Goal: Communication & Community: Answer question/provide support

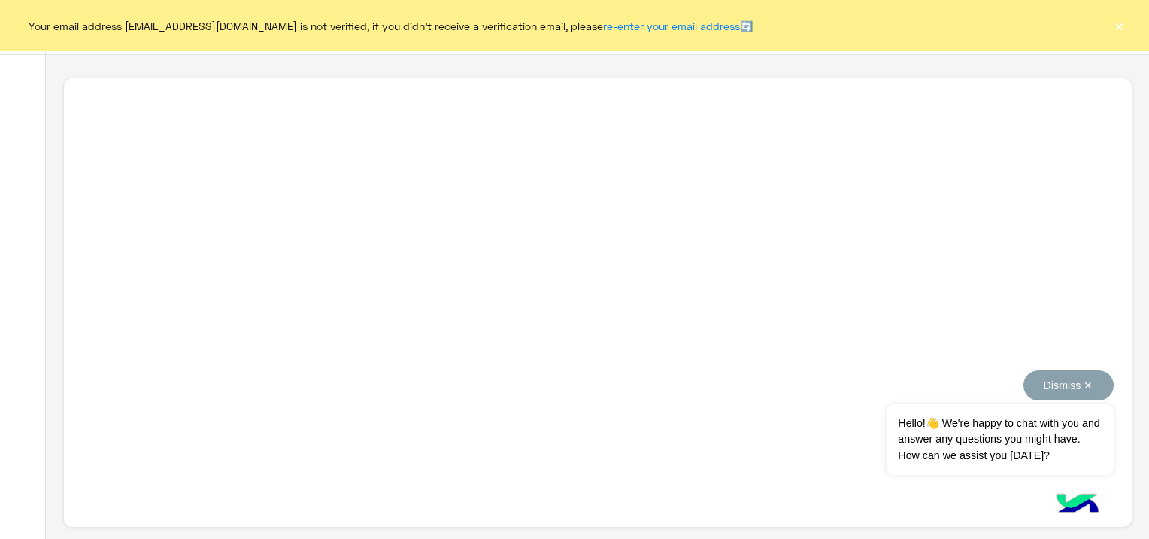
click at [1088, 384] on button "Dismiss ✕" at bounding box center [1069, 385] width 90 height 30
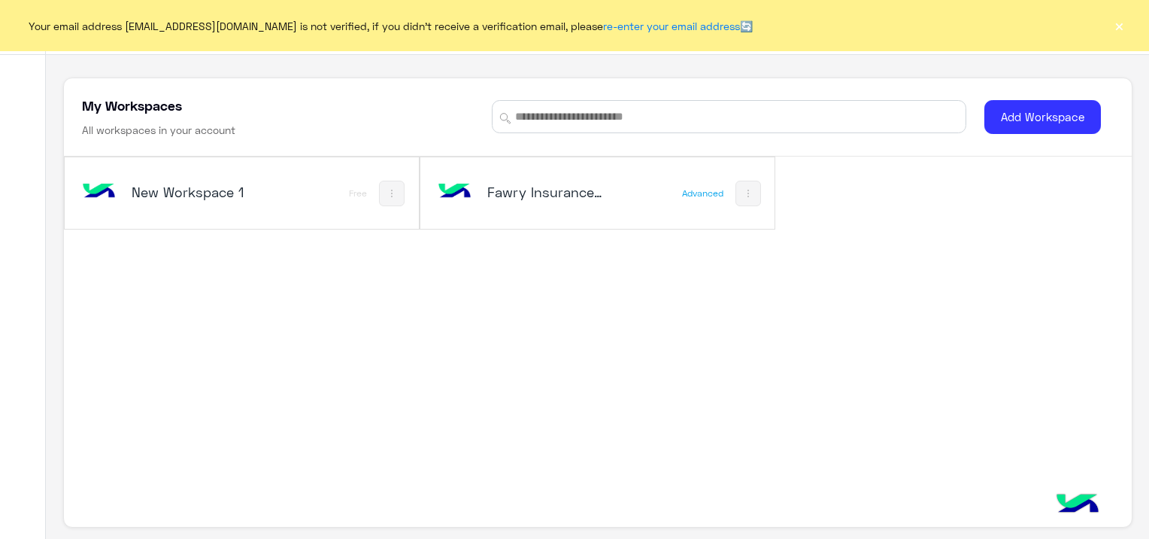
click at [545, 193] on h5 "Fawry Insurance Brokerage`s" at bounding box center [545, 192] width 117 height 18
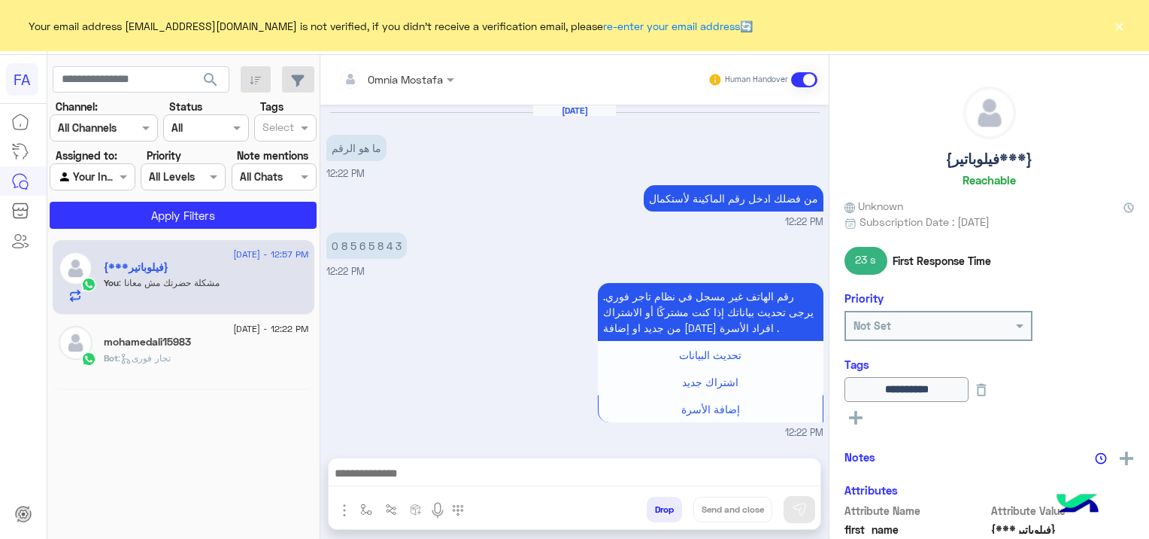
scroll to position [776, 0]
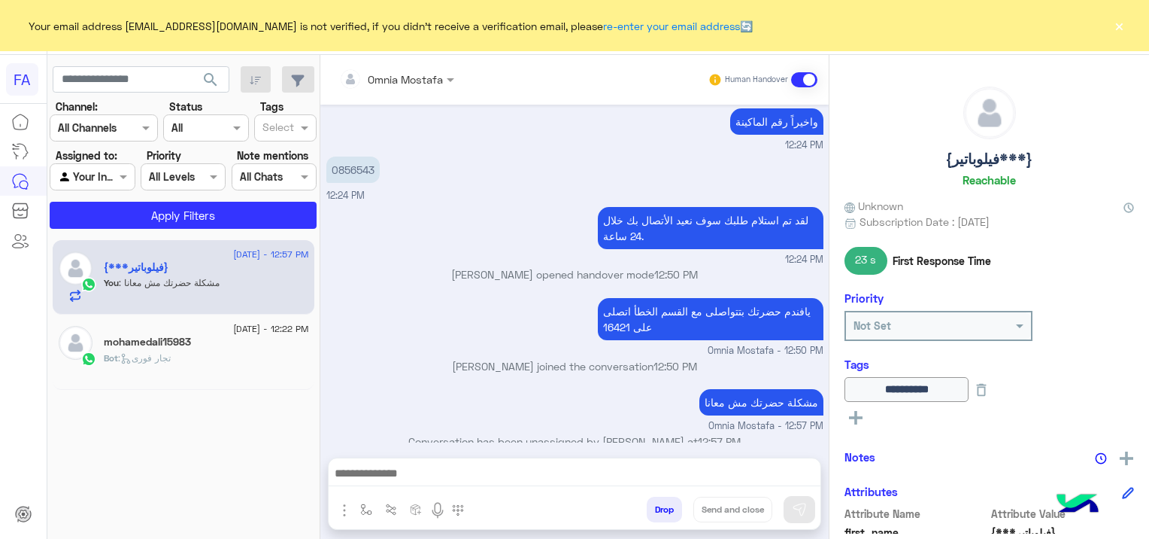
click at [799, 78] on span at bounding box center [804, 79] width 26 height 15
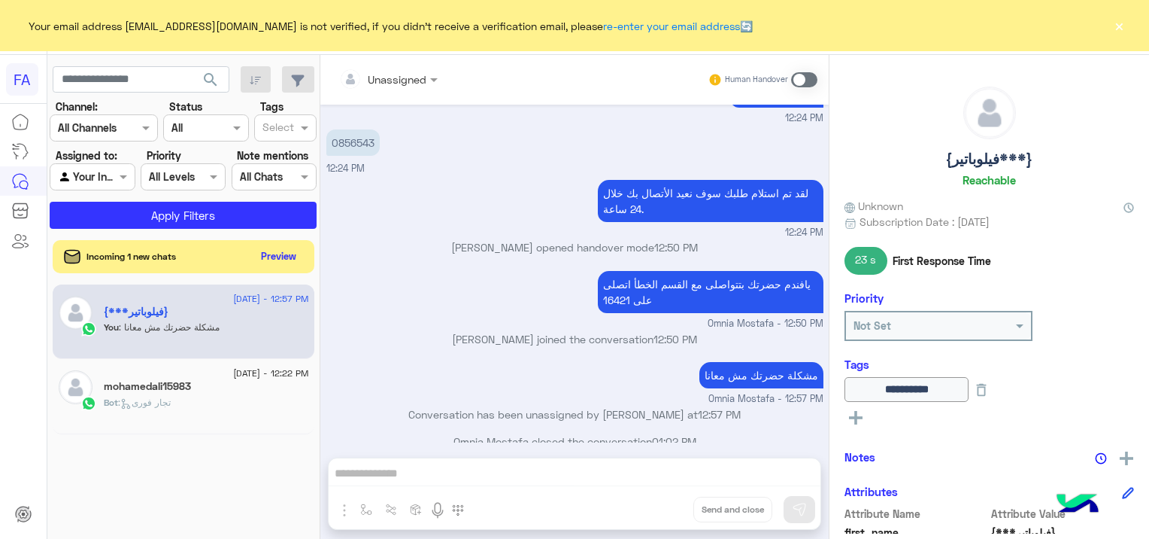
click at [185, 398] on div "Bot : تجار فورى" at bounding box center [206, 409] width 205 height 26
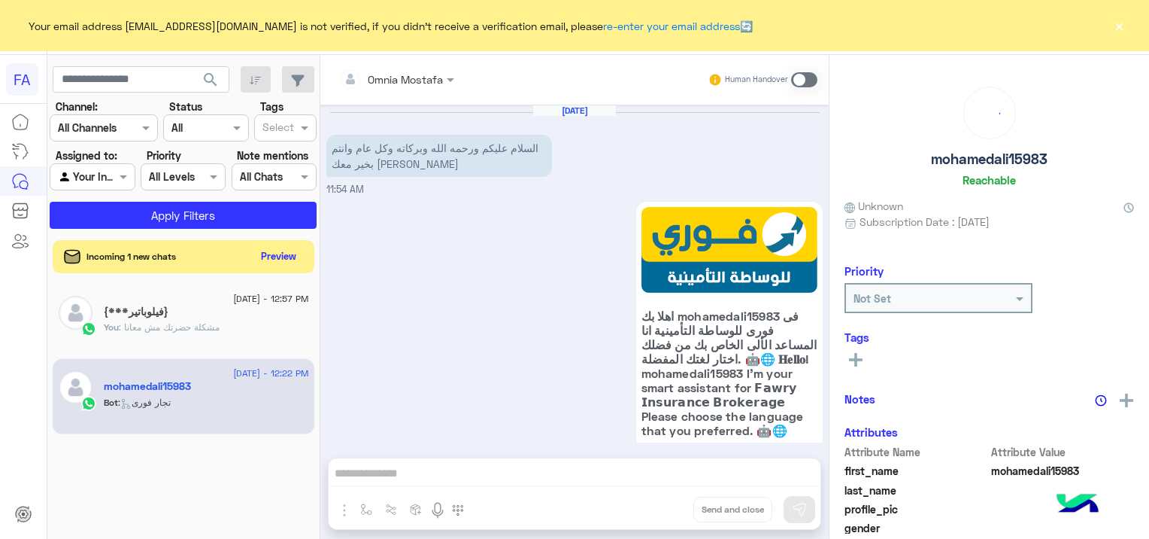
scroll to position [656, 0]
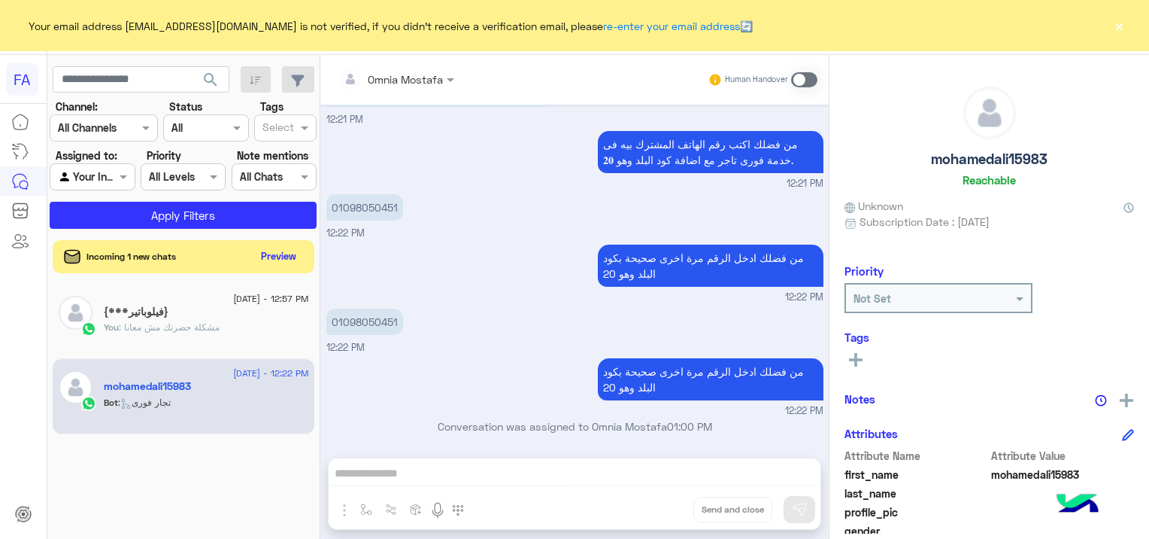
click at [159, 249] on div "Incoming 1 new chats" at bounding box center [122, 256] width 117 height 15
click at [204, 250] on div "Incoming 1 new chats Preview" at bounding box center [184, 256] width 262 height 33
click at [287, 247] on button "Preview" at bounding box center [280, 255] width 47 height 20
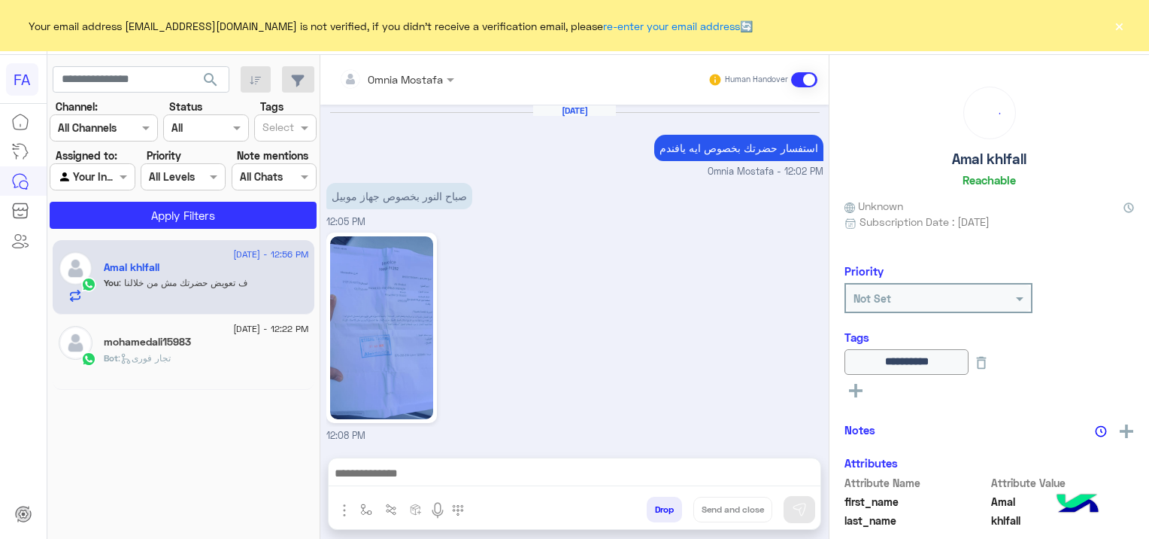
scroll to position [830, 0]
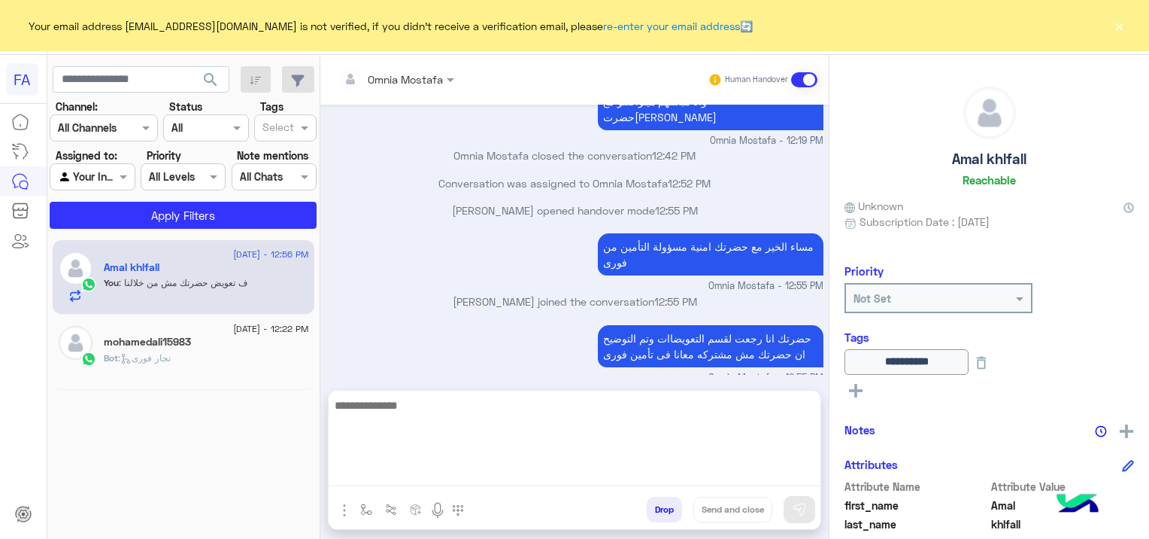
click at [514, 472] on textarea at bounding box center [575, 441] width 492 height 90
type textarea "*"
click at [777, 406] on textarea "**********" at bounding box center [575, 441] width 492 height 90
click at [692, 400] on textarea "**********" at bounding box center [575, 441] width 492 height 90
type textarea "**********"
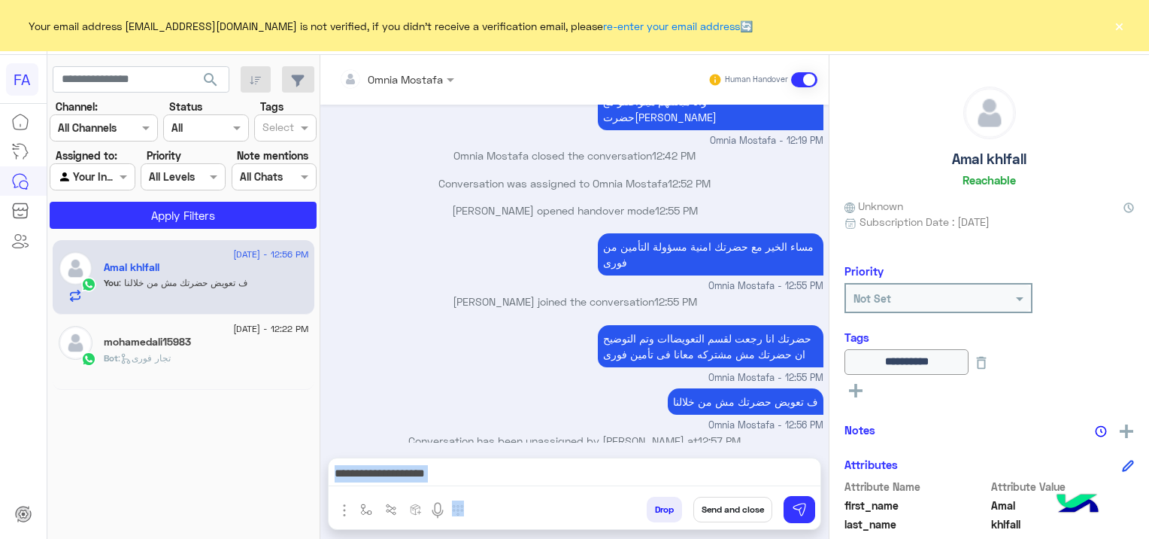
drag, startPoint x: 771, startPoint y: 493, endPoint x: 764, endPoint y: 499, distance: 9.1
click at [767, 499] on div "**********" at bounding box center [574, 493] width 493 height 72
drag, startPoint x: 764, startPoint y: 499, endPoint x: 754, endPoint y: 506, distance: 11.9
click at [754, 506] on button "Send and close" at bounding box center [733, 509] width 79 height 26
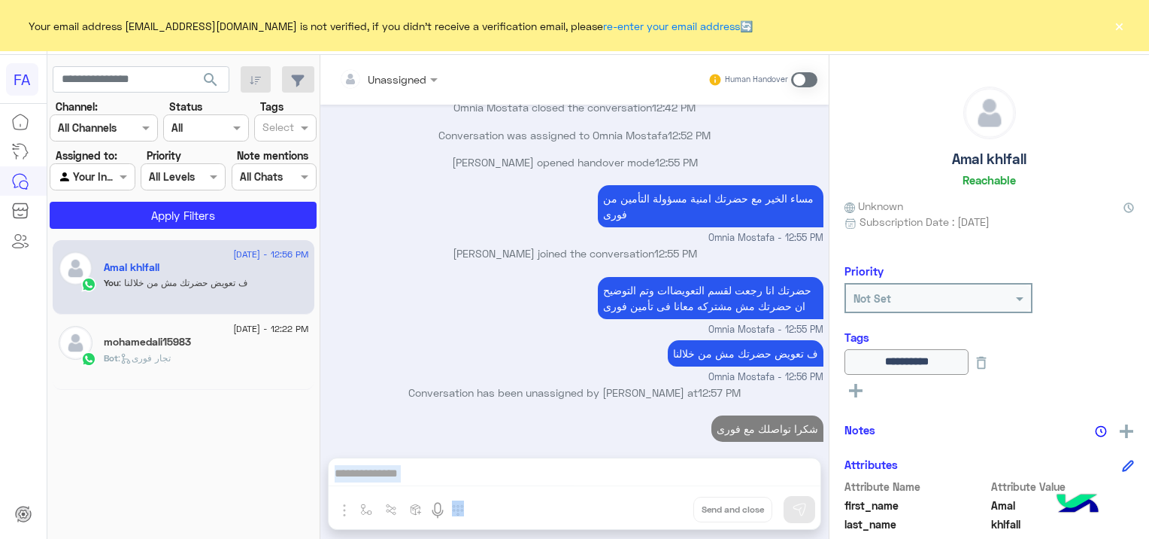
scroll to position [906, 0]
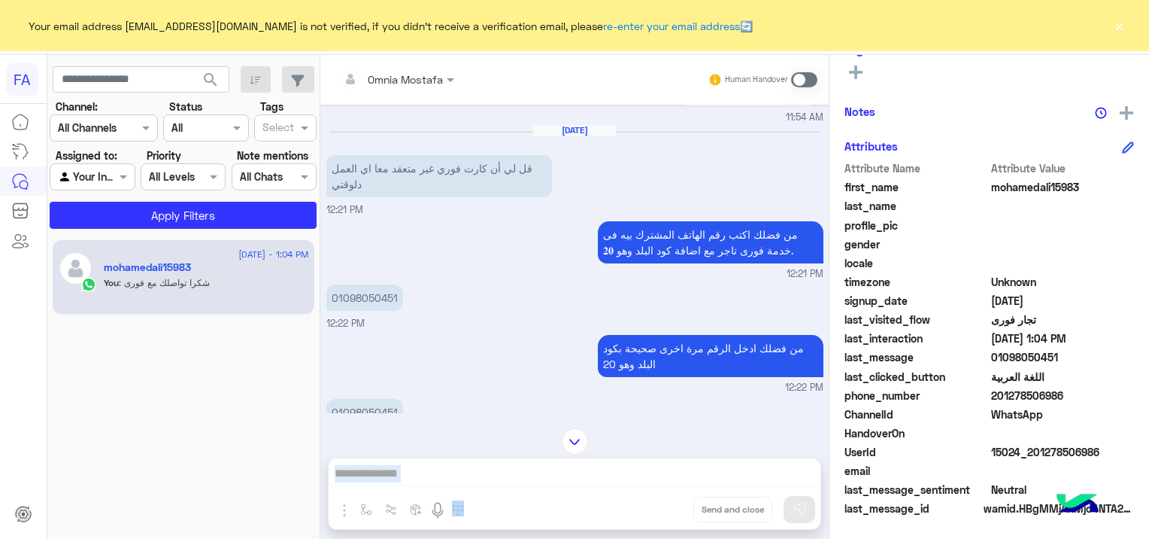
scroll to position [657, 0]
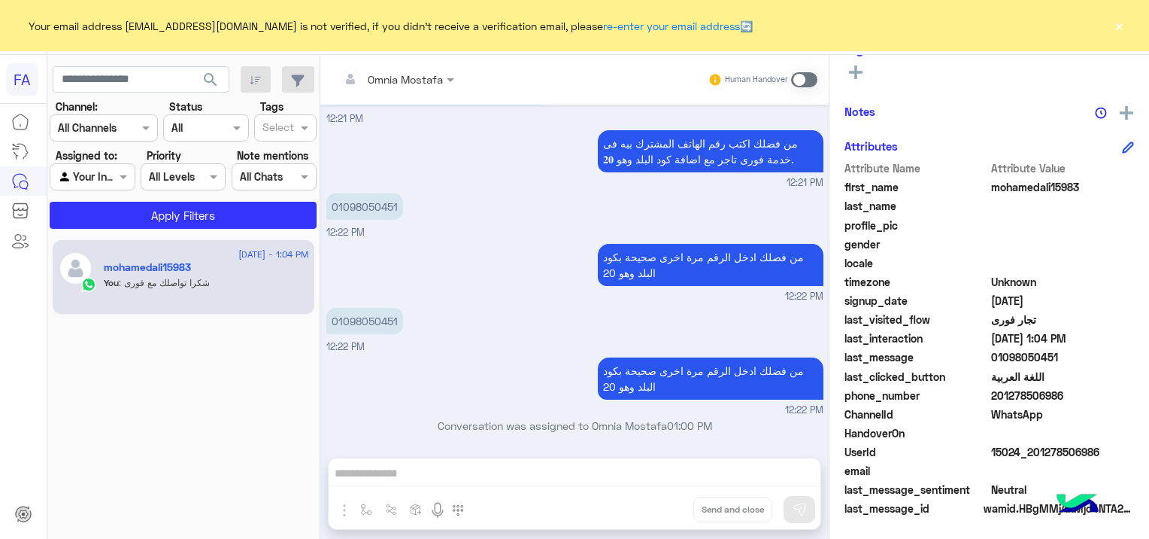
click at [518, 473] on div "Omnia Mostafa Human Handover Sep 15, 2025 السلام عليكم ورحمه الله وبركاته وكل ع…" at bounding box center [574, 300] width 509 height 490
click at [513, 468] on div "Omnia Mostafa Human Handover Sep 15, 2025 السلام عليكم ورحمه الله وبركاته وكل ع…" at bounding box center [574, 300] width 509 height 490
click at [494, 467] on div "Omnia Mostafa Human Handover Sep 15, 2025 السلام عليكم ورحمه الله وبركاته وكل ع…" at bounding box center [574, 300] width 509 height 490
click at [405, 474] on div "Omnia Mostafa Human Handover Sep 15, 2025 السلام عليكم ورحمه الله وبركاته وكل ع…" at bounding box center [574, 300] width 509 height 490
click at [806, 82] on span at bounding box center [804, 79] width 26 height 15
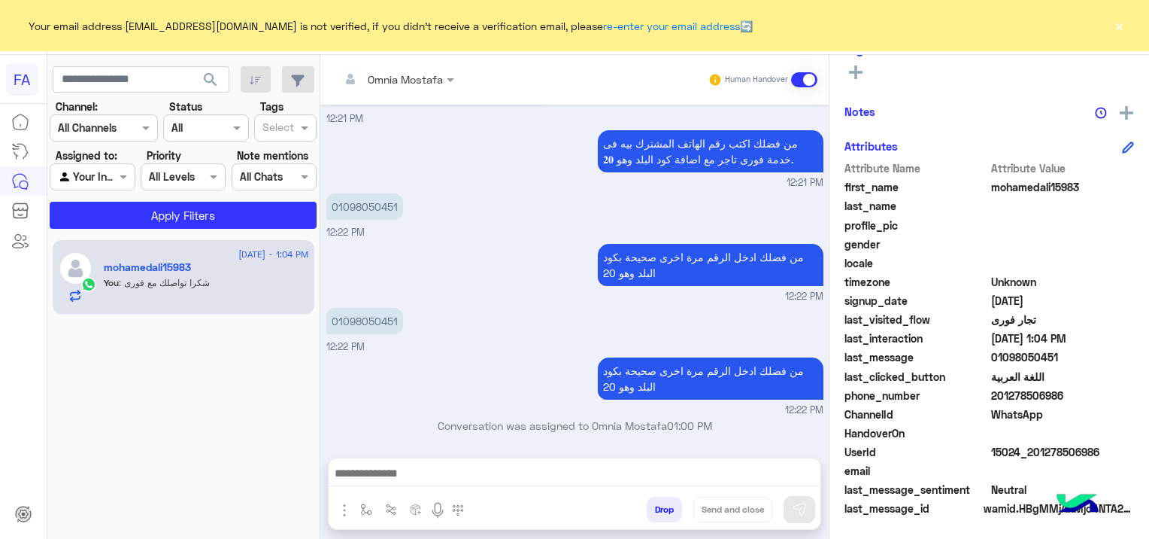
scroll to position [684, 0]
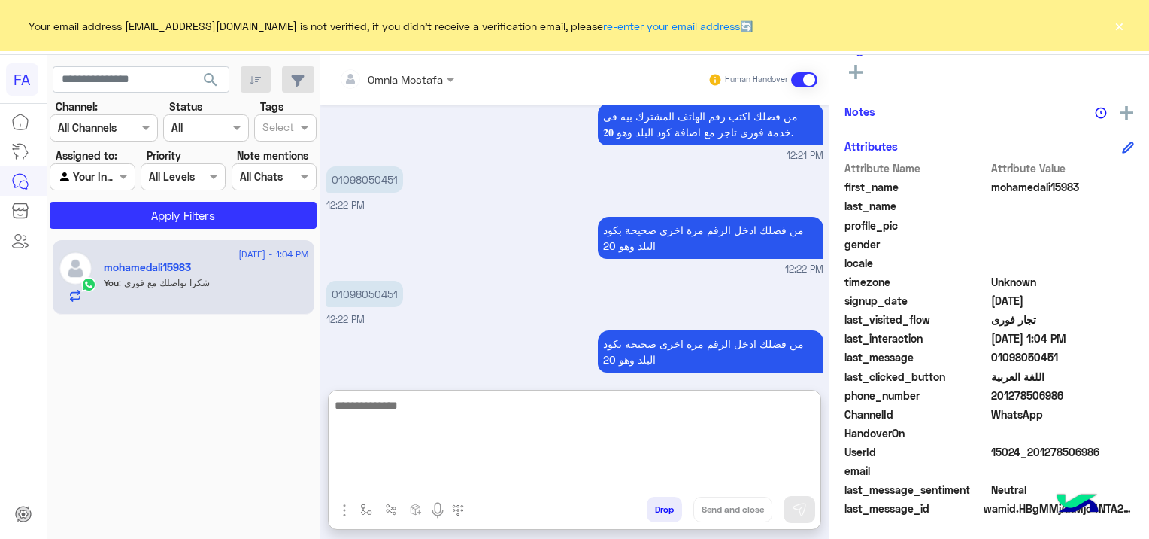
click at [648, 463] on textarea at bounding box center [575, 441] width 492 height 90
type textarea "*"
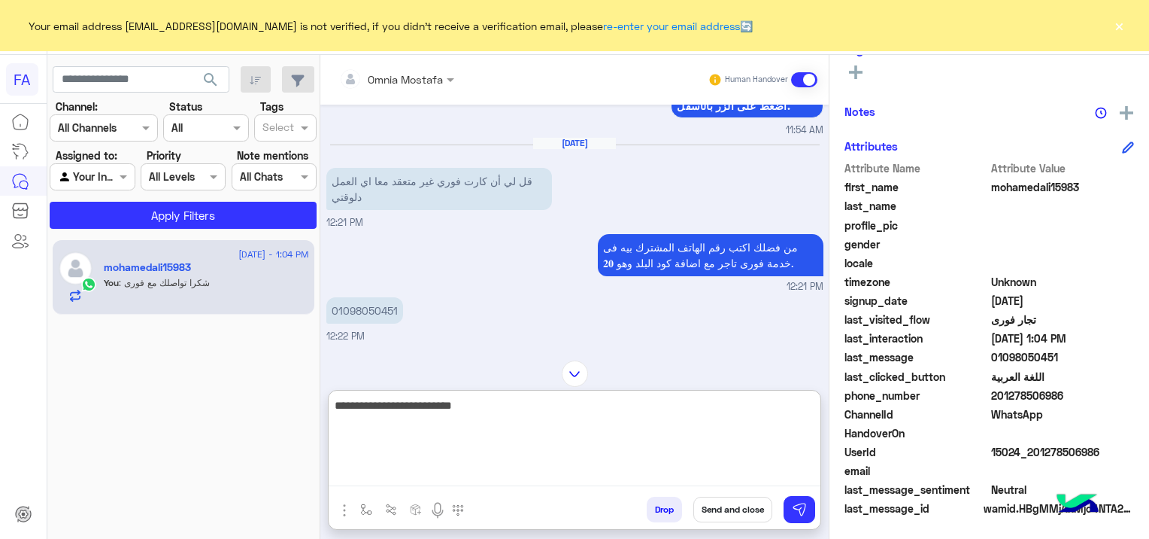
scroll to position [527, 0]
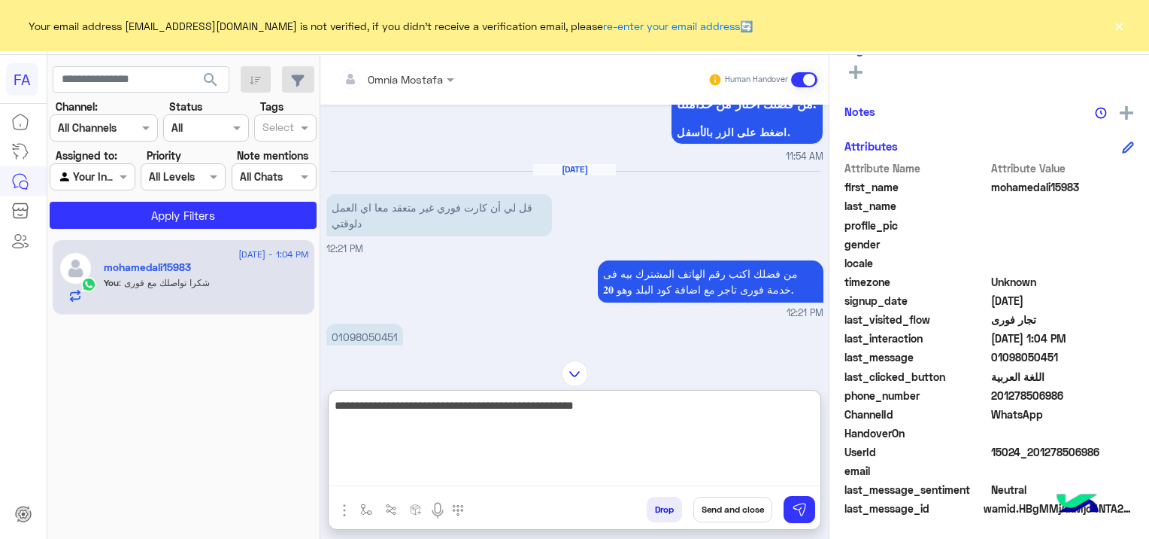
click at [644, 408] on textarea "**********" at bounding box center [575, 441] width 492 height 90
type textarea "**********"
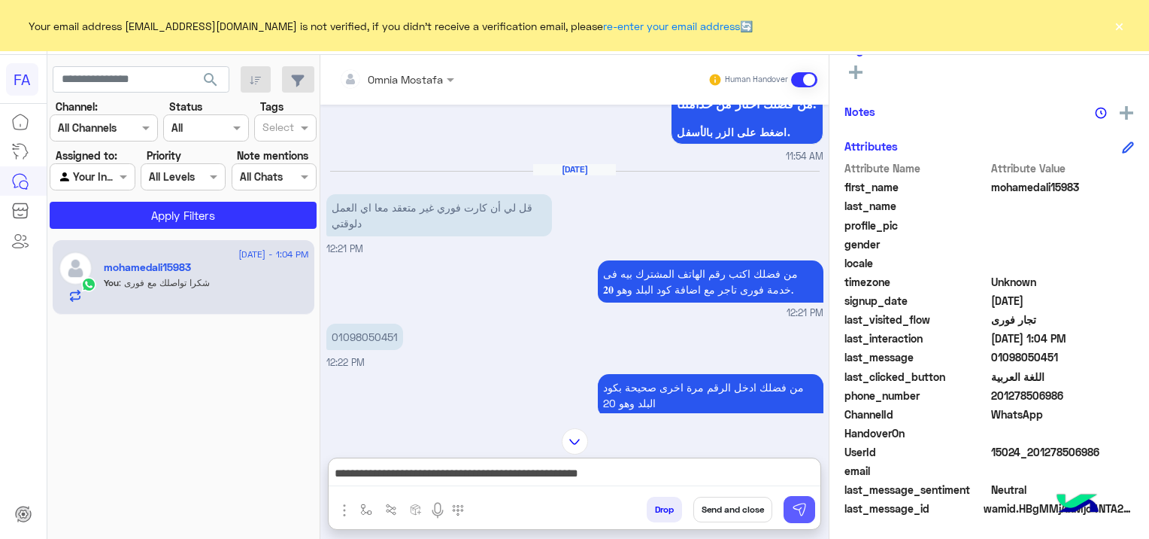
click at [803, 511] on img at bounding box center [799, 509] width 15 height 15
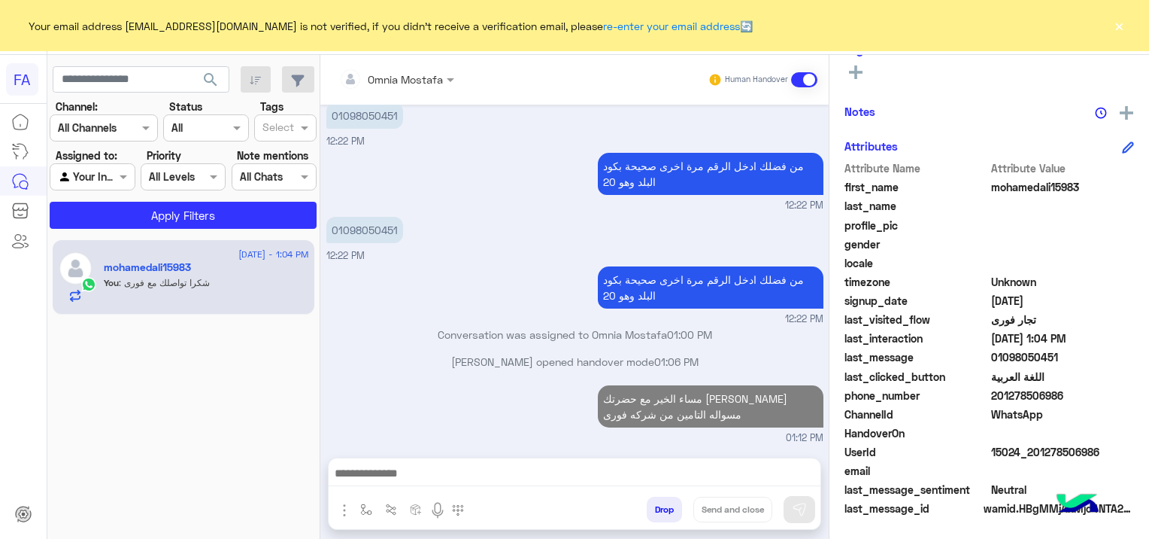
scroll to position [776, 0]
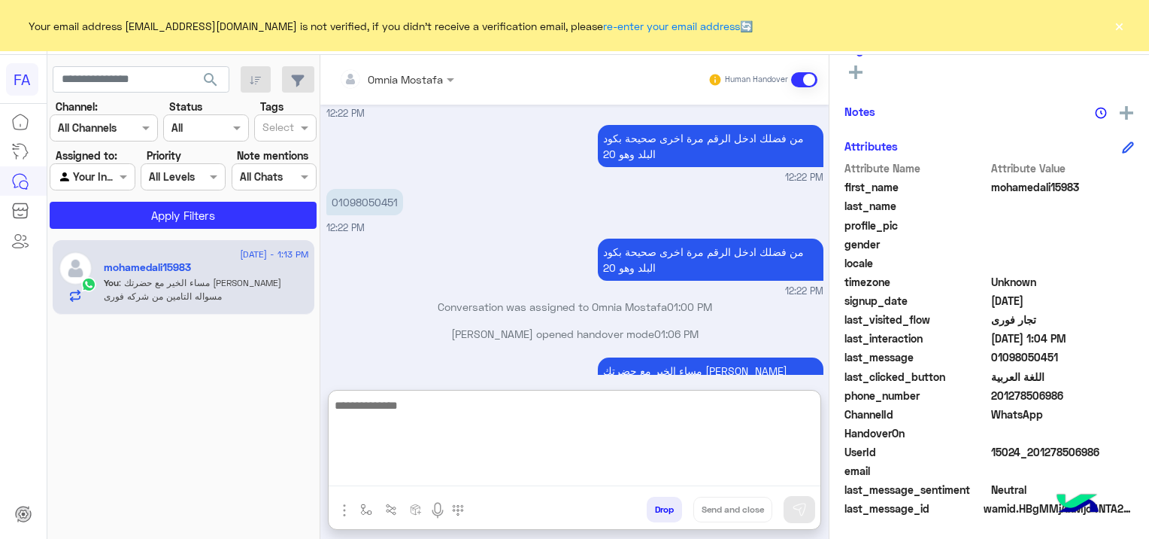
click at [599, 469] on textarea at bounding box center [575, 441] width 492 height 90
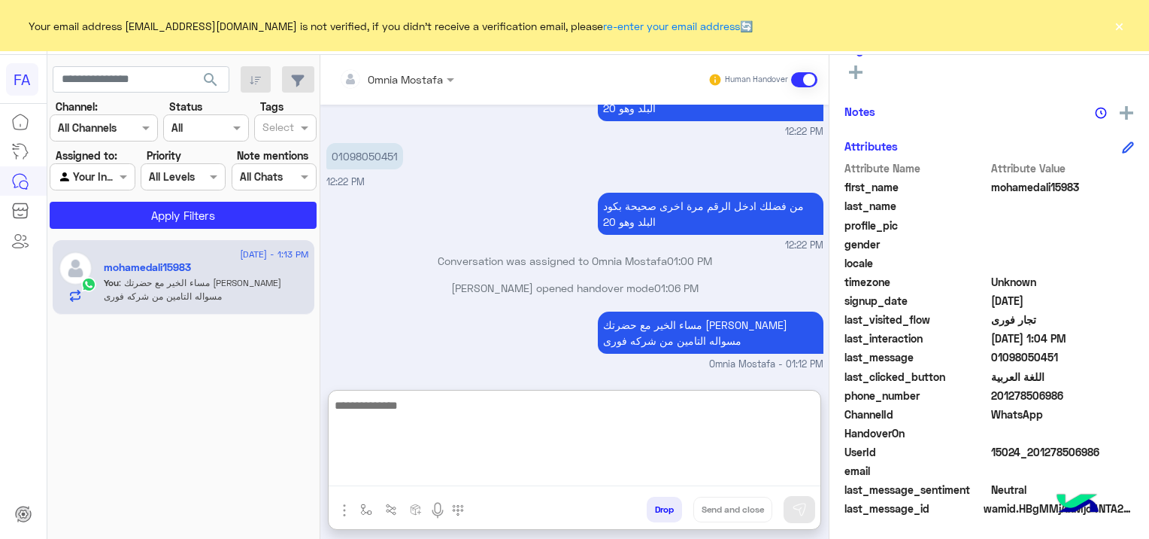
scroll to position [843, 0]
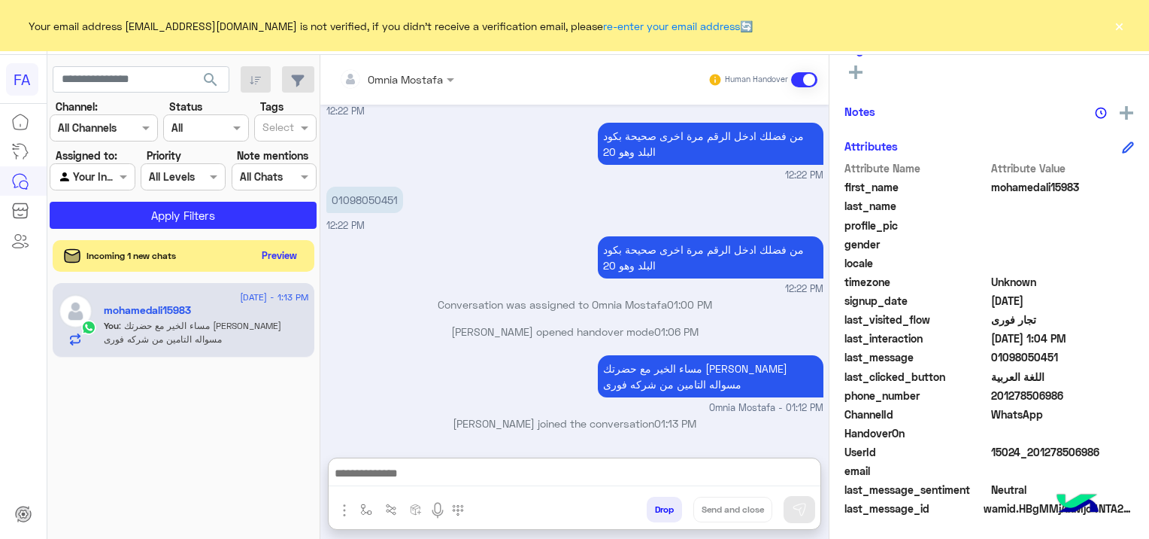
click at [264, 253] on button "Preview" at bounding box center [280, 255] width 47 height 20
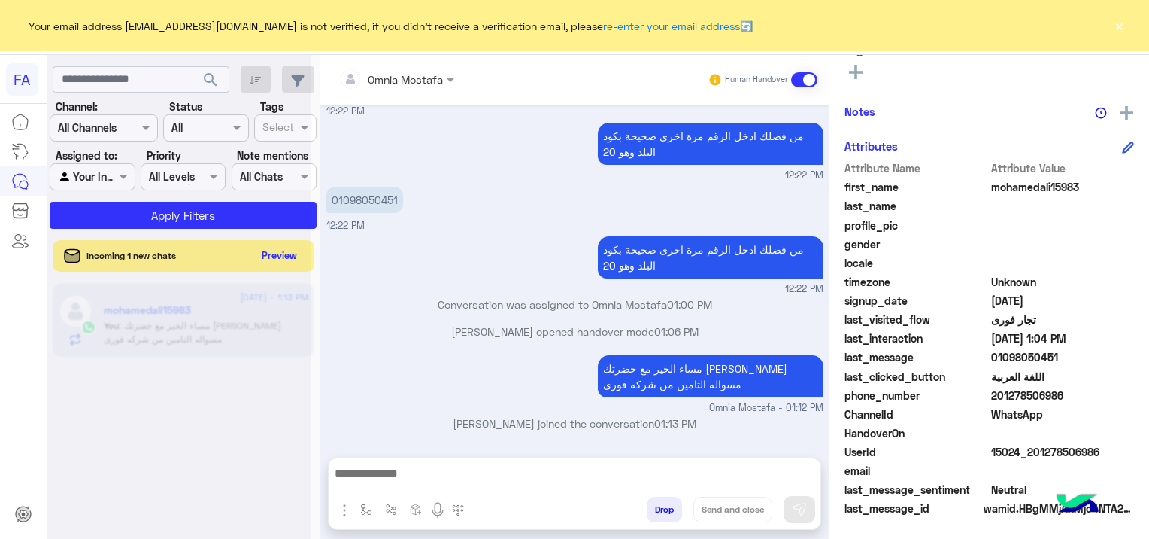
scroll to position [776, 0]
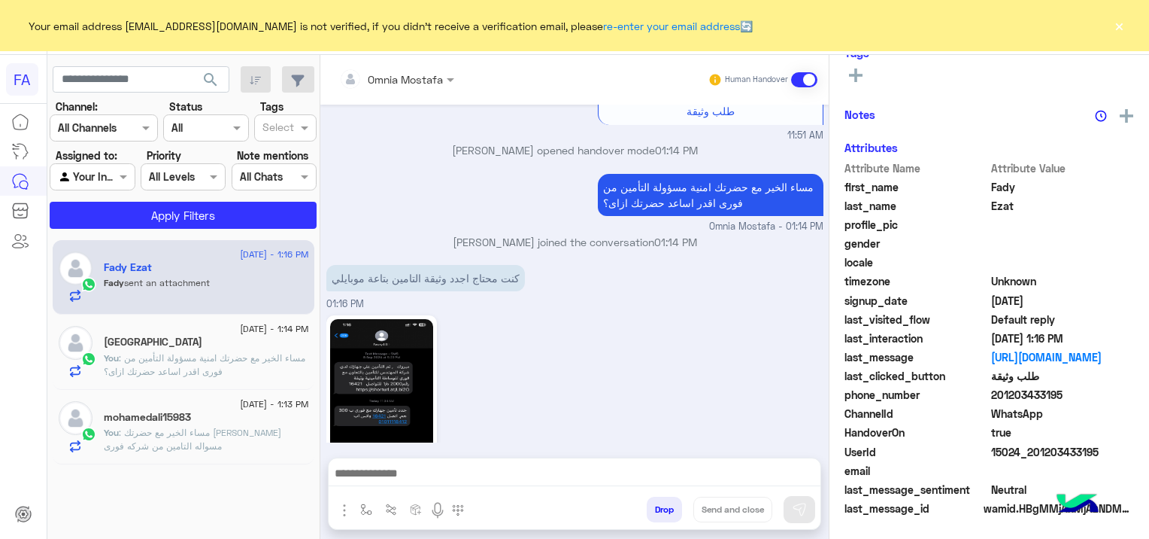
scroll to position [314, 0]
click at [381, 319] on img at bounding box center [381, 410] width 103 height 183
click at [402, 331] on img at bounding box center [381, 410] width 103 height 183
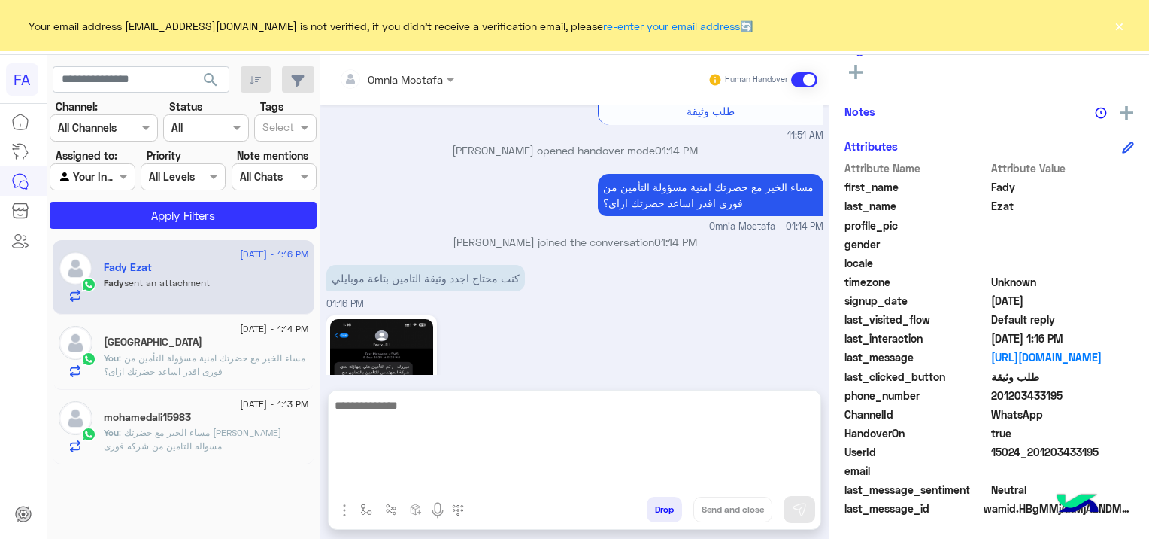
click at [536, 478] on textarea at bounding box center [575, 441] width 492 height 90
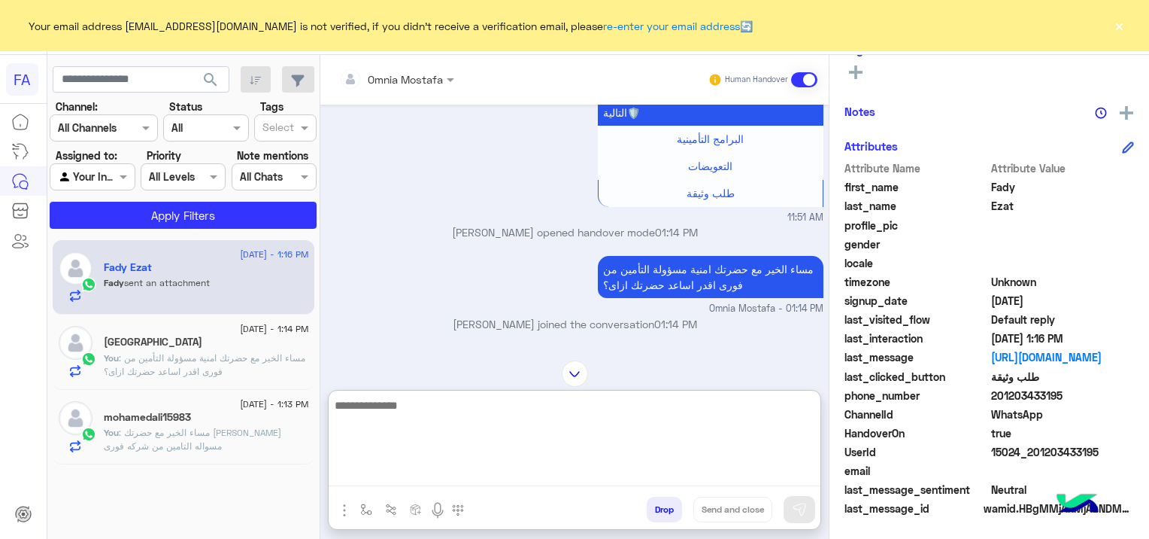
scroll to position [1483, 0]
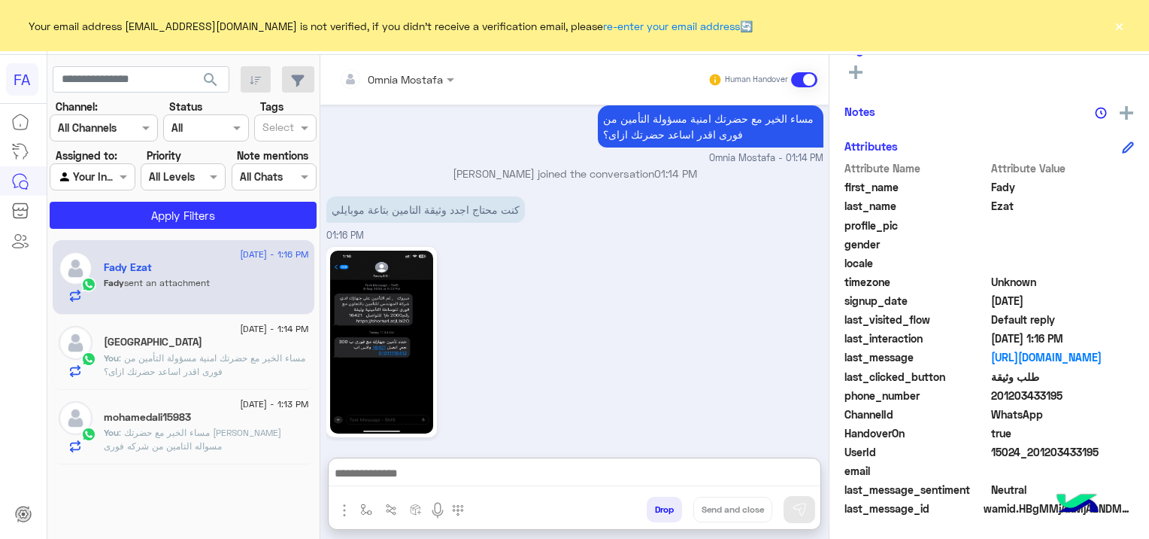
click at [168, 363] on p "You : مساء الخير مع حضرتك امنية مسؤولة التأمين من فورى اقدر اساعد حضرتك ازاى؟" at bounding box center [206, 364] width 205 height 27
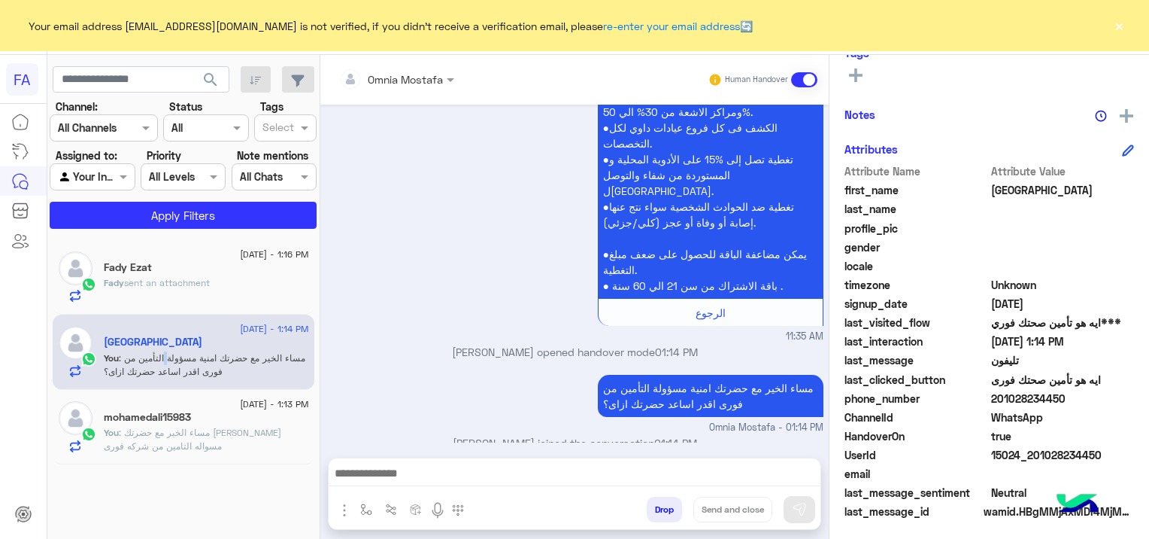
scroll to position [314, 0]
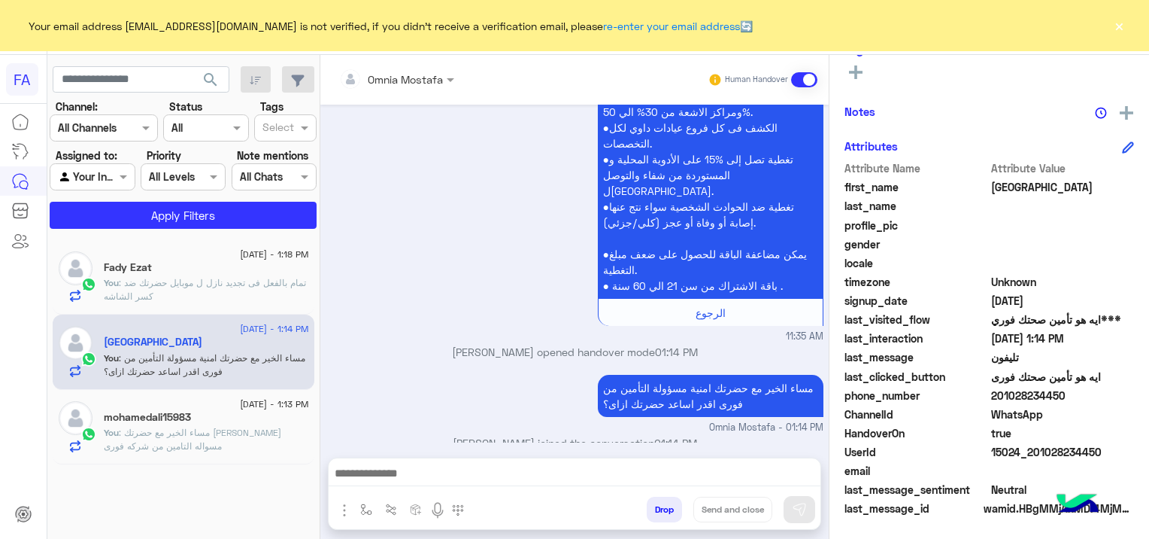
click at [191, 282] on span ": تمام بالفعل فى تجديد نازل ل موبايل حضرتك ضد كسر الشاشه" at bounding box center [205, 289] width 202 height 25
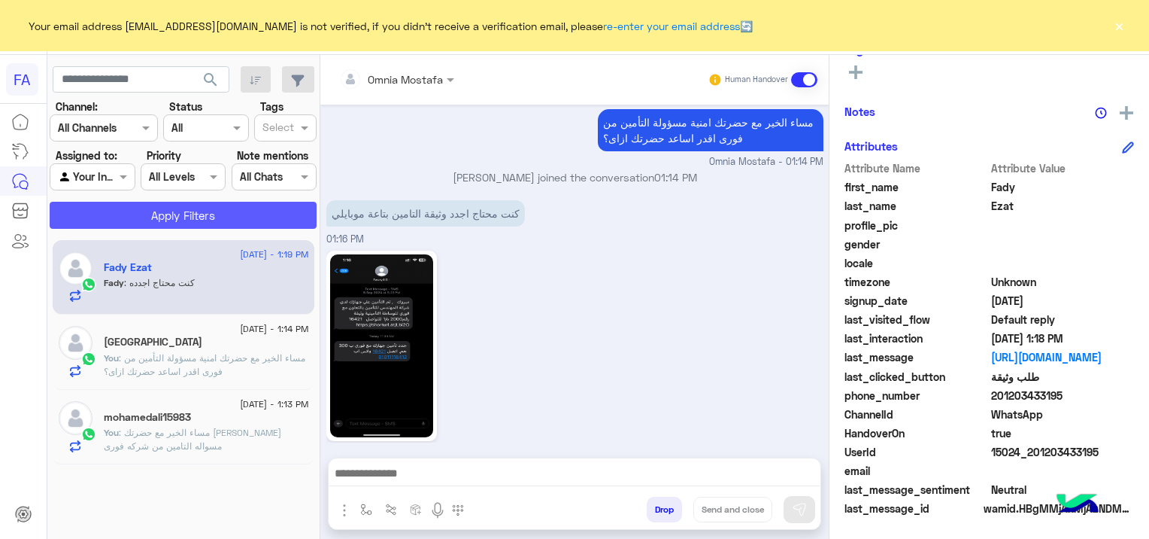
scroll to position [1447, 0]
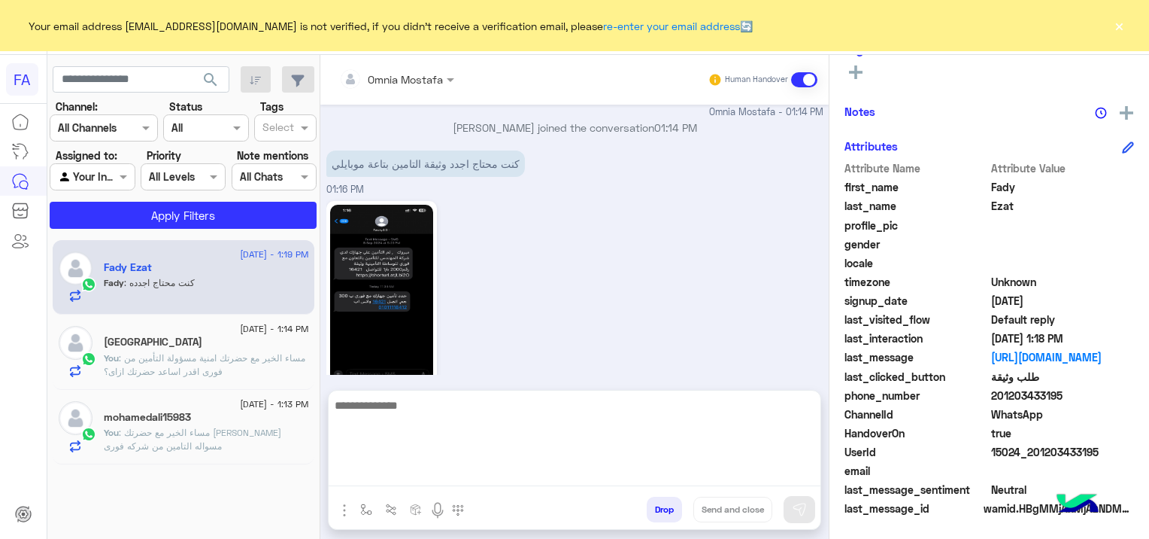
click at [351, 471] on textarea at bounding box center [575, 441] width 492 height 90
type textarea "**********"
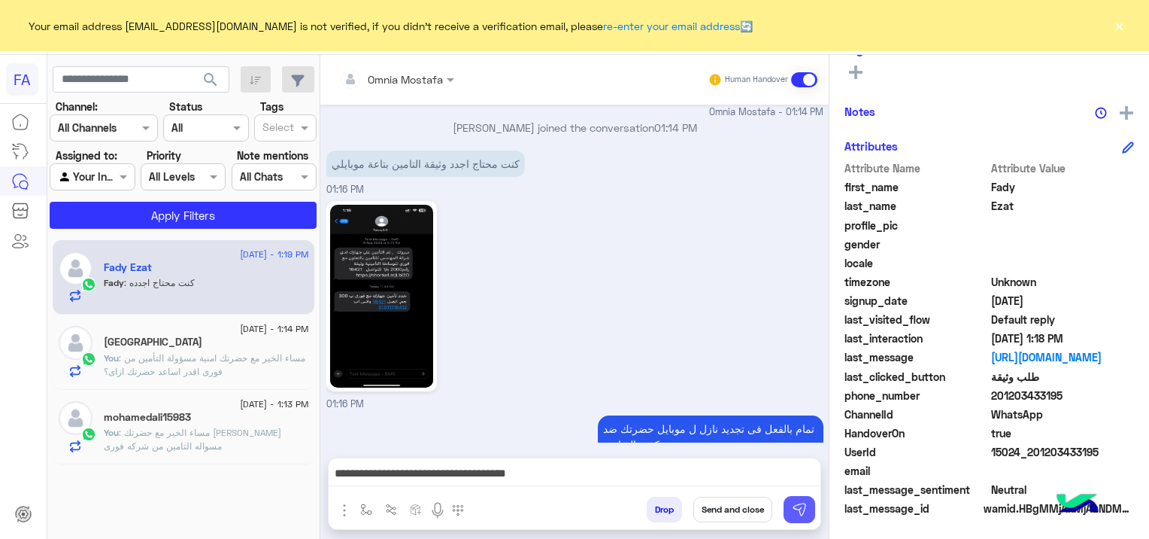
click at [794, 512] on img at bounding box center [799, 509] width 15 height 15
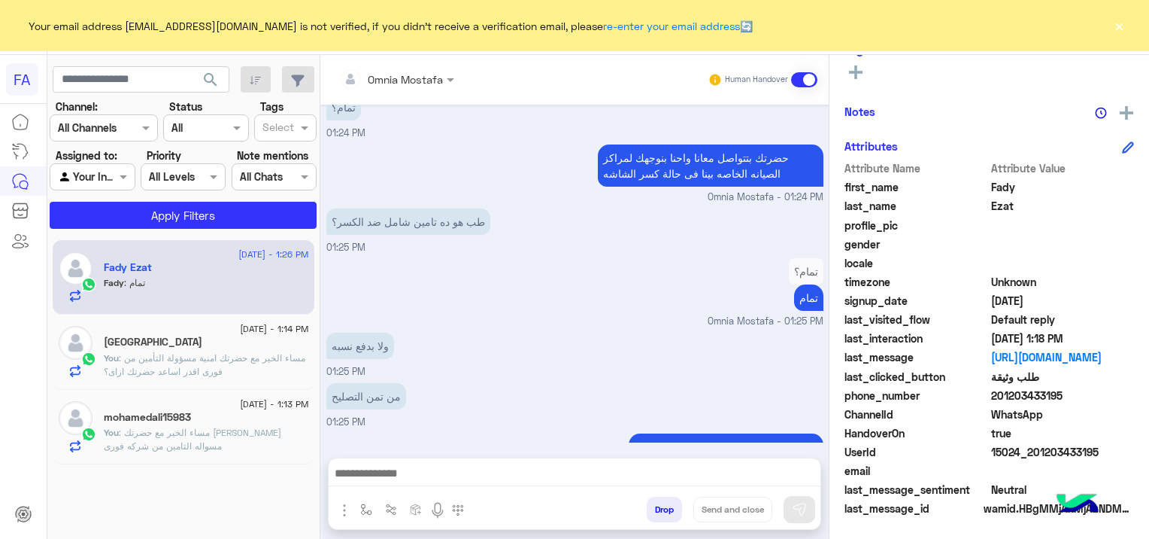
scroll to position [2563, 0]
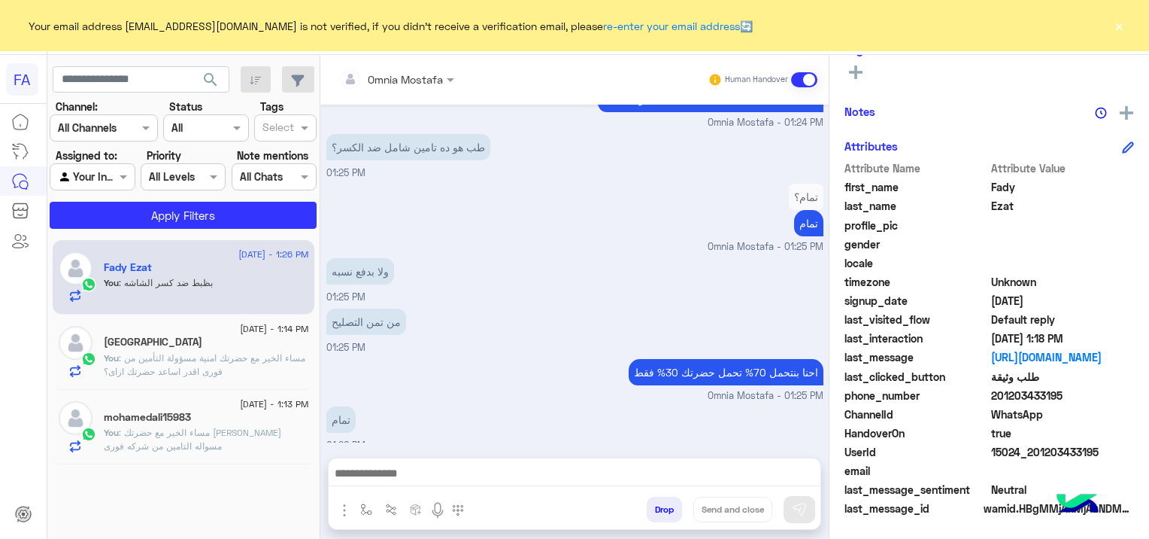
click at [202, 439] on p "You : مساء الخير مع حضرتك نانسي مسواله التامين من شركه فورى" at bounding box center [206, 439] width 205 height 27
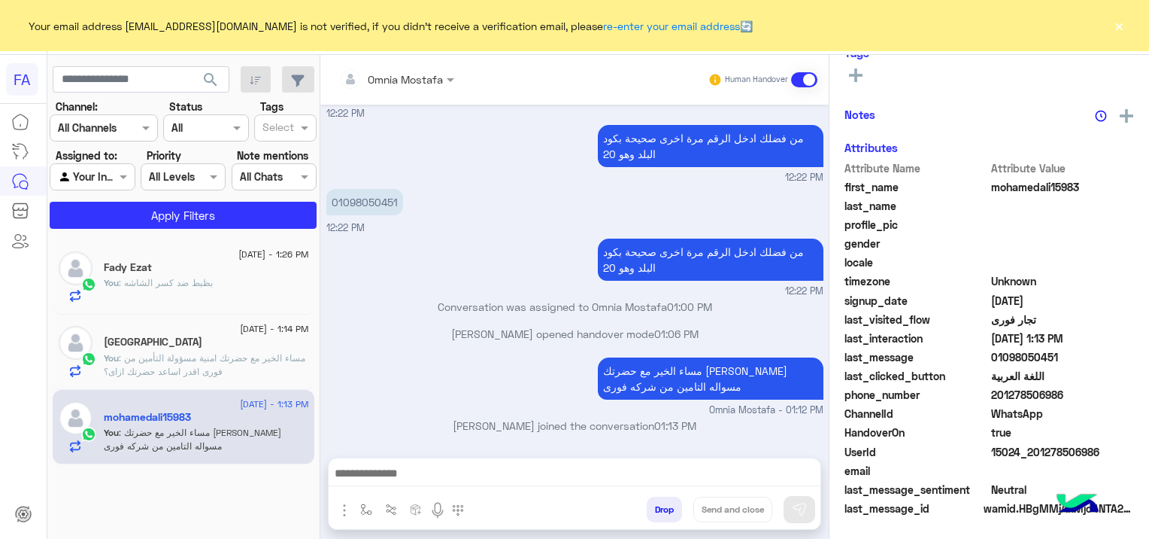
scroll to position [314, 0]
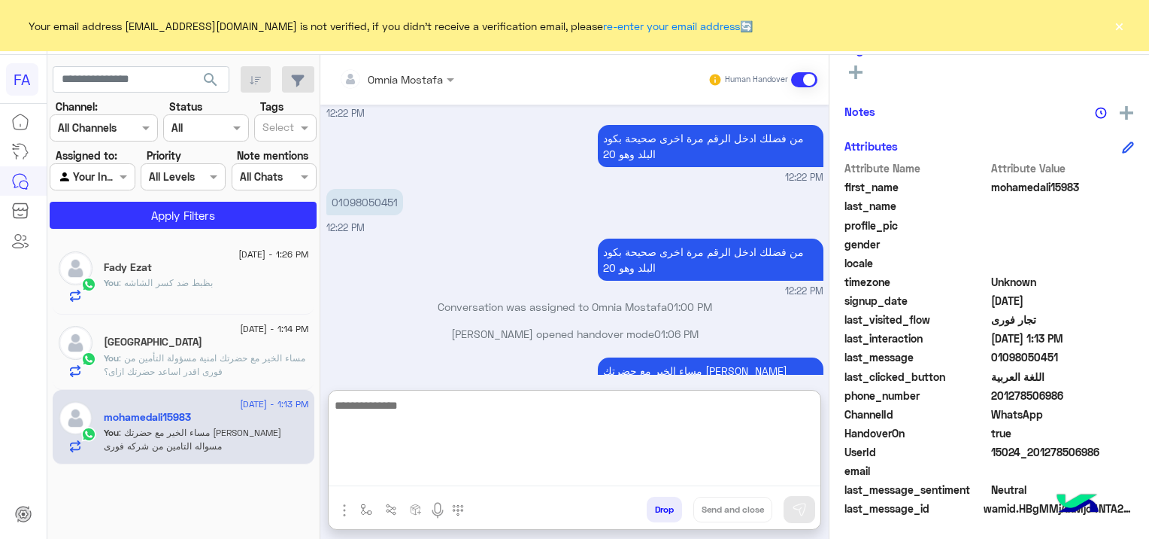
click at [415, 472] on textarea at bounding box center [575, 441] width 492 height 90
type textarea "*"
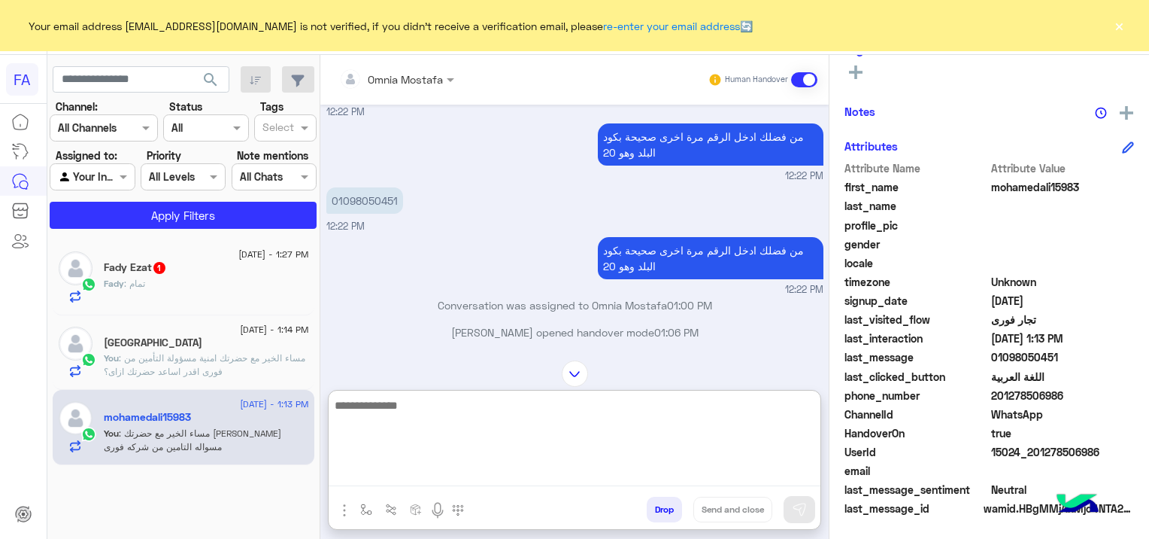
scroll to position [843, 0]
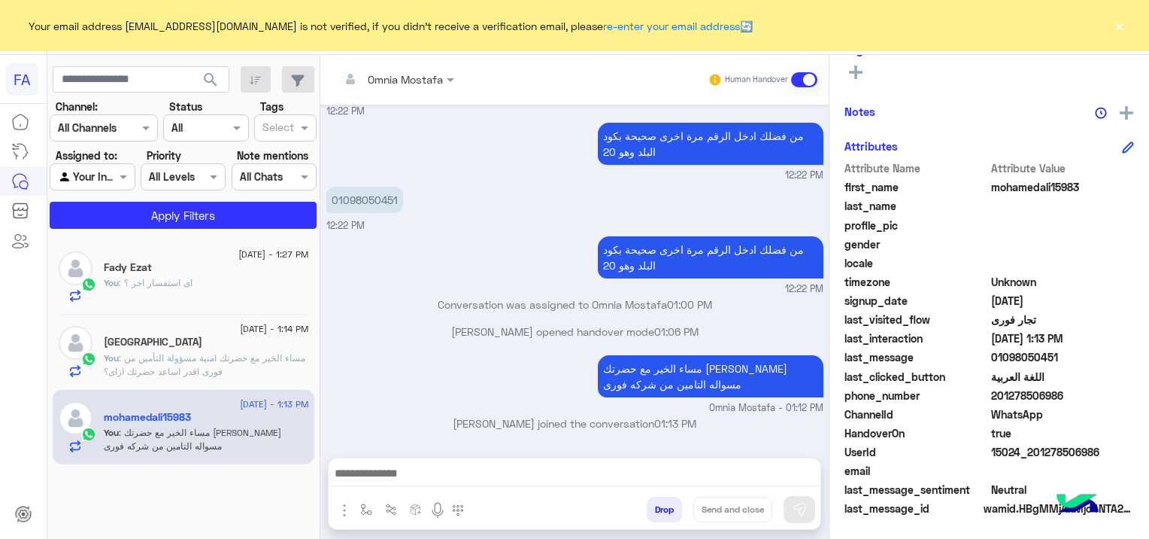
click at [220, 286] on div "You : اى استفسار اخر ؟" at bounding box center [206, 289] width 205 height 26
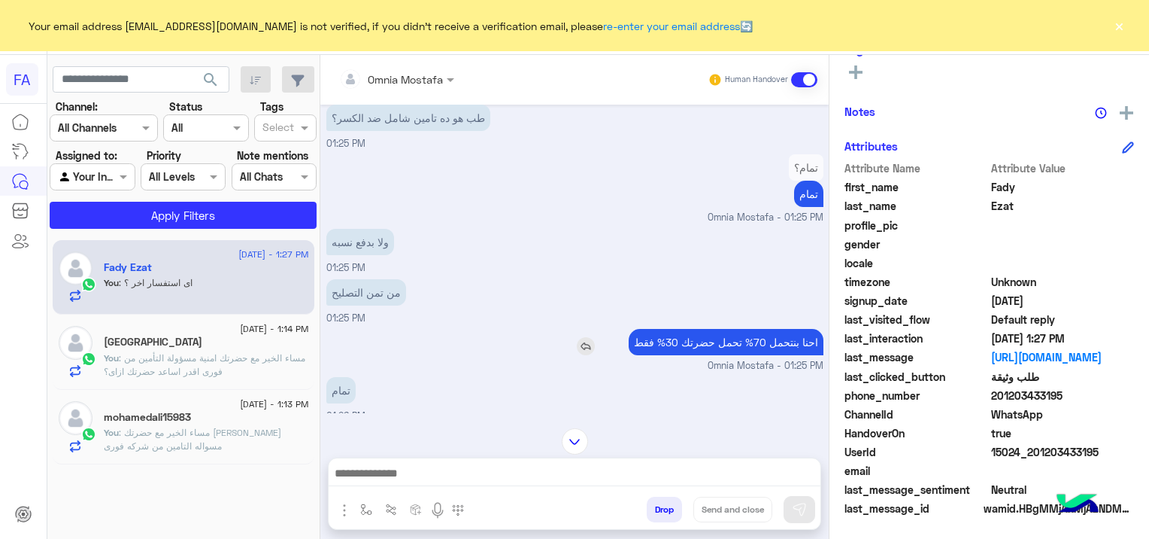
scroll to position [901, 0]
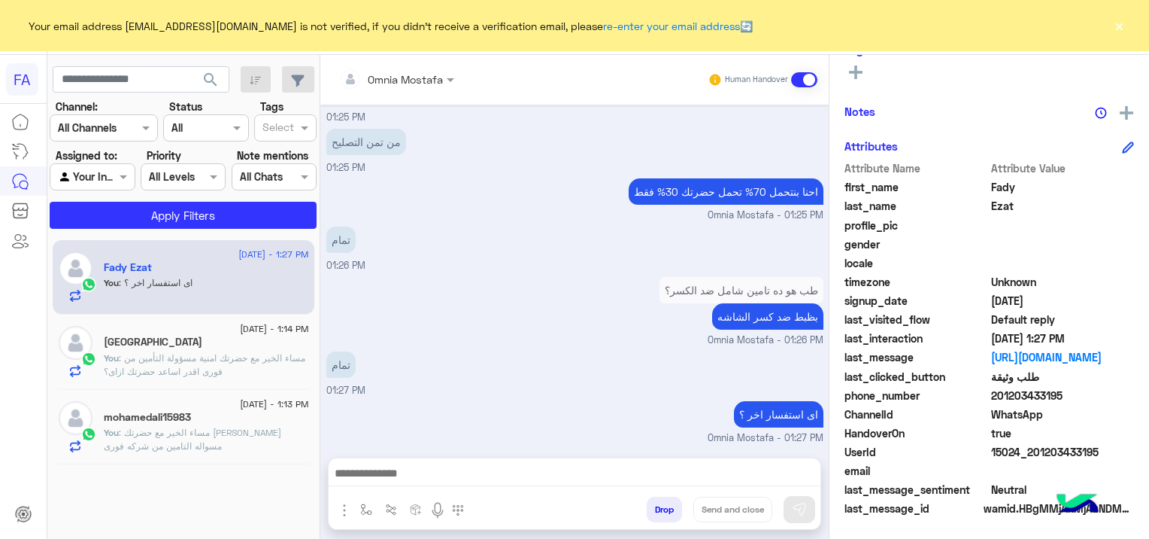
click at [234, 364] on p "You : مساء الخير مع حضرتك امنية مسؤولة التأمين من فورى اقدر اساعد حضرتك ازاى؟" at bounding box center [206, 364] width 205 height 27
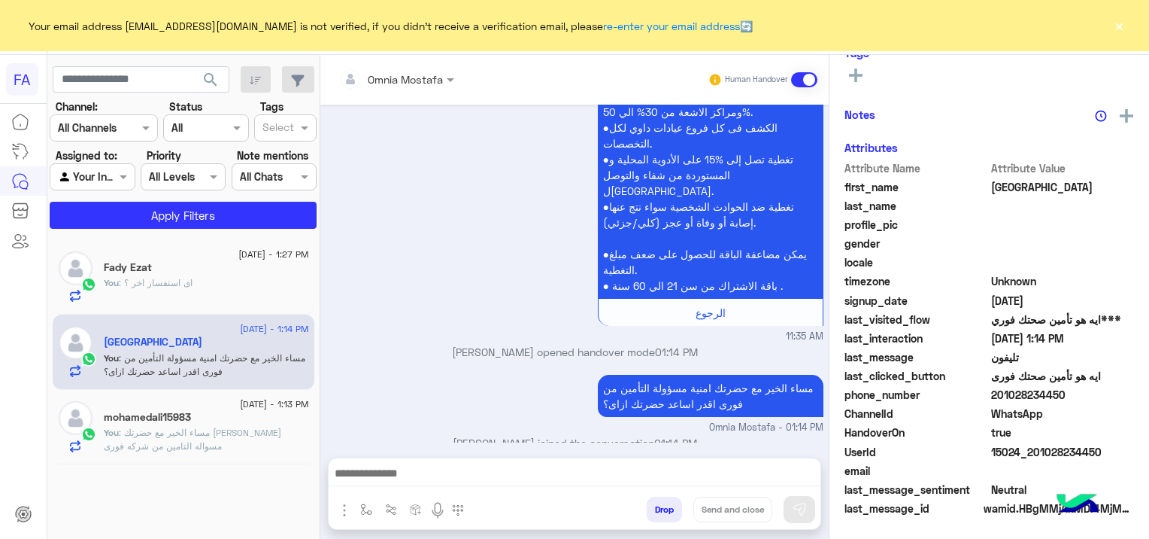
scroll to position [314, 0]
click at [229, 430] on span ": مساء الخير مع حضرتك نانسي مسواله التامين من شركه فورى" at bounding box center [193, 439] width 178 height 25
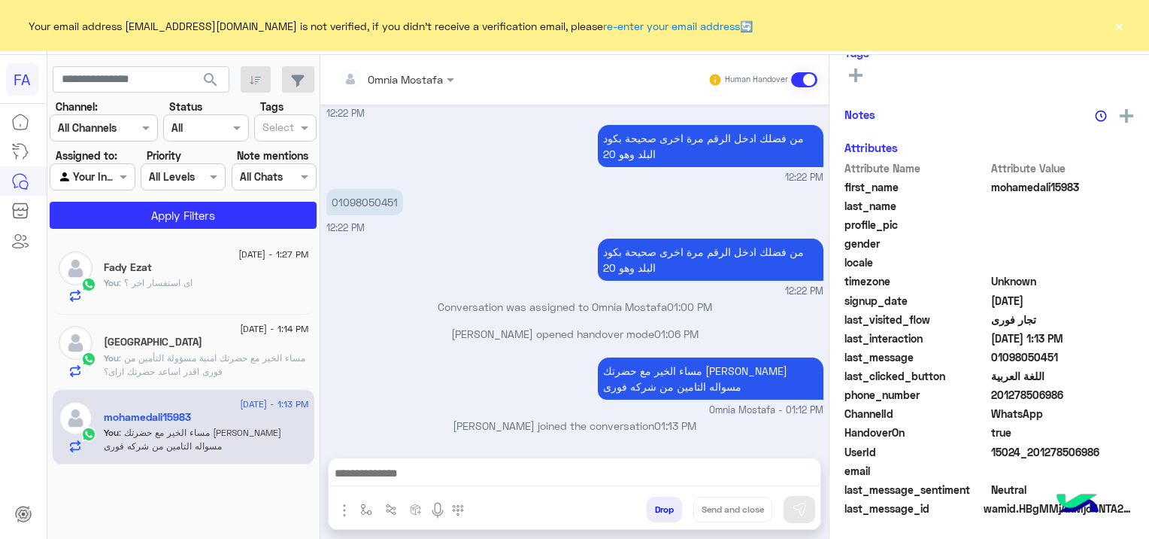
scroll to position [314, 0]
click at [252, 349] on div "Barcelona" at bounding box center [206, 343] width 205 height 16
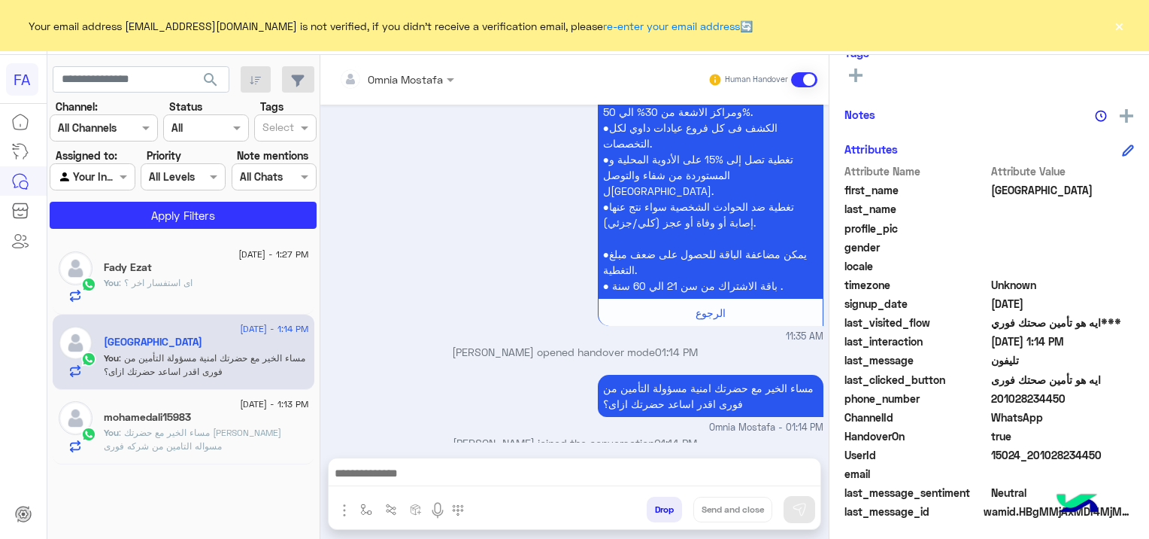
scroll to position [314, 0]
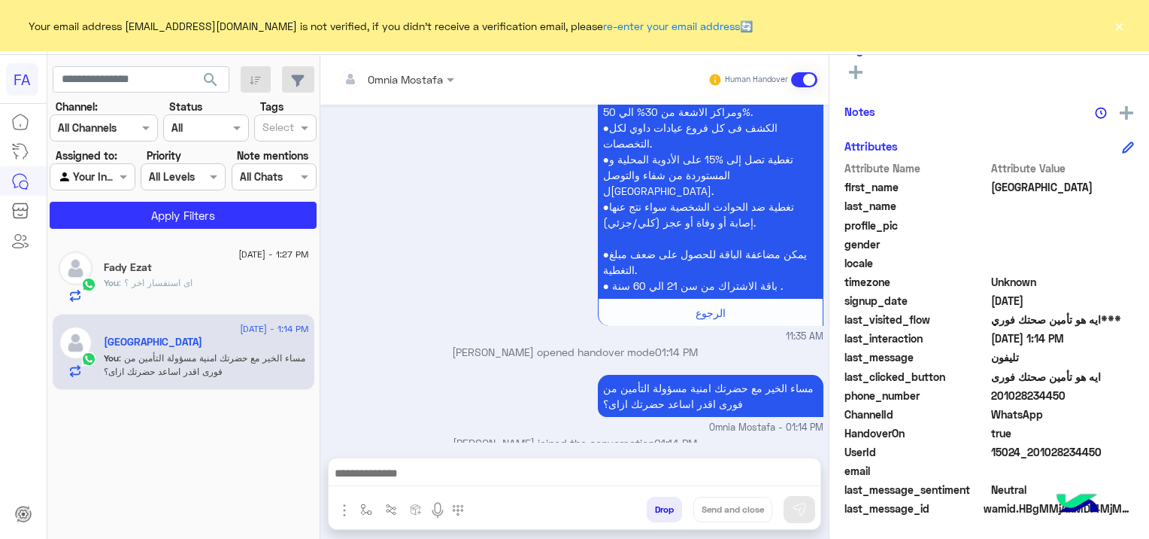
click at [238, 266] on div "Fady Ezat" at bounding box center [206, 269] width 205 height 16
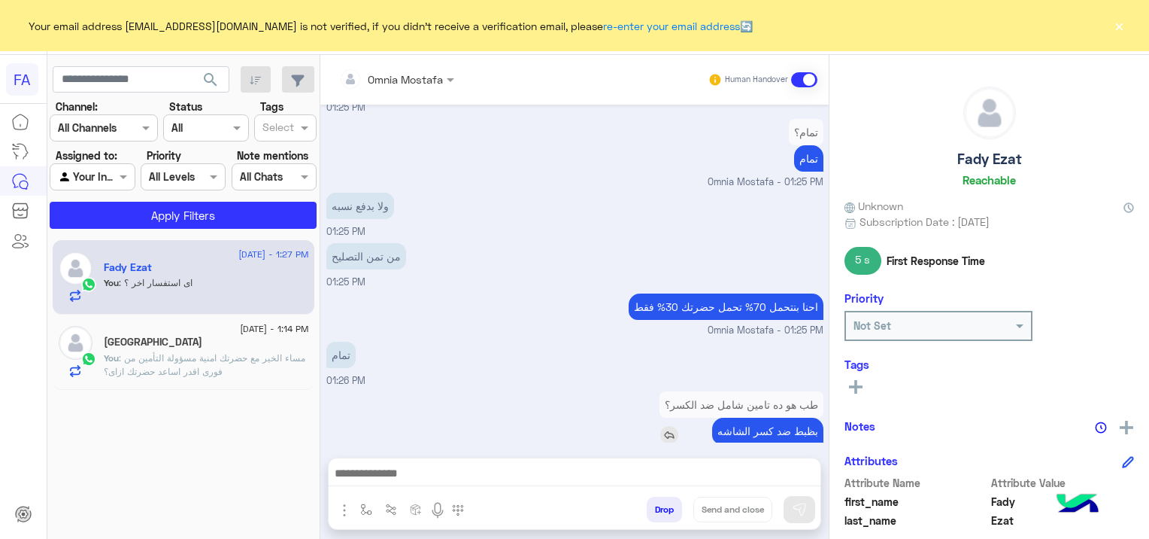
scroll to position [2661, 0]
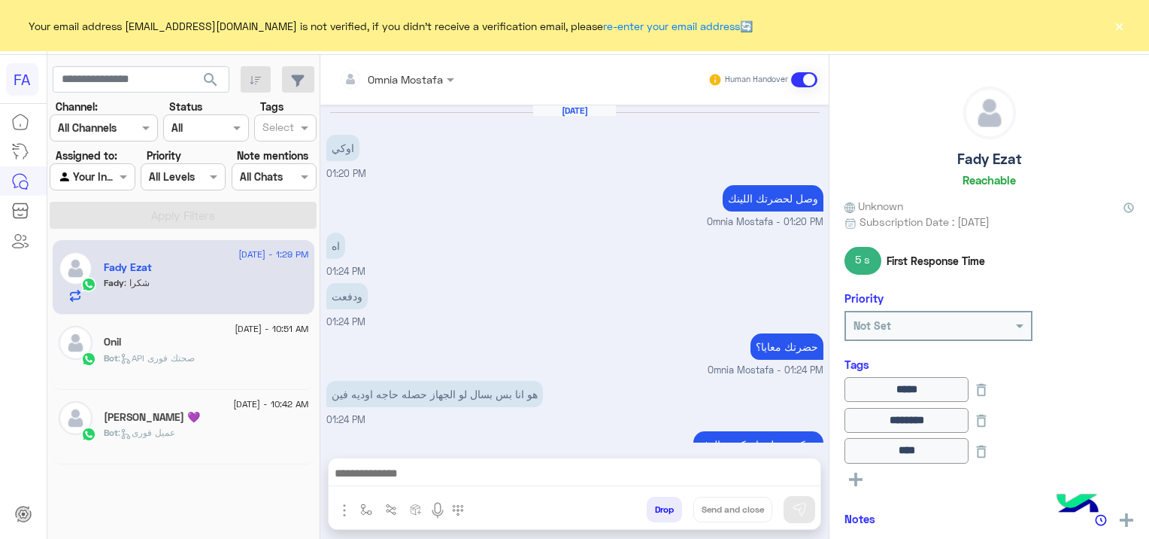
scroll to position [903, 0]
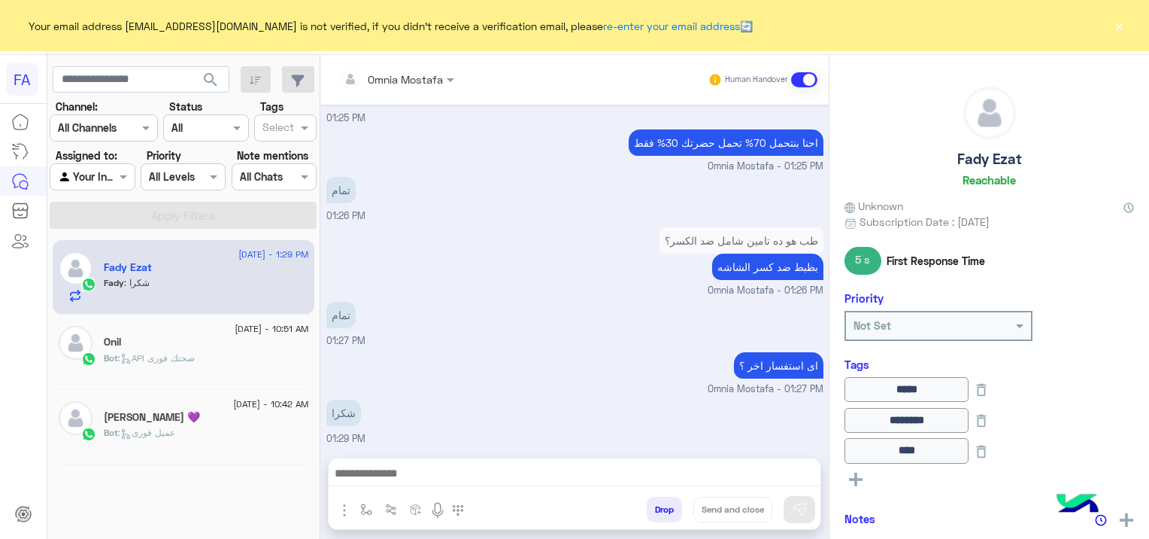
click at [190, 357] on span ": API صحتك فورى" at bounding box center [156, 357] width 77 height 11
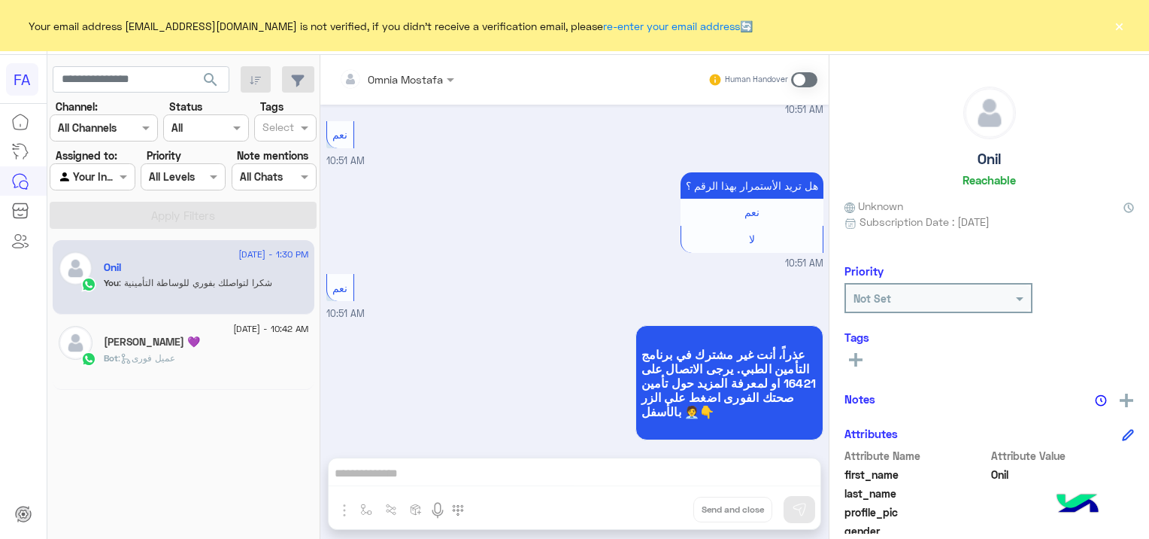
scroll to position [1823, 0]
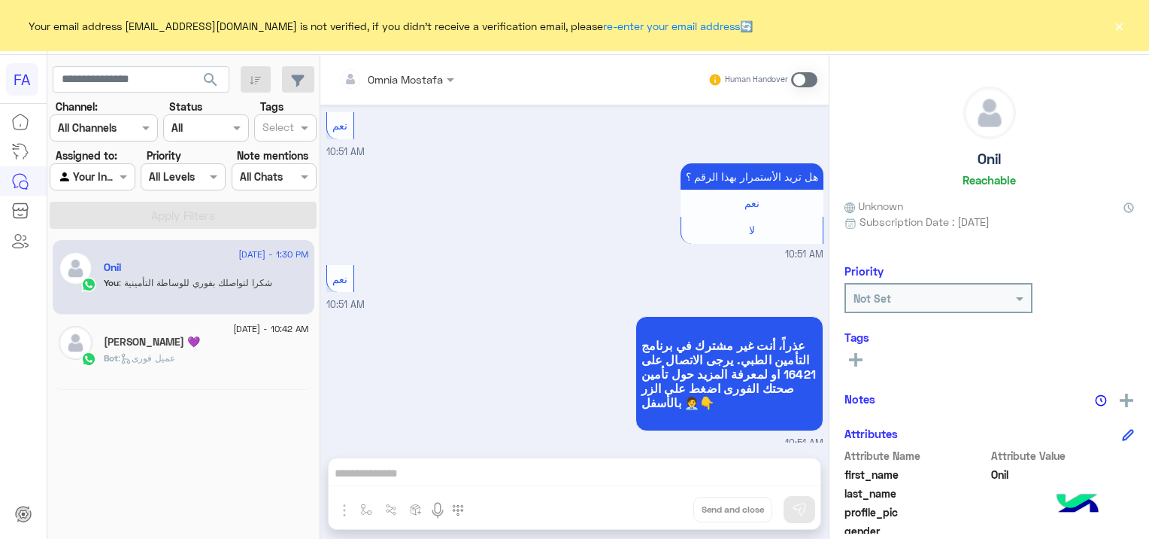
click at [800, 75] on span at bounding box center [804, 79] width 26 height 15
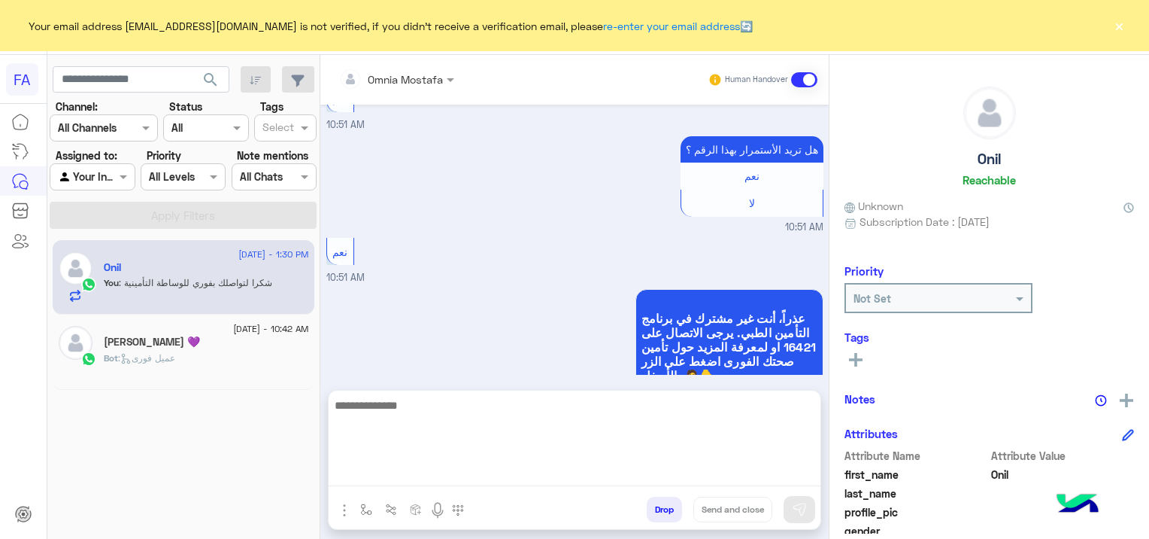
click at [587, 469] on textarea at bounding box center [575, 441] width 492 height 90
type textarea "**********"
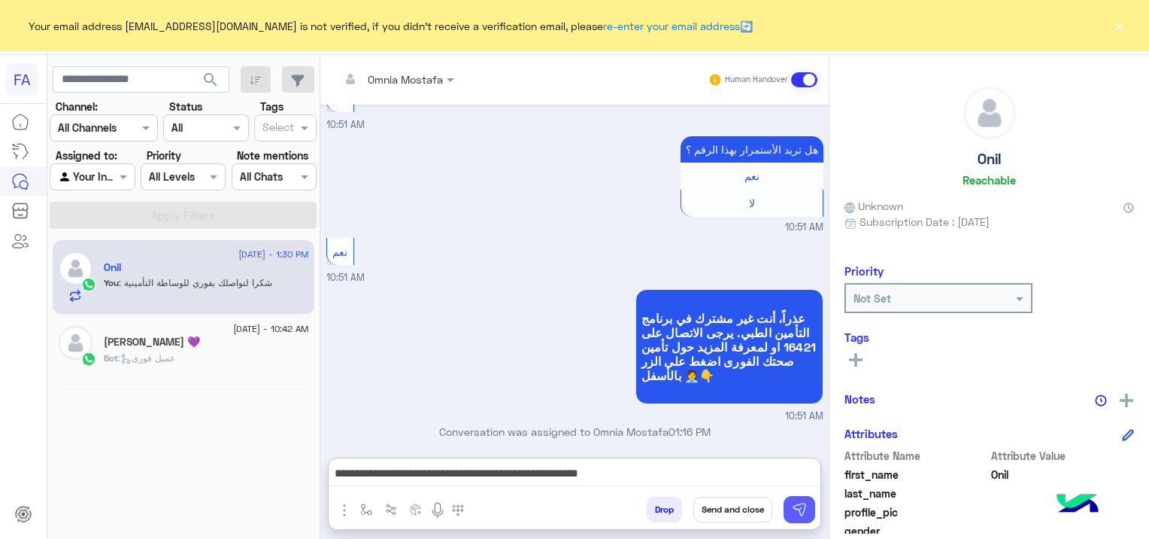
click at [800, 511] on img at bounding box center [799, 509] width 15 height 15
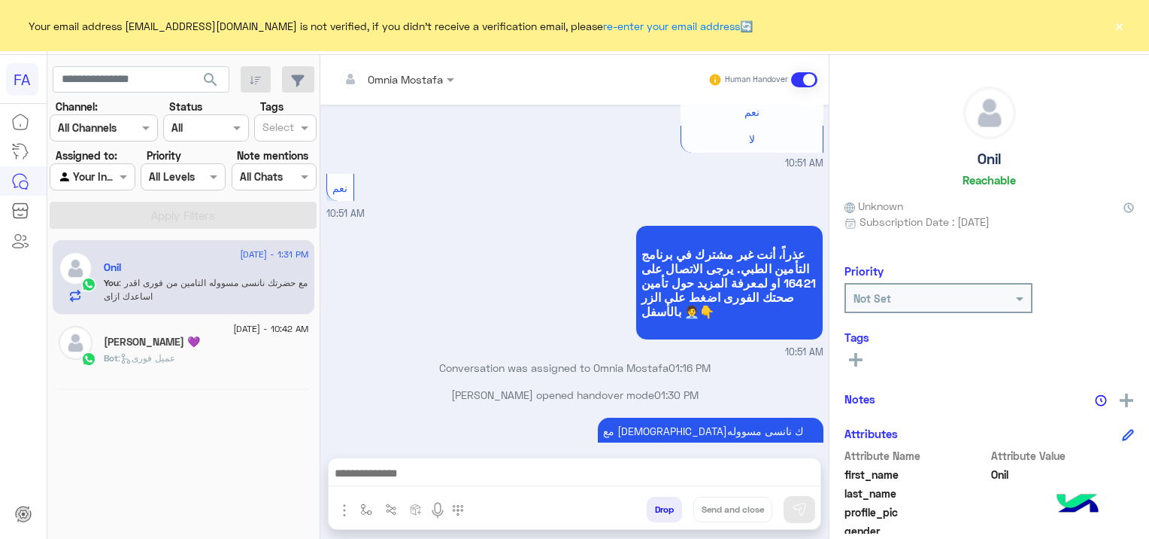
scroll to position [1941, 0]
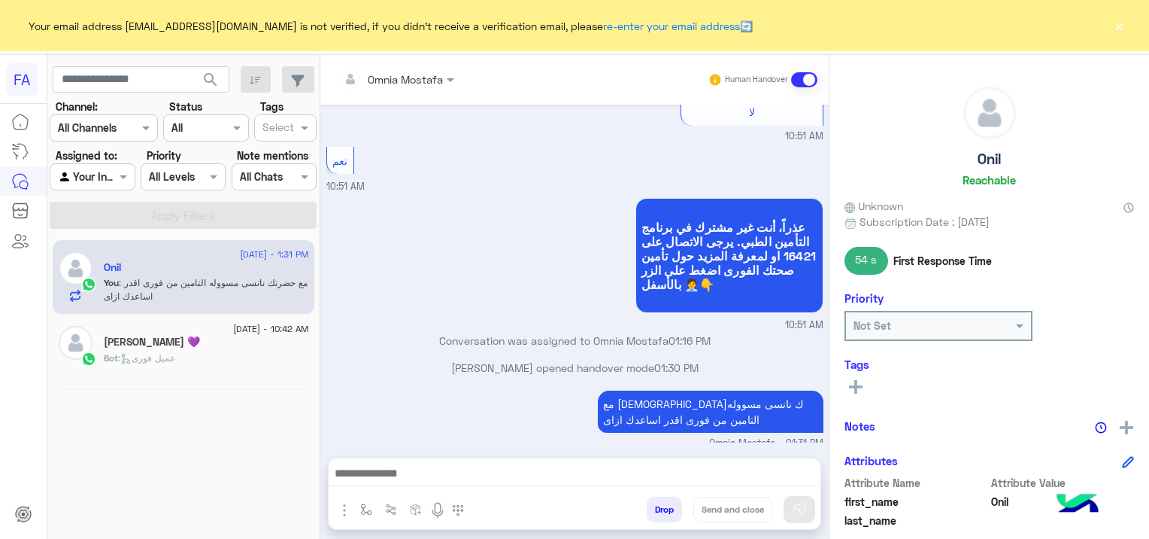
click at [204, 354] on div "Bot : عميل فورى" at bounding box center [206, 364] width 205 height 26
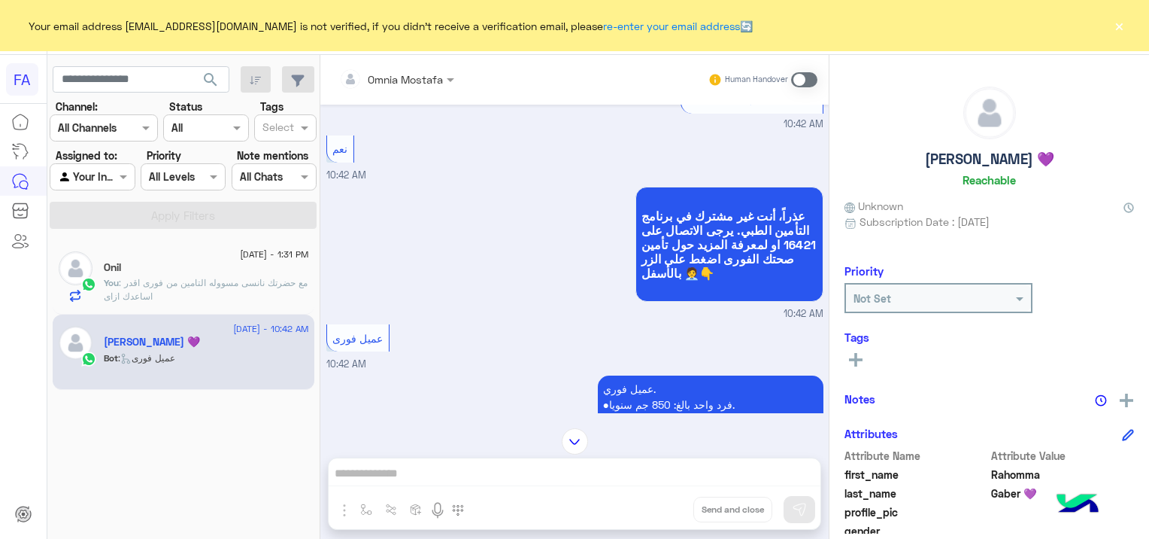
scroll to position [919, 0]
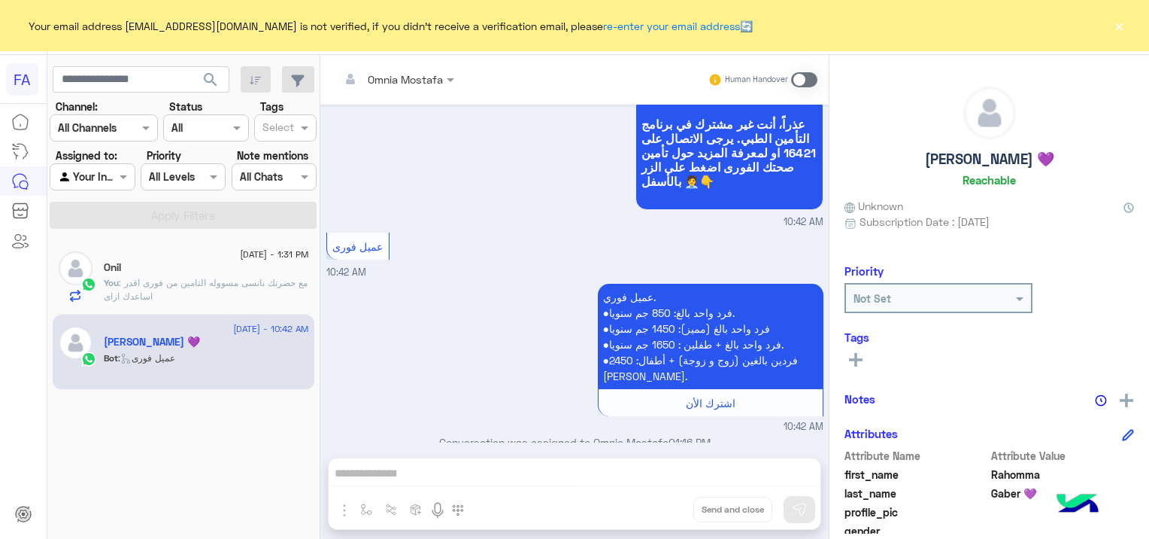
click at [488, 469] on div "Omnia Mostafa Human Handover Sep 16, 2025 كنت عاوزه اعرف اي متاح ليا في تامين 1…" at bounding box center [574, 300] width 509 height 490
click at [800, 77] on span at bounding box center [804, 79] width 26 height 15
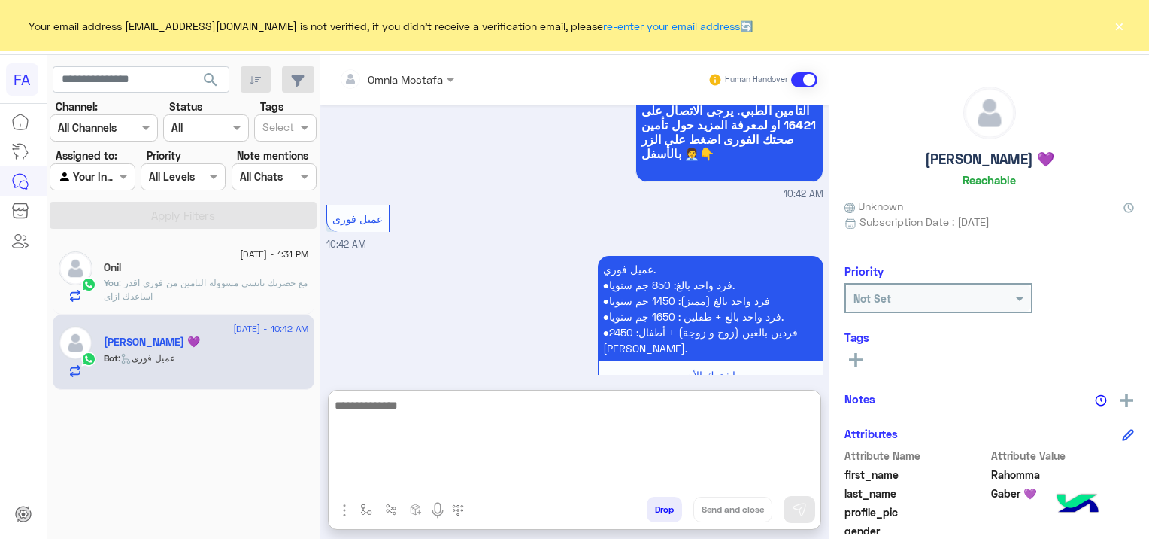
click at [515, 474] on textarea at bounding box center [575, 441] width 492 height 90
type textarea "**********"
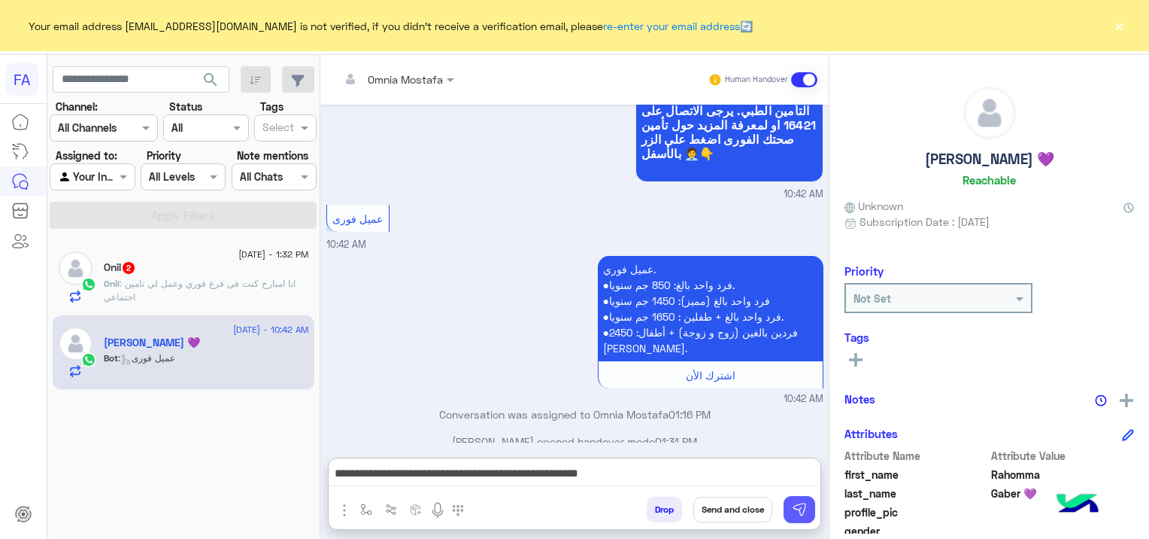
click at [803, 513] on img at bounding box center [799, 509] width 15 height 15
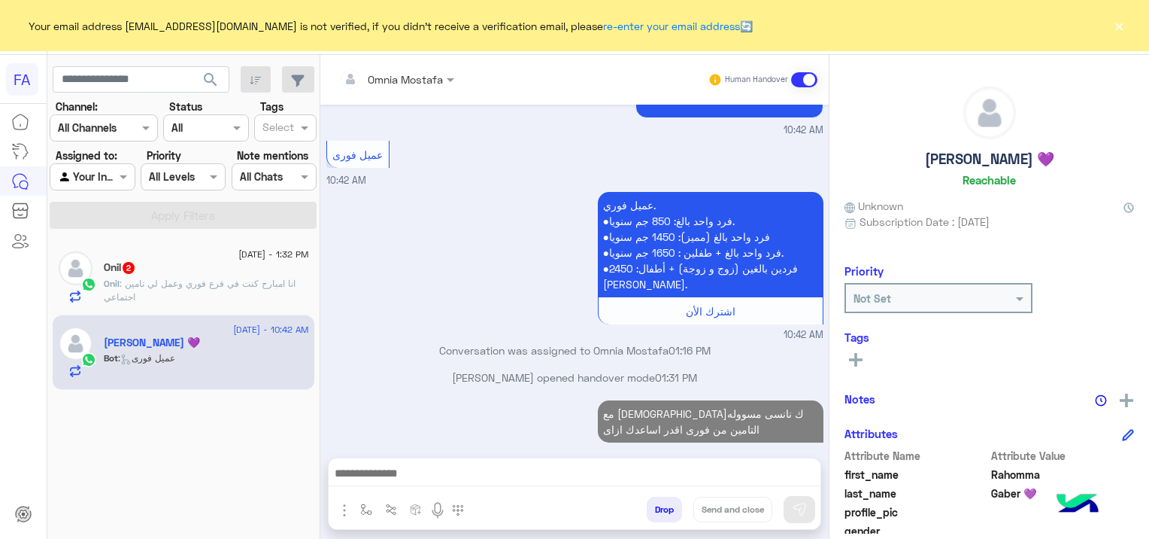
click at [244, 275] on div "Onil 2" at bounding box center [206, 269] width 205 height 16
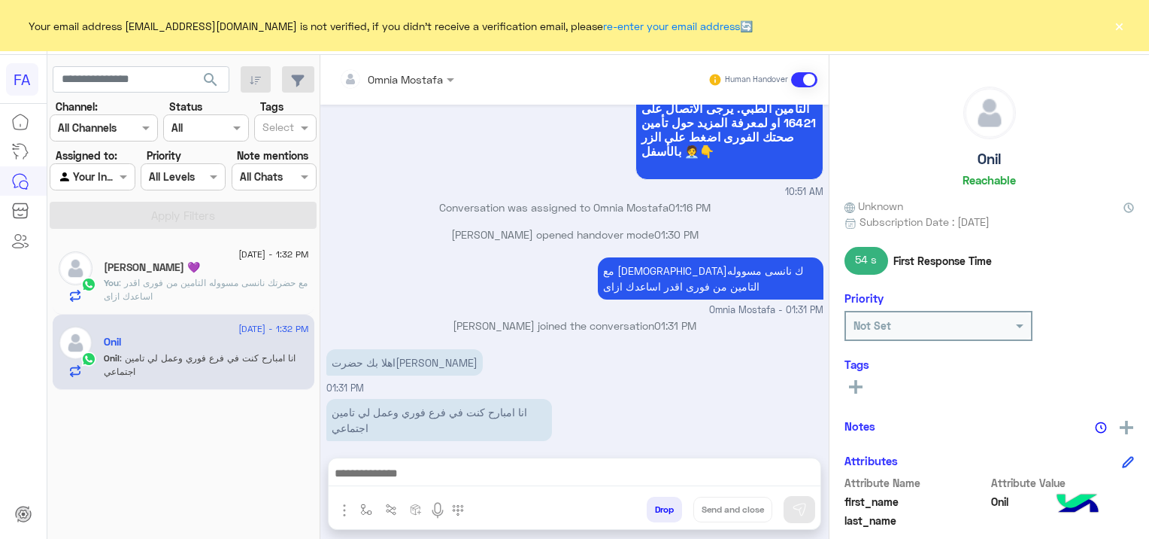
scroll to position [1391, 0]
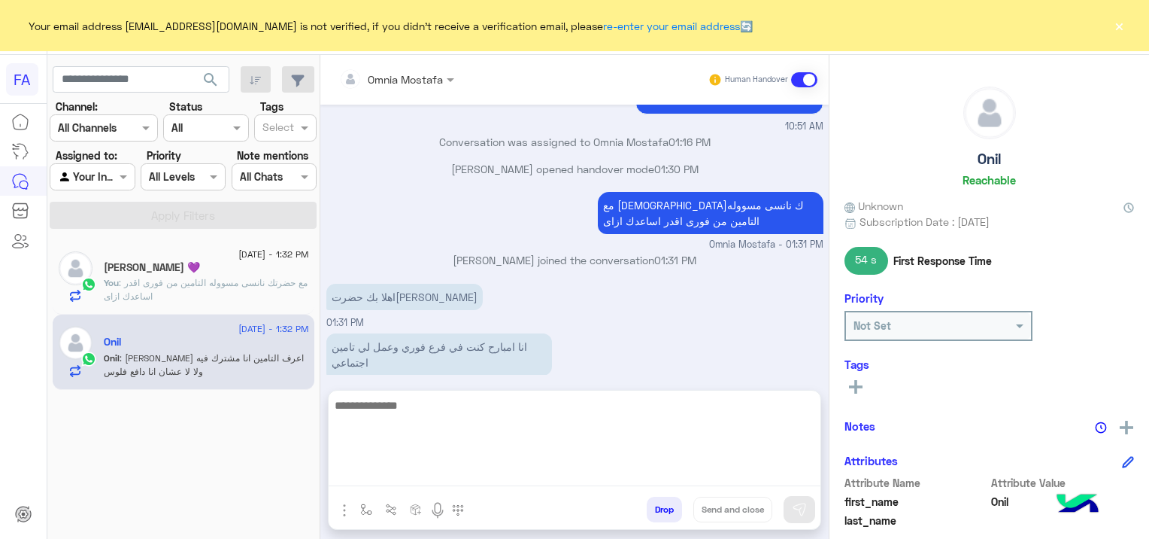
click at [523, 474] on textarea at bounding box center [575, 441] width 492 height 90
type textarea "**********"
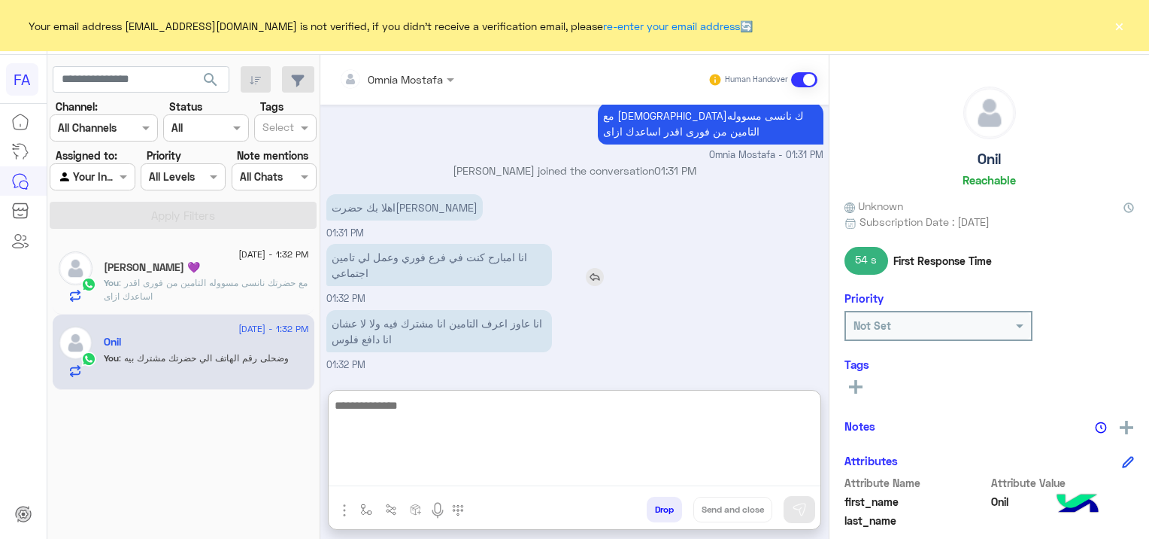
scroll to position [1507, 0]
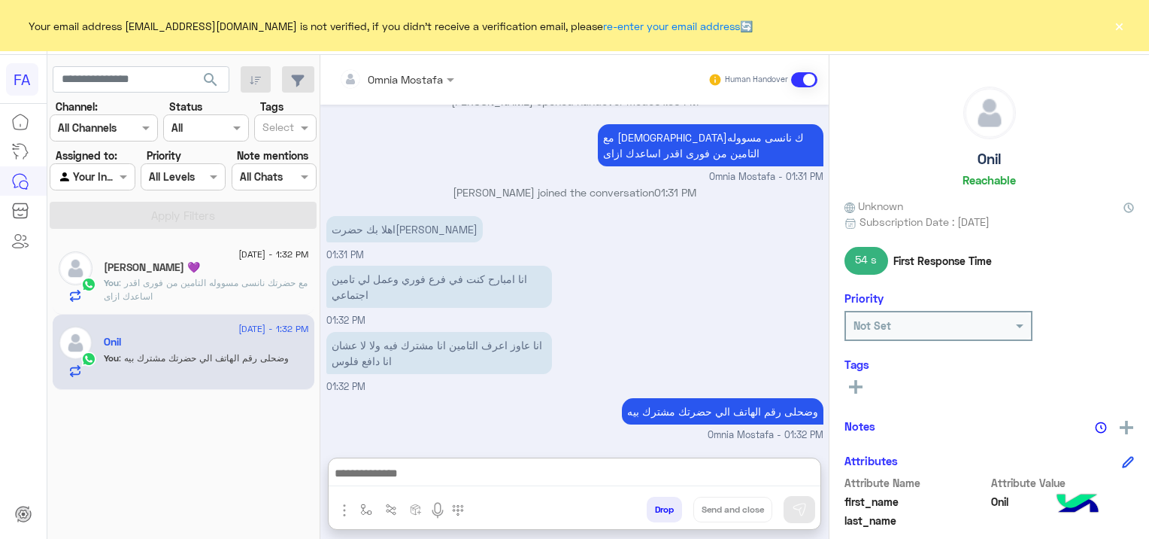
click at [227, 281] on span ": مع حضرتك نانسى مسووله التامين من فورى اقدر اساعدك ازاى" at bounding box center [206, 289] width 204 height 25
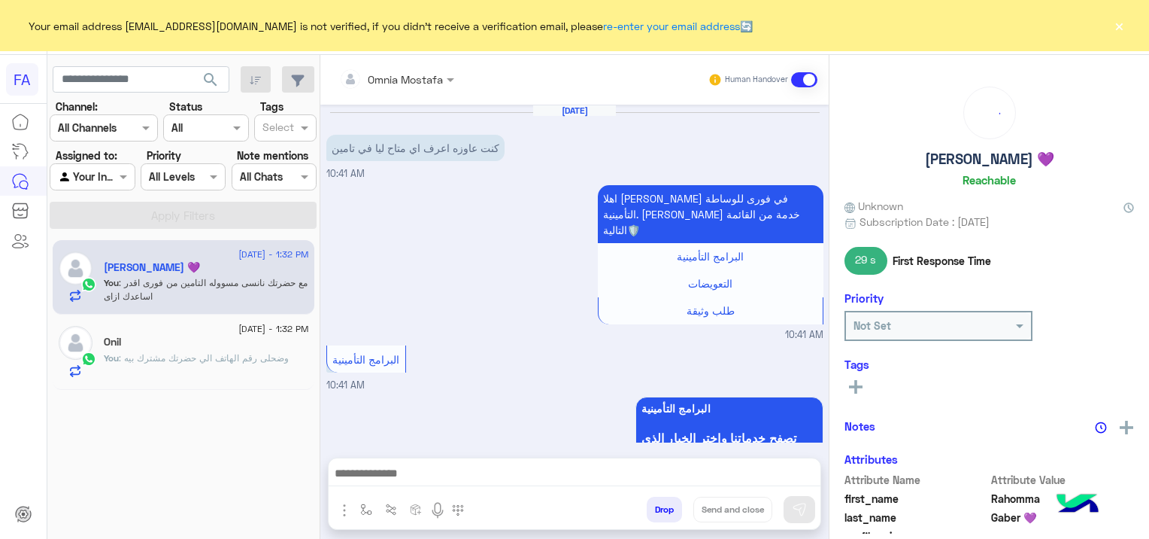
scroll to position [1038, 0]
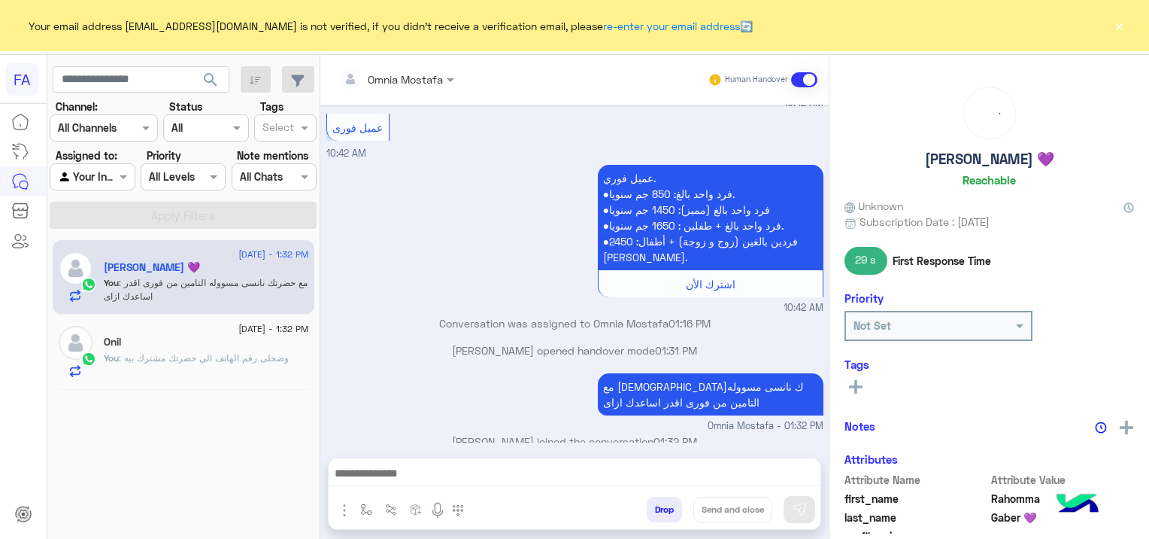
click at [206, 352] on span ": وضحلى رقم الهاتف الي حضرتك مشترك بيه" at bounding box center [204, 357] width 170 height 11
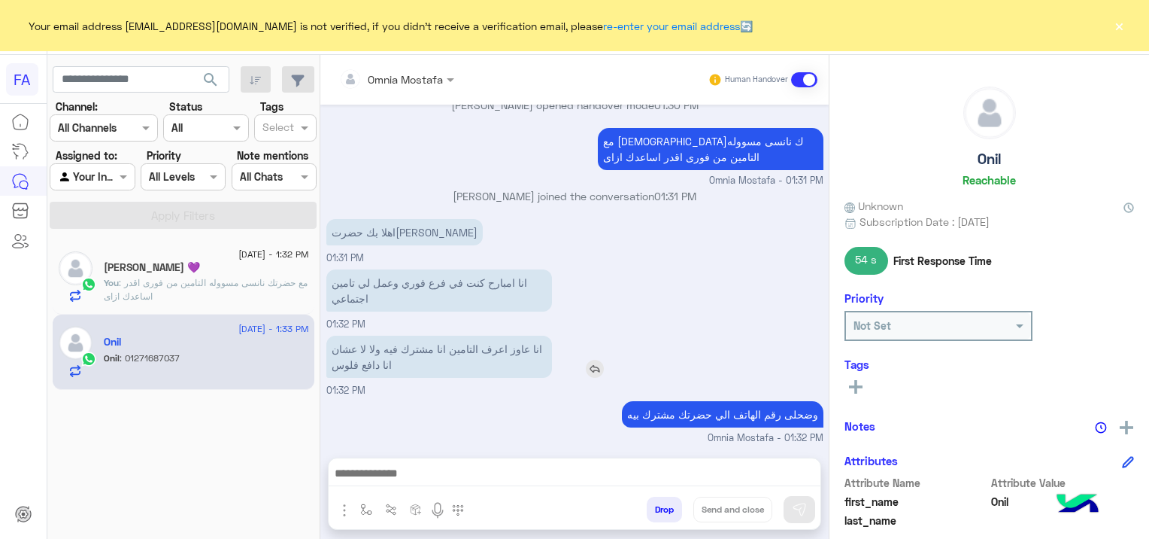
scroll to position [1110, 0]
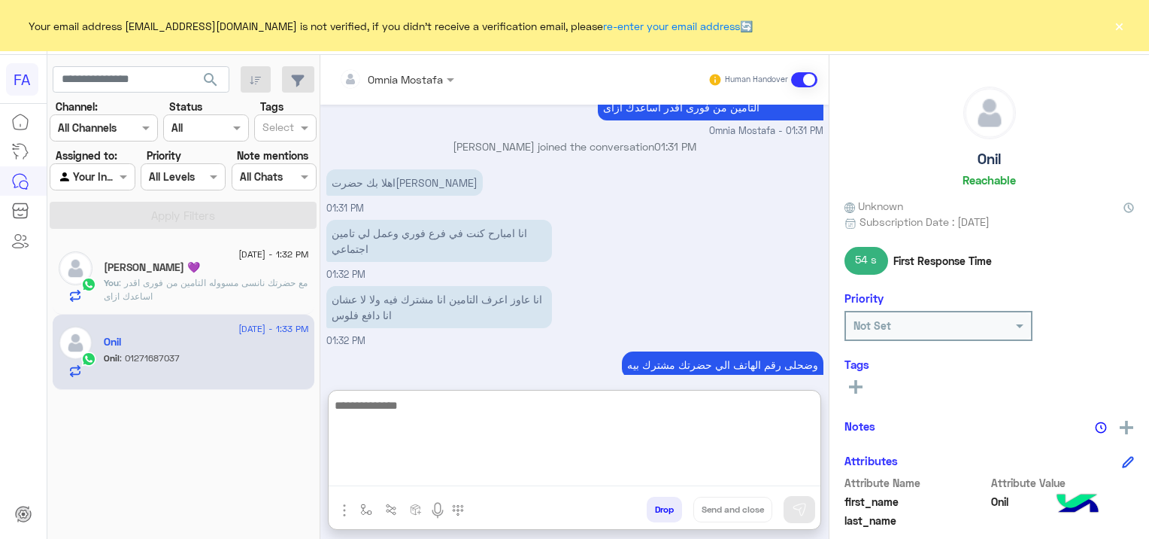
click at [440, 466] on textarea at bounding box center [575, 441] width 492 height 90
click at [584, 401] on textarea "**********" at bounding box center [575, 441] width 492 height 90
click at [588, 405] on textarea "**********" at bounding box center [575, 441] width 492 height 90
click at [587, 404] on textarea "**********" at bounding box center [575, 441] width 492 height 90
type textarea "**********"
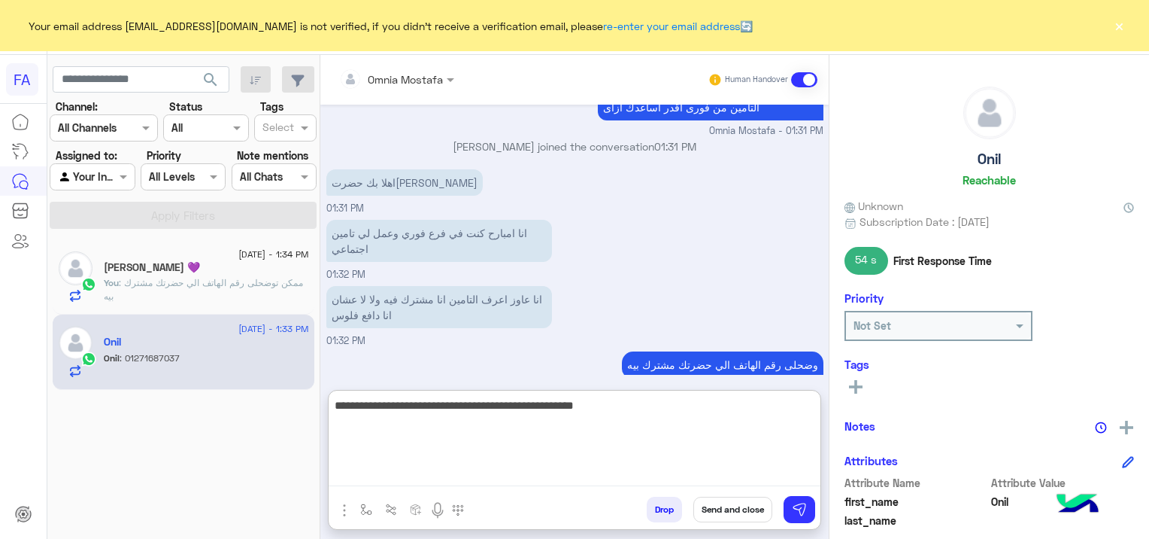
click at [524, 413] on textarea "**********" at bounding box center [575, 441] width 492 height 90
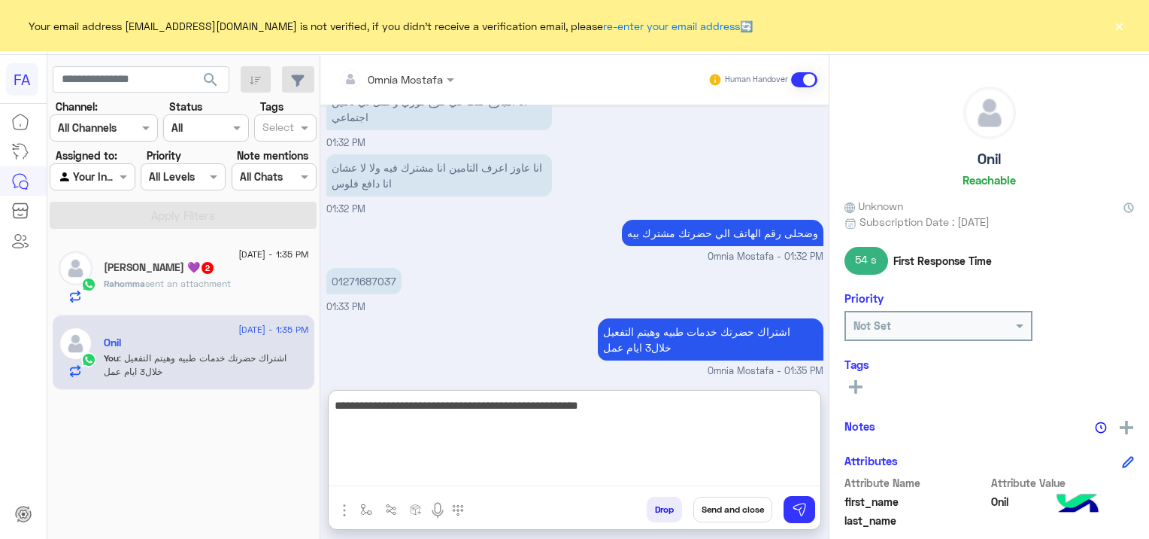
type textarea "**********"
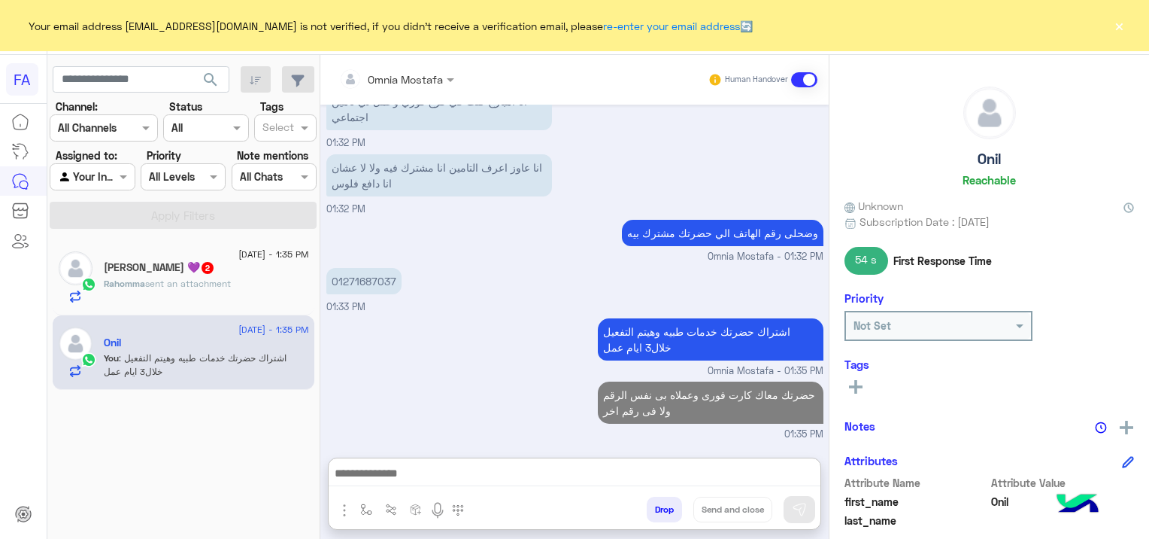
click at [135, 270] on h5 "Rahomma Gaber 💜 2" at bounding box center [159, 267] width 111 height 13
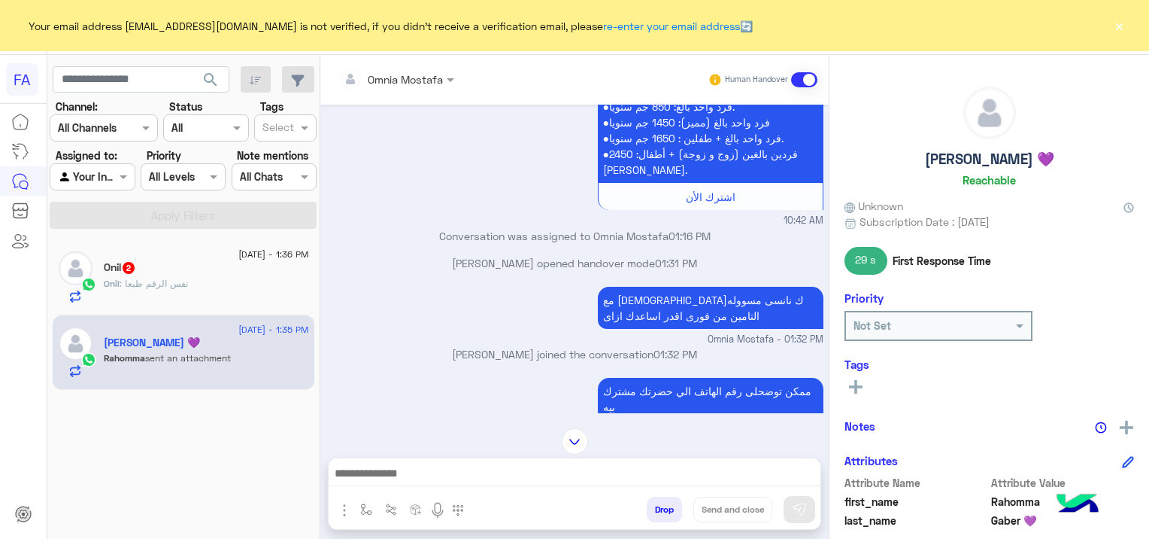
scroll to position [1166, 0]
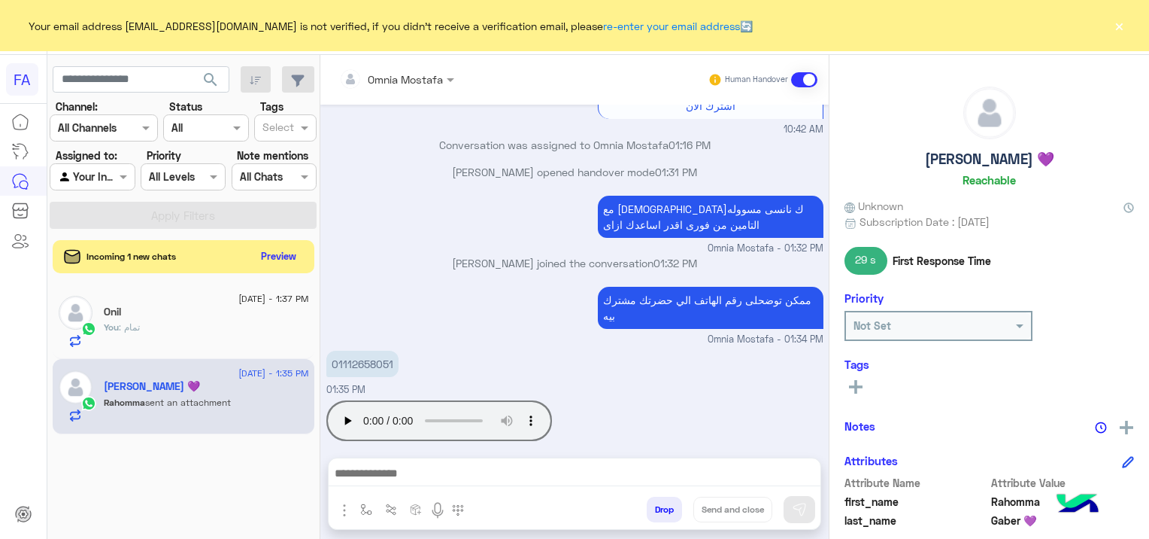
click at [150, 333] on div "You : تمام" at bounding box center [206, 333] width 205 height 26
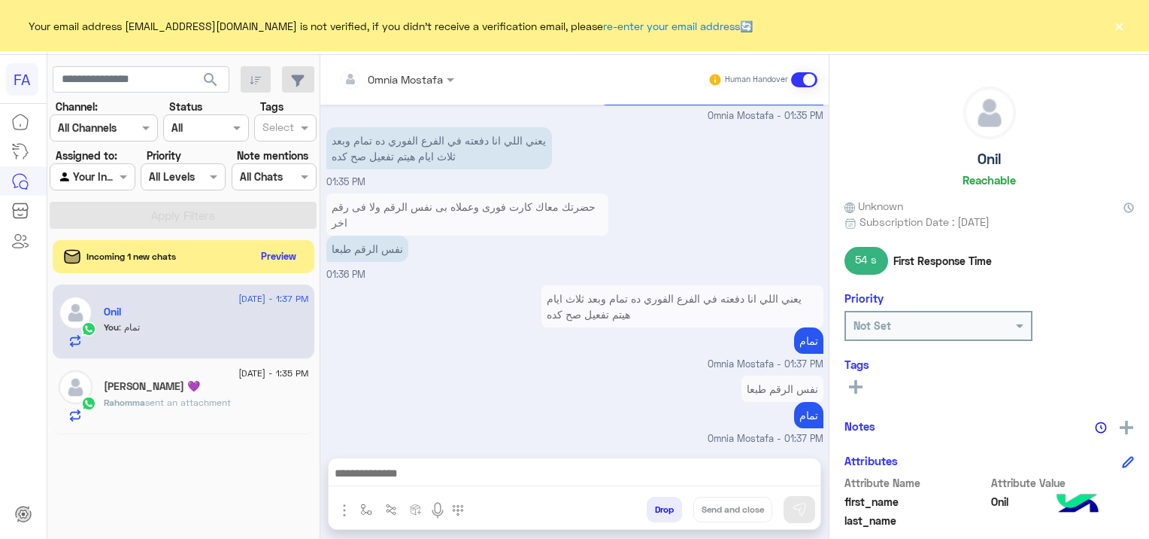
scroll to position [981, 0]
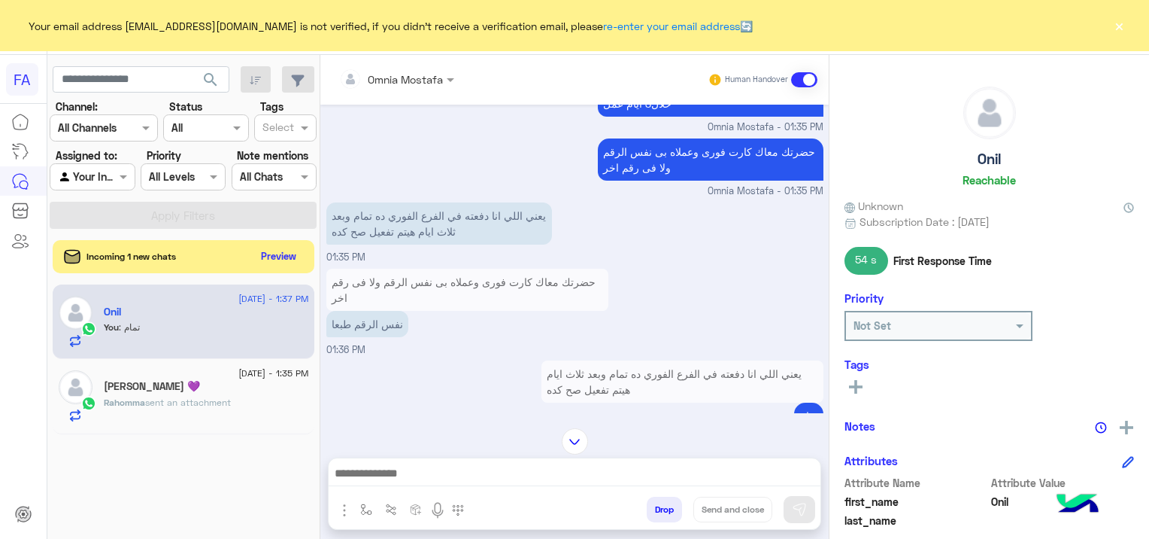
click at [238, 378] on span "16 September - 1:35 PM" at bounding box center [273, 373] width 70 height 14
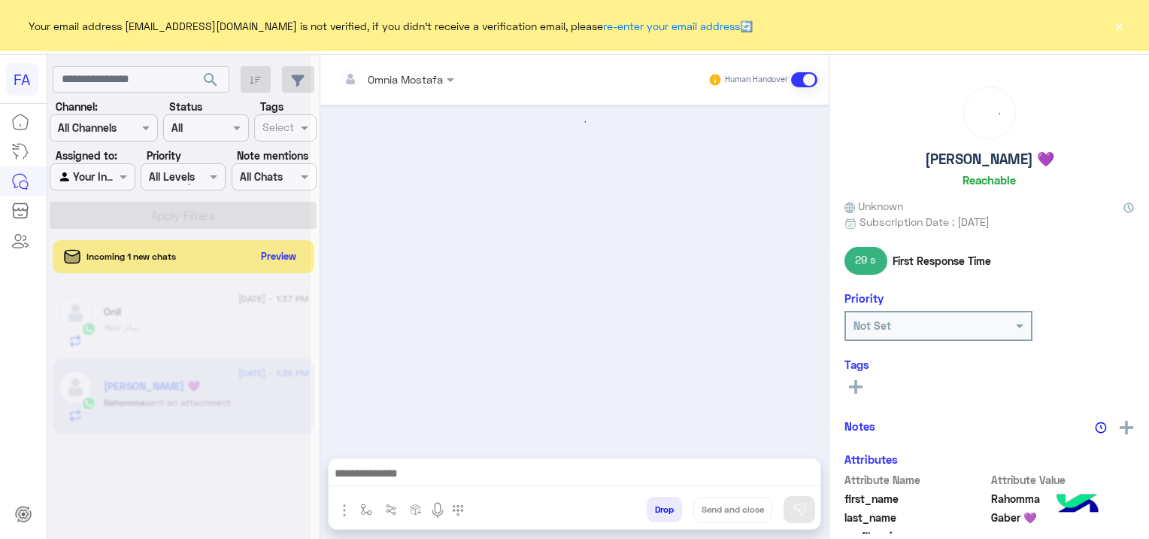
scroll to position [1166, 0]
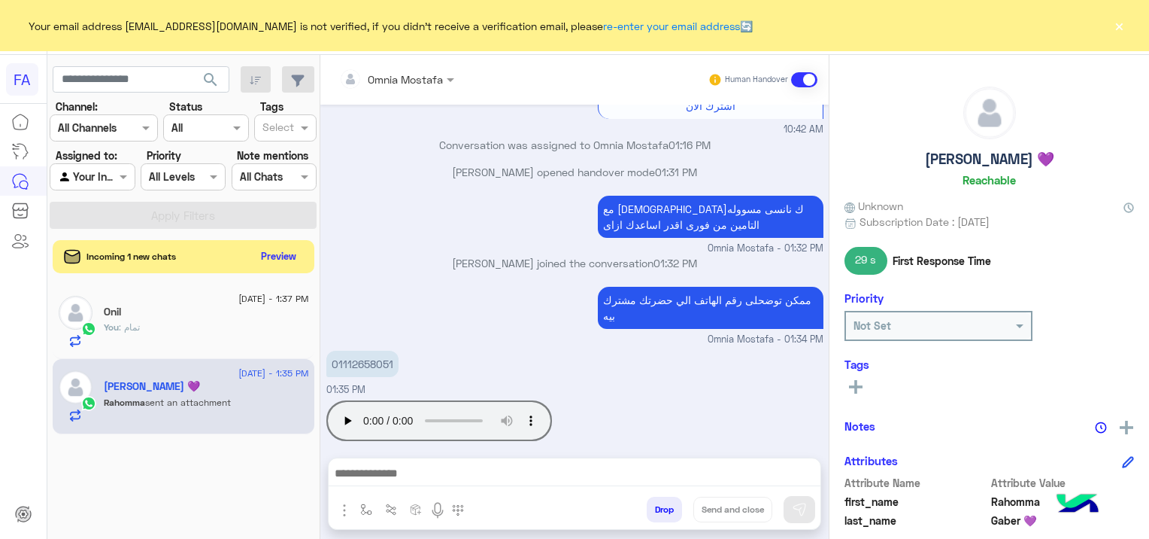
click at [204, 316] on div "Onil" at bounding box center [206, 313] width 205 height 16
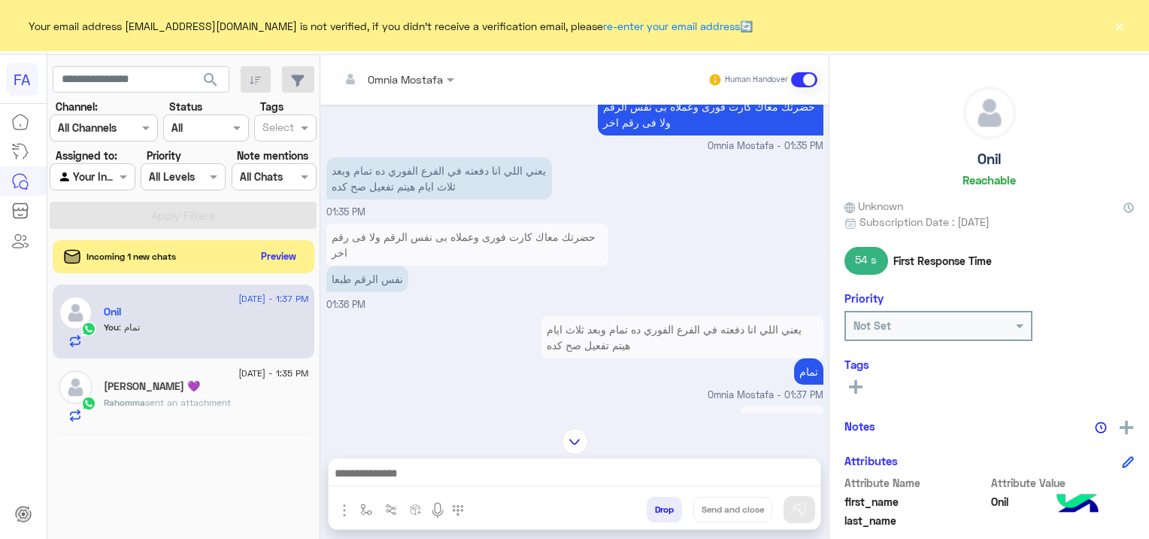
scroll to position [1006, 0]
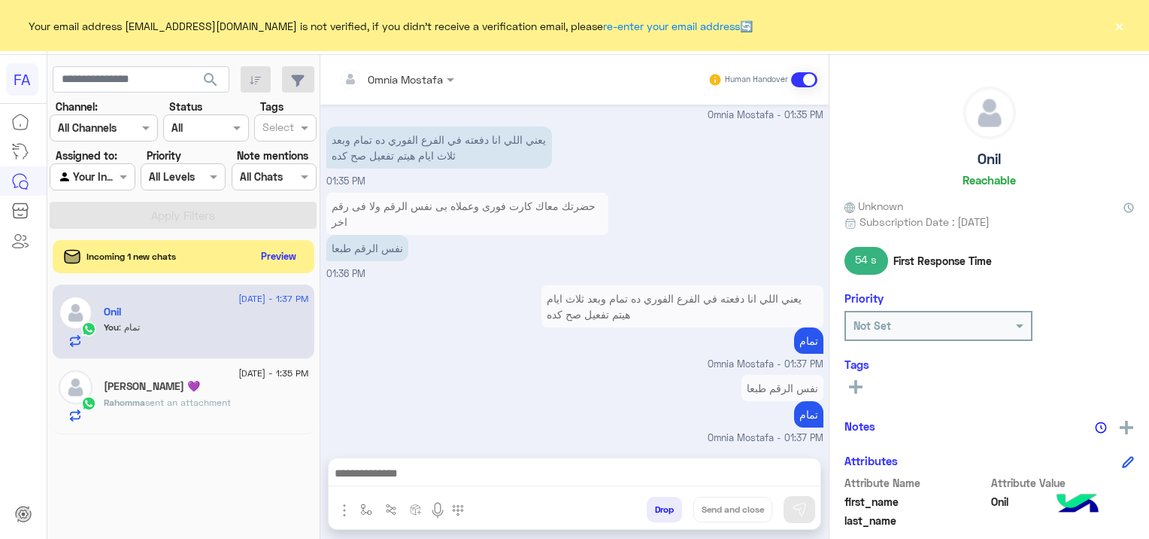
click at [241, 388] on div "Rahomma Gaber 💜" at bounding box center [206, 388] width 205 height 16
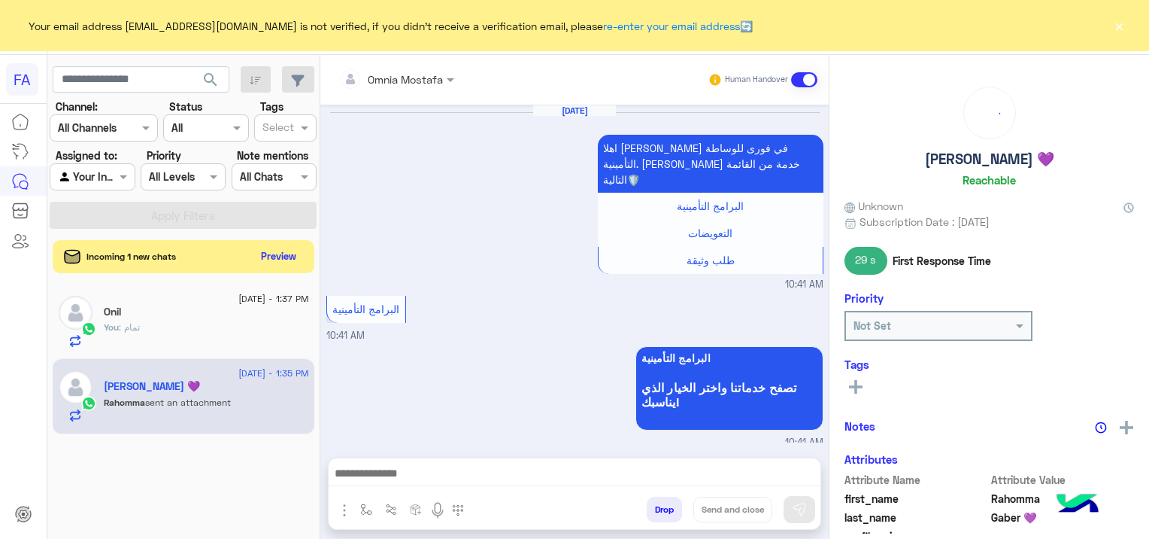
scroll to position [1166, 0]
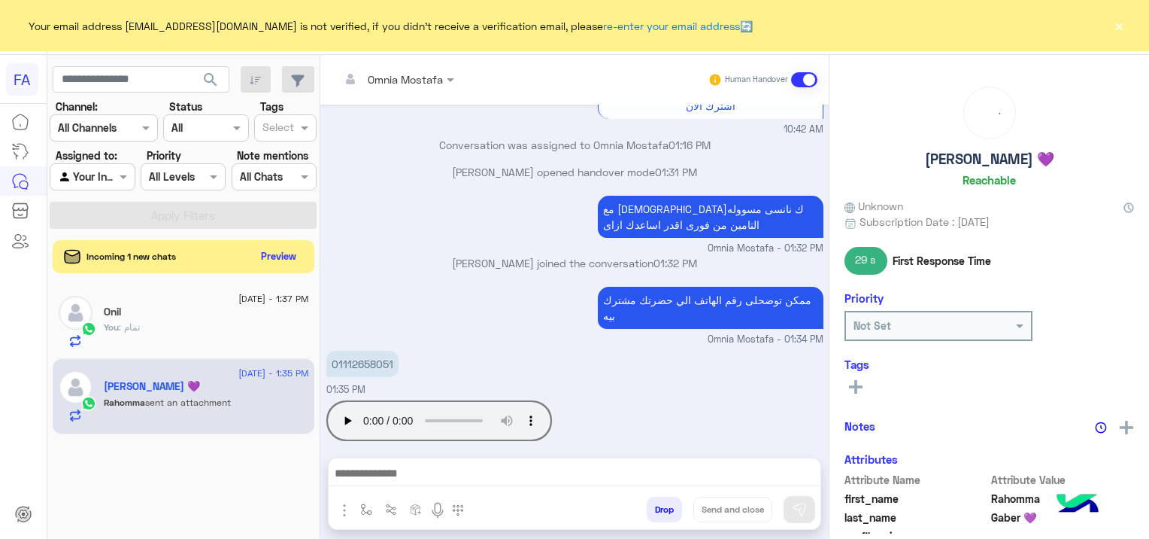
click at [235, 307] on div "Onil" at bounding box center [206, 313] width 205 height 16
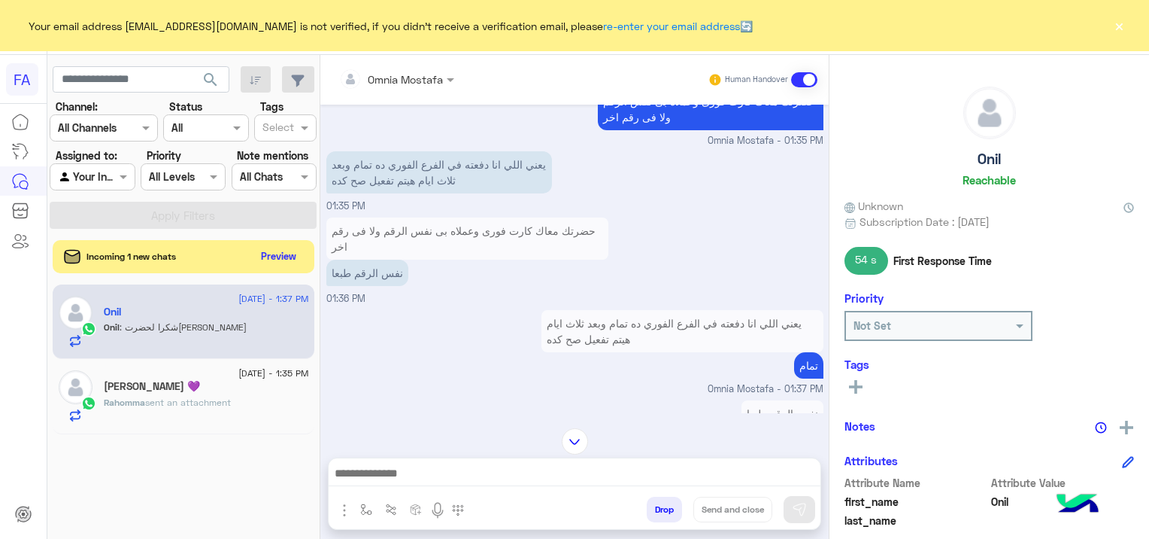
scroll to position [803, 0]
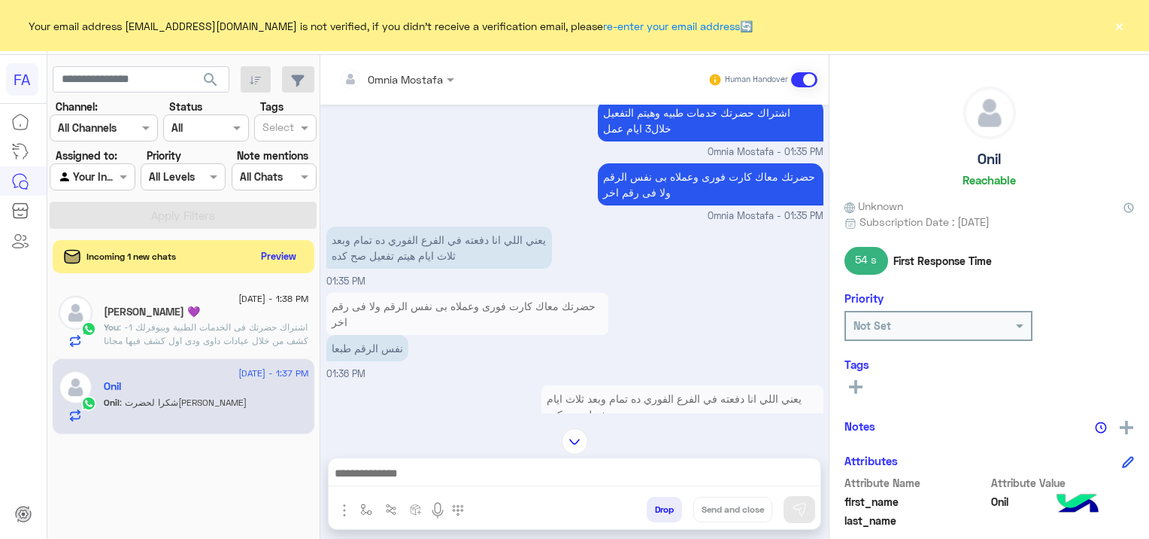
click at [231, 327] on span ": اشتراك حضرتك فى الخدمات الطبية وبيوفرلك 1-كشف من خلال عيادات داوى ودى اول كشف…" at bounding box center [206, 401] width 205 height 160
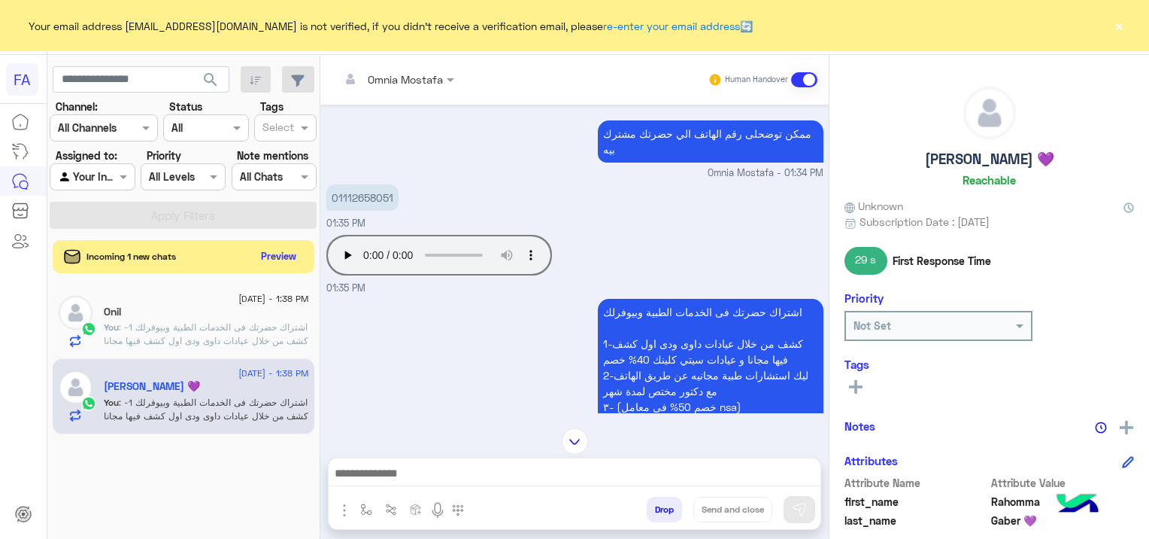
scroll to position [1096, 0]
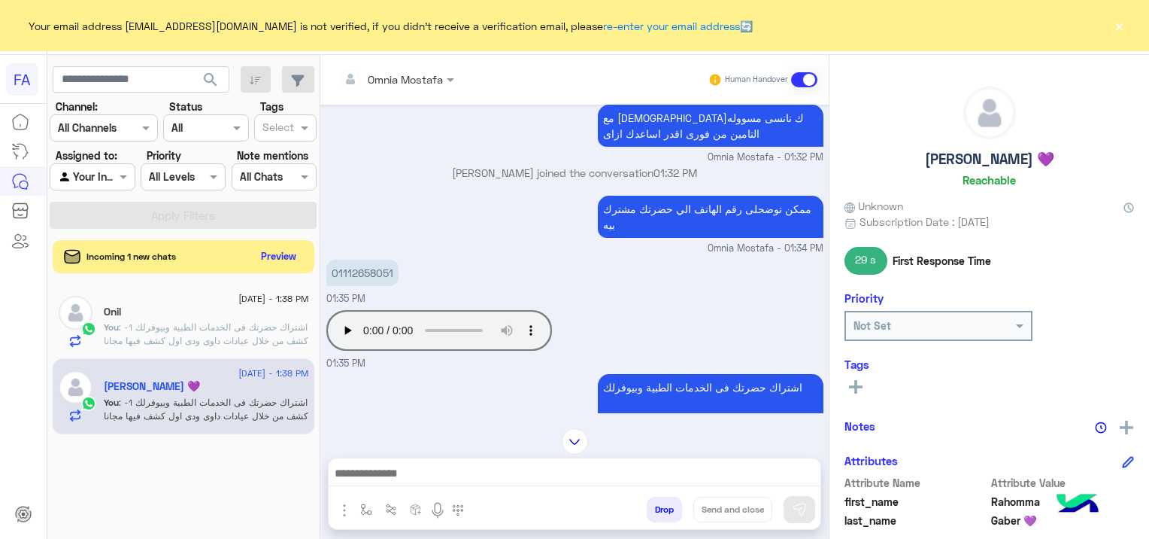
click at [190, 322] on span ": اشتراك حضرتك فى الخدمات الطبية وبيوفرلك 1-كشف من خلال عيادات داوى ودى اول كشف…" at bounding box center [206, 401] width 205 height 160
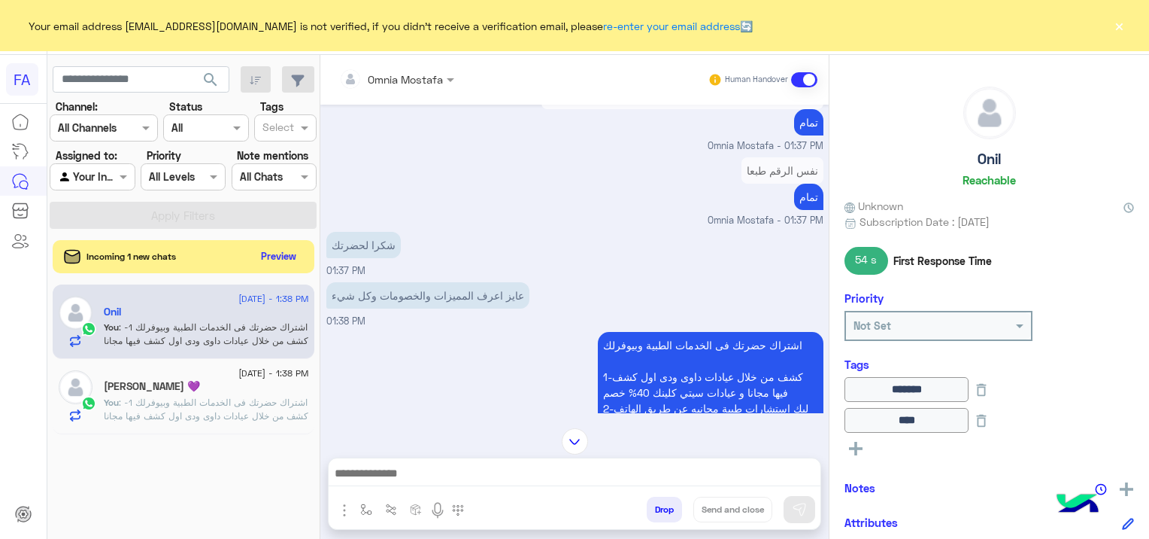
scroll to position [1152, 0]
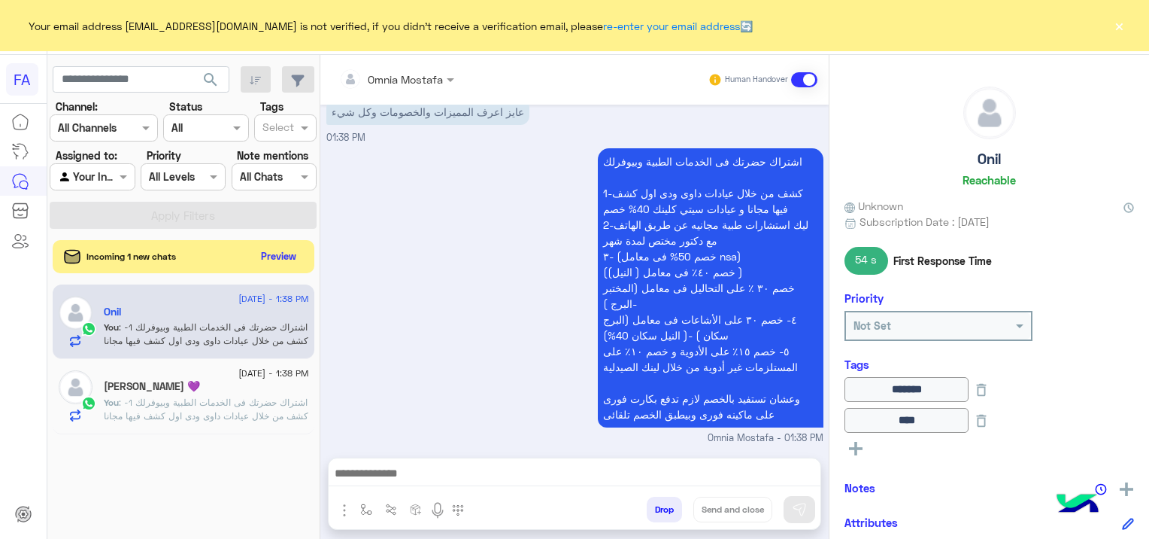
click at [206, 408] on p "You : اشتراك حضرتك فى الخدمات الطبية وبيوفرلك 1-كشف من خلال عيادات داوى ودى اول…" at bounding box center [206, 477] width 205 height 162
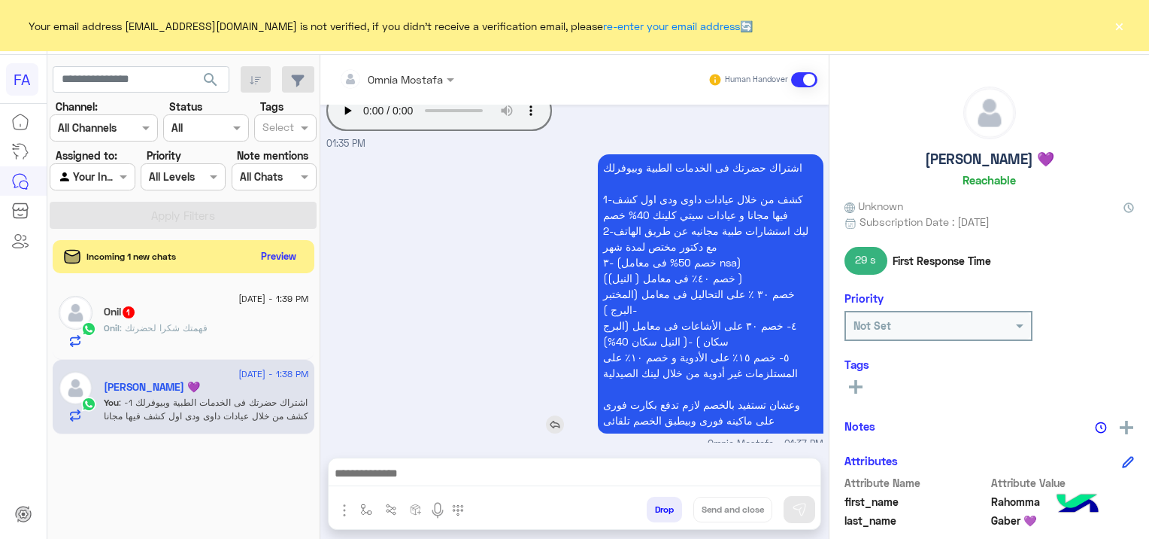
scroll to position [1322, 0]
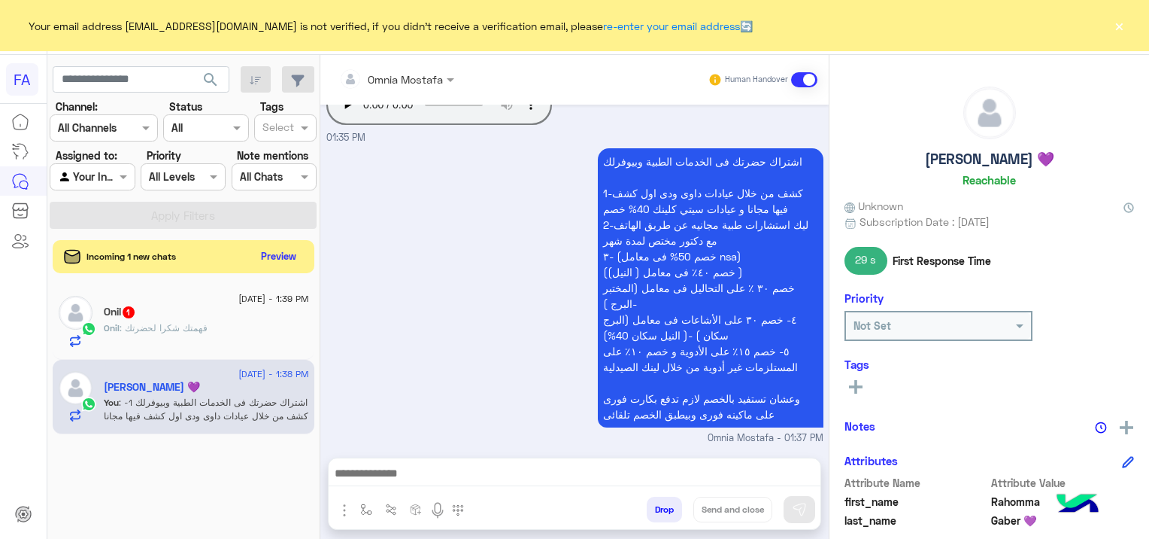
click at [235, 329] on div "Onil : فهمتك شكرا لحضرتك" at bounding box center [206, 334] width 205 height 26
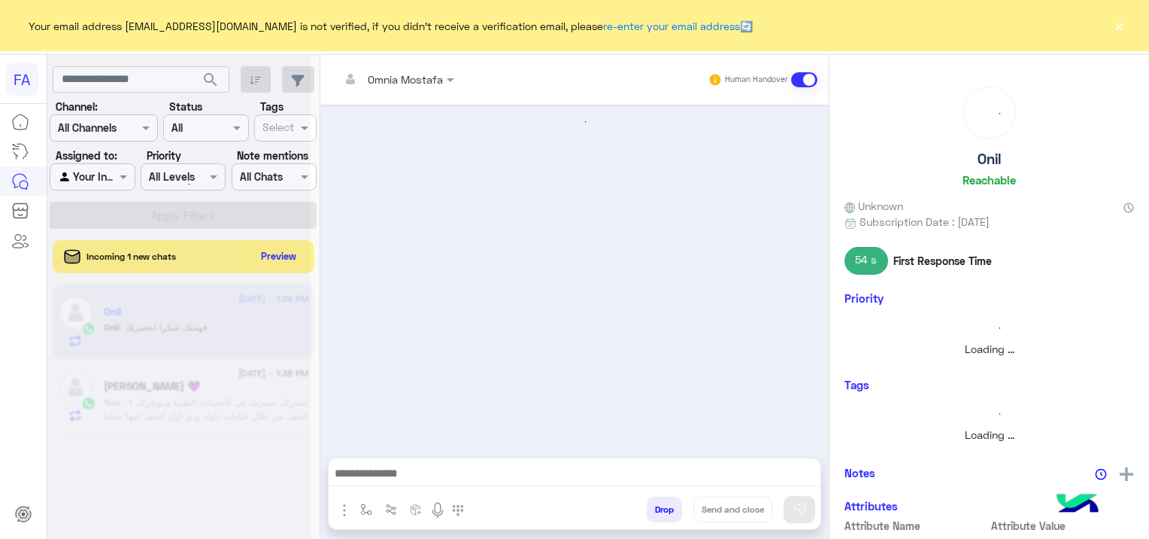
scroll to position [1151, 0]
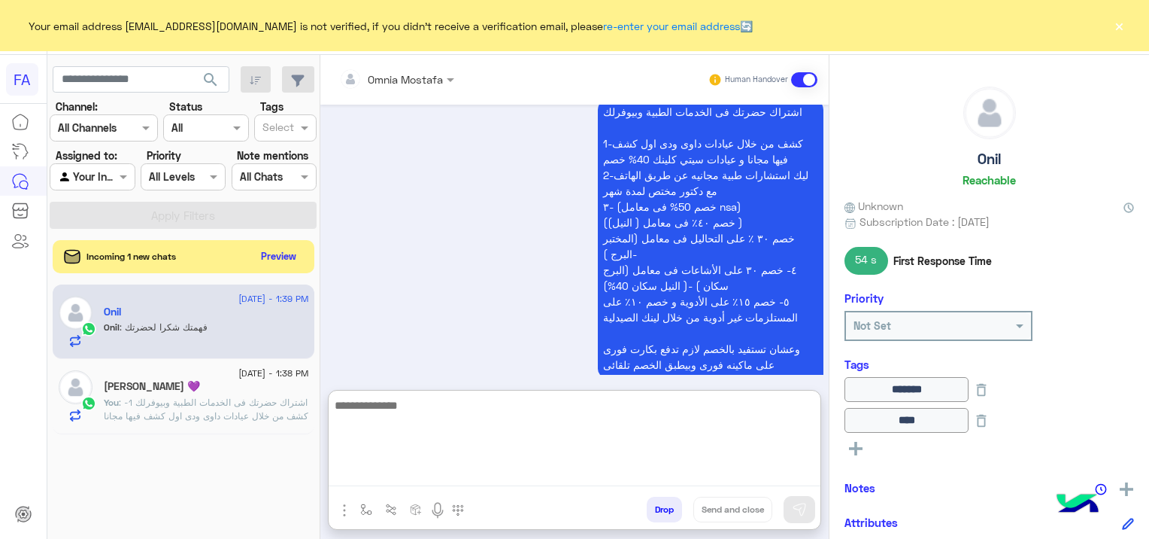
click at [402, 471] on textarea at bounding box center [575, 441] width 492 height 90
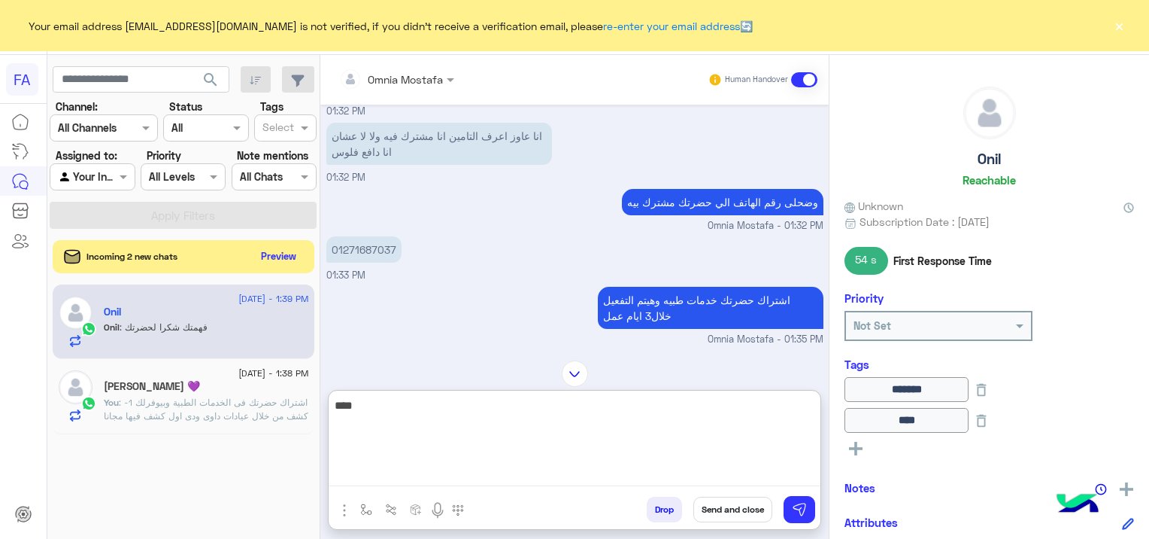
scroll to position [413, 0]
type textarea "**********"
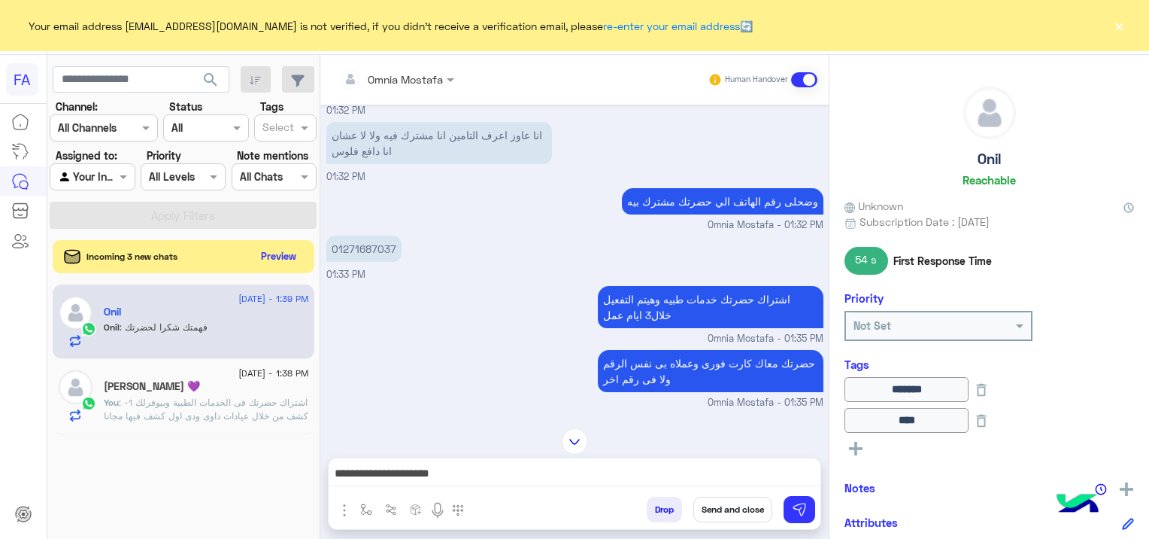
click at [733, 508] on button "Send and close" at bounding box center [733, 509] width 79 height 26
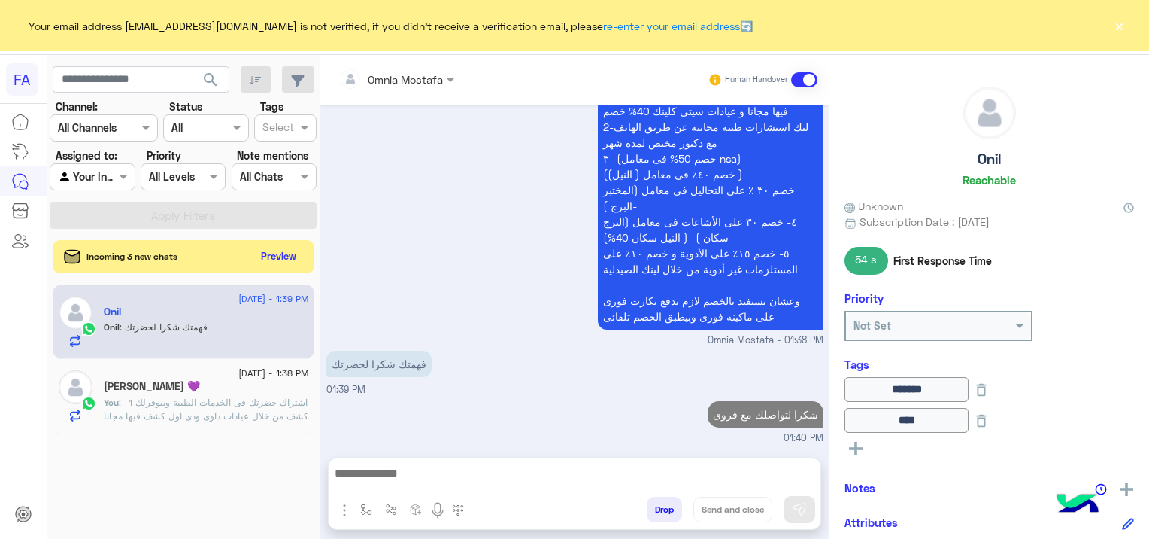
scroll to position [1226, 0]
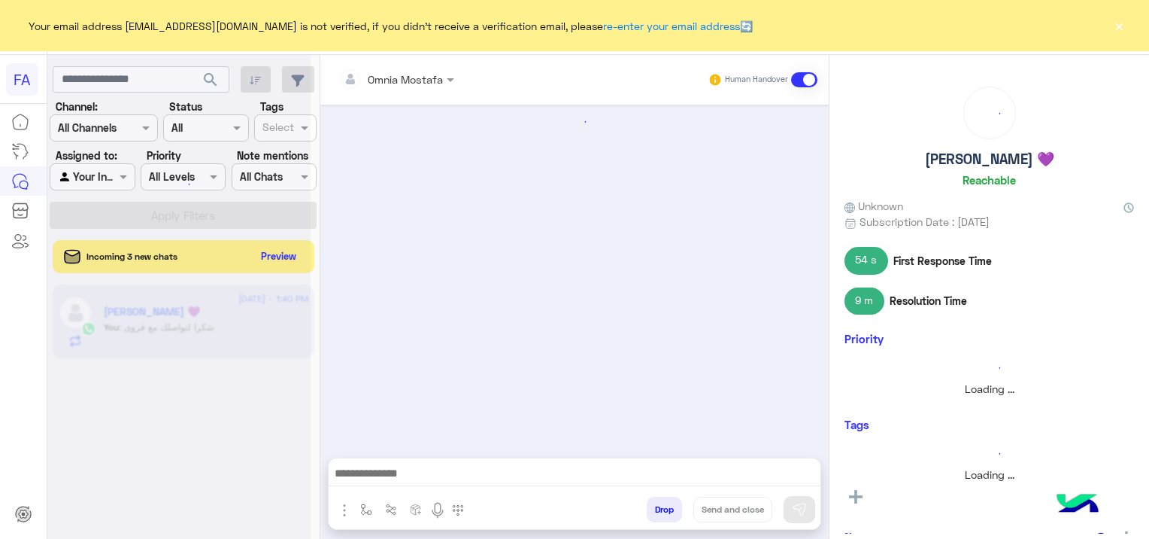
scroll to position [1322, 0]
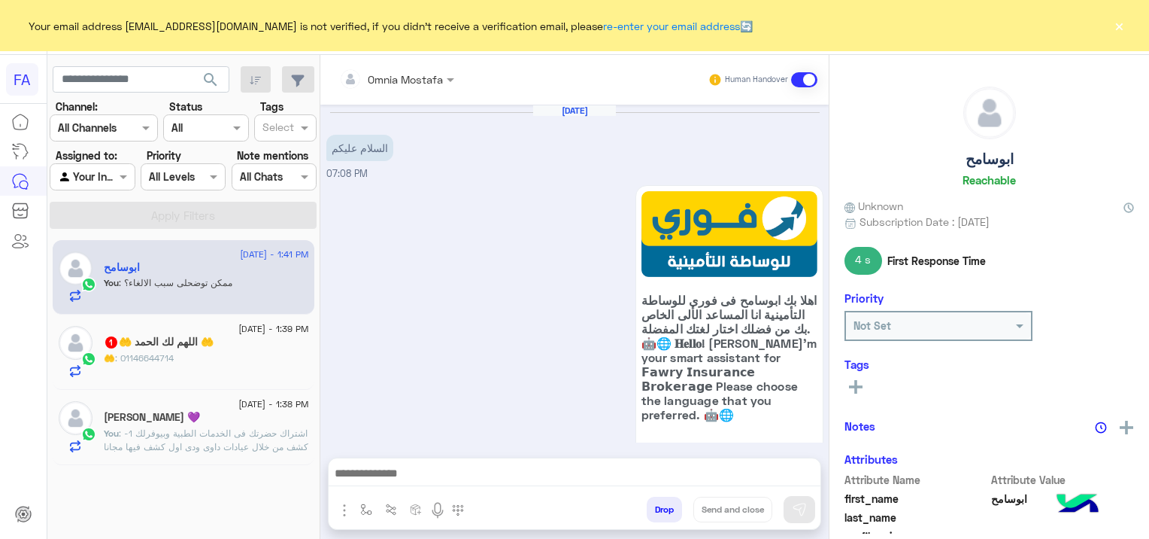
scroll to position [1104, 0]
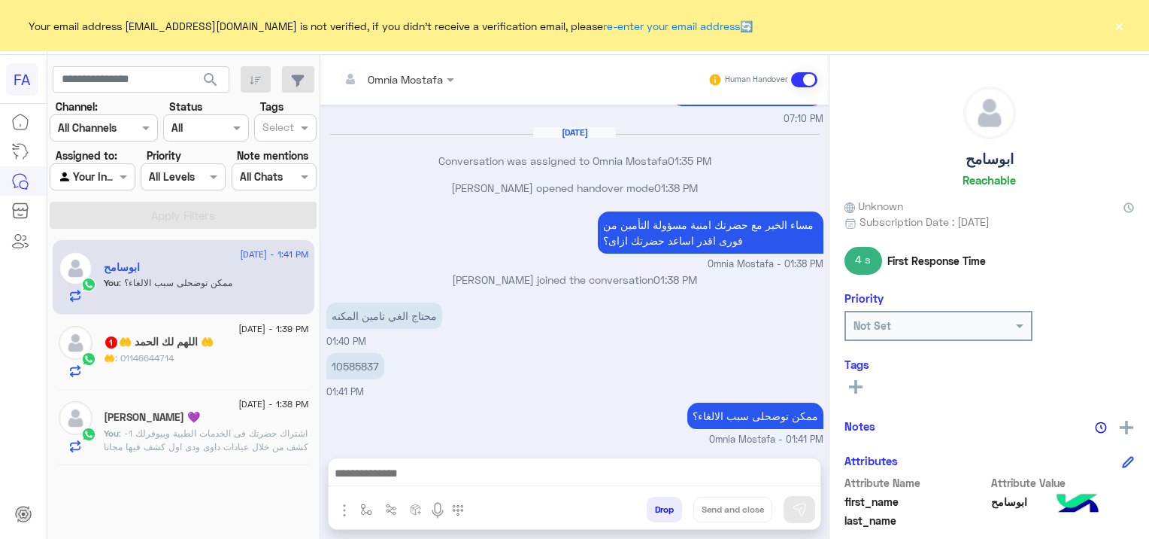
click at [243, 349] on div "🤲 اللهم لك الحمد 🤲 1" at bounding box center [206, 343] width 205 height 16
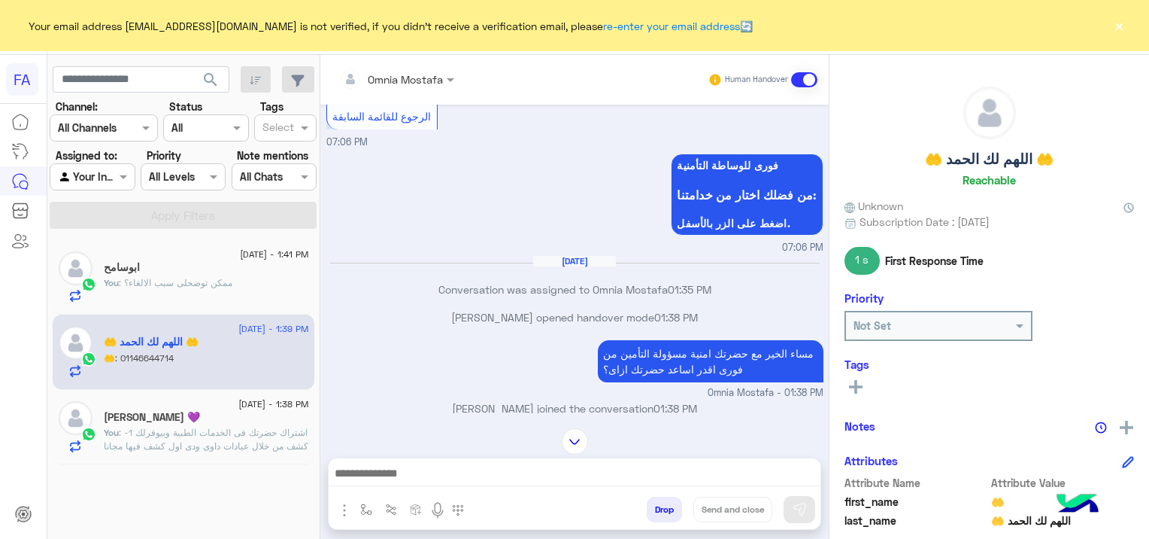
scroll to position [1141, 0]
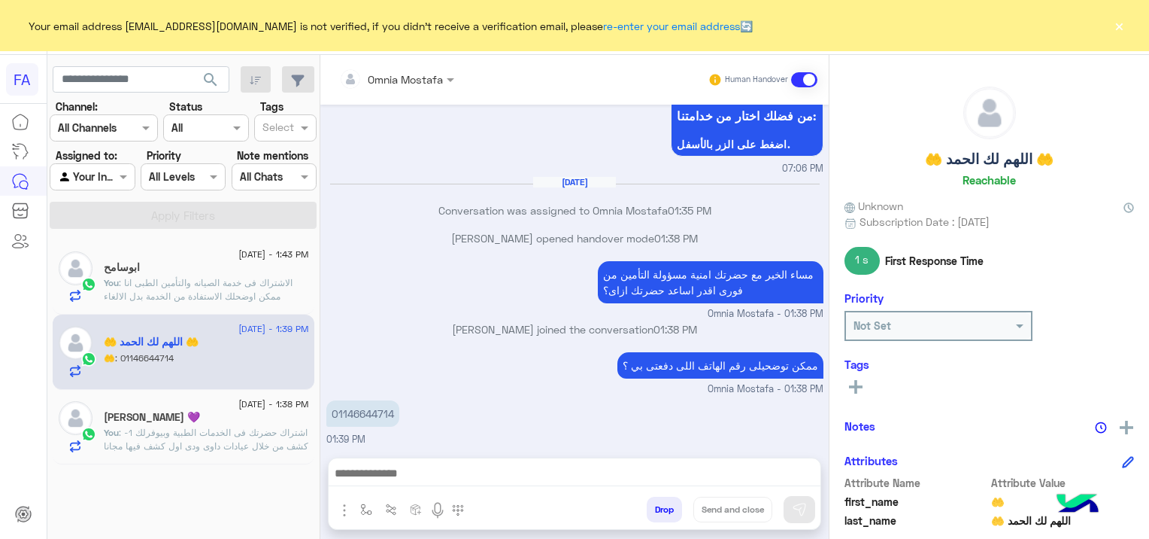
click at [234, 433] on span ": اشتراك حضرتك فى الخدمات الطبية وبيوفرلك 1-كشف من خلال عيادات داوى ودى اول كشف…" at bounding box center [206, 507] width 205 height 160
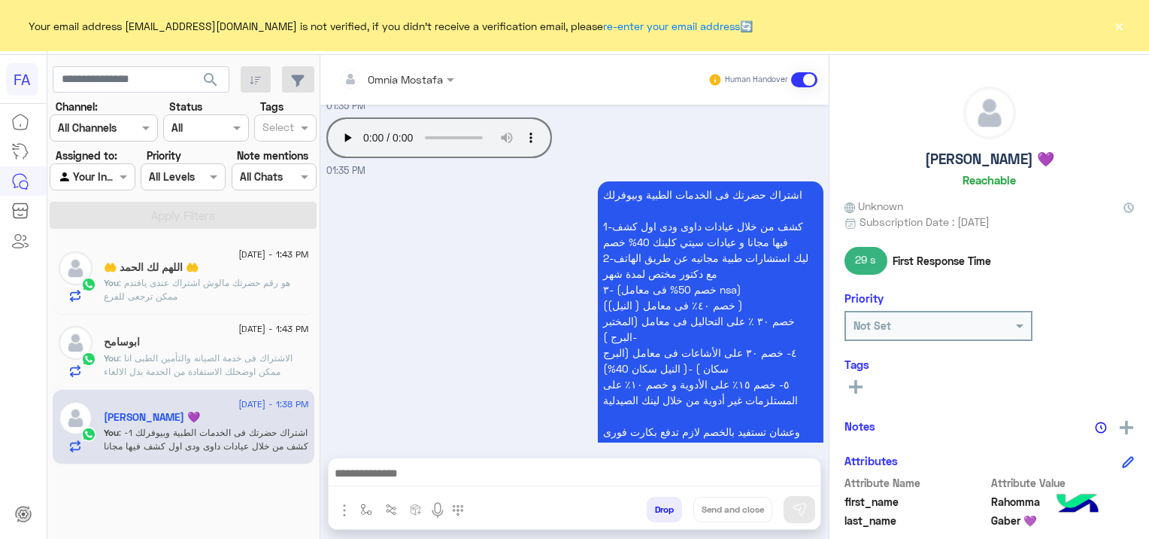
scroll to position [1322, 0]
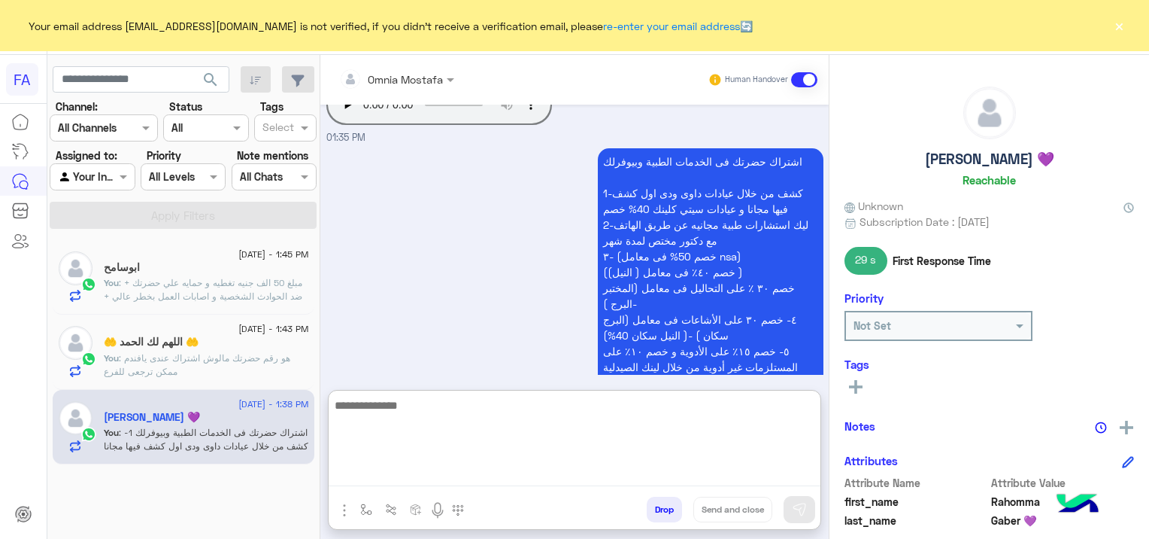
click at [448, 473] on textarea at bounding box center [575, 441] width 492 height 90
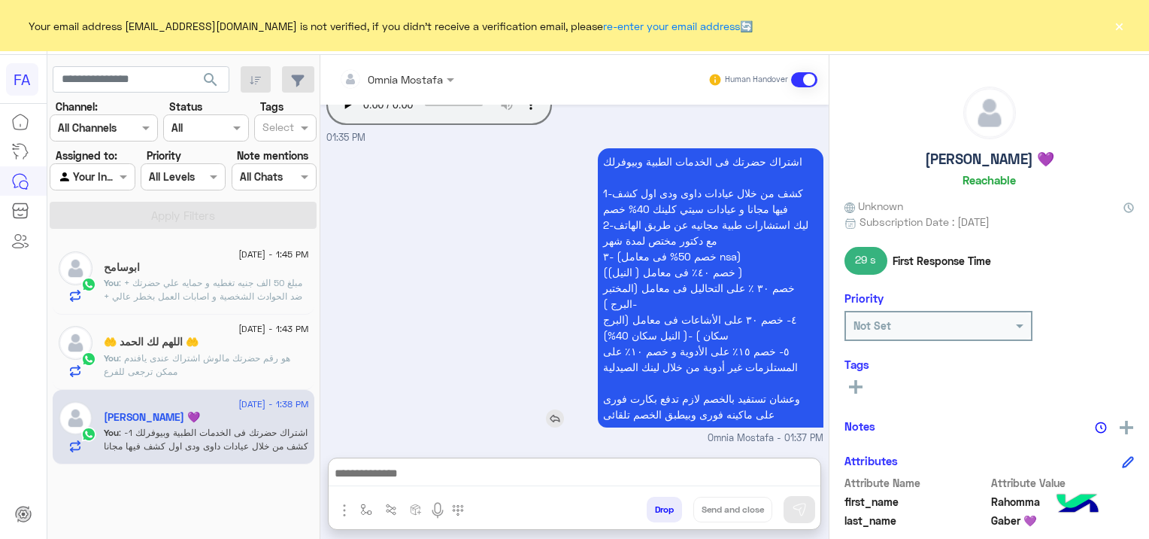
click at [512, 349] on div "اشتراك حضرتك فى الخدمات الطبية وبيوفرلك 1-كشف من خلال عيادات داوى ودى اول كشف ف…" at bounding box center [667, 287] width 311 height 279
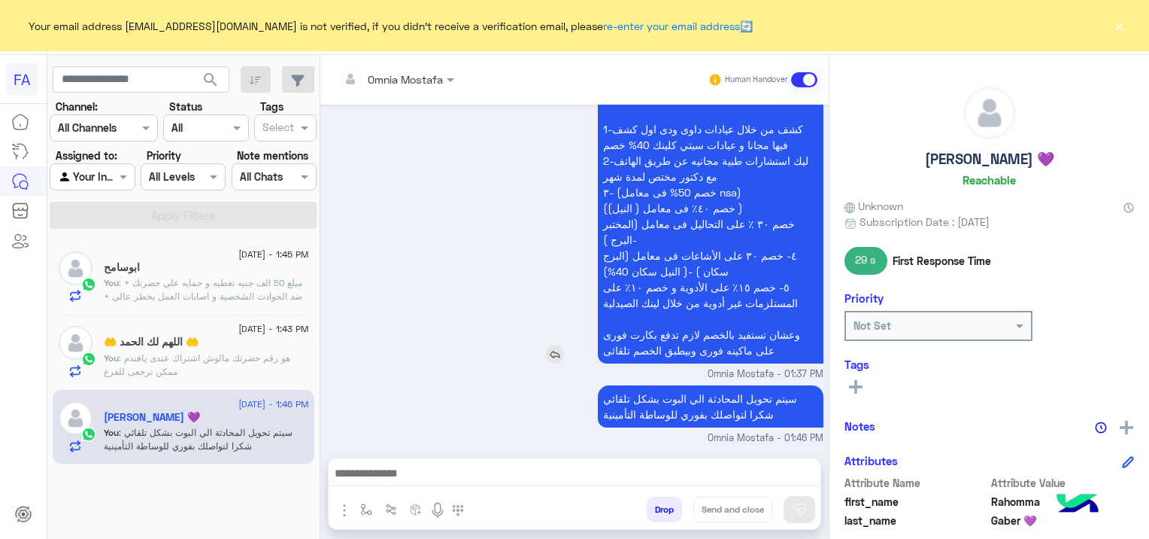
scroll to position [1413, 0]
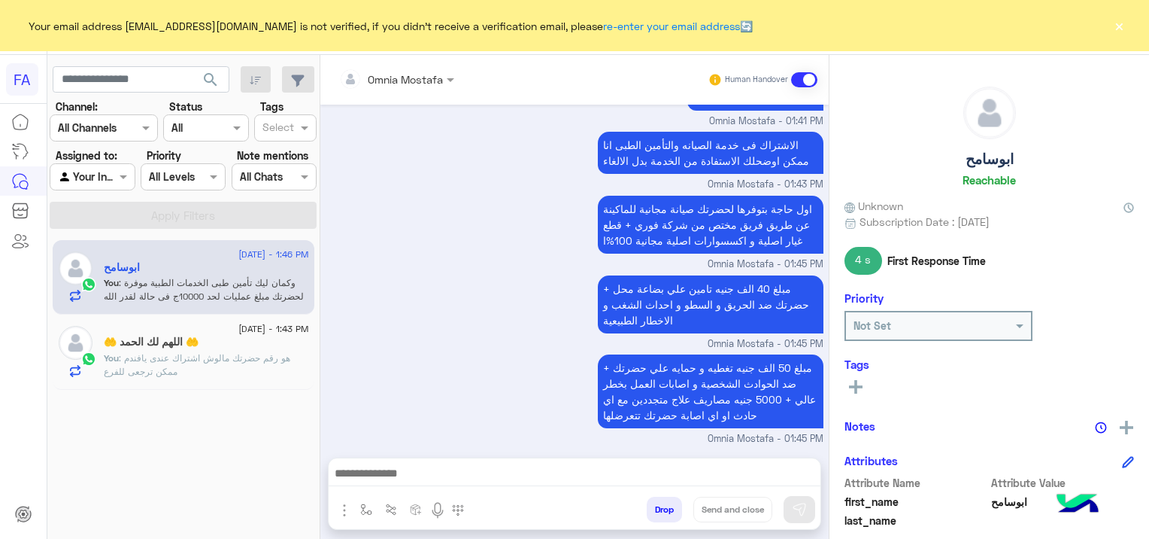
scroll to position [1658, 0]
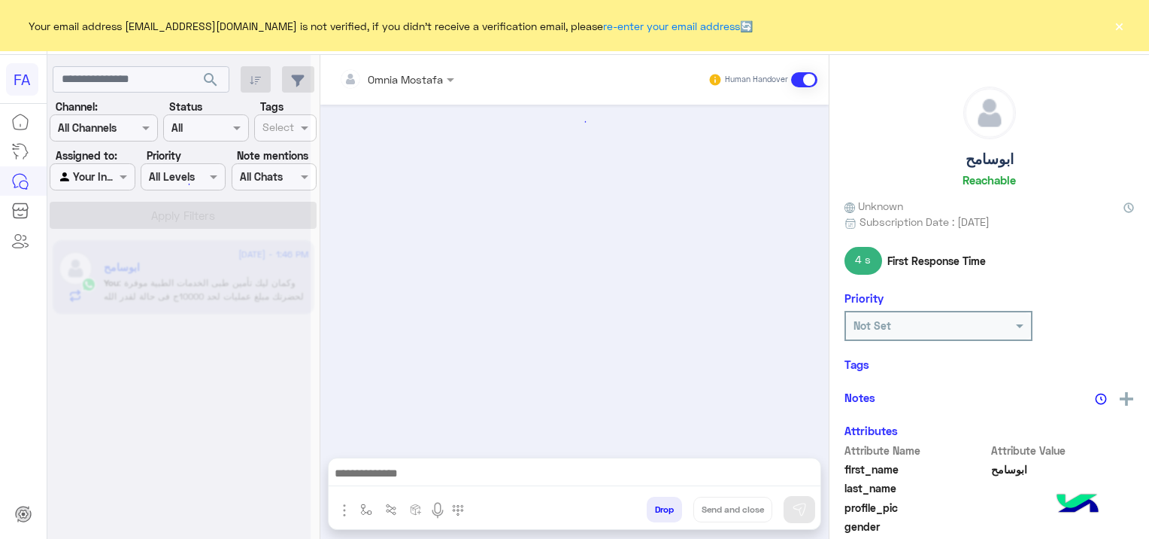
scroll to position [1321, 0]
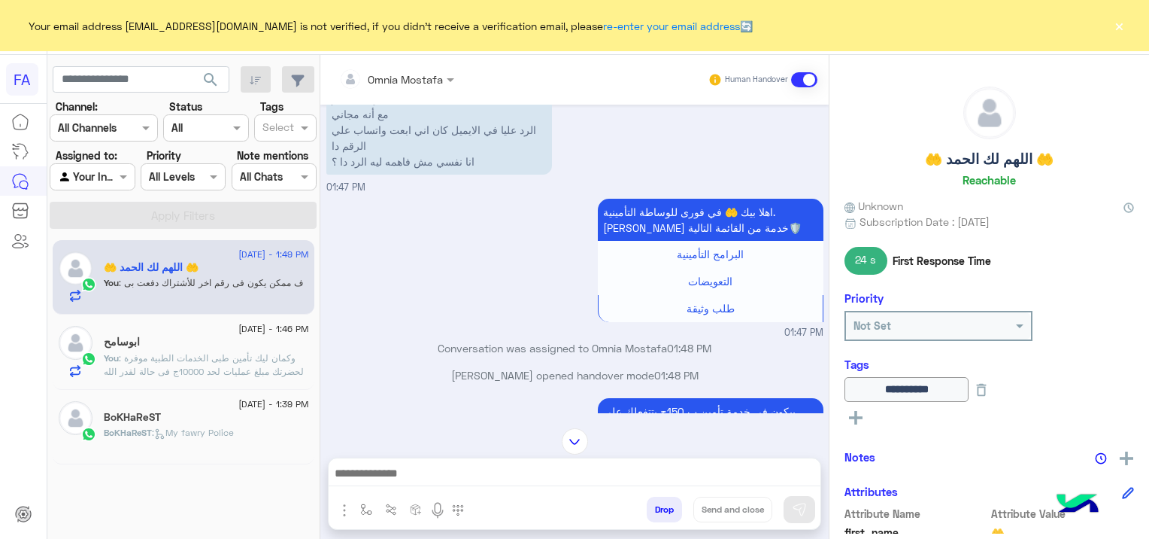
scroll to position [913, 0]
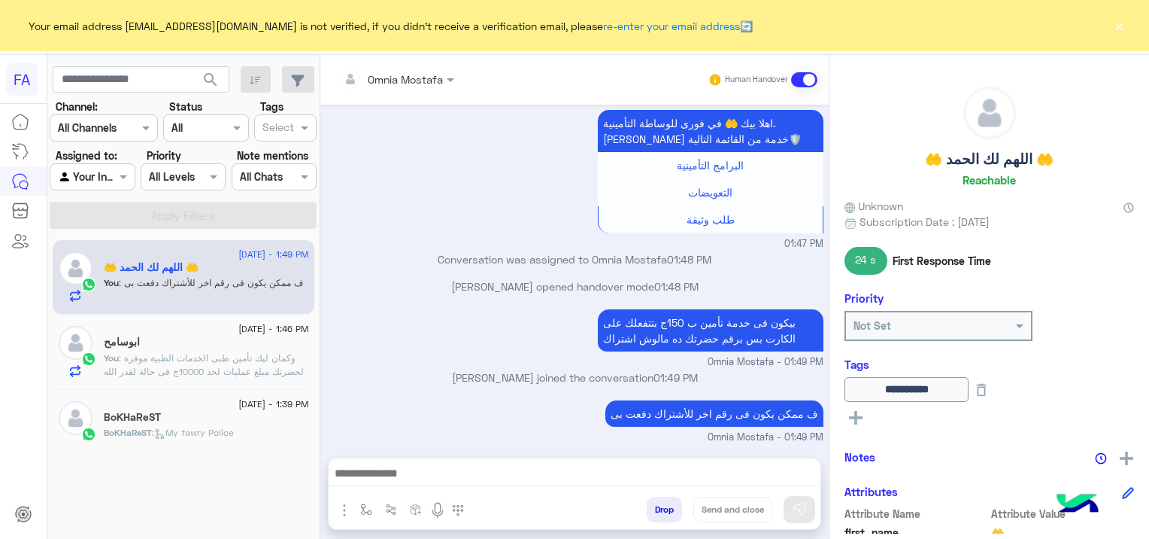
click at [175, 433] on span ": My fawry Police" at bounding box center [193, 432] width 82 height 11
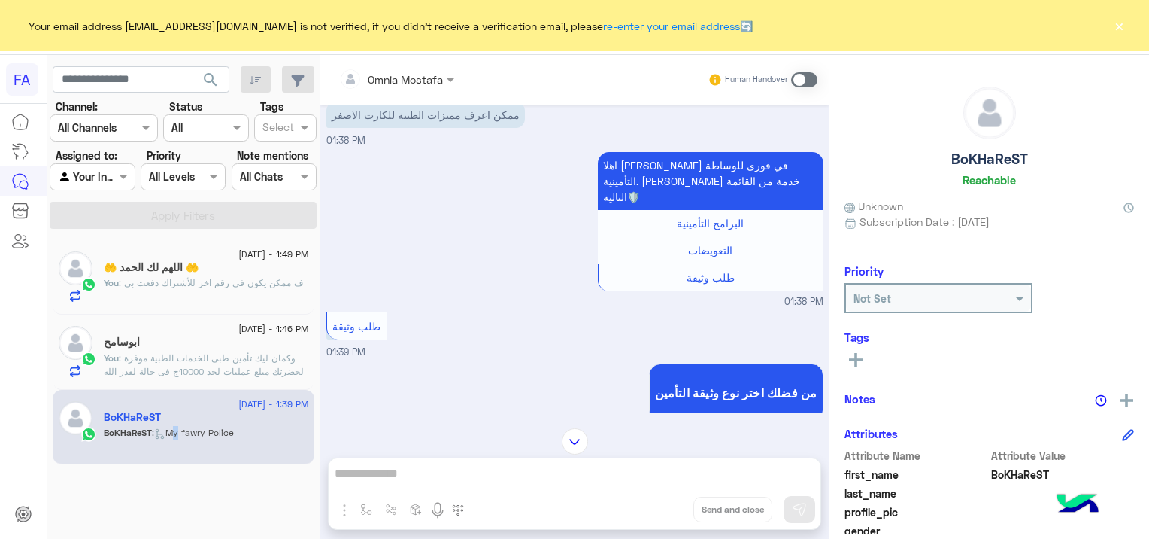
scroll to position [93, 0]
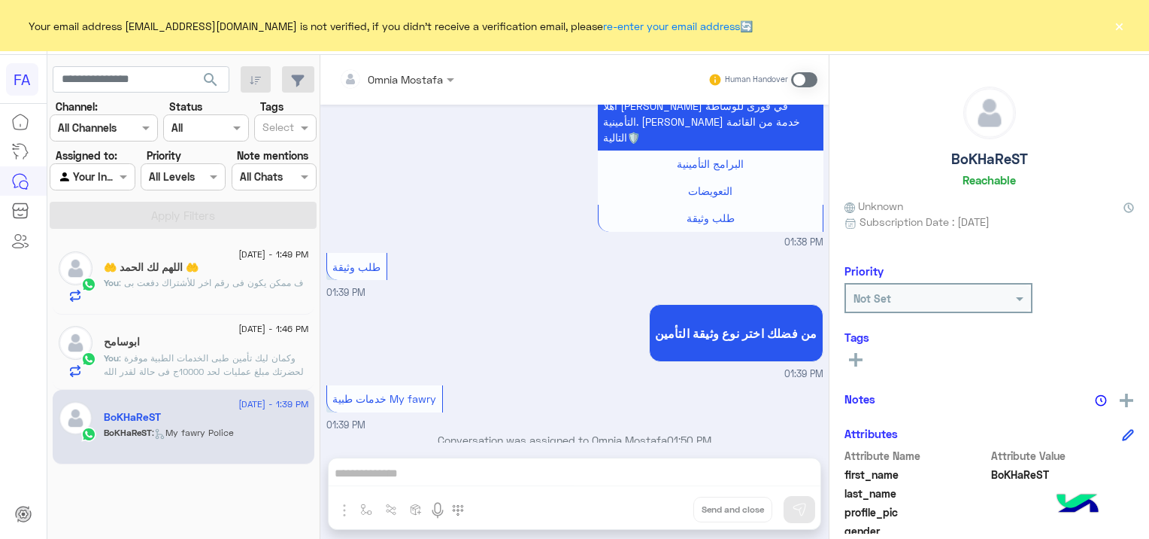
click at [811, 81] on span at bounding box center [804, 79] width 26 height 15
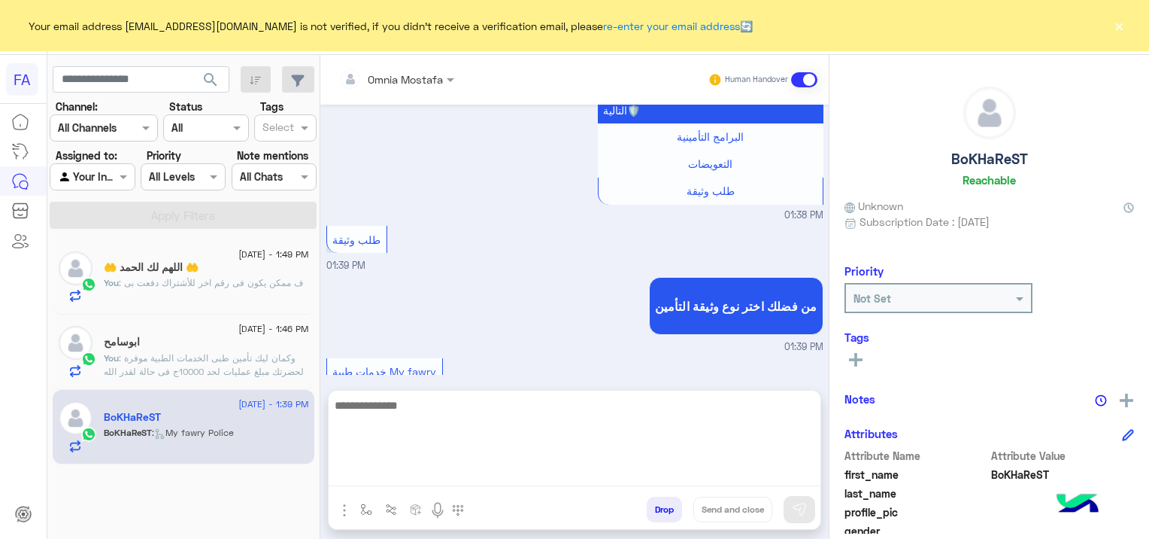
click at [472, 466] on textarea at bounding box center [575, 441] width 492 height 90
type textarea "**********"
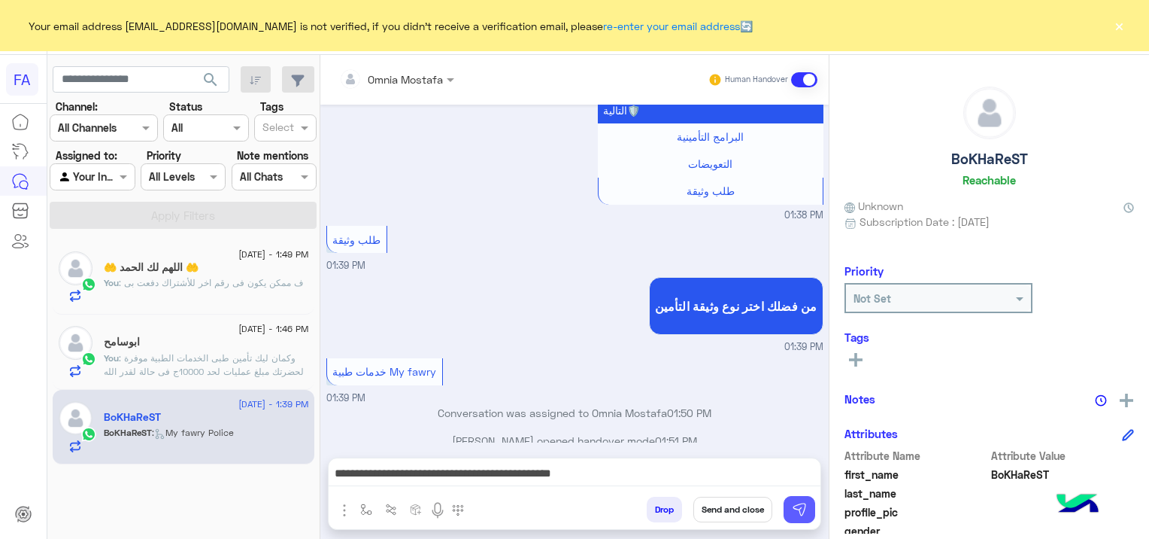
click at [794, 509] on img at bounding box center [799, 509] width 15 height 15
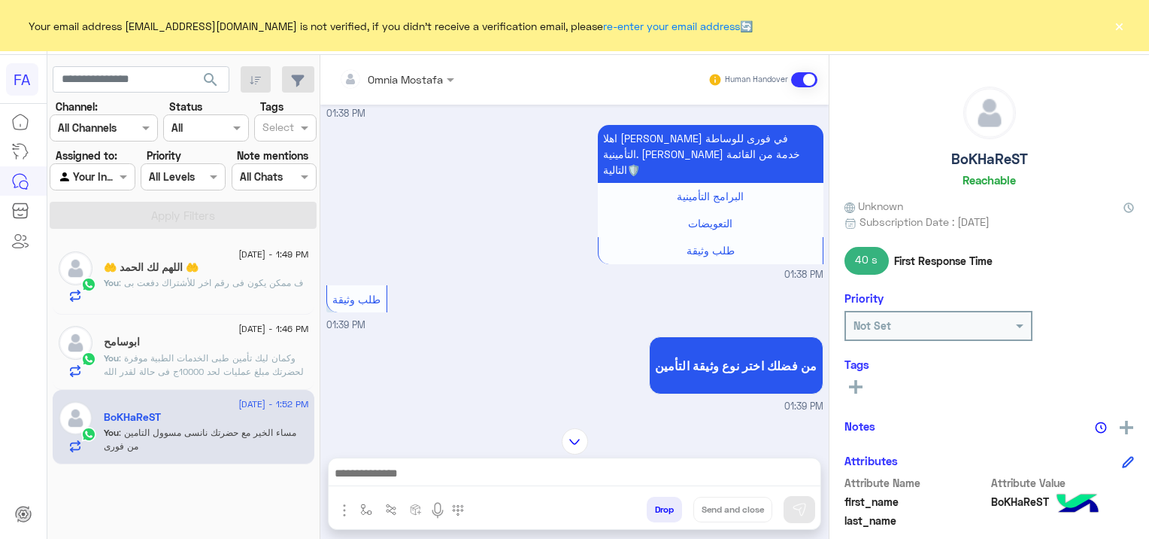
scroll to position [0, 0]
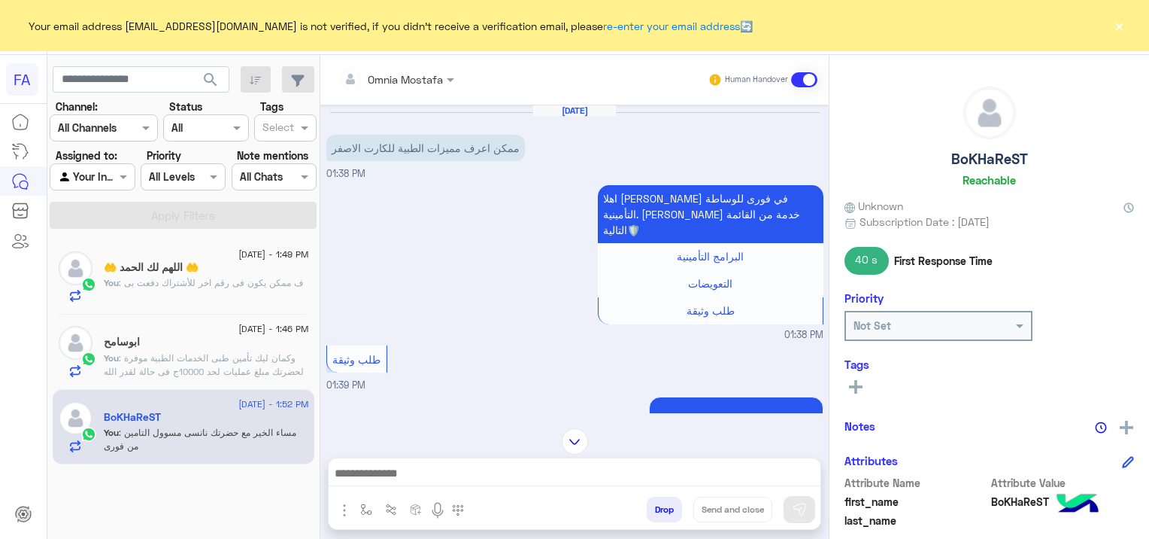
click at [266, 356] on span ": وكمان ليك تأمين طبى الخدمات الطبية موفرة لحضرتك مبلغ عمليات لحد 10000ج فى حال…" at bounding box center [206, 425] width 205 height 147
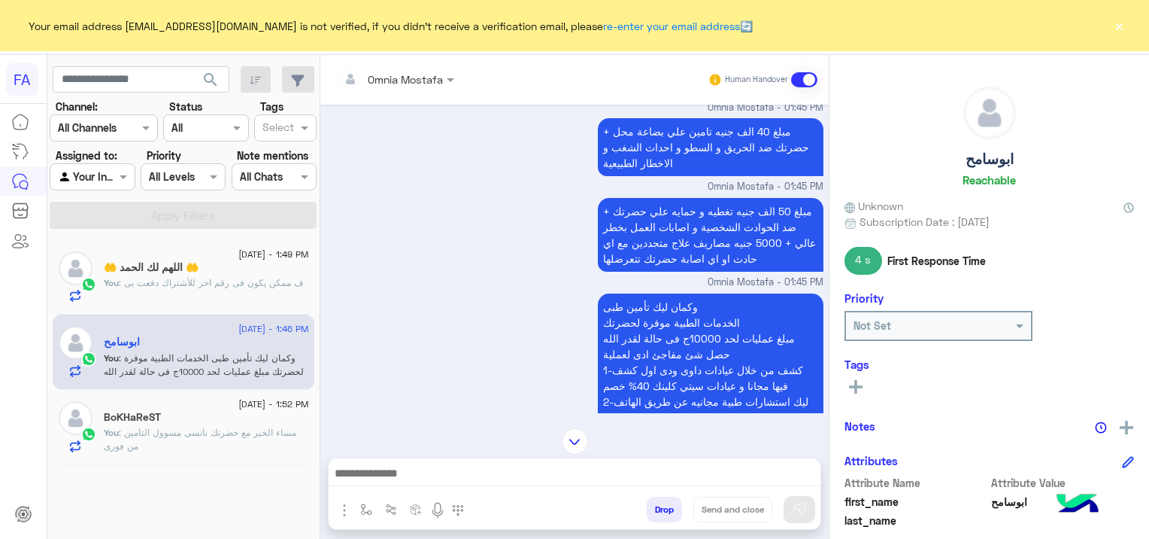
scroll to position [1321, 0]
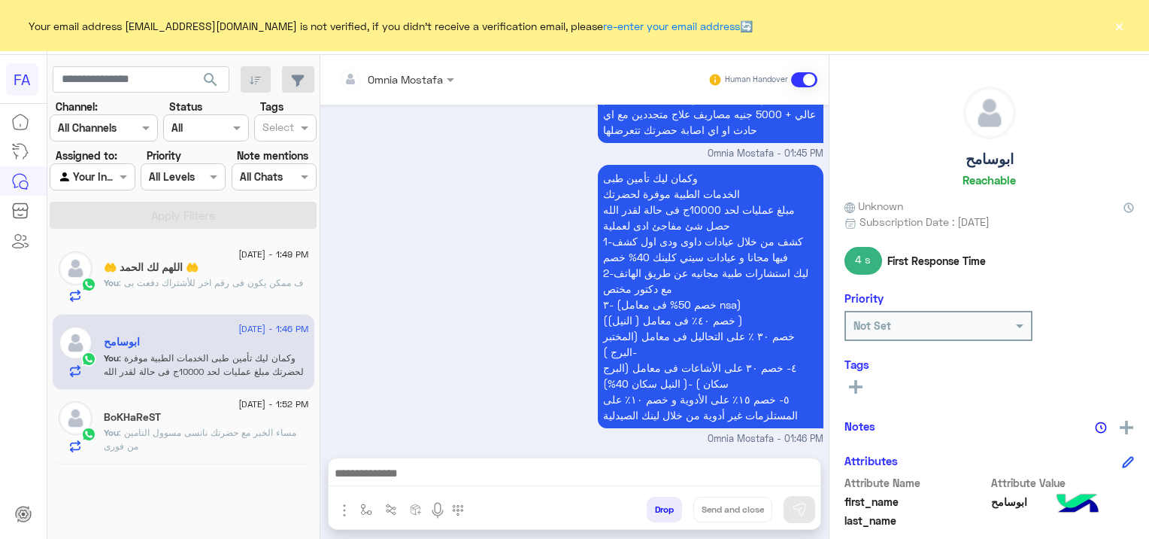
click at [305, 417] on div "BoKHaReST" at bounding box center [206, 419] width 205 height 16
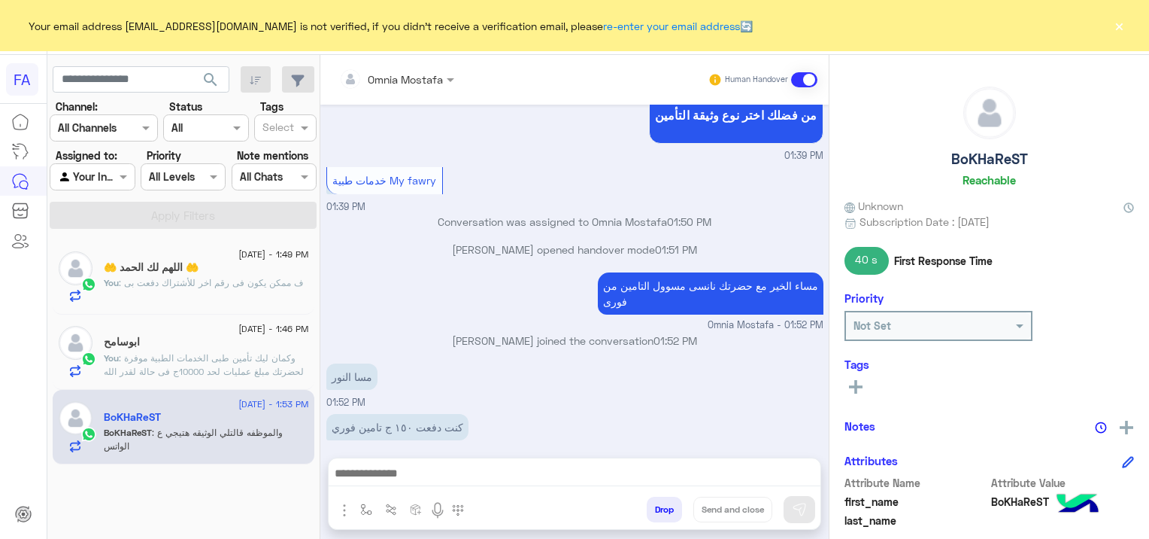
scroll to position [361, 0]
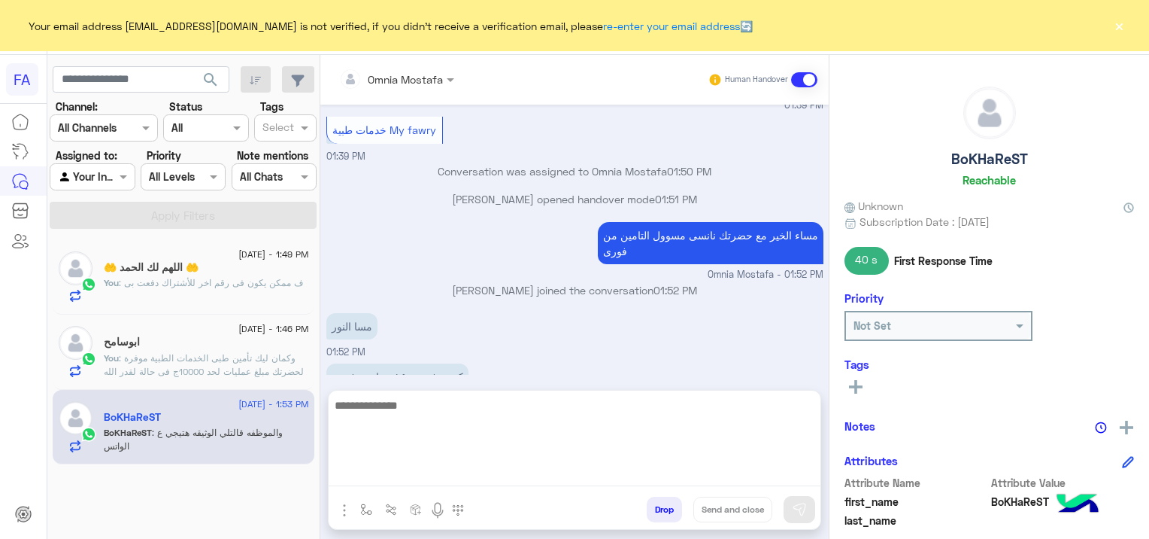
click at [566, 463] on textarea at bounding box center [575, 441] width 492 height 90
type textarea "**********"
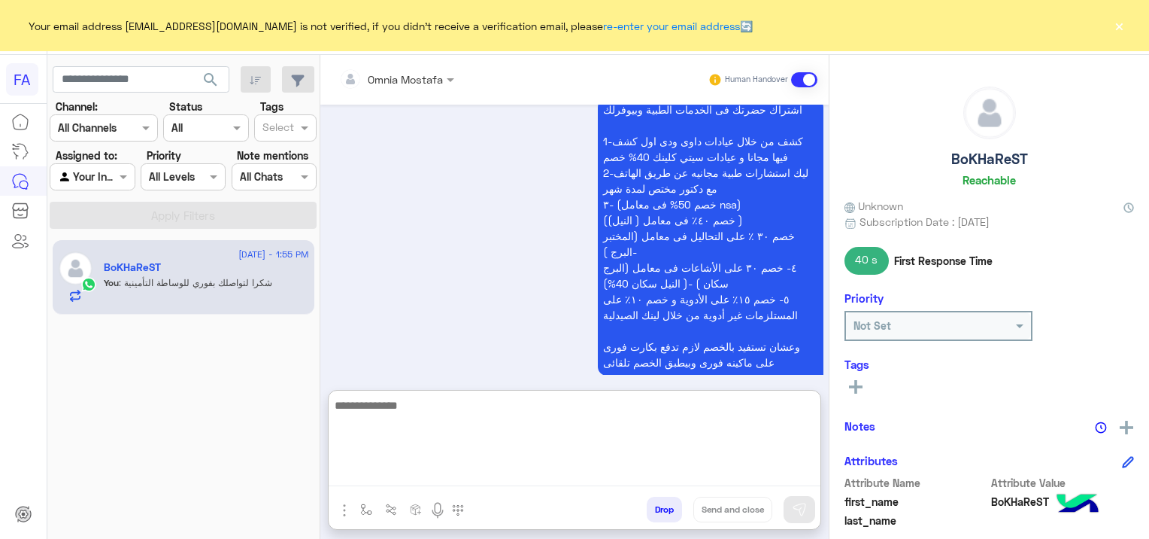
scroll to position [1056, 0]
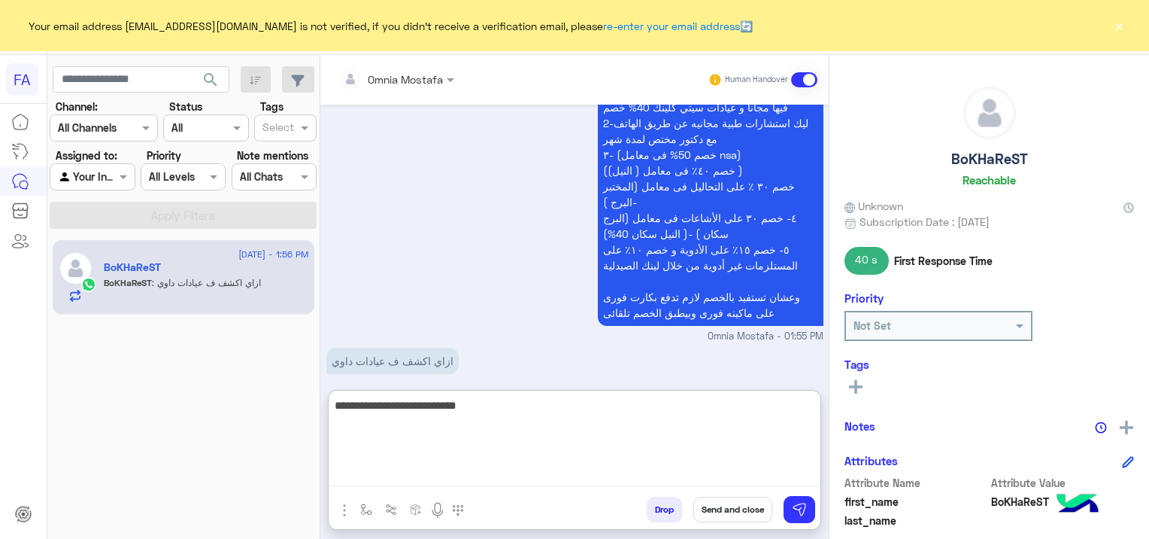
drag, startPoint x: 702, startPoint y: 421, endPoint x: 818, endPoint y: 420, distance: 115.8
click at [818, 420] on textarea "**********" at bounding box center [575, 441] width 492 height 90
click at [785, 405] on textarea "**********" at bounding box center [575, 441] width 492 height 90
click at [687, 409] on textarea "**********" at bounding box center [575, 441] width 492 height 90
click at [560, 406] on textarea "**********" at bounding box center [575, 441] width 492 height 90
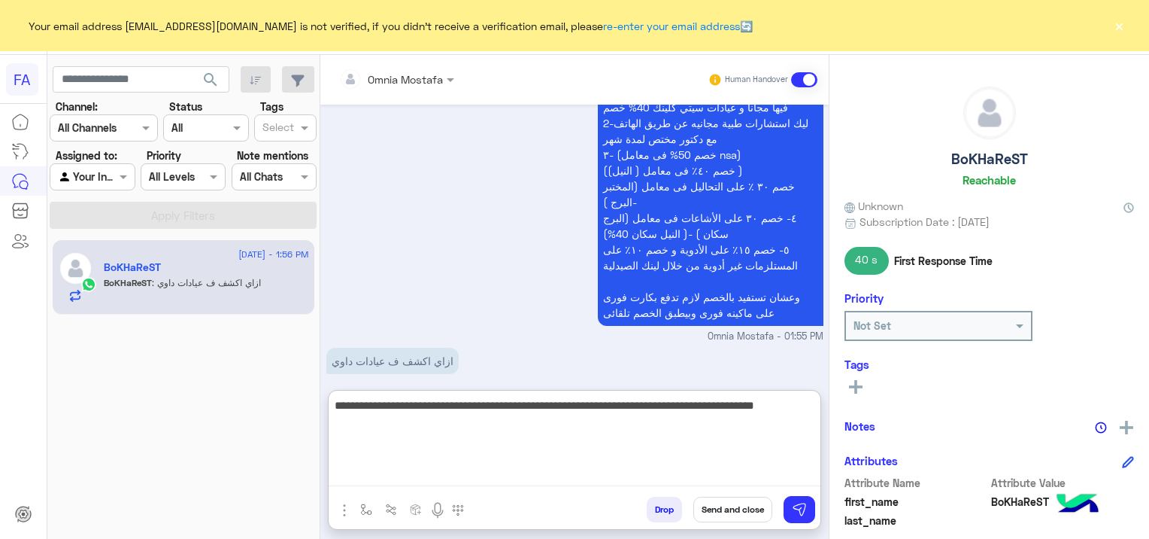
click at [460, 403] on textarea "**********" at bounding box center [575, 441] width 492 height 90
type textarea "**********"
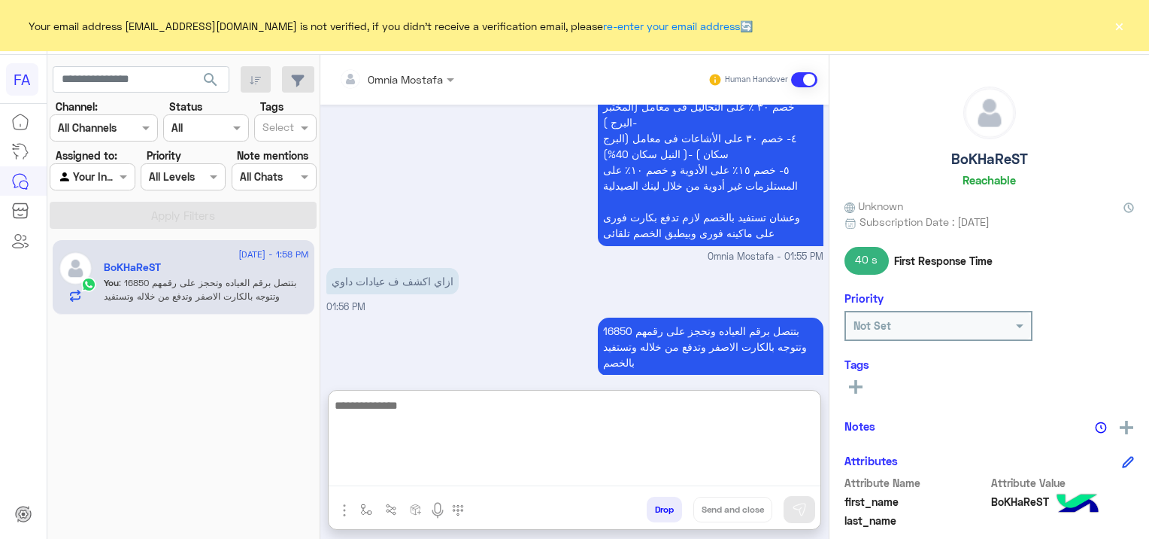
scroll to position [1186, 0]
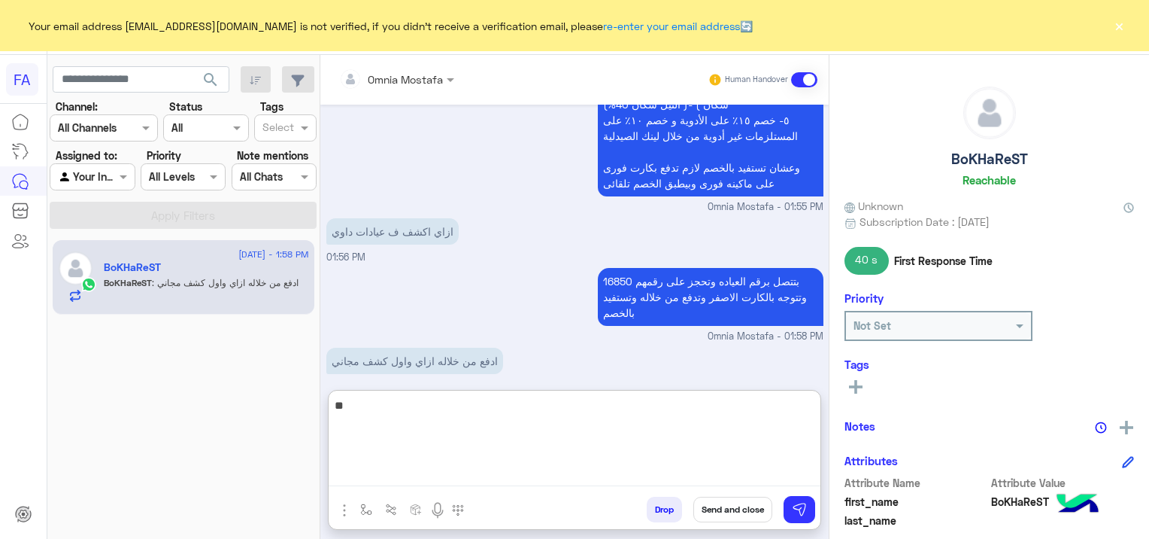
type textarea "*"
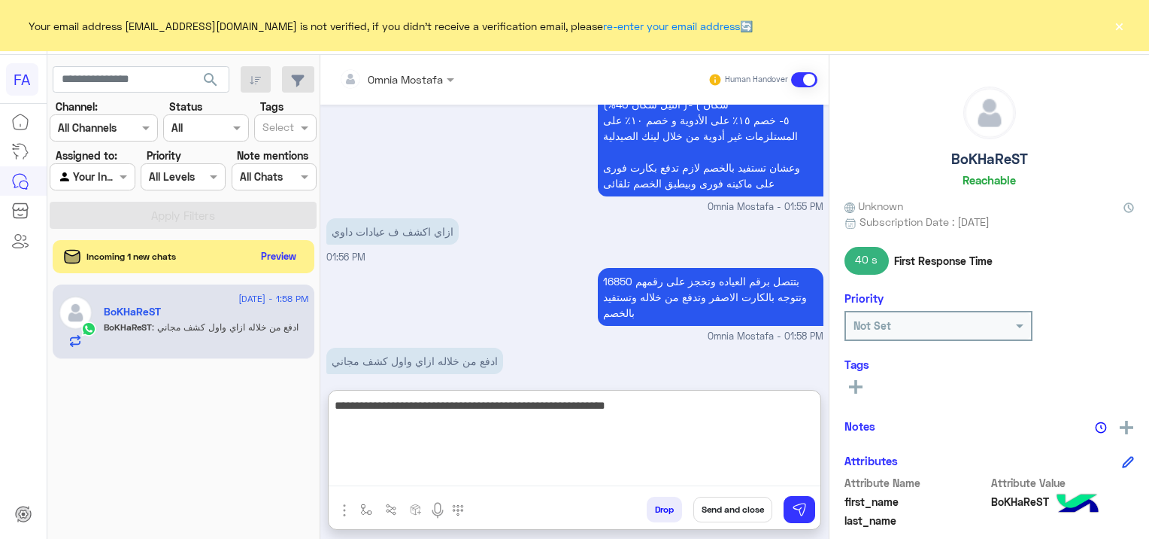
drag, startPoint x: 472, startPoint y: 412, endPoint x: 839, endPoint y: 421, distance: 366.4
click at [839, 421] on mat-drawer-container "Omnia Mostafa Human Handover Sep 16, 2025 ممكن اعرف مميزات الطبية للكارت الاصفر…" at bounding box center [734, 300] width 829 height 490
type textarea "**********"
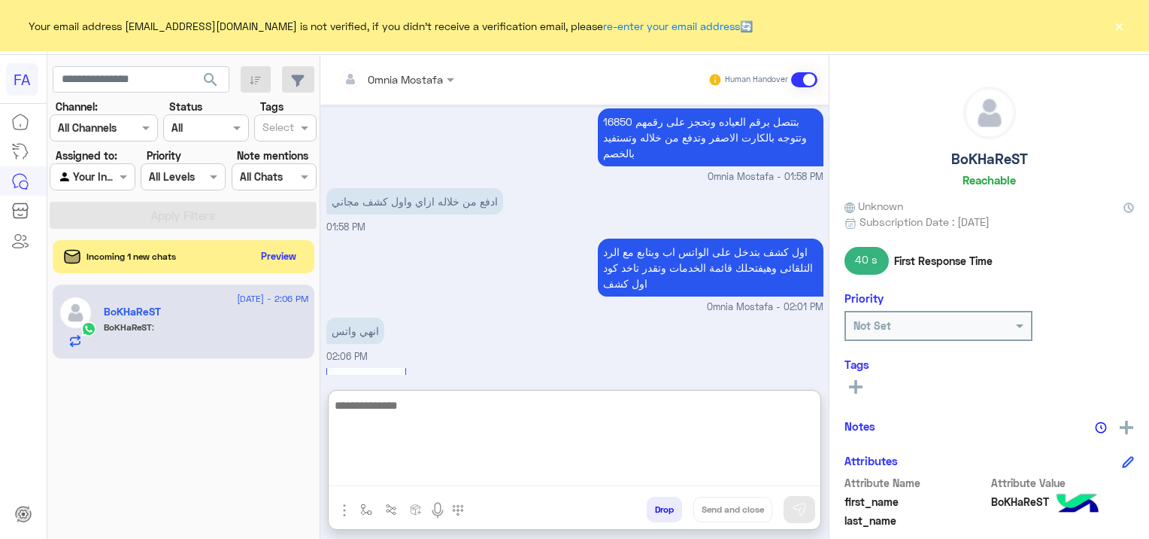
scroll to position [1366, 0]
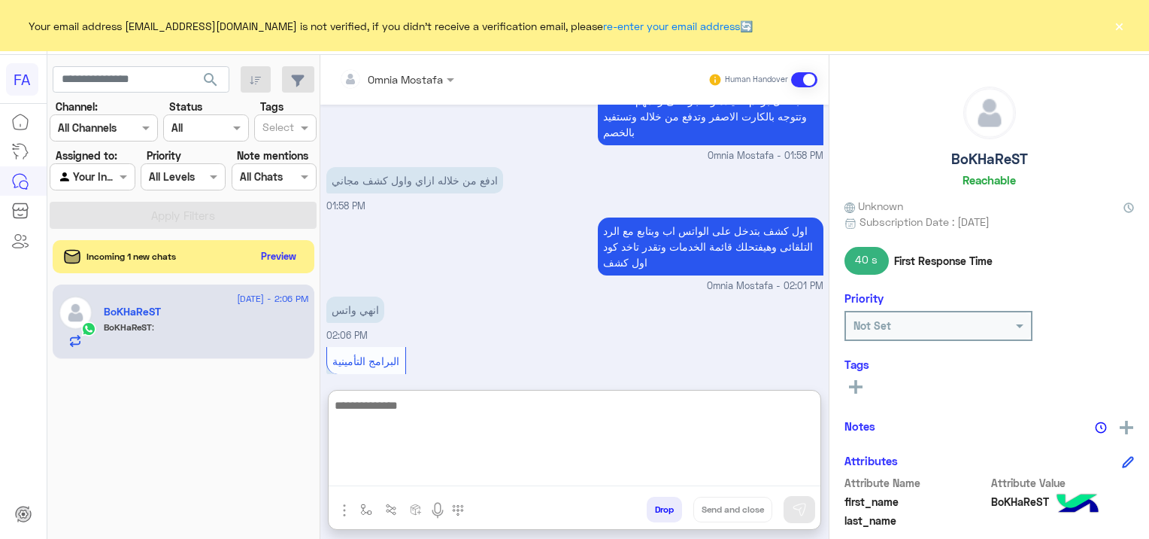
drag, startPoint x: 596, startPoint y: 429, endPoint x: 718, endPoint y: 359, distance: 140.5
click at [596, 429] on textarea at bounding box center [575, 441] width 492 height 90
type textarea "*"
type textarea "**********"
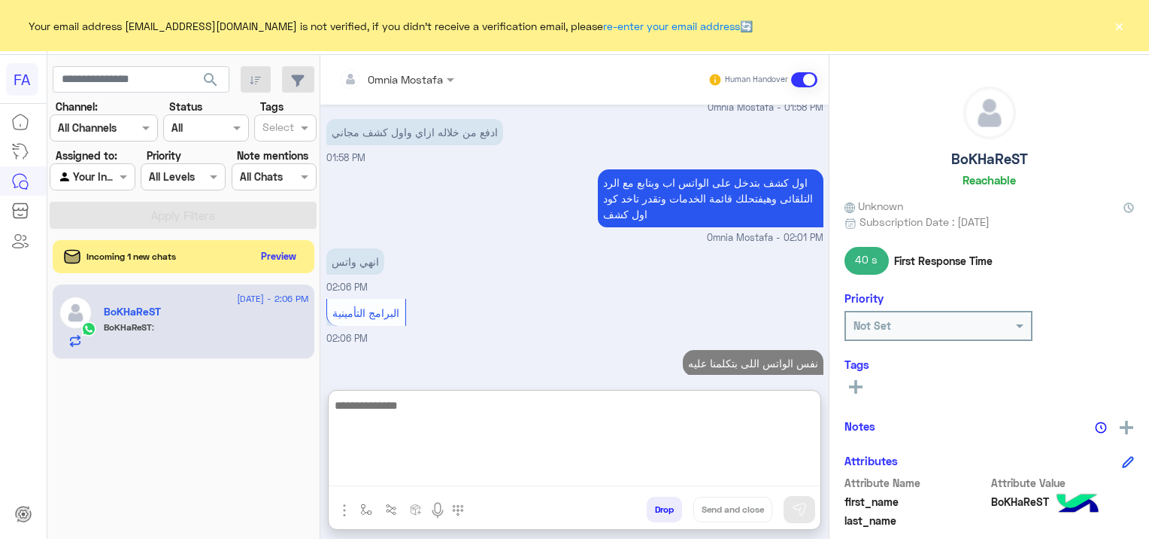
type textarea "*"
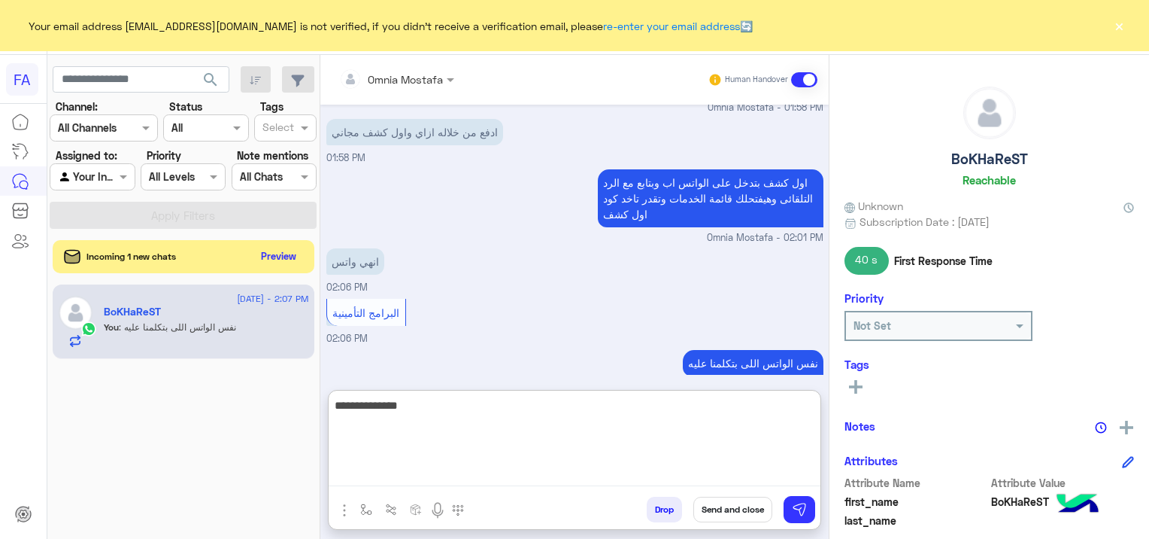
type textarea "**********"
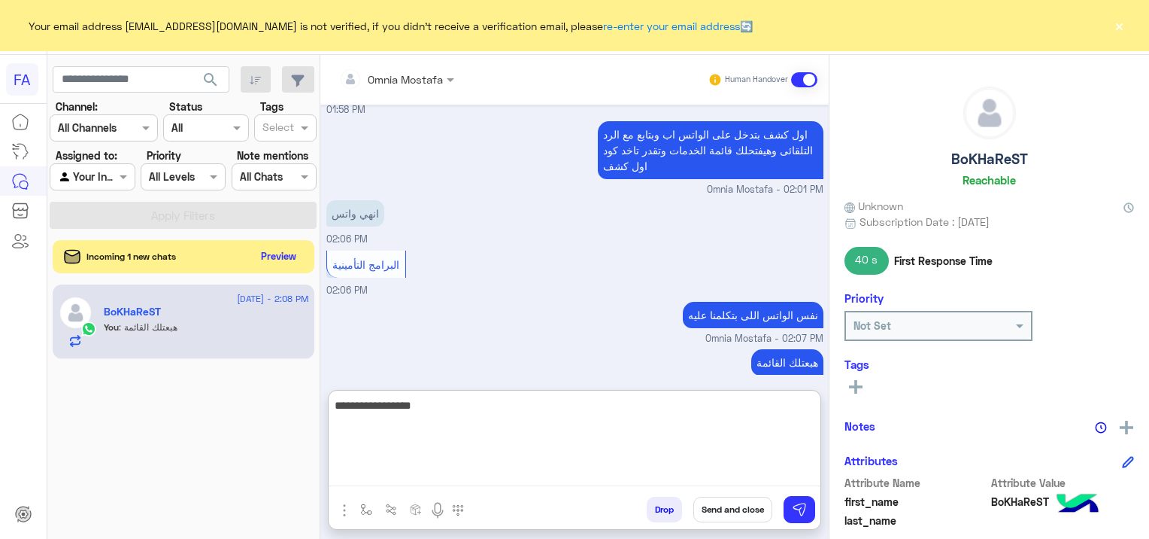
type textarea "**********"
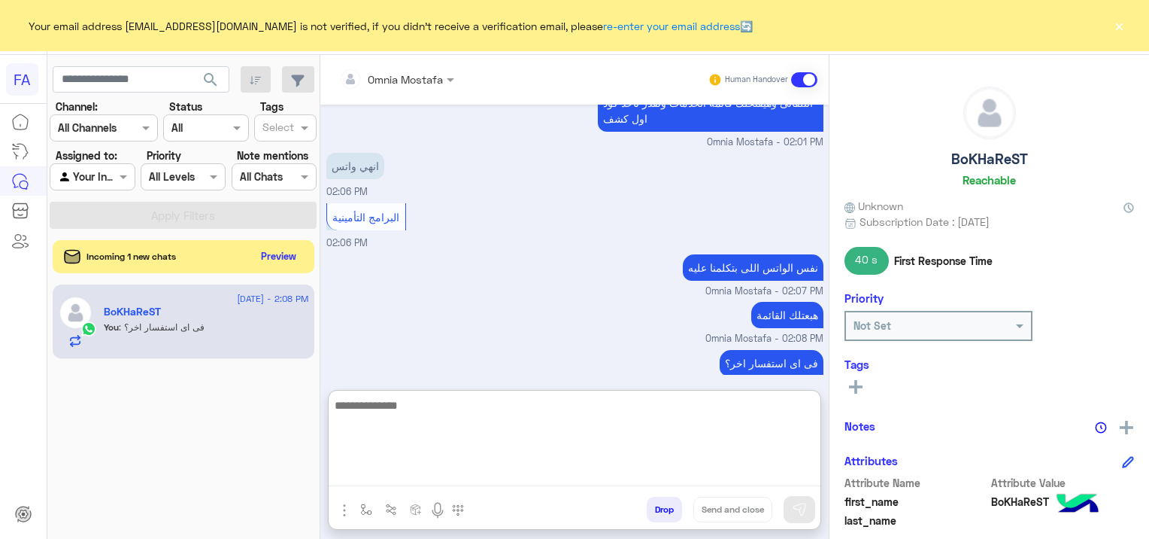
scroll to position [1559, 0]
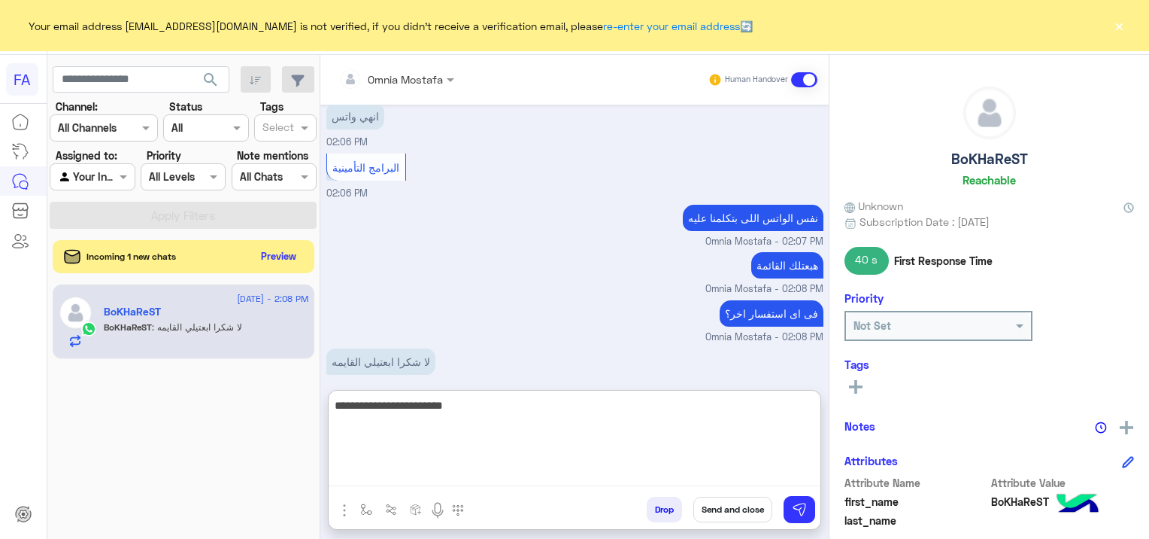
type textarea "**********"
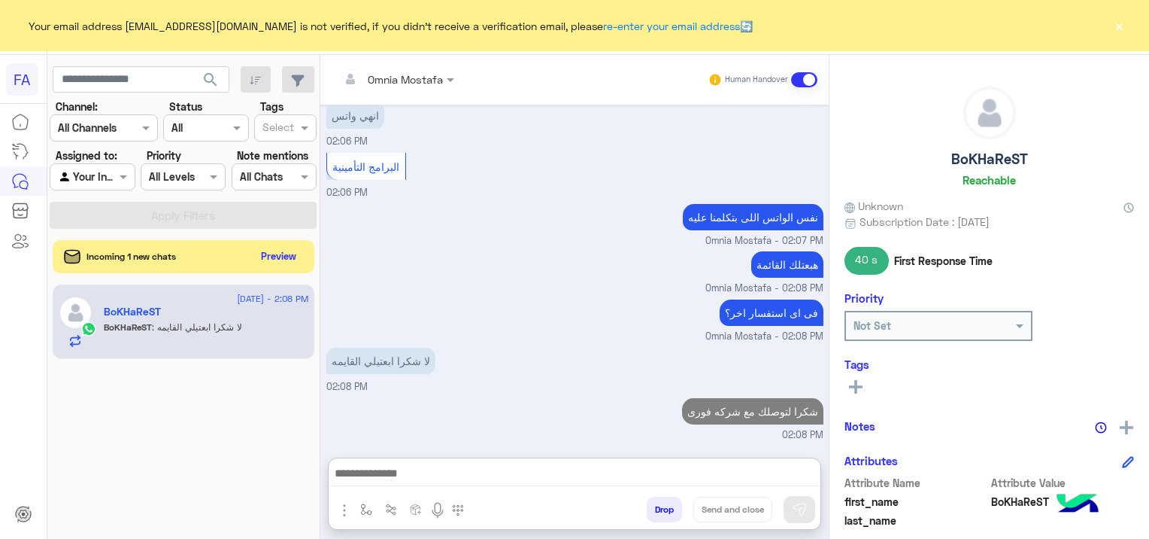
click at [339, 512] on img "button" at bounding box center [344, 510] width 18 height 18
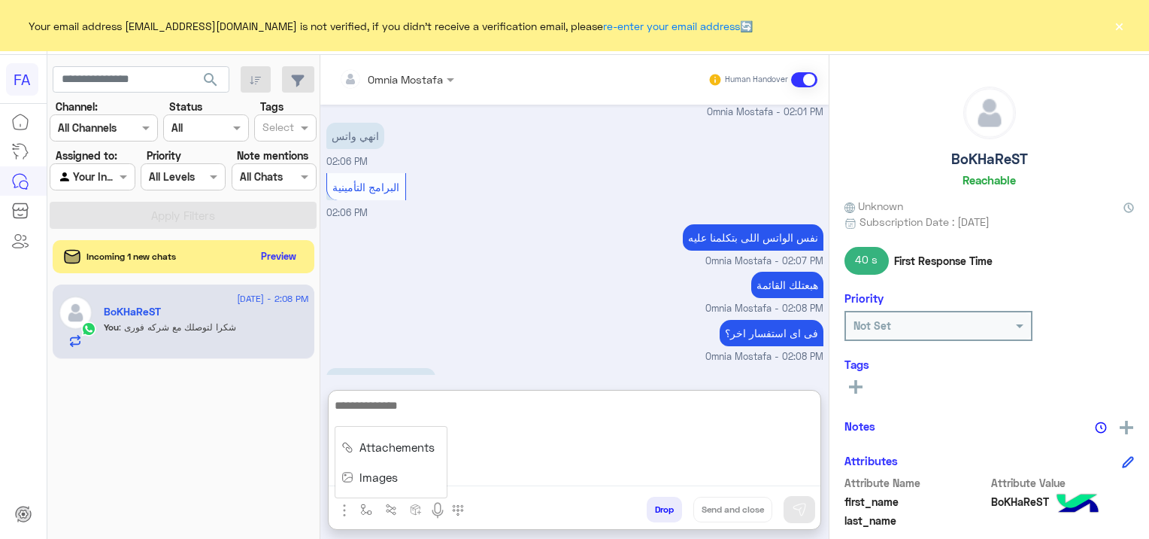
click at [477, 469] on textarea at bounding box center [575, 441] width 492 height 90
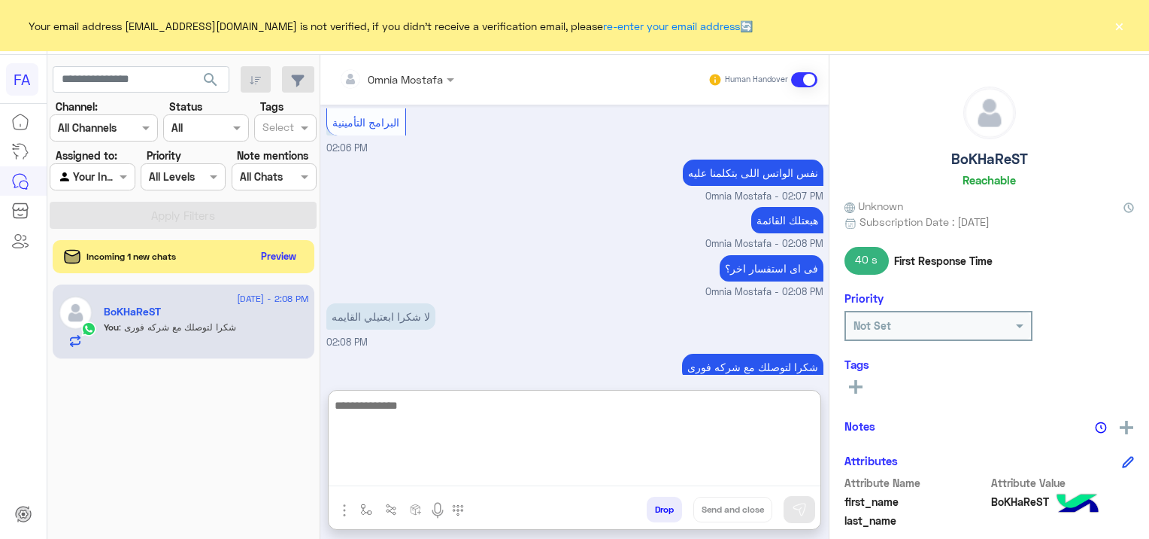
scroll to position [1608, 0]
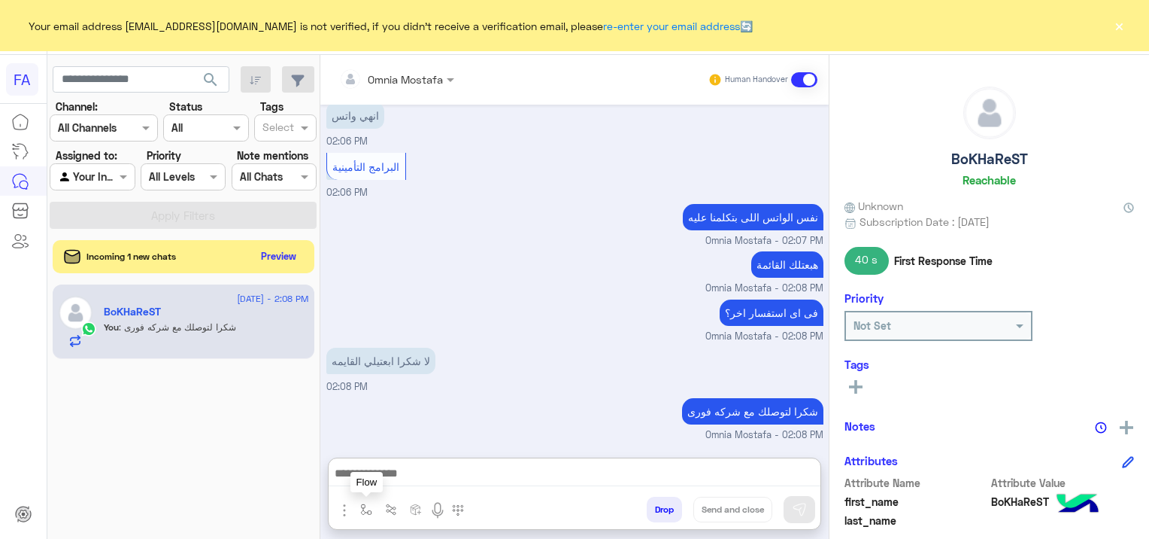
click at [360, 504] on img "button" at bounding box center [366, 509] width 12 height 12
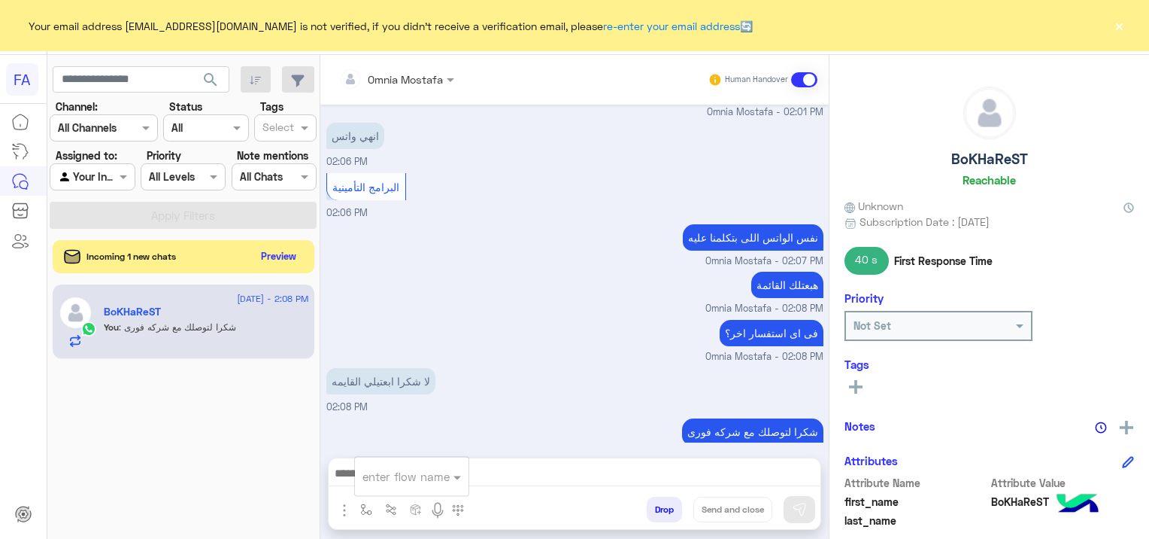
click at [451, 493] on div "enter flow name" at bounding box center [411, 477] width 115 height 40
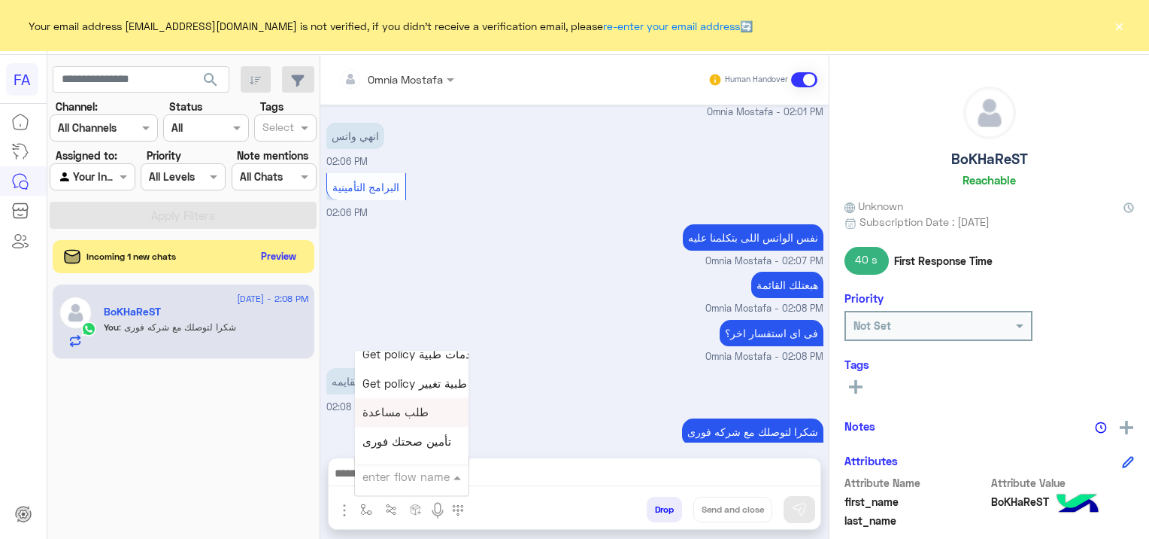
scroll to position [752, 0]
click at [409, 456] on span "صحتك منيو" at bounding box center [390, 453] width 54 height 14
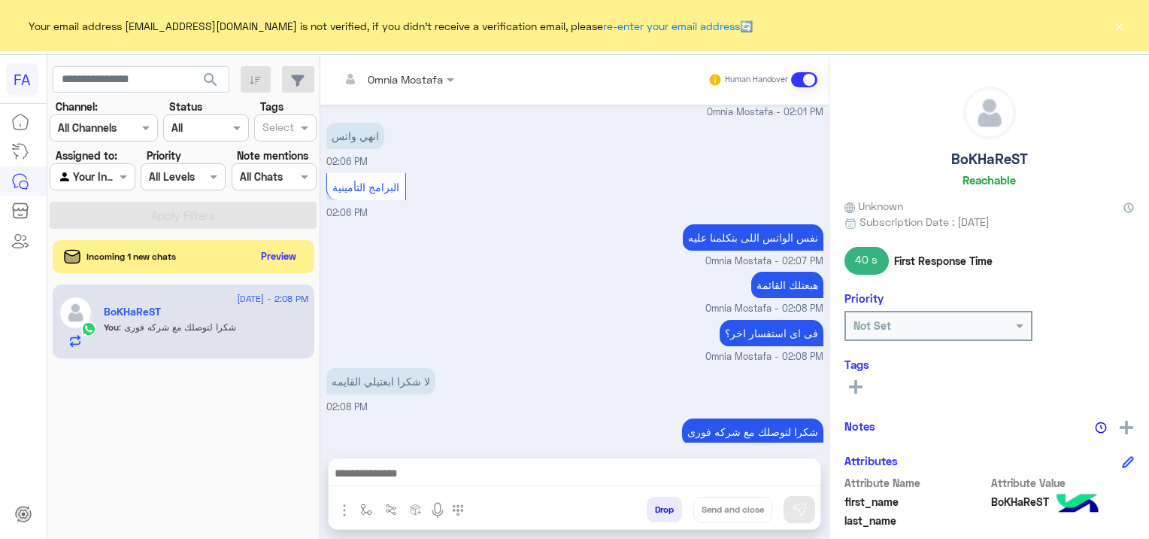
type textarea "*********"
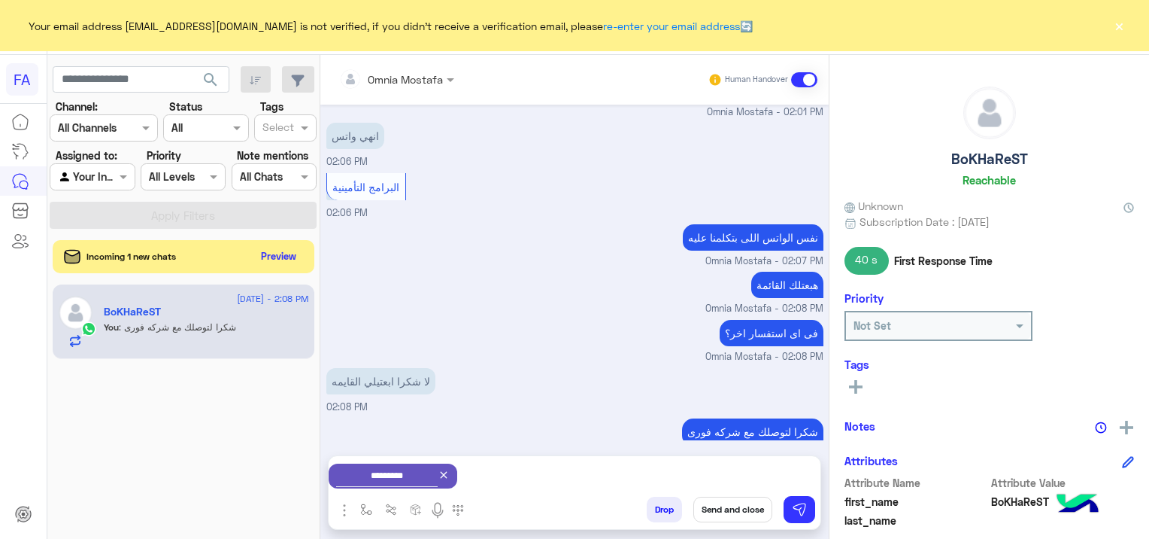
scroll to position [1542, 0]
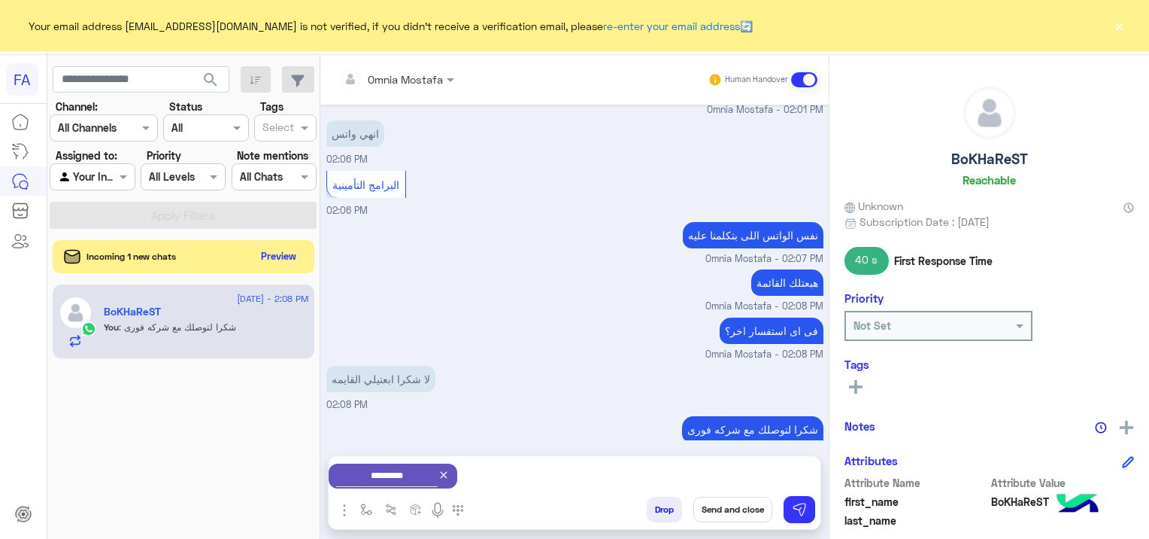
click at [855, 384] on icon at bounding box center [856, 387] width 14 height 14
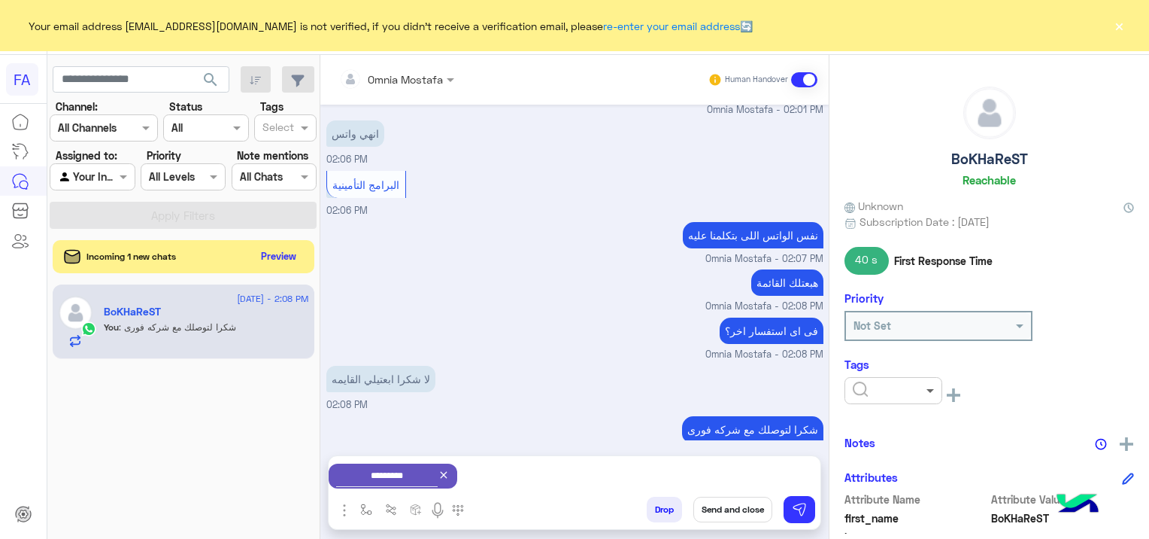
click at [931, 383] on span at bounding box center [932, 390] width 19 height 16
click at [890, 470] on span "Medical" at bounding box center [871, 472] width 38 height 13
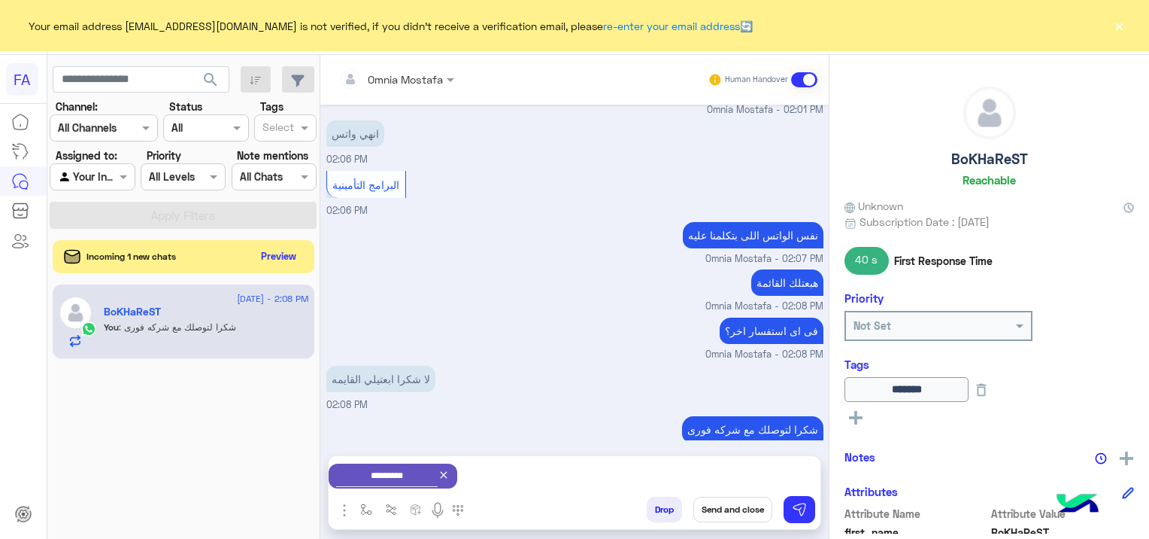
click at [858, 412] on icon at bounding box center [856, 418] width 14 height 14
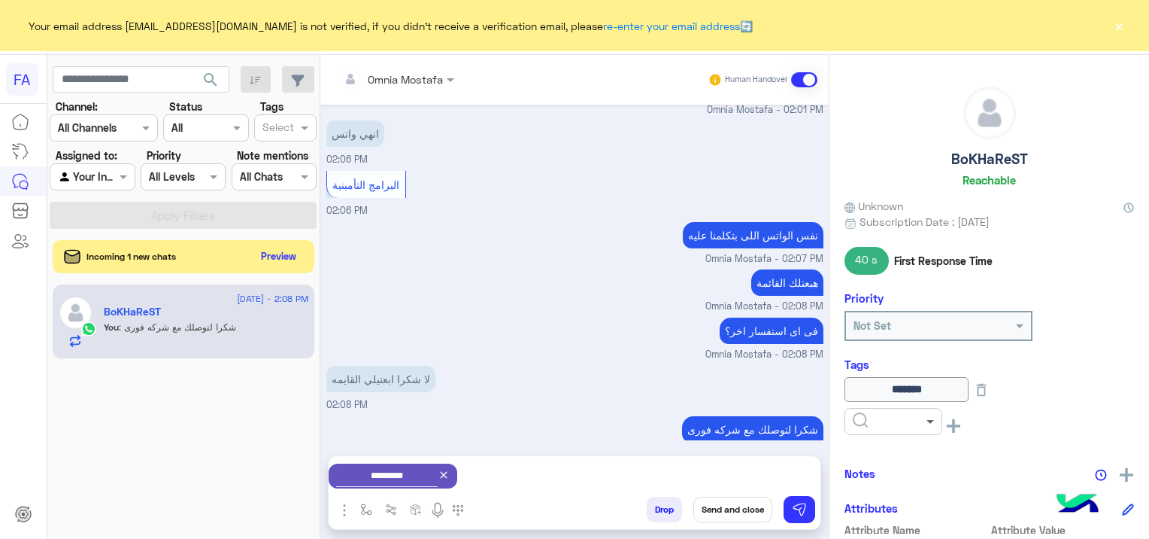
click at [931, 415] on span at bounding box center [932, 421] width 19 height 16
click at [879, 305] on div "Done" at bounding box center [894, 310] width 98 height 28
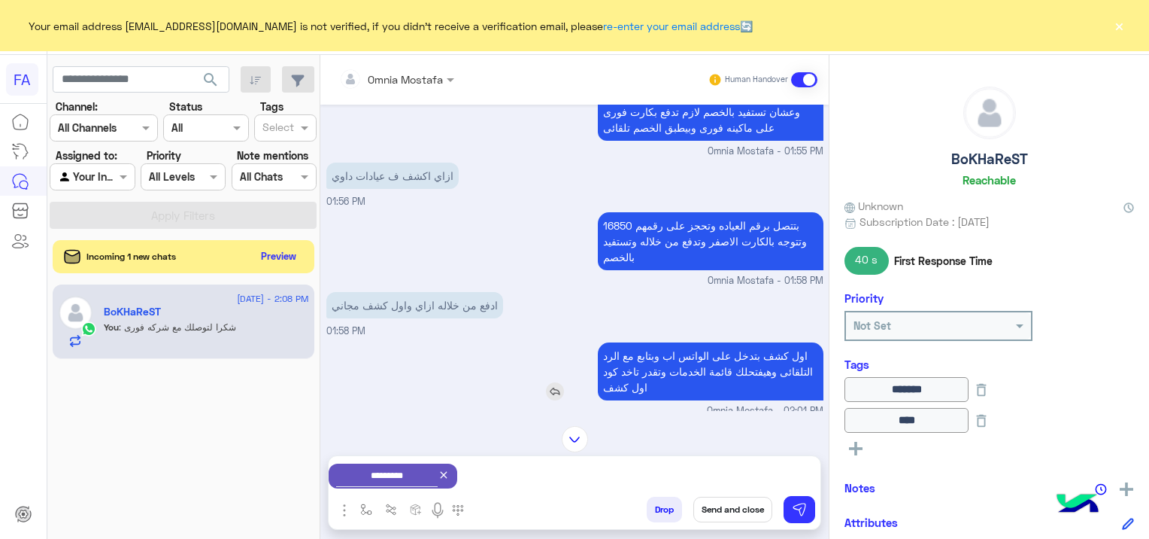
scroll to position [1542, 0]
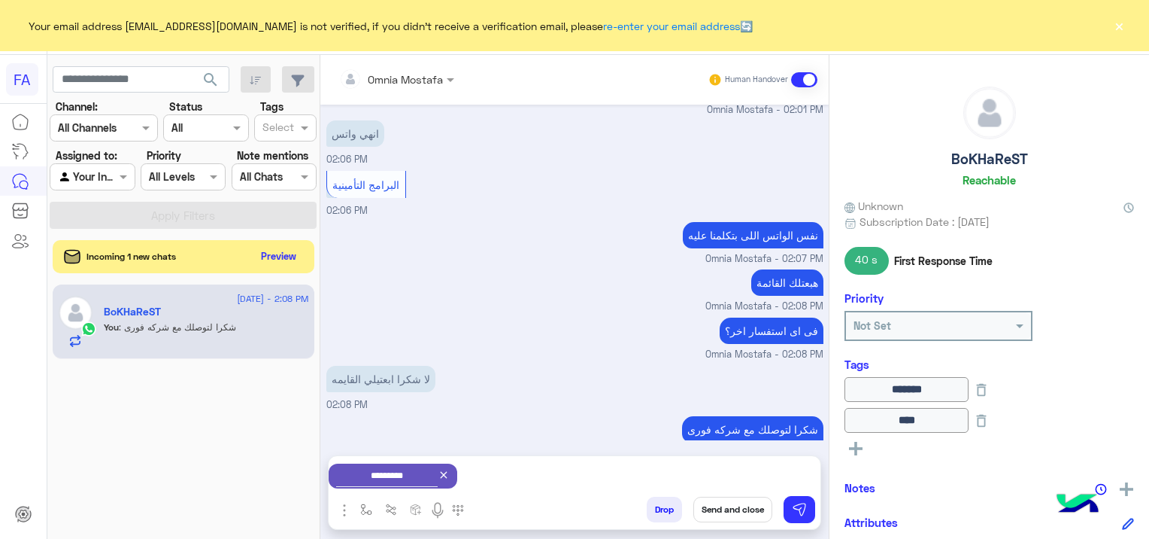
click at [722, 507] on button "Send and close" at bounding box center [733, 509] width 79 height 26
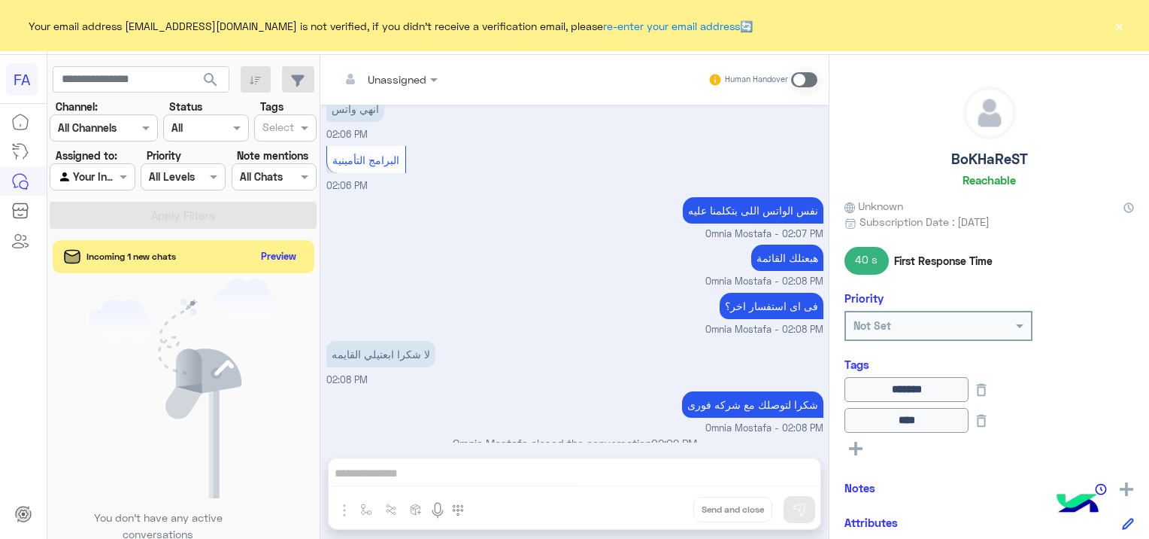
scroll to position [1731, 0]
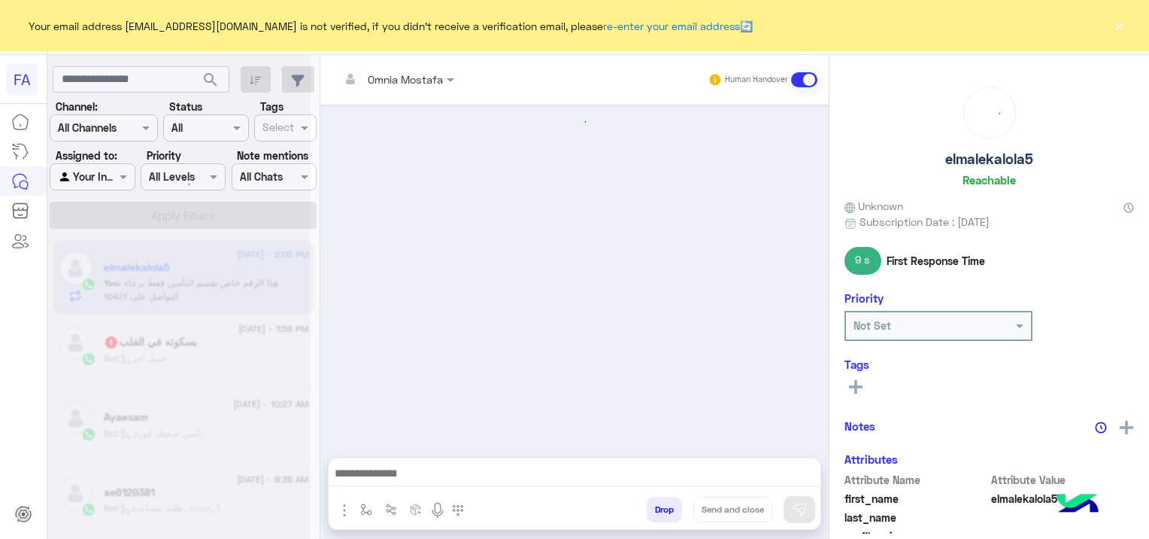
scroll to position [757, 0]
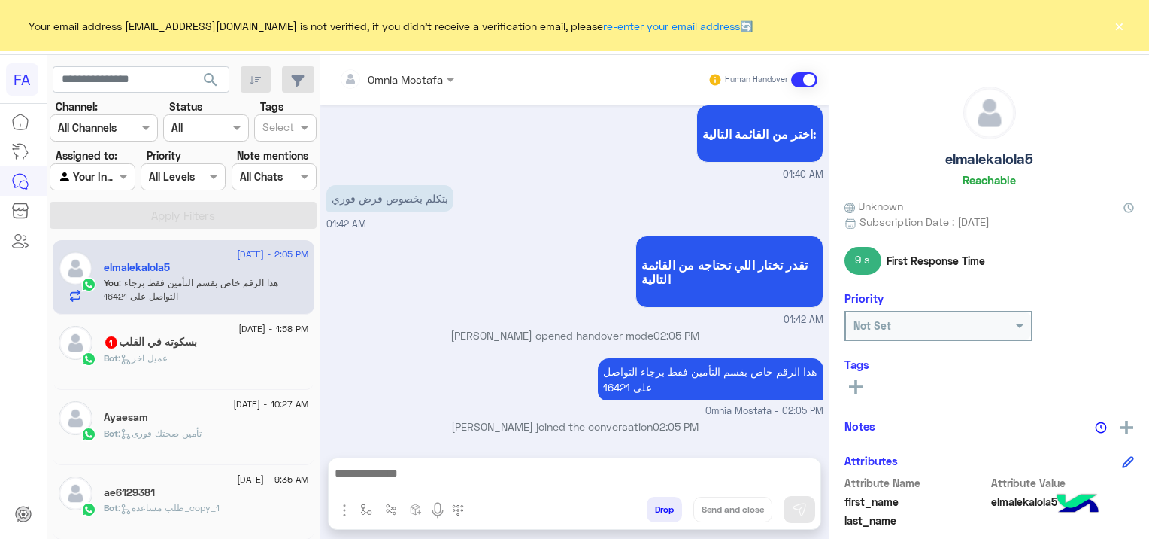
click at [245, 437] on div "Bot : تأمين صحتك فورى" at bounding box center [206, 440] width 205 height 26
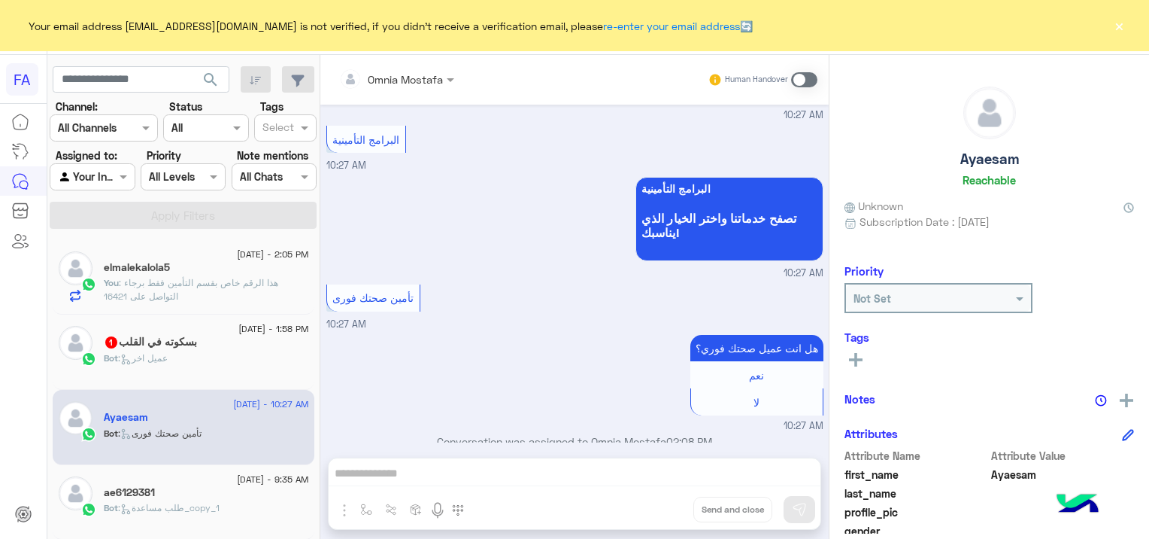
scroll to position [237, 0]
click at [1115, 26] on button "×" at bounding box center [1119, 25] width 15 height 15
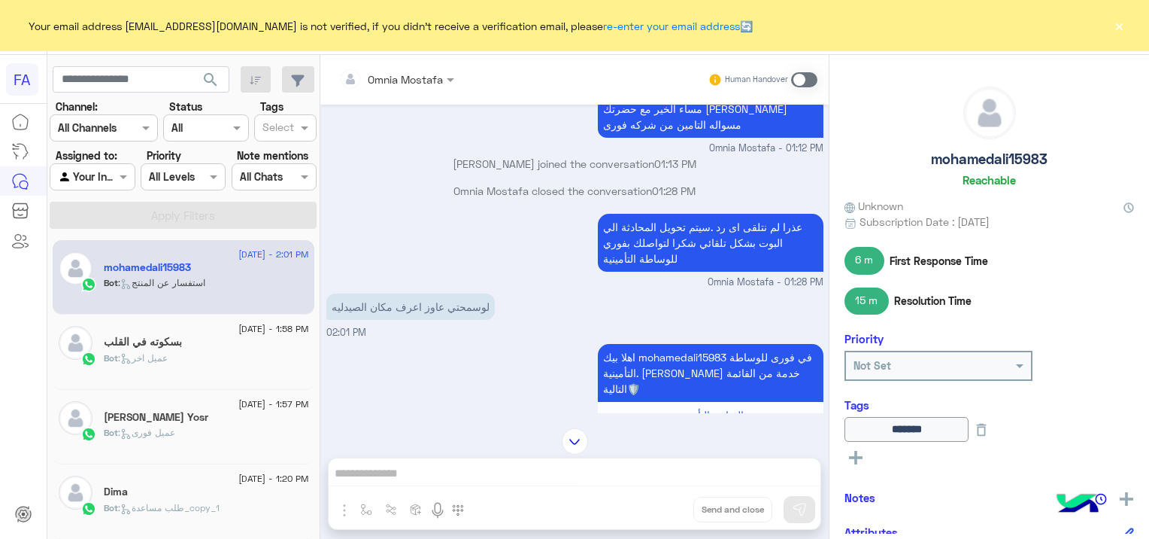
scroll to position [809, 0]
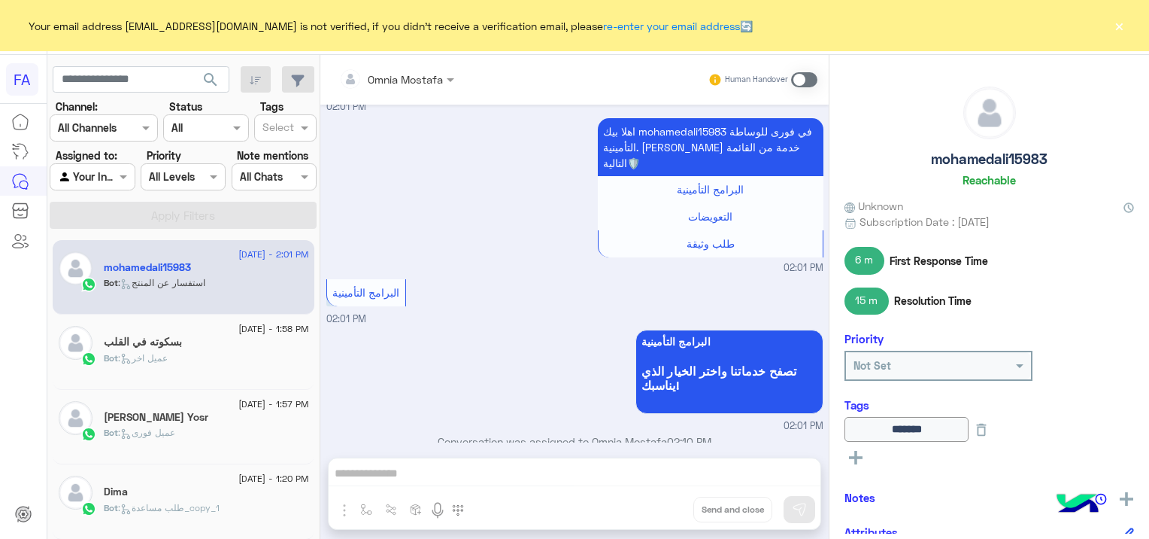
click at [806, 70] on div "Human Handover" at bounding box center [763, 79] width 111 height 27
click at [800, 78] on span at bounding box center [804, 79] width 26 height 15
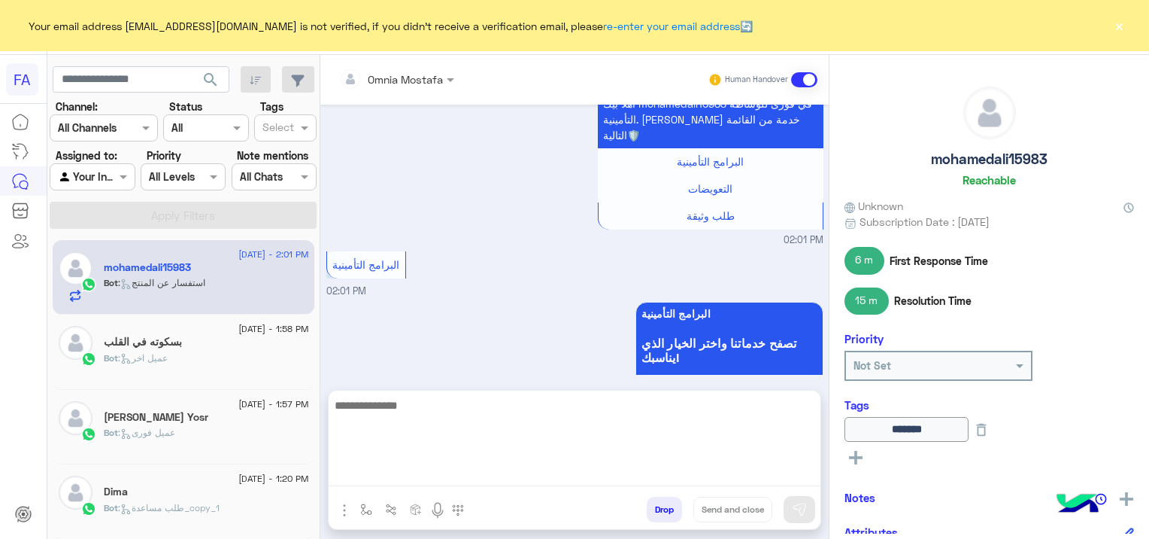
click at [443, 474] on textarea at bounding box center [575, 441] width 492 height 90
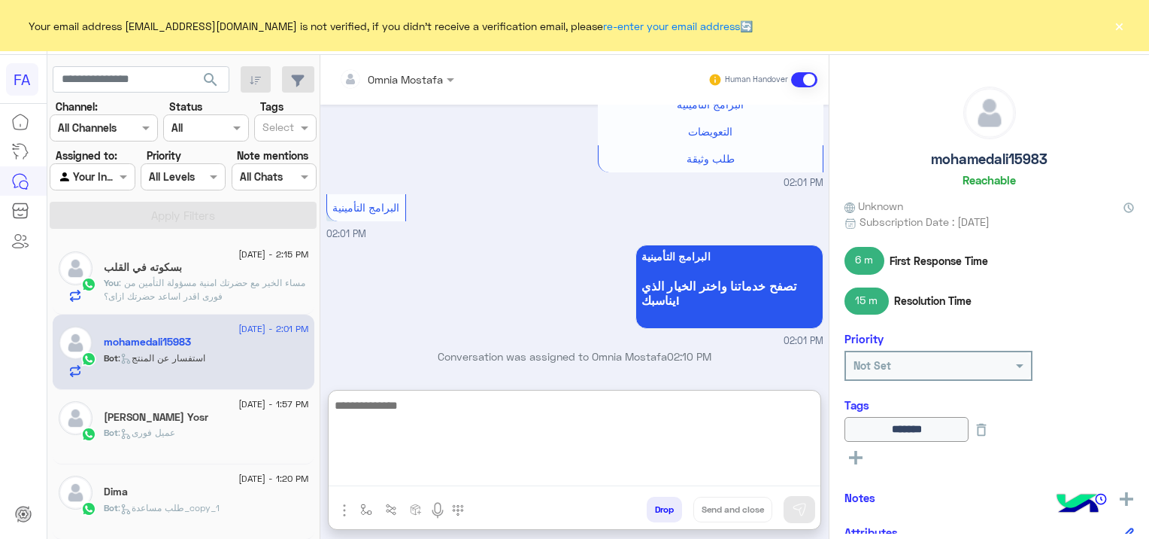
scroll to position [904, 0]
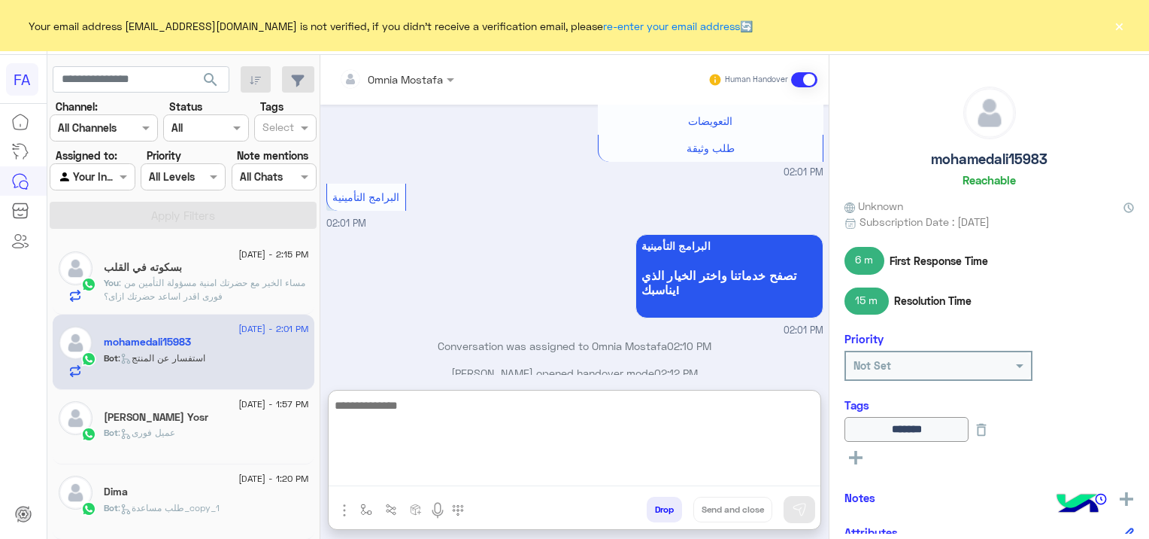
click at [439, 405] on textarea at bounding box center [575, 441] width 492 height 90
paste textarea "**********"
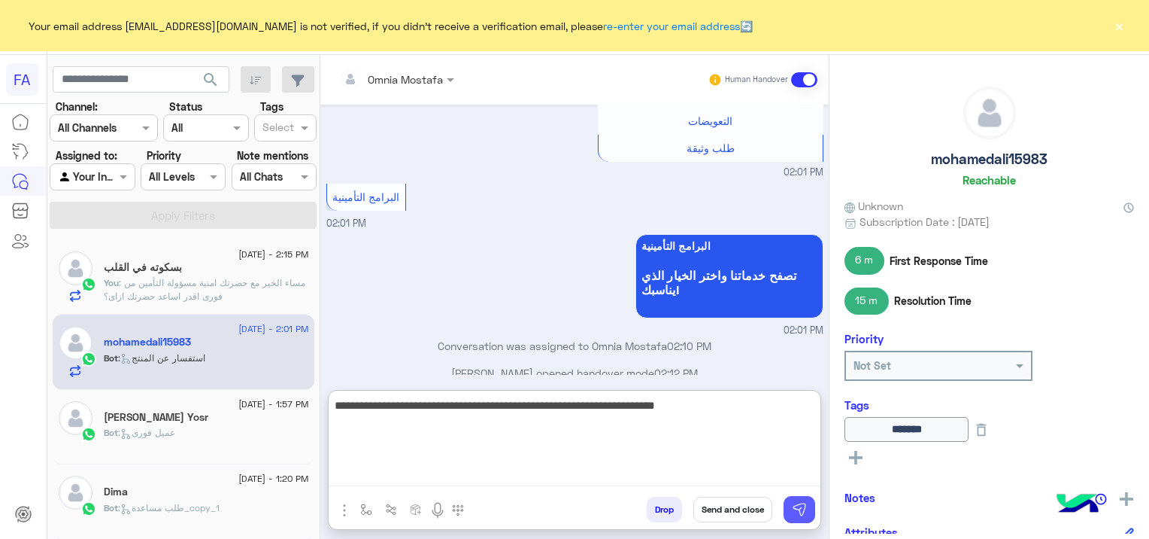
type textarea "**********"
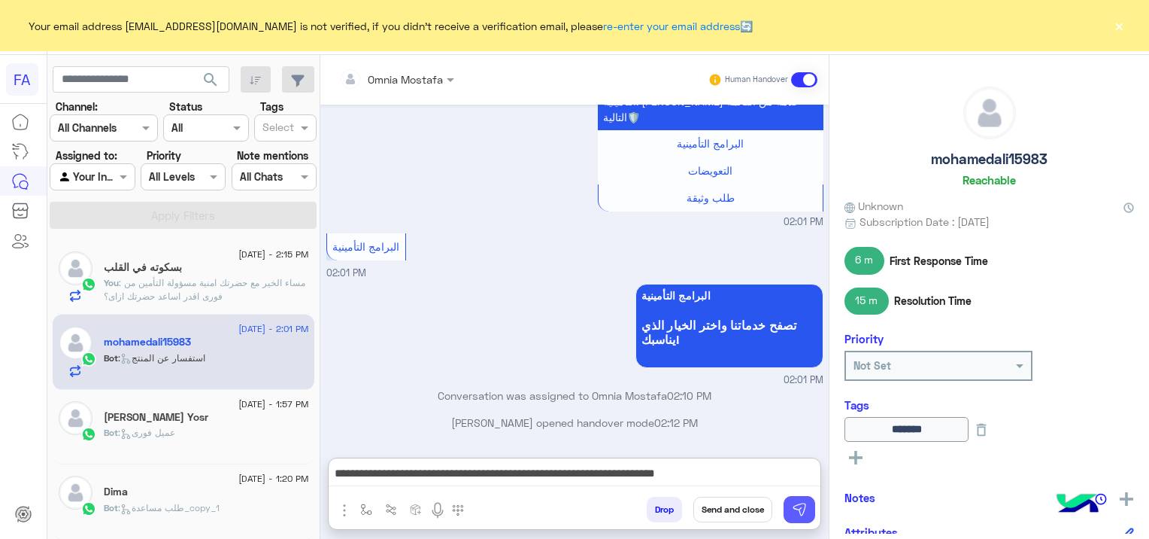
click at [796, 514] on img at bounding box center [799, 509] width 15 height 15
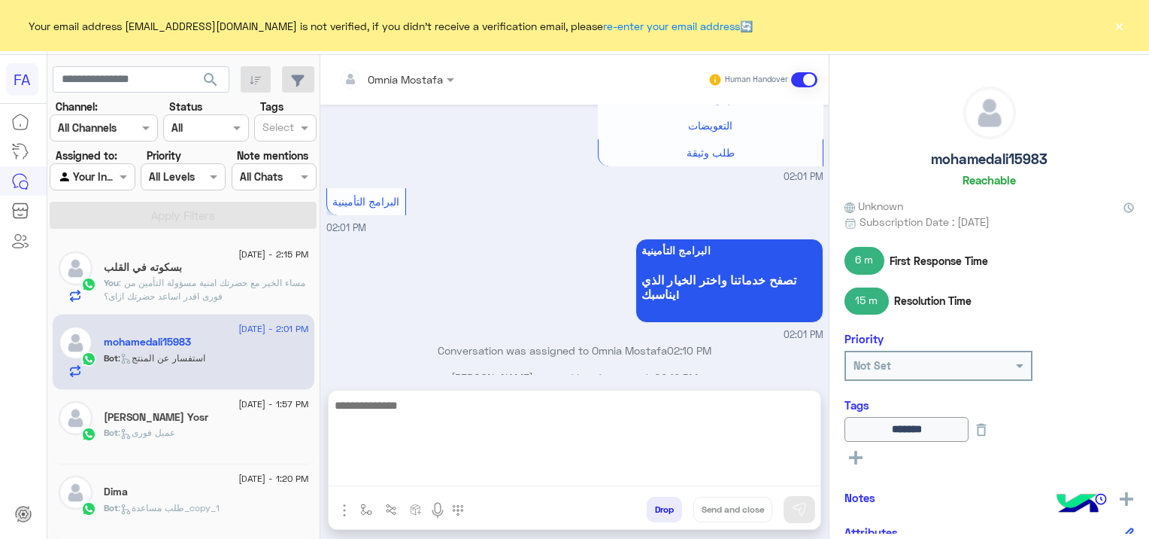
click at [632, 469] on textarea at bounding box center [575, 441] width 492 height 90
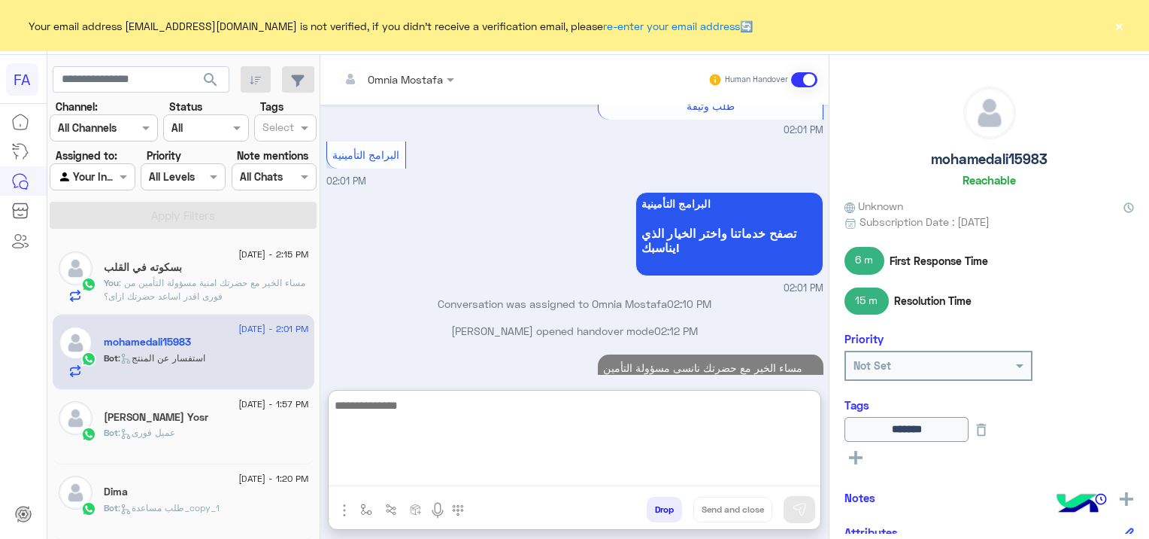
scroll to position [995, 0]
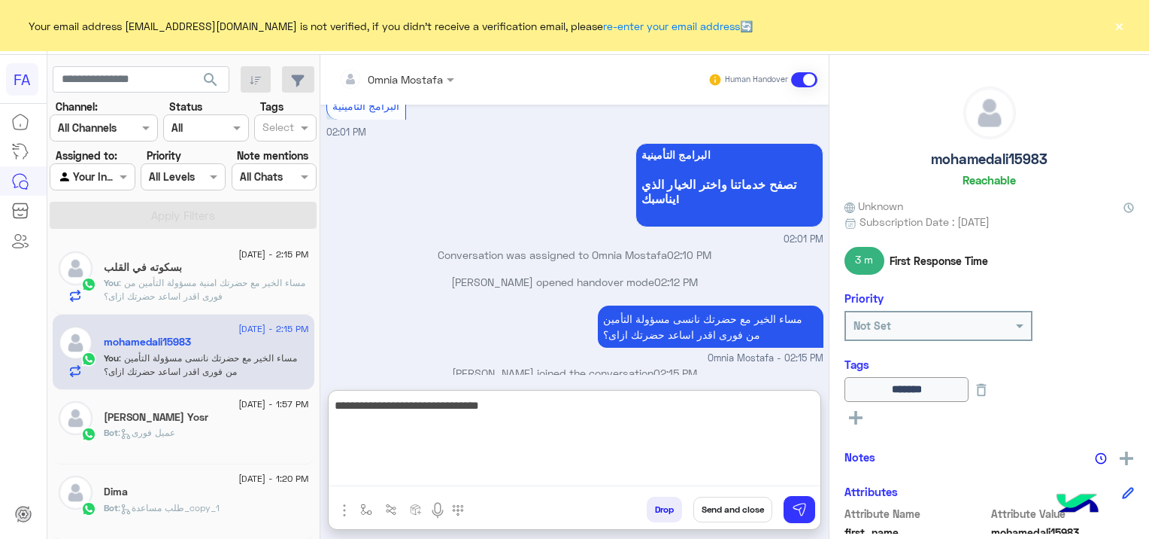
click at [683, 406] on textarea "**********" at bounding box center [575, 441] width 492 height 90
click at [633, 413] on textarea "**********" at bounding box center [575, 441] width 492 height 90
type textarea "**********"
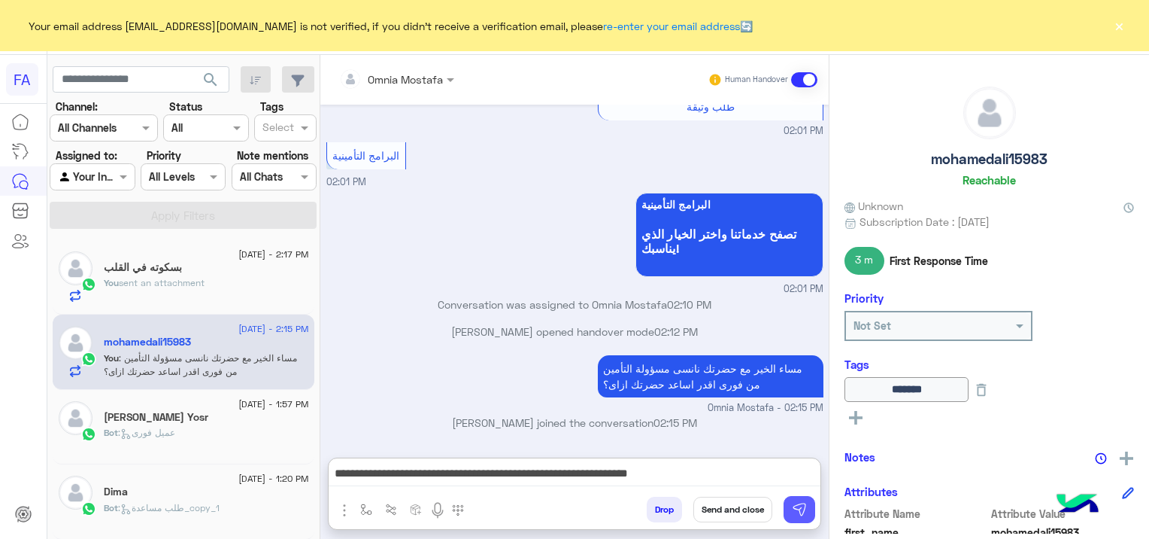
click at [794, 505] on img at bounding box center [799, 509] width 15 height 15
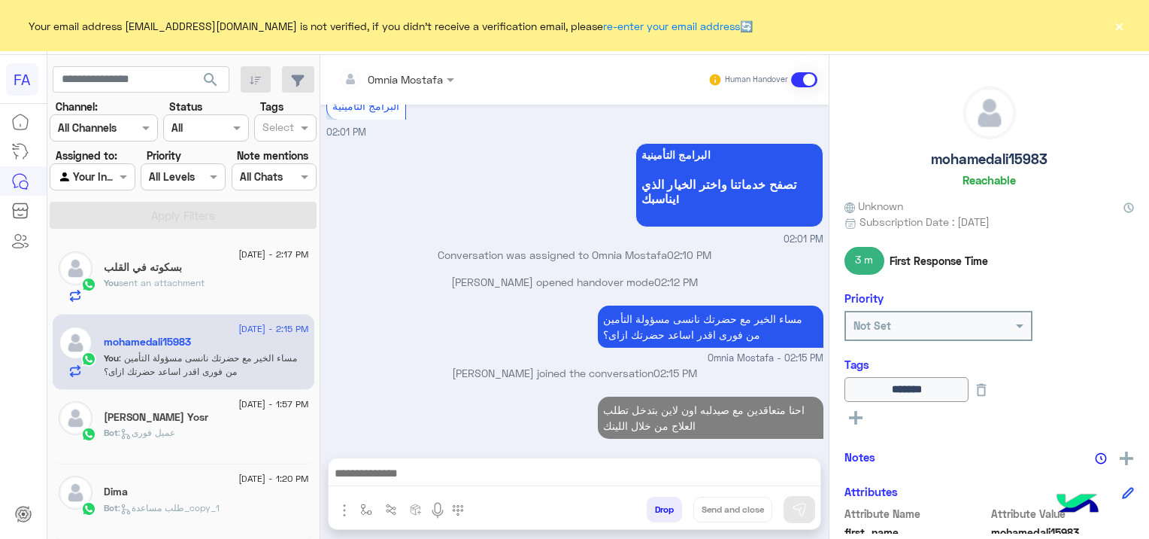
scroll to position [991, 0]
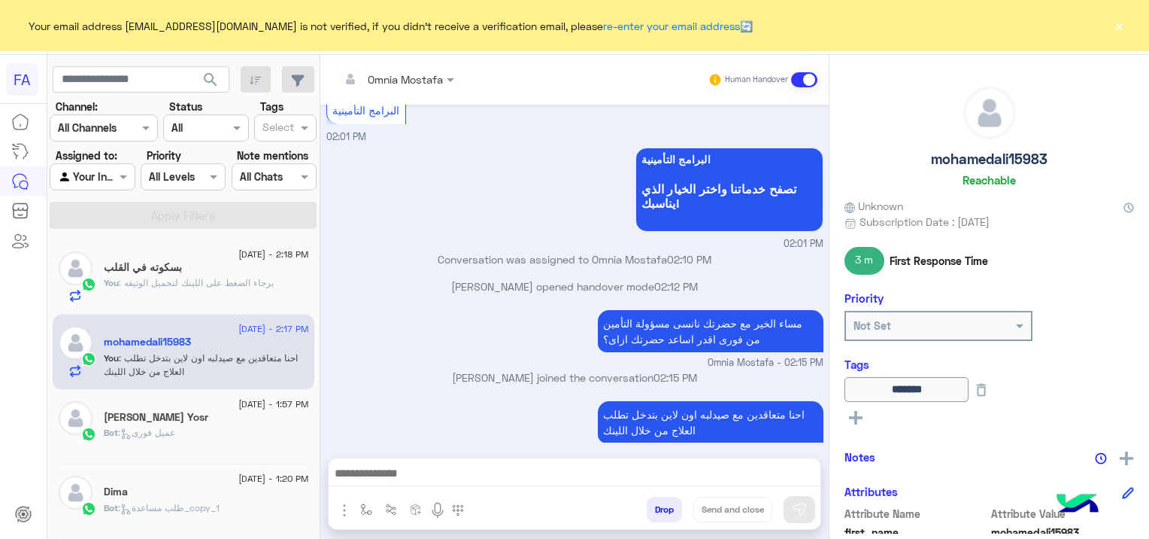
click at [232, 426] on div "Bot : عميل فورى" at bounding box center [206, 439] width 205 height 26
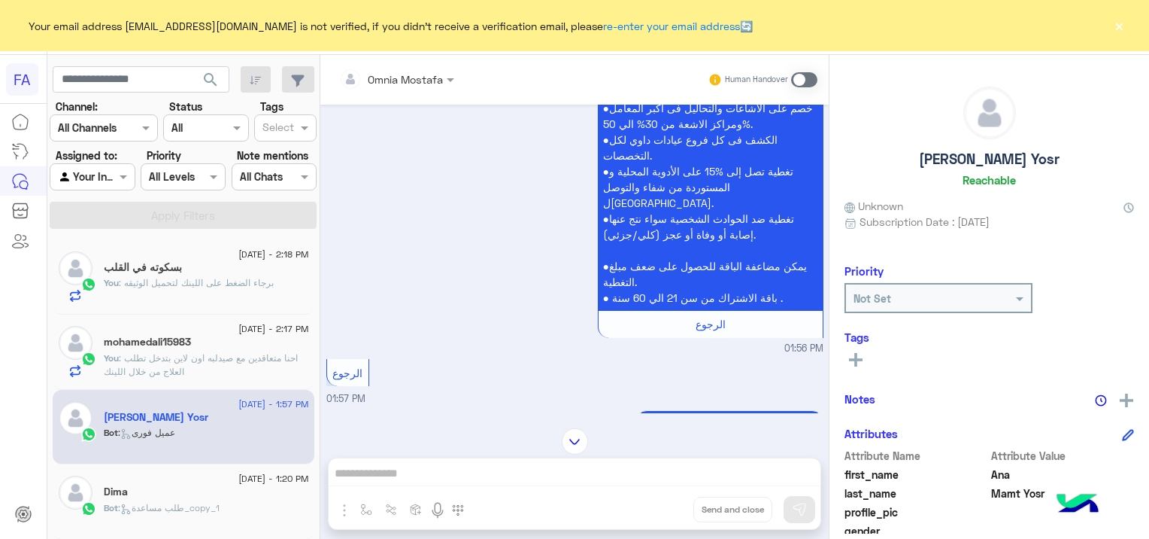
scroll to position [2556, 0]
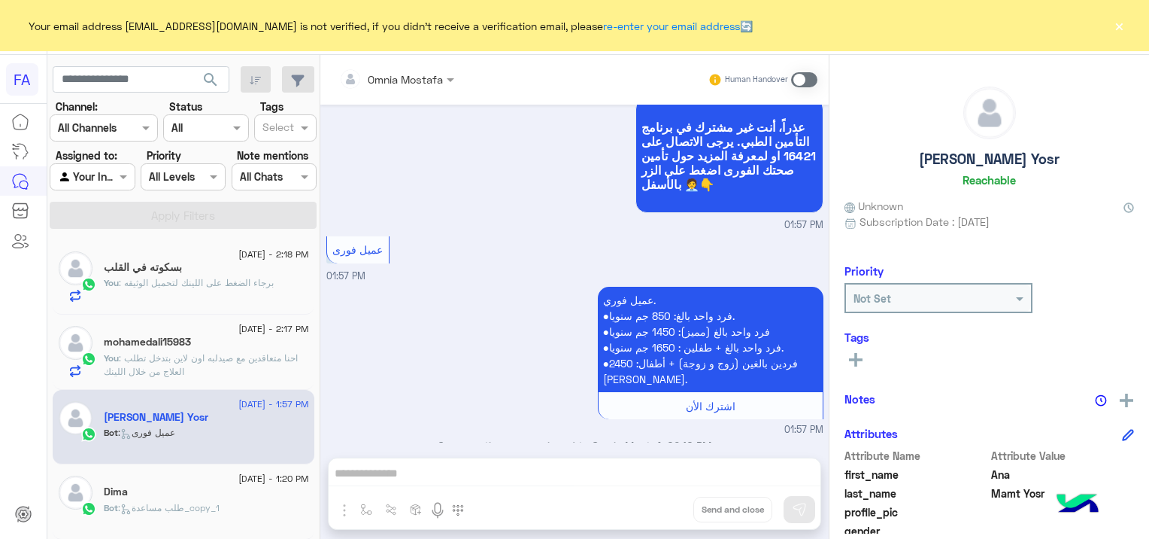
click at [803, 74] on span at bounding box center [804, 79] width 26 height 15
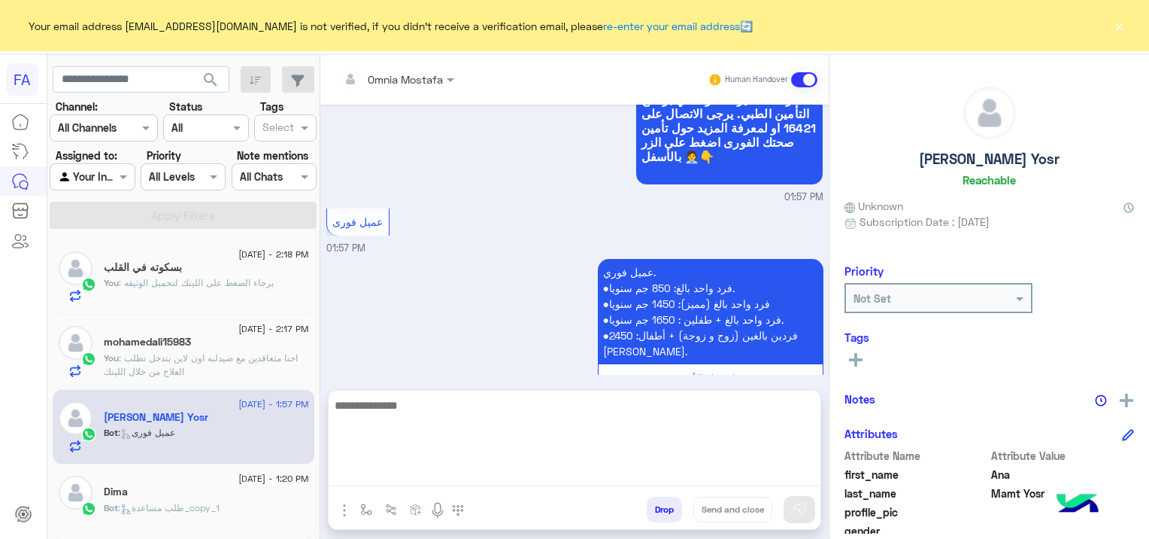
click at [616, 464] on textarea at bounding box center [575, 441] width 492 height 90
paste textarea "**********"
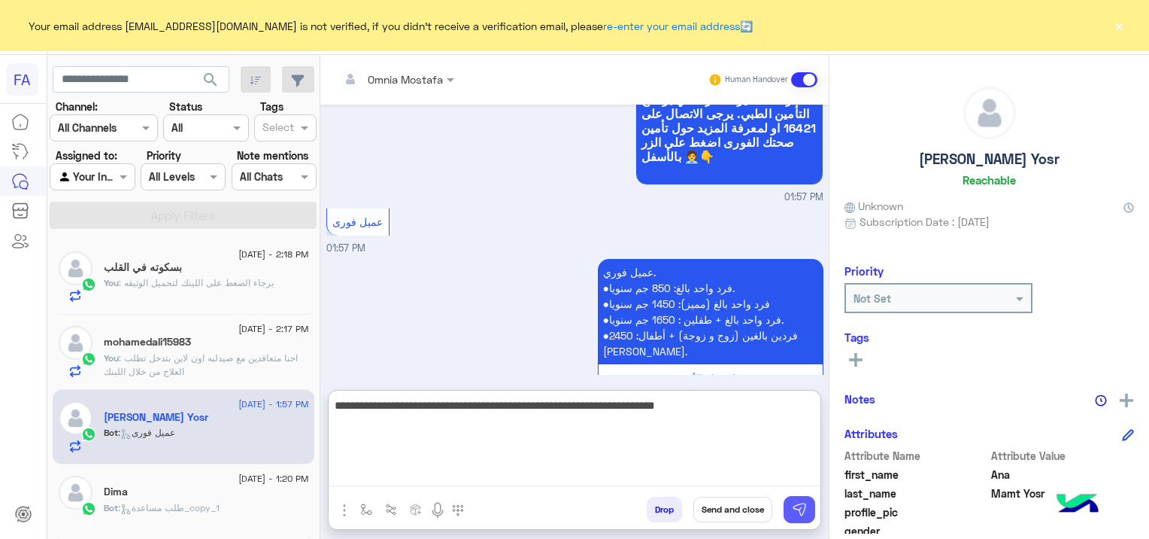
type textarea "**********"
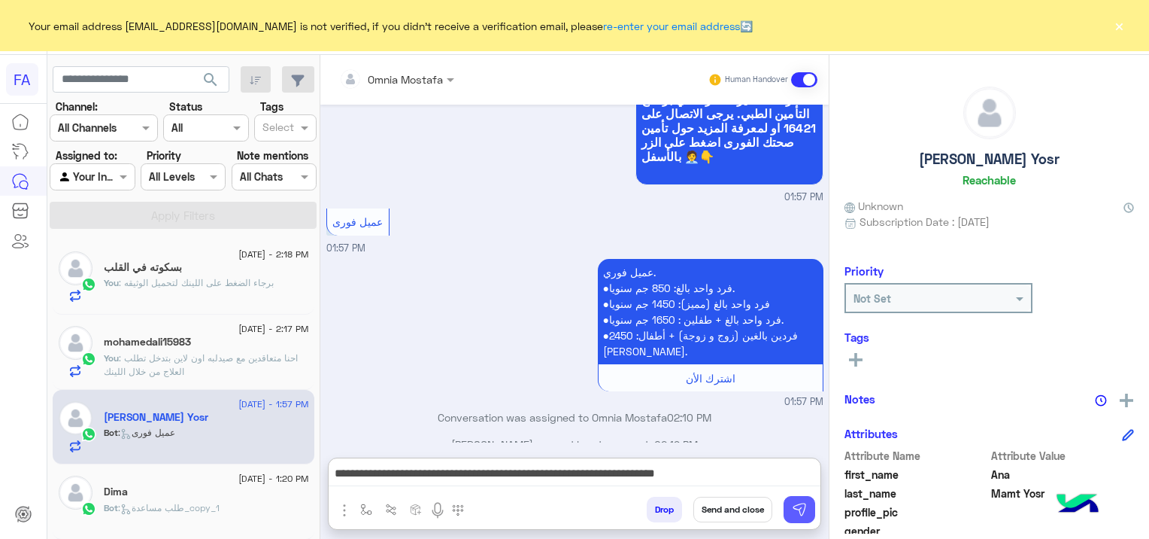
click at [792, 509] on img at bounding box center [799, 509] width 15 height 15
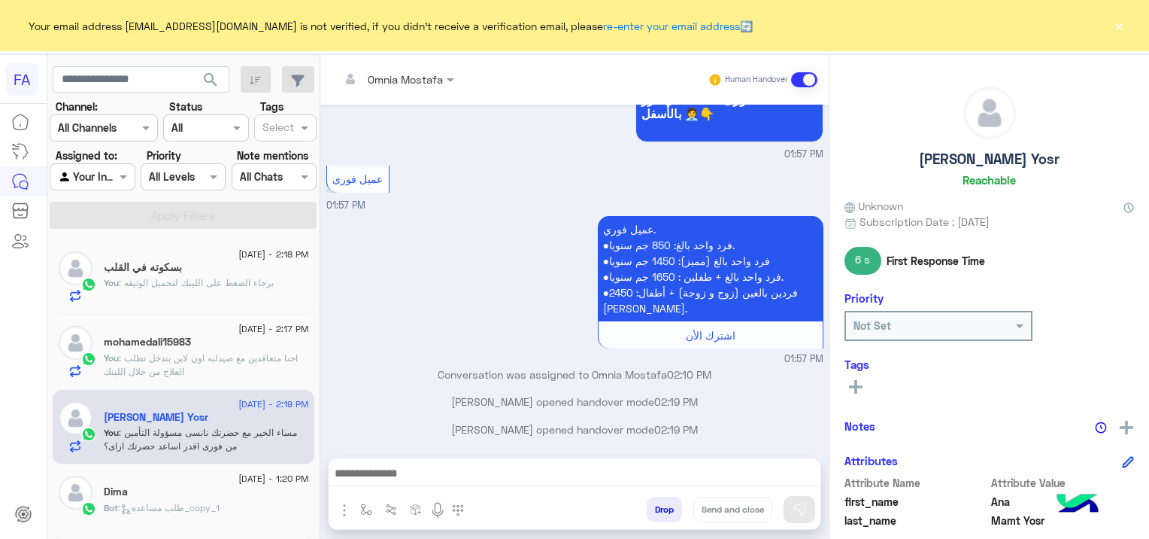
scroll to position [2702, 0]
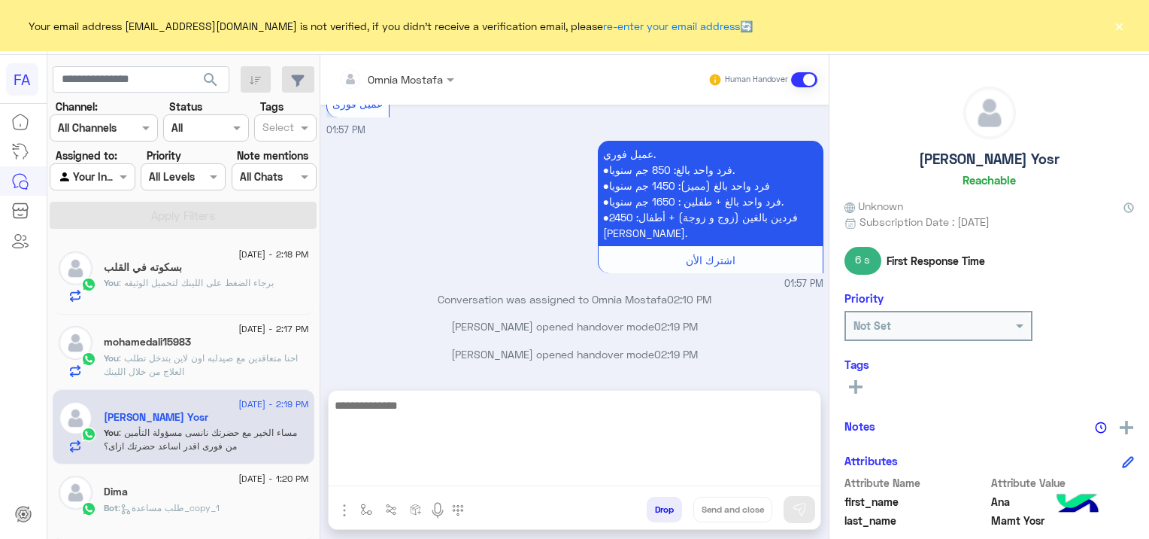
click at [457, 470] on textarea at bounding box center [575, 441] width 492 height 90
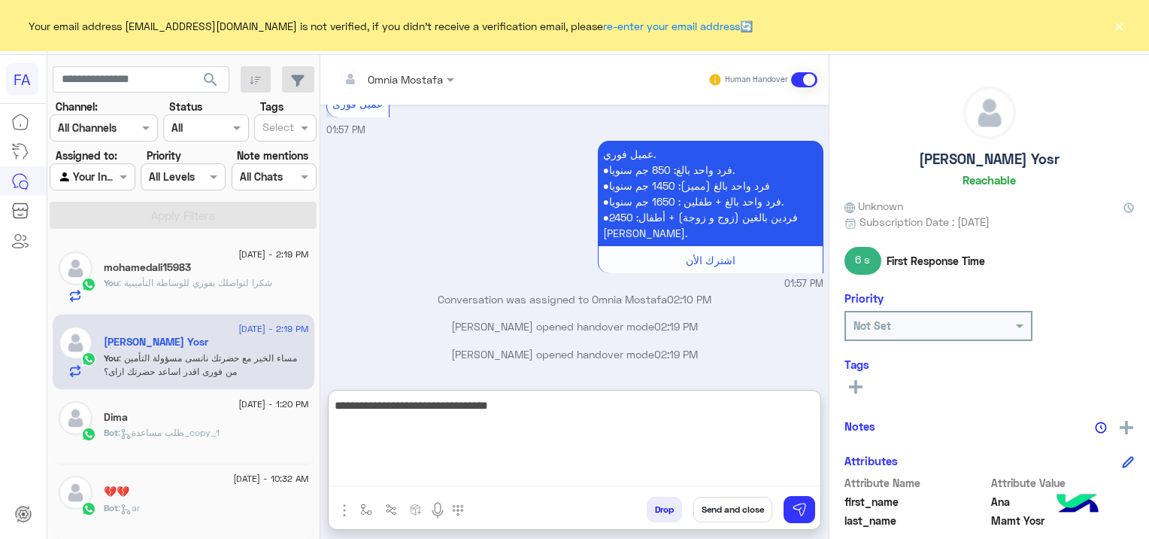
type textarea "**********"
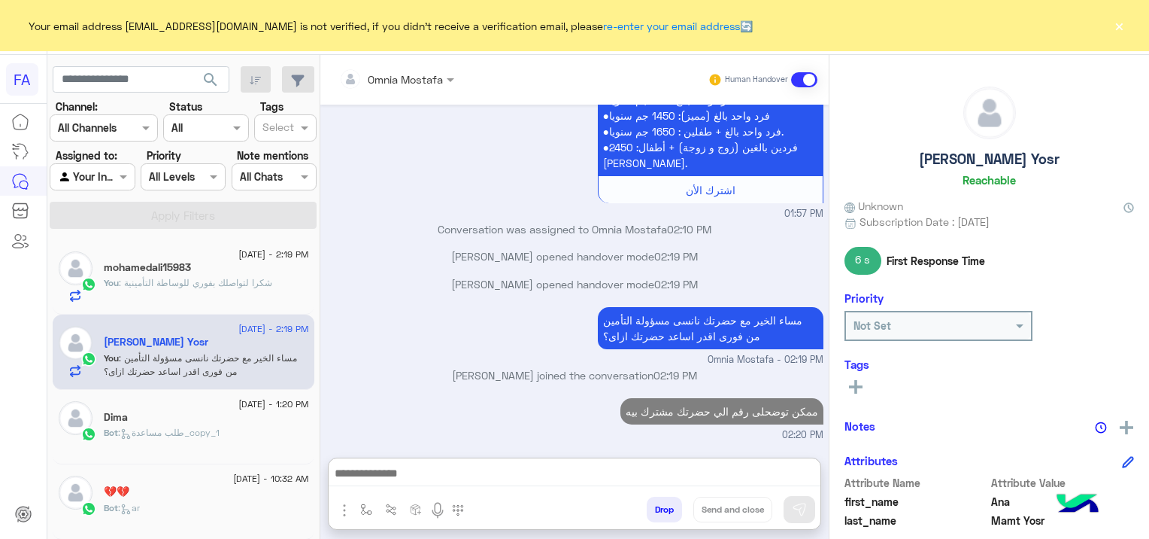
click at [205, 437] on p "Bot : طلب مساعدة_copy_1" at bounding box center [162, 433] width 116 height 14
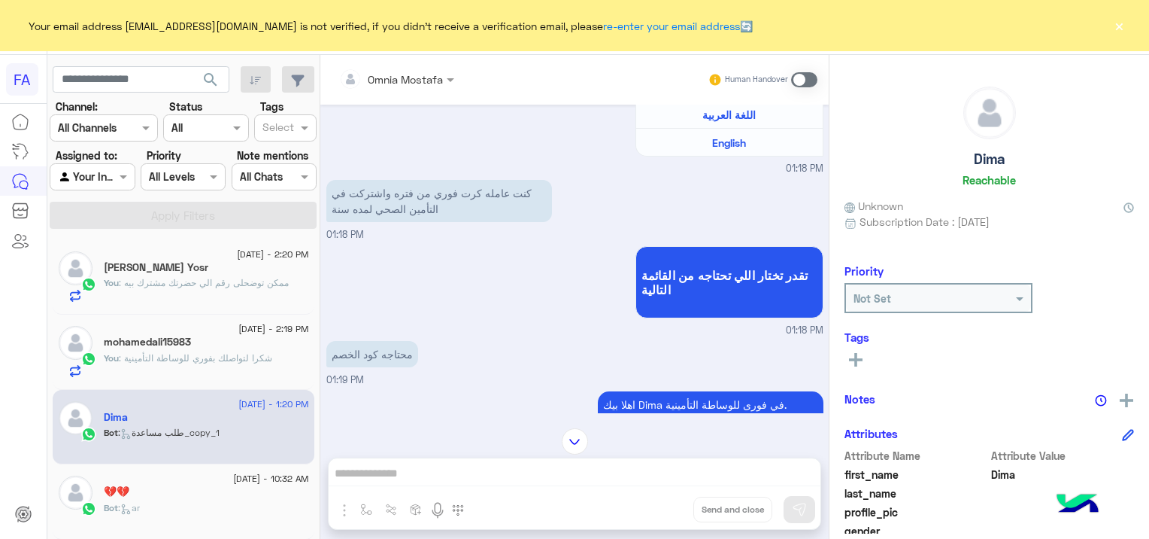
scroll to position [318, 0]
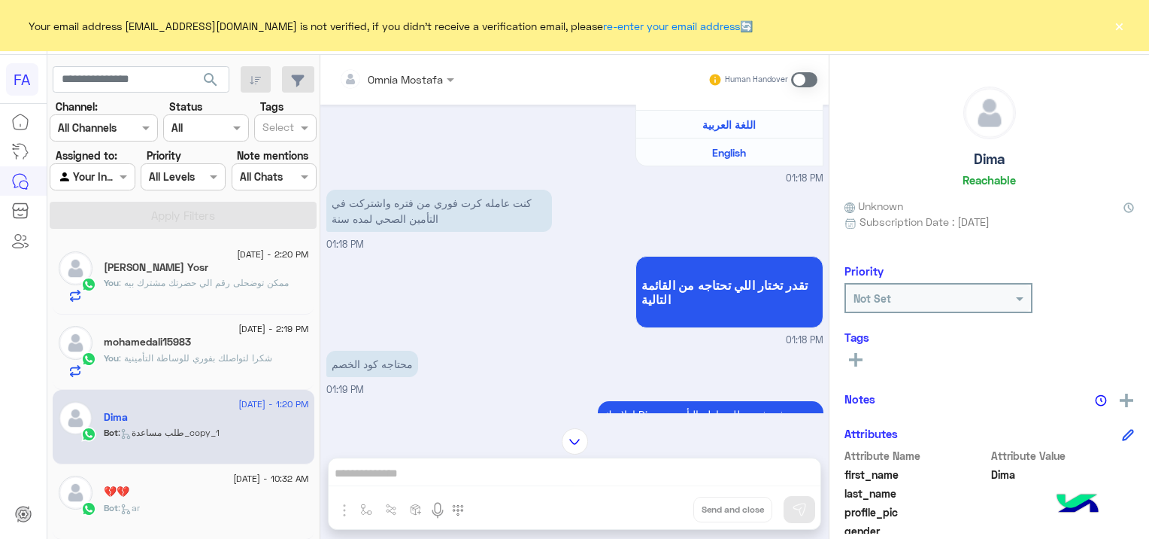
click at [213, 366] on div "You : شكرا لتواصلك بفوري للوساطة التأمينية" at bounding box center [206, 364] width 205 height 26
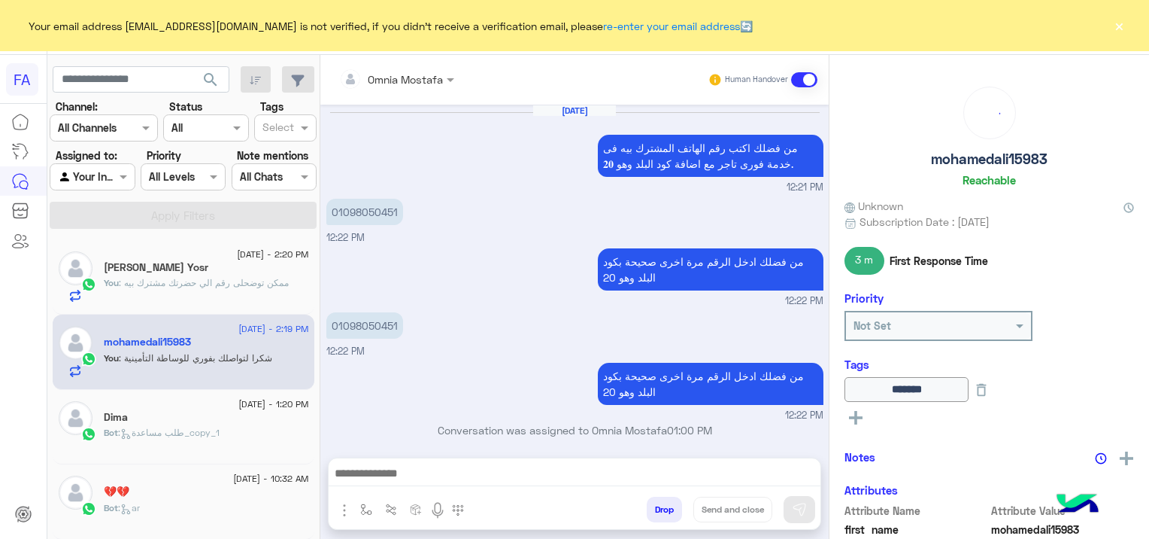
scroll to position [794, 0]
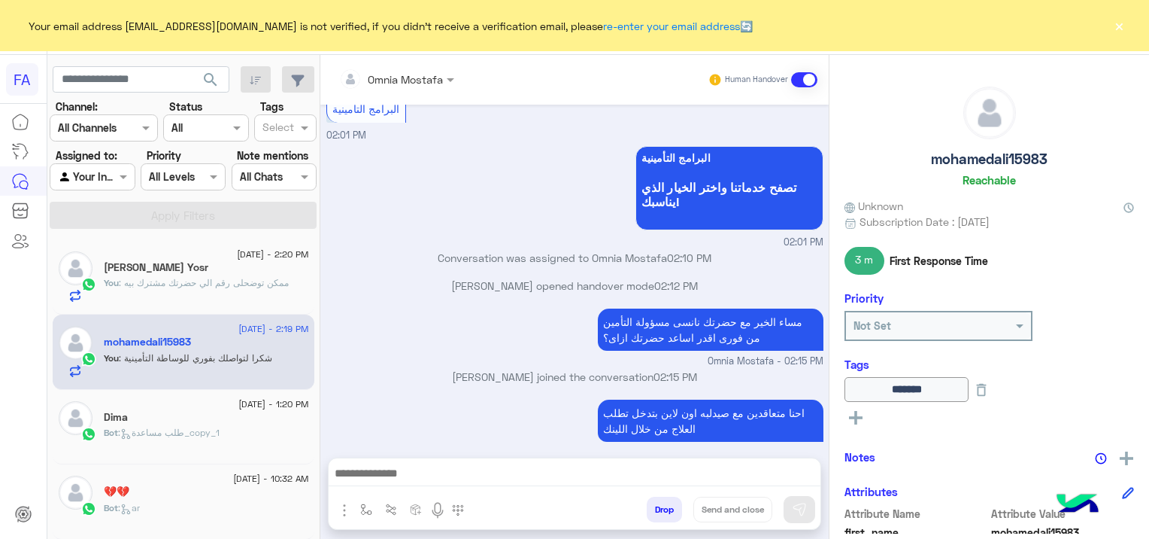
click at [233, 476] on span "[DATE] - 10:32 AM" at bounding box center [270, 479] width 75 height 14
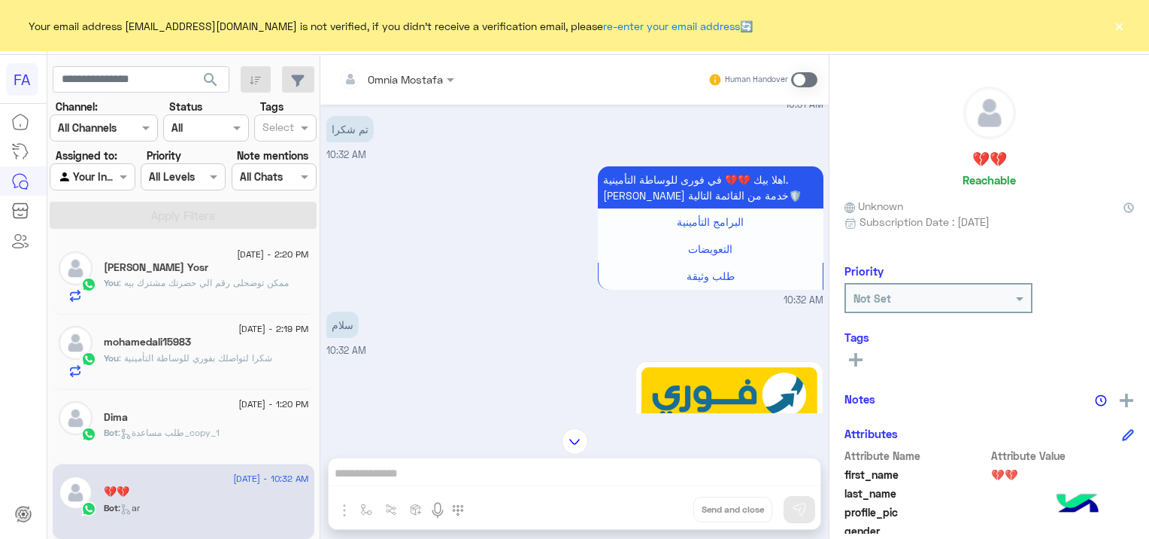
scroll to position [1243, 0]
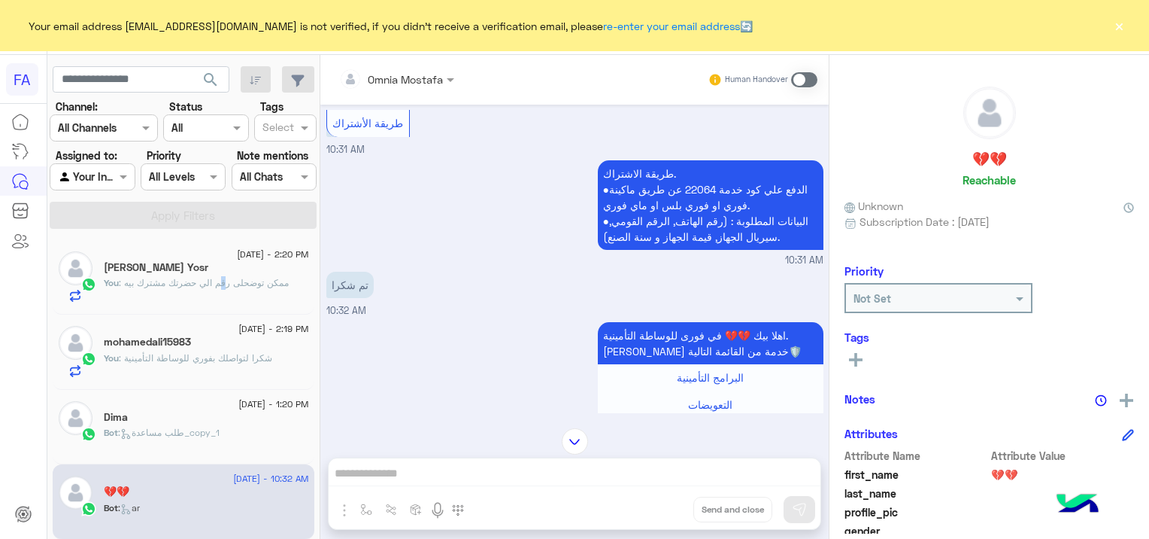
click at [218, 290] on div "You : ممكن توضحلى رقم الي حضرتك مشترك بيه" at bounding box center [206, 289] width 205 height 26
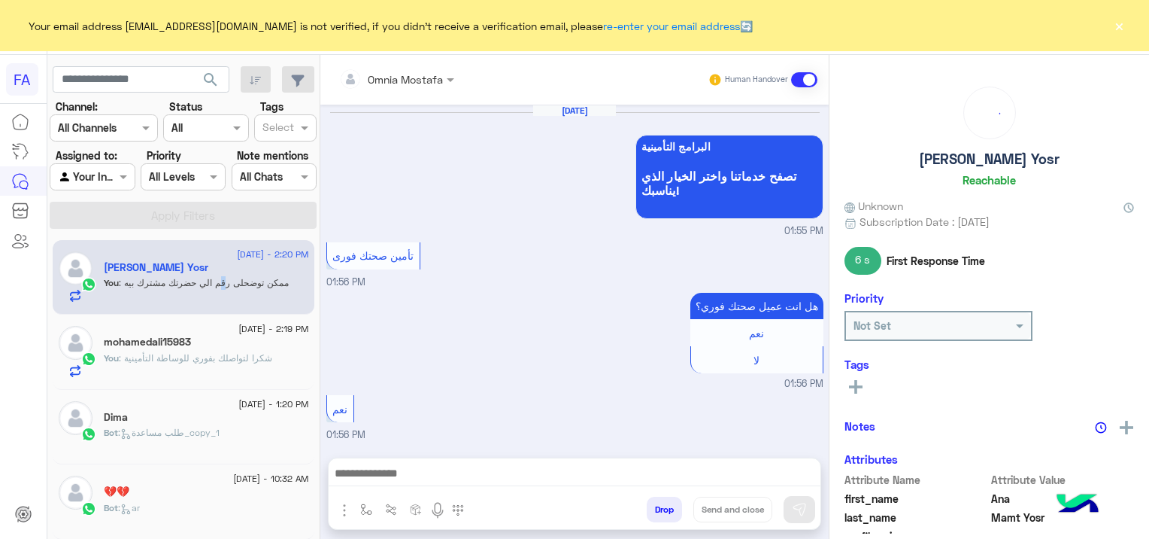
scroll to position [1407, 0]
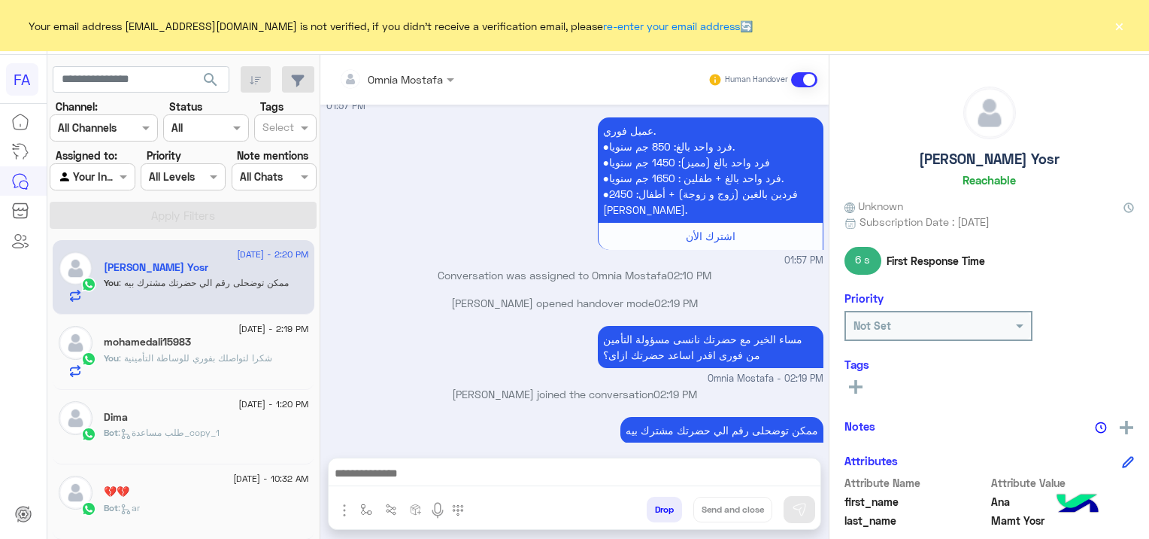
click at [134, 433] on span ": طلب مساعدة_copy_1" at bounding box center [169, 432] width 102 height 11
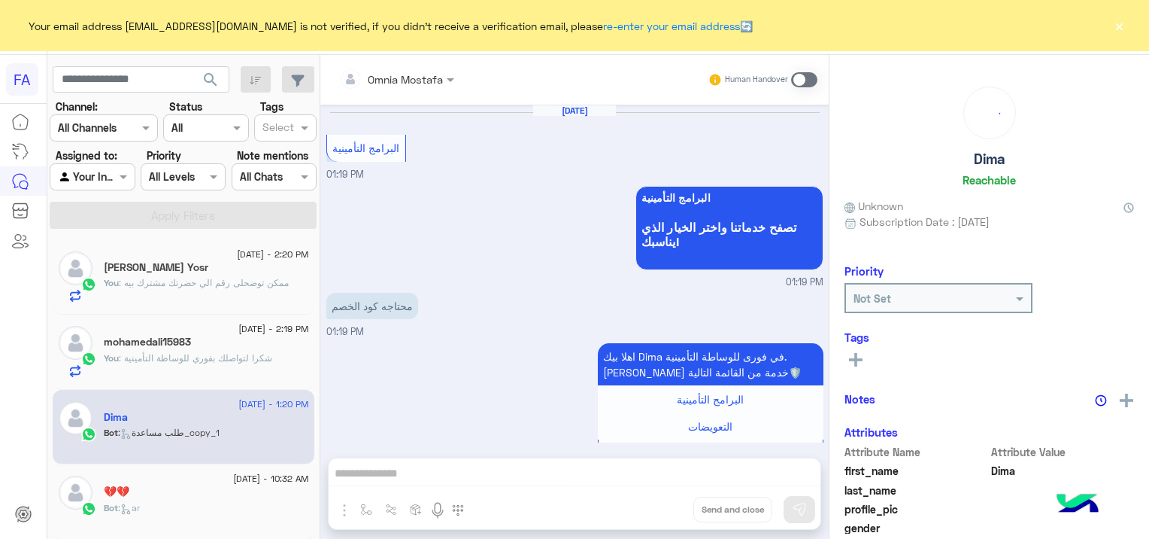
scroll to position [1032, 0]
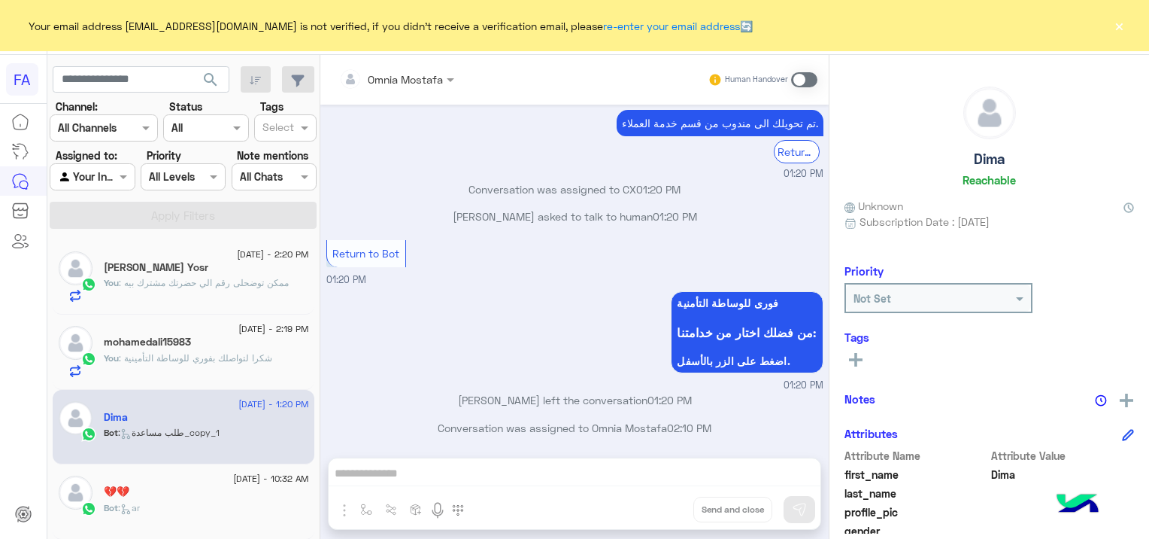
click at [800, 81] on span at bounding box center [804, 79] width 26 height 15
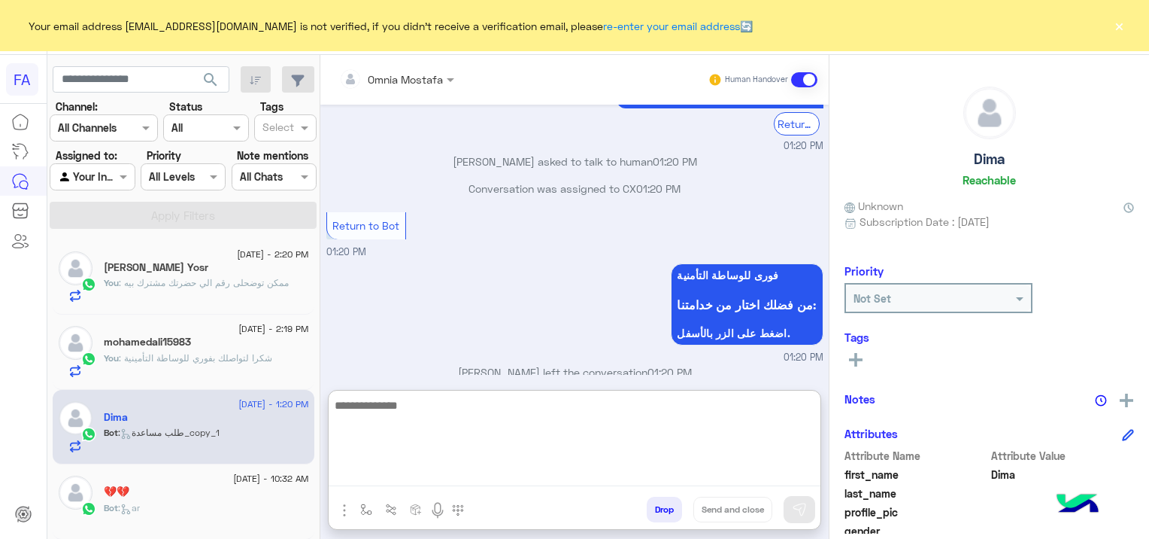
click at [548, 472] on textarea at bounding box center [575, 441] width 492 height 90
paste textarea "**********"
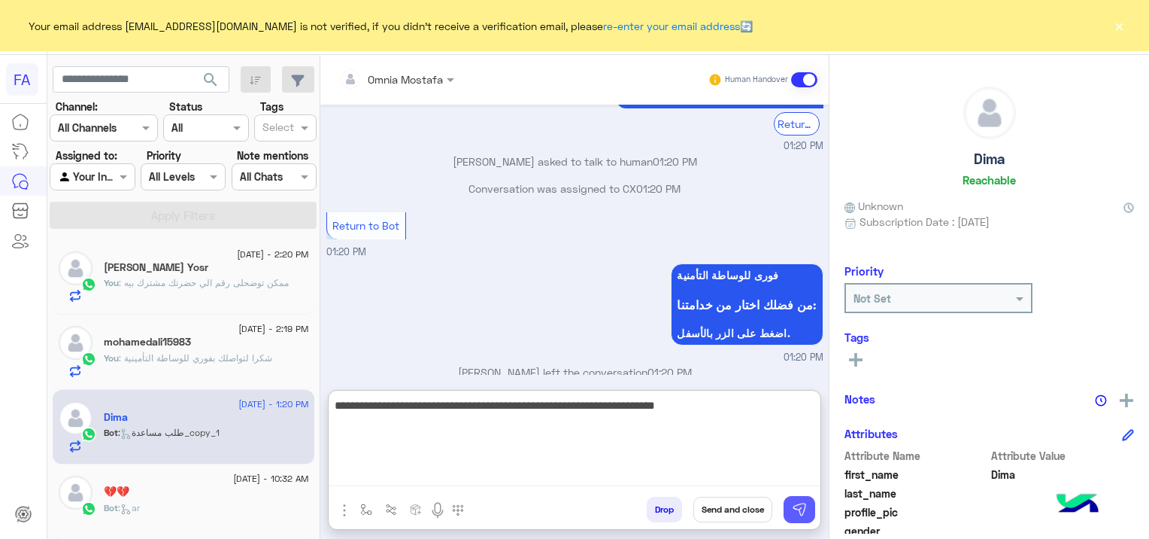
type textarea "**********"
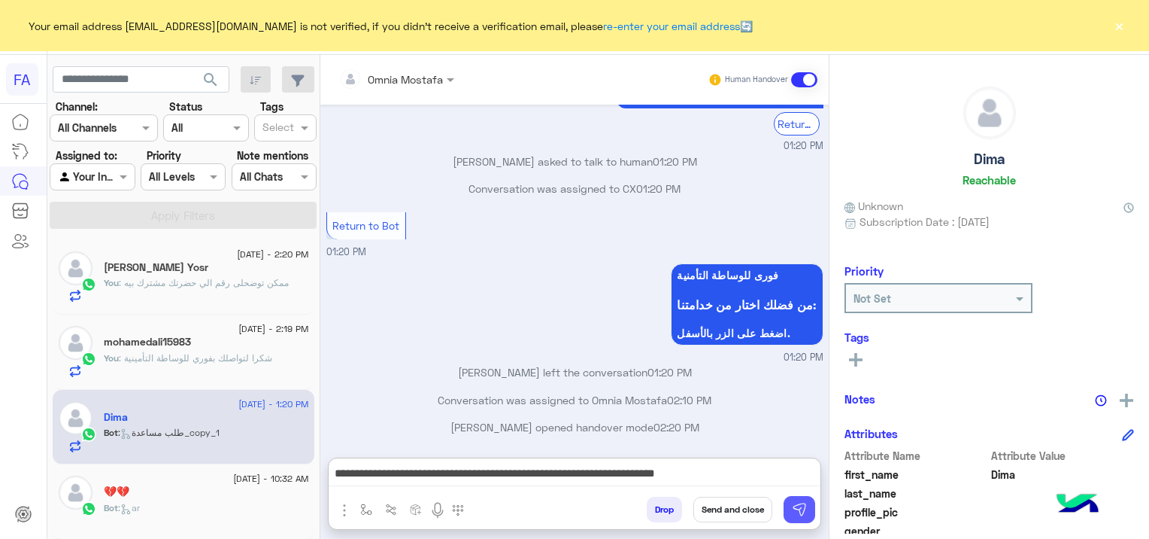
click at [797, 507] on img at bounding box center [799, 509] width 15 height 15
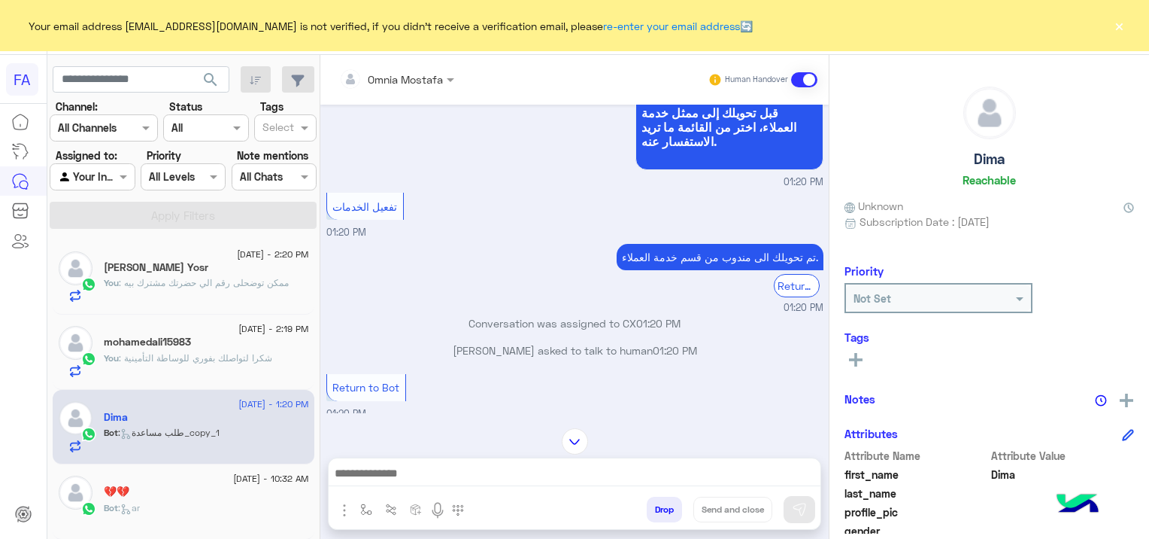
scroll to position [1151, 0]
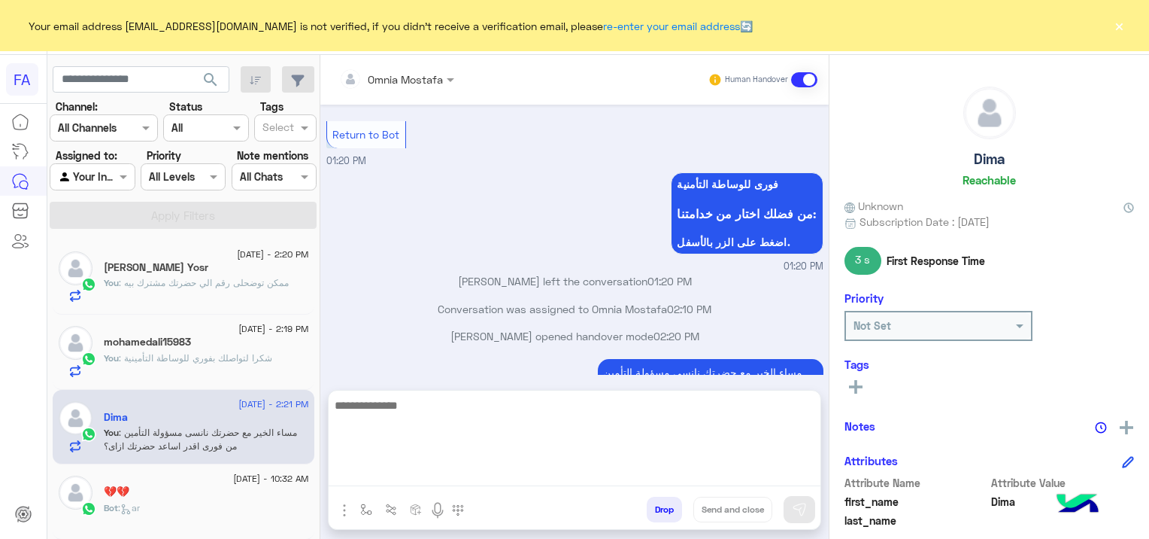
click at [505, 472] on textarea at bounding box center [575, 441] width 492 height 90
click at [459, 410] on textarea "*****" at bounding box center [575, 441] width 492 height 90
paste textarea "**********"
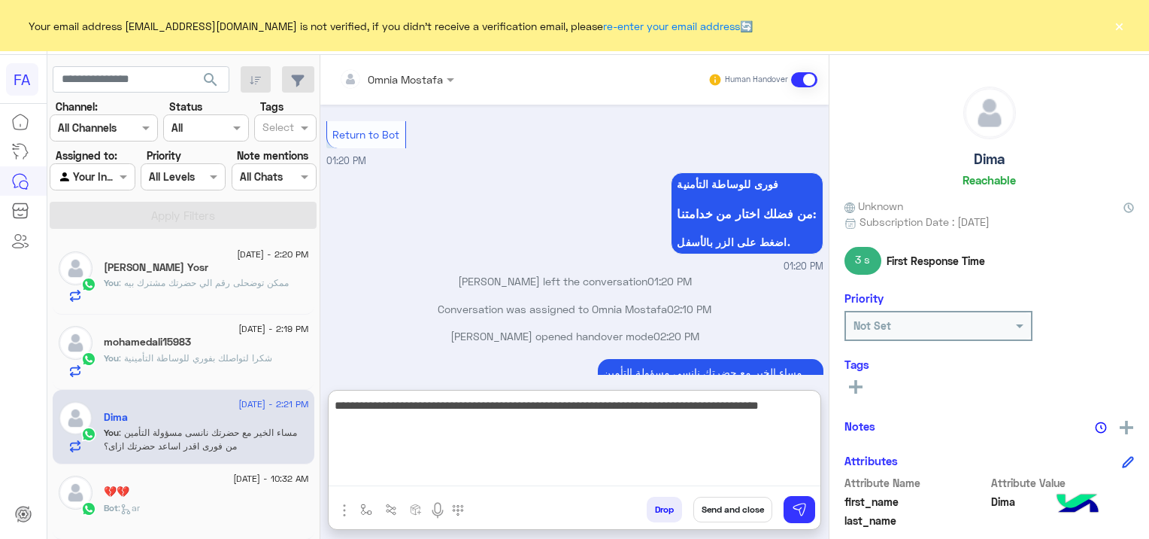
drag, startPoint x: 385, startPoint y: 408, endPoint x: 328, endPoint y: 420, distance: 58.4
click at [329, 420] on textarea "**********" at bounding box center [575, 441] width 492 height 90
drag, startPoint x: 788, startPoint y: 408, endPoint x: 830, endPoint y: 409, distance: 42.2
click at [830, 409] on mat-drawer-container "Omnia Mostafa Human Handover [DATE] البرامج التأمينية 01:19 PM البرامج التأميني…" at bounding box center [734, 300] width 829 height 490
type textarea "**********"
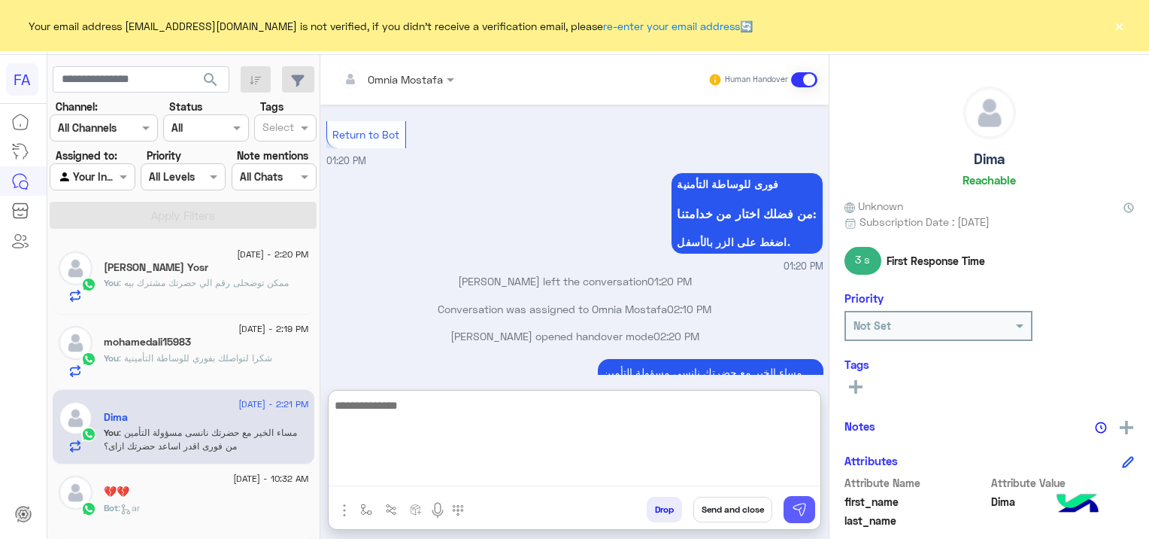
scroll to position [1298, 0]
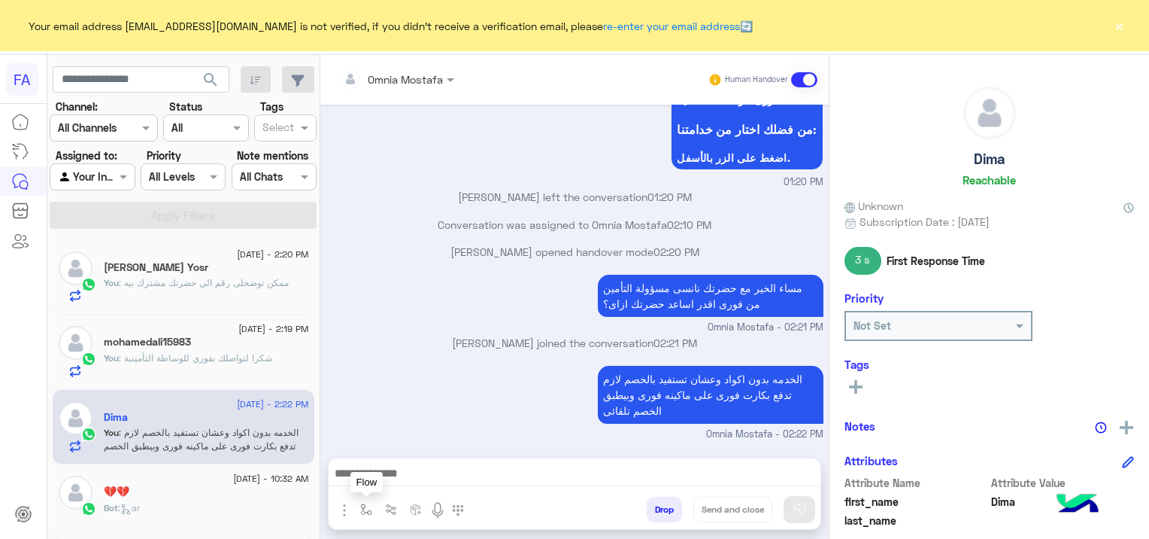
click at [368, 512] on img "button" at bounding box center [366, 509] width 12 height 12
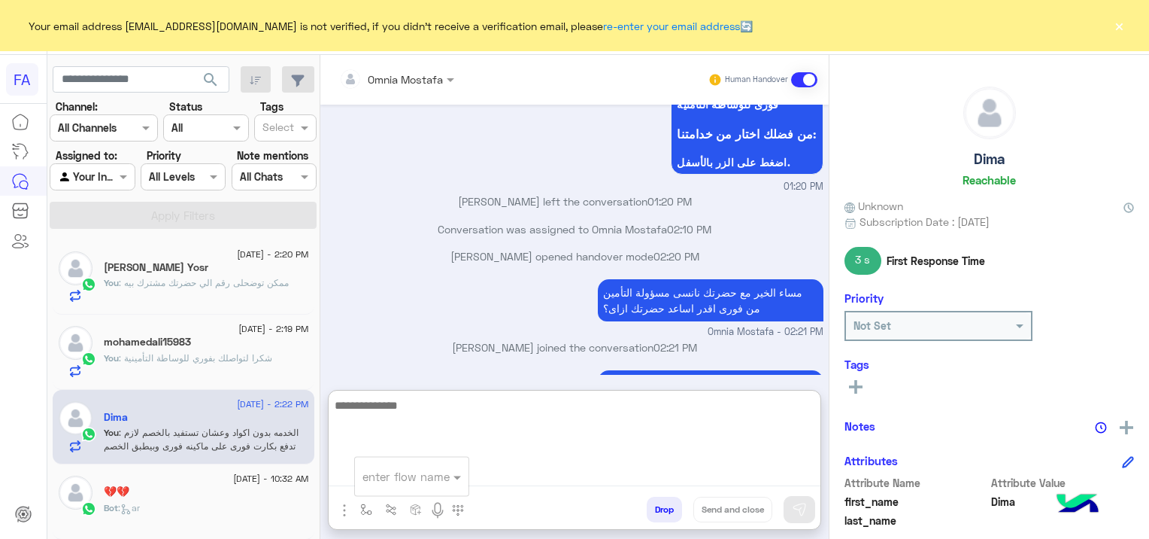
click at [501, 467] on textarea at bounding box center [575, 441] width 492 height 90
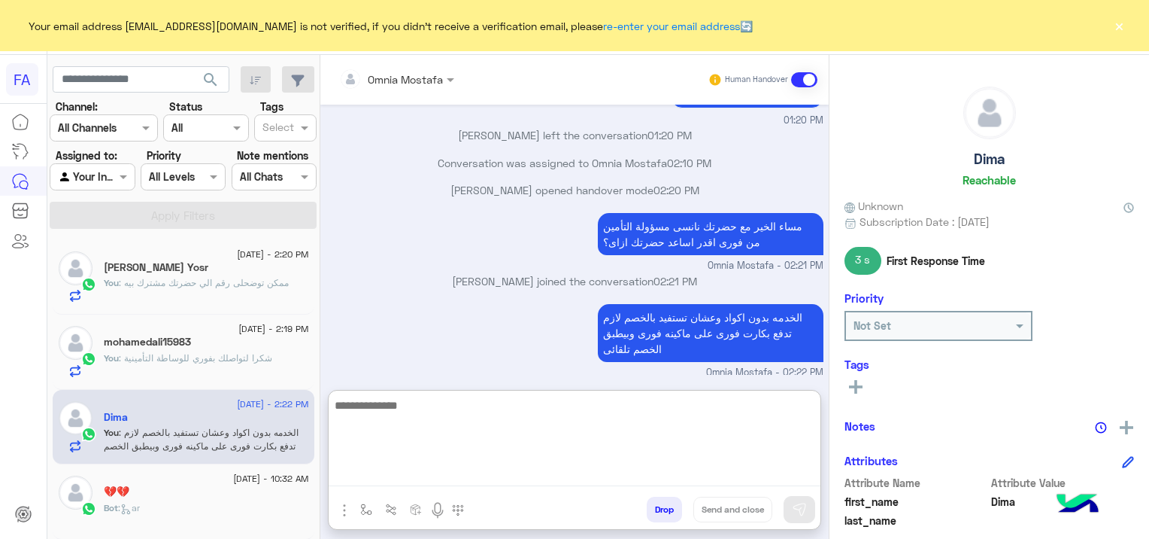
scroll to position [1298, 0]
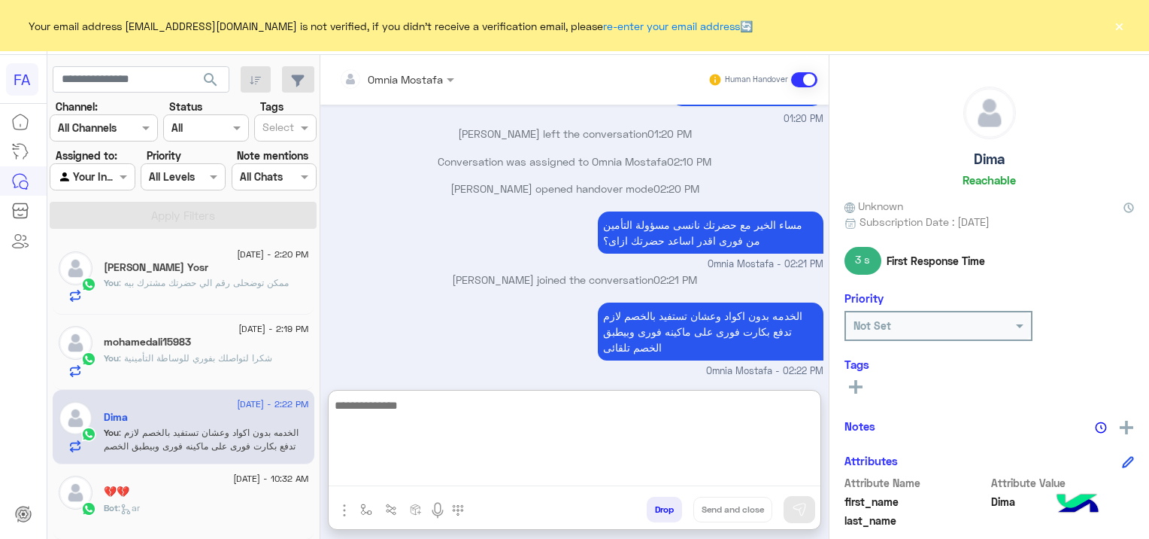
paste textarea "**********"
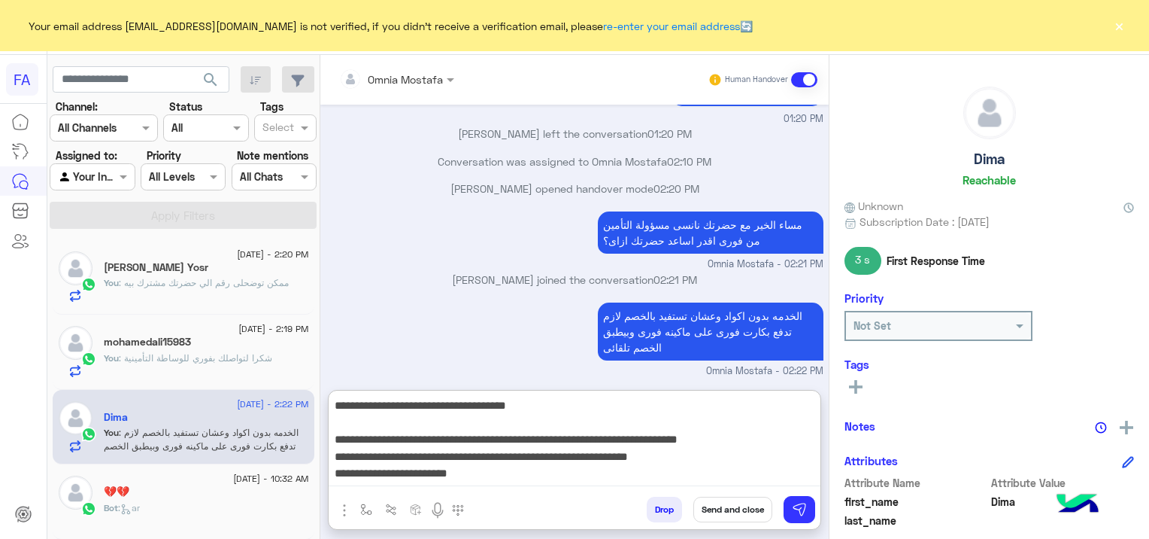
scroll to position [79, 0]
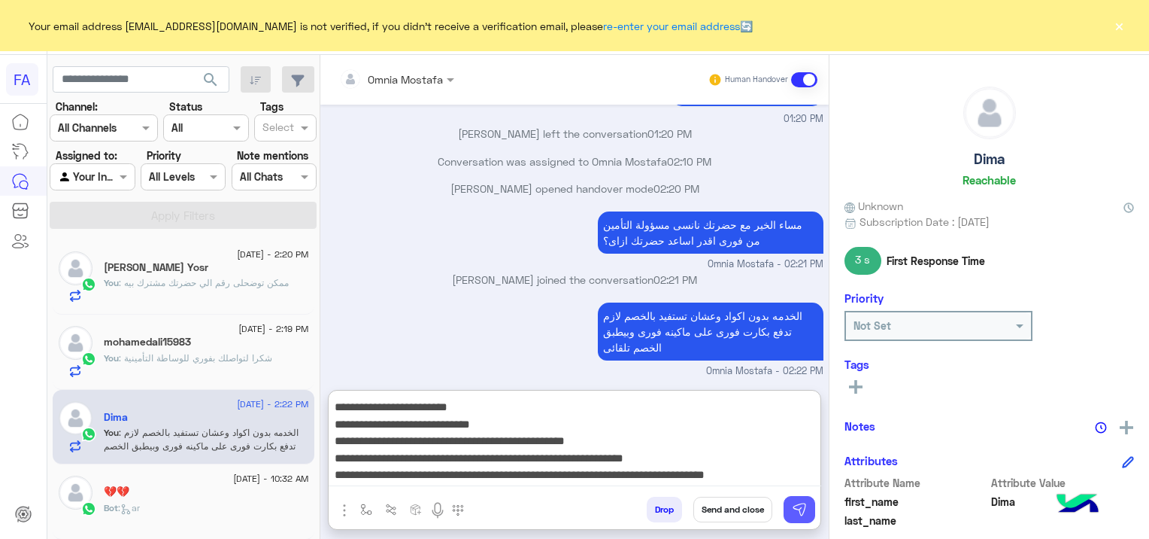
type textarea "**********"
click at [797, 505] on img at bounding box center [799, 509] width 15 height 15
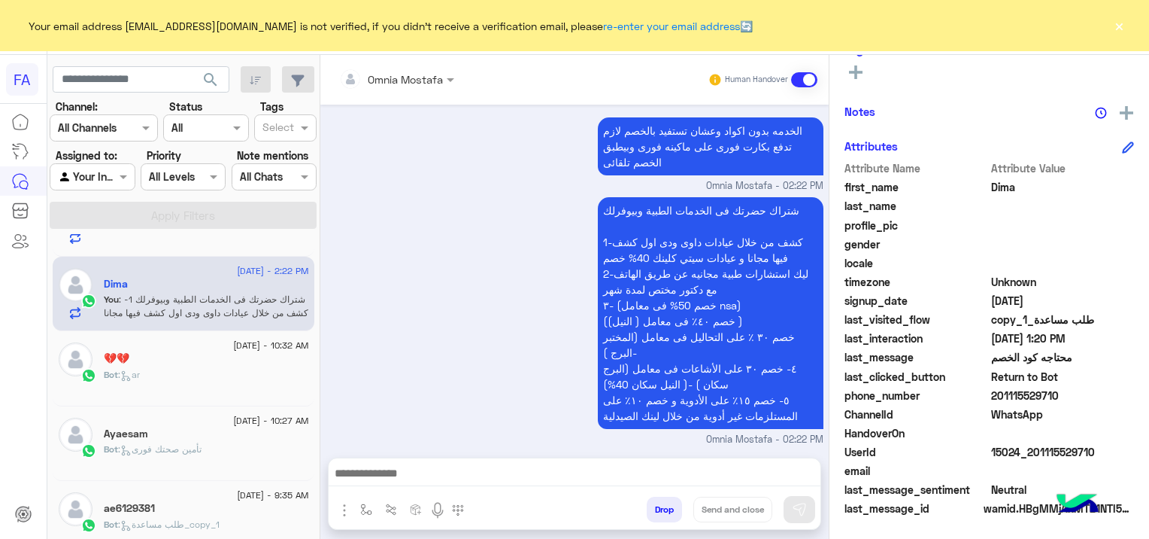
scroll to position [150, 0]
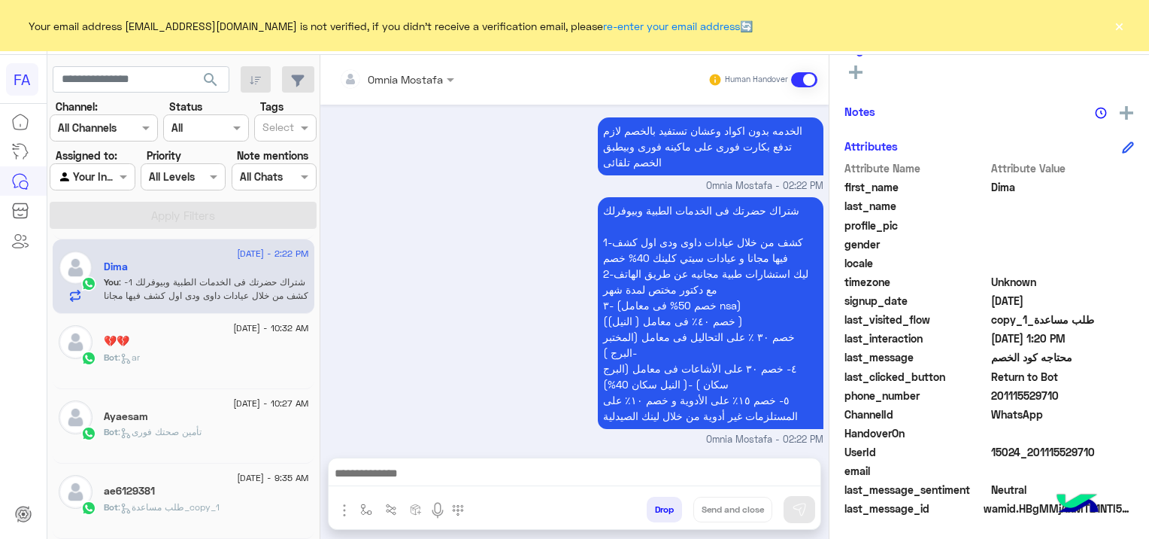
click at [201, 426] on span ": تأمين صحتك فورى" at bounding box center [159, 431] width 83 height 11
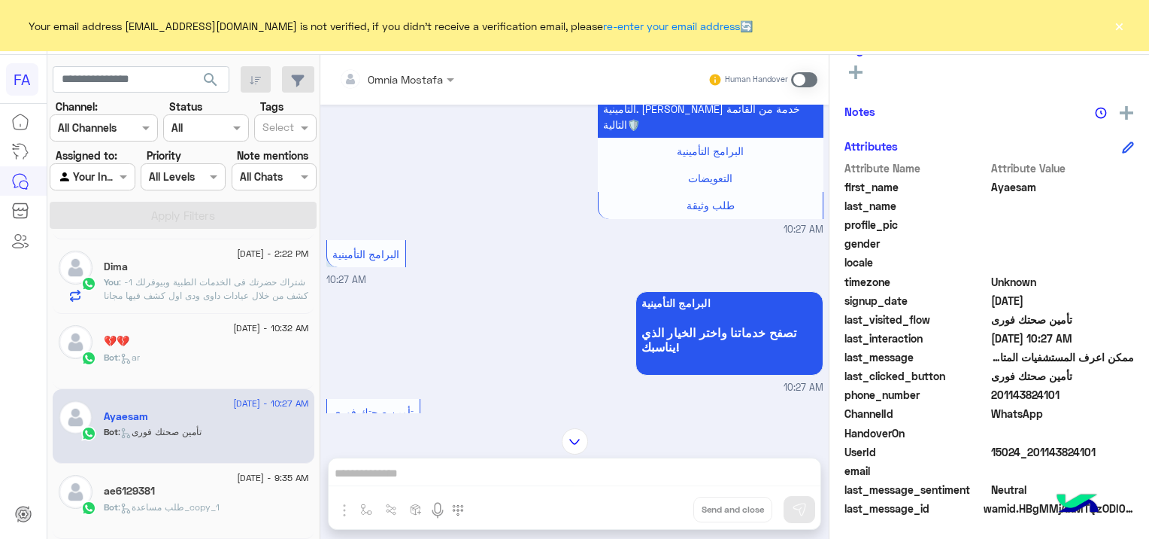
scroll to position [237, 0]
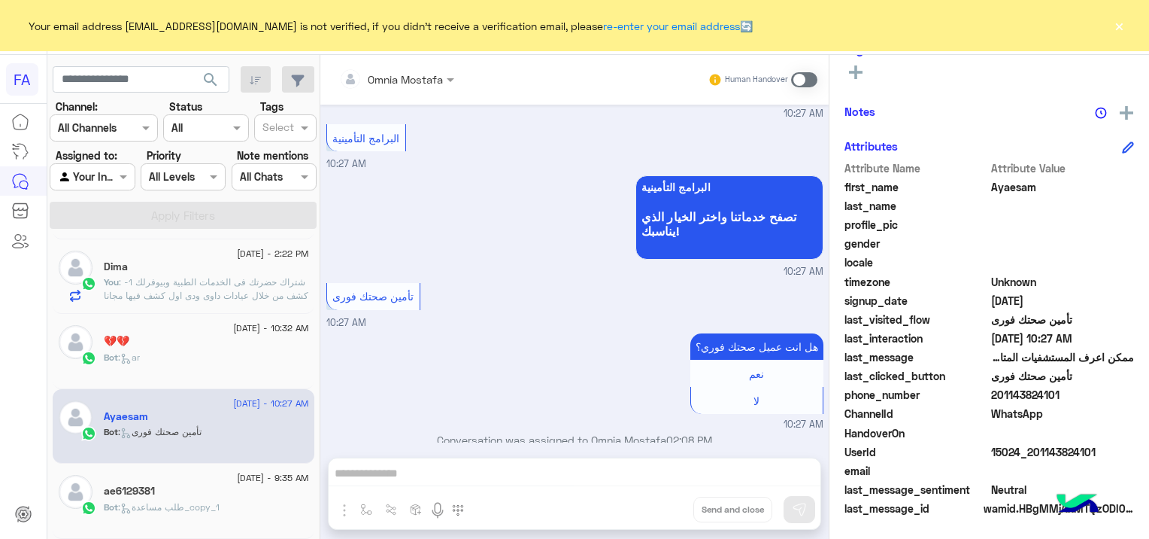
click at [172, 349] on div "💔💔" at bounding box center [206, 343] width 205 height 16
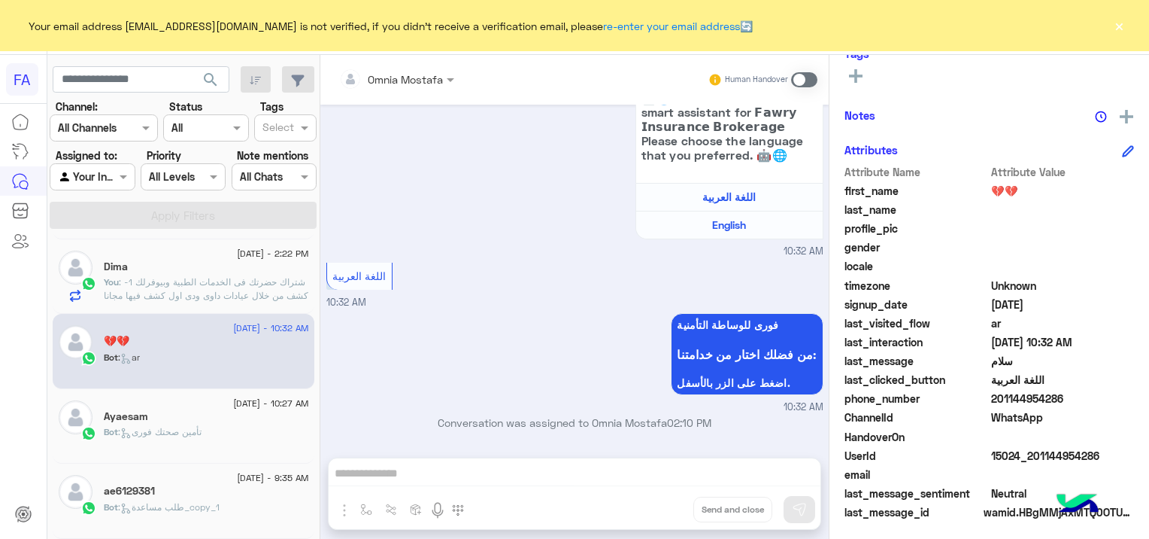
scroll to position [287, 0]
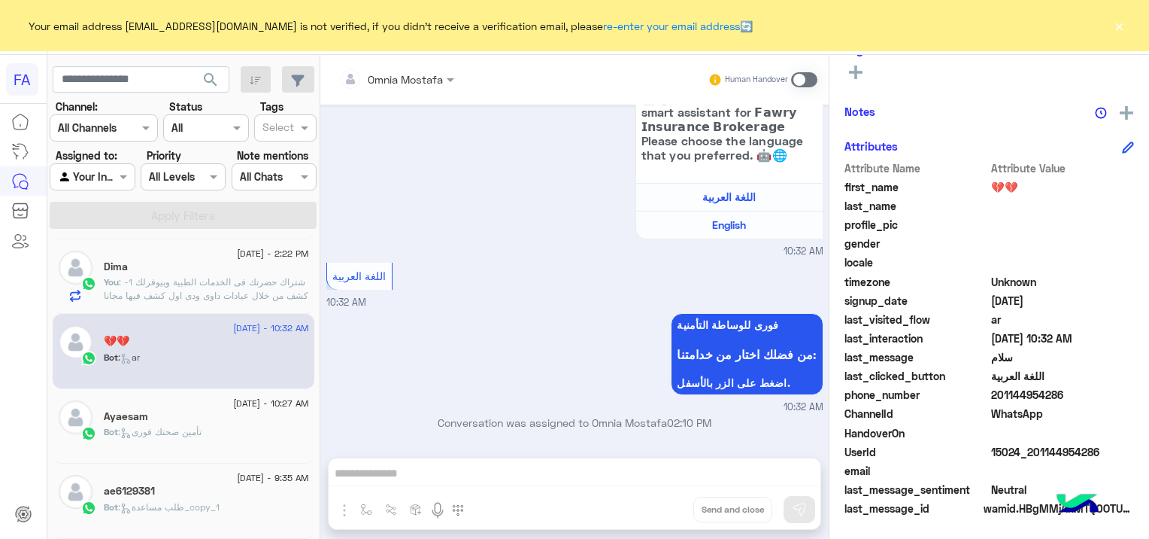
click at [434, 471] on div "Omnia Mostafa Human Handover [DATE] اهلا بك 💔💔 فى فورى للوساطة التأمينية انا ال…" at bounding box center [574, 300] width 509 height 490
click at [421, 465] on div "Omnia Mostafa Human Handover [DATE] اهلا بك 💔💔 فى فورى للوساطة التأمينية انا ال…" at bounding box center [574, 300] width 509 height 490
click at [803, 70] on div "Human Handover" at bounding box center [763, 79] width 111 height 27
click at [800, 83] on span at bounding box center [804, 79] width 26 height 15
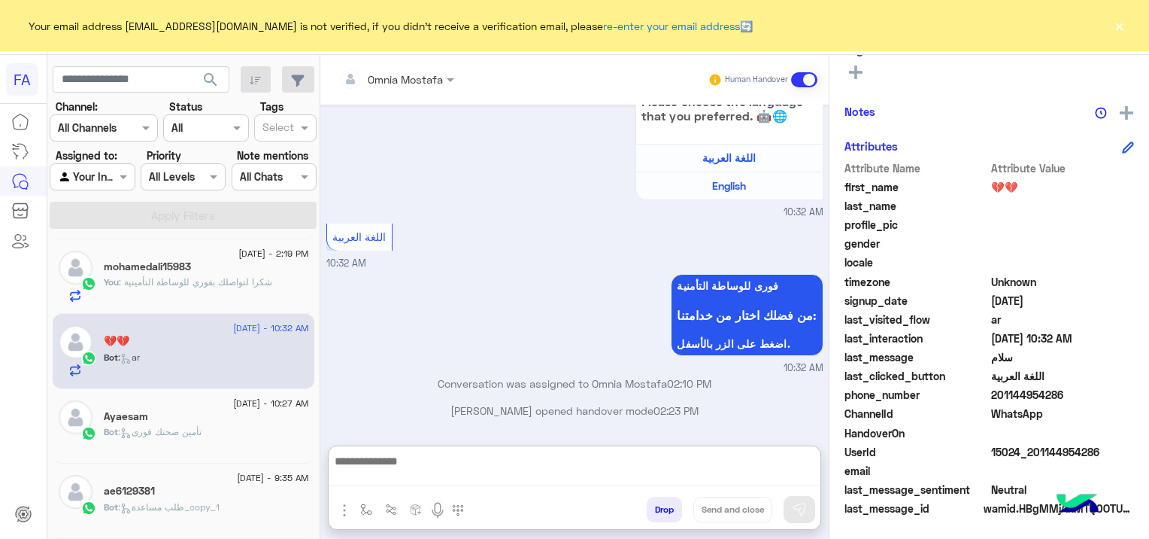
click at [387, 468] on textarea at bounding box center [575, 468] width 493 height 35
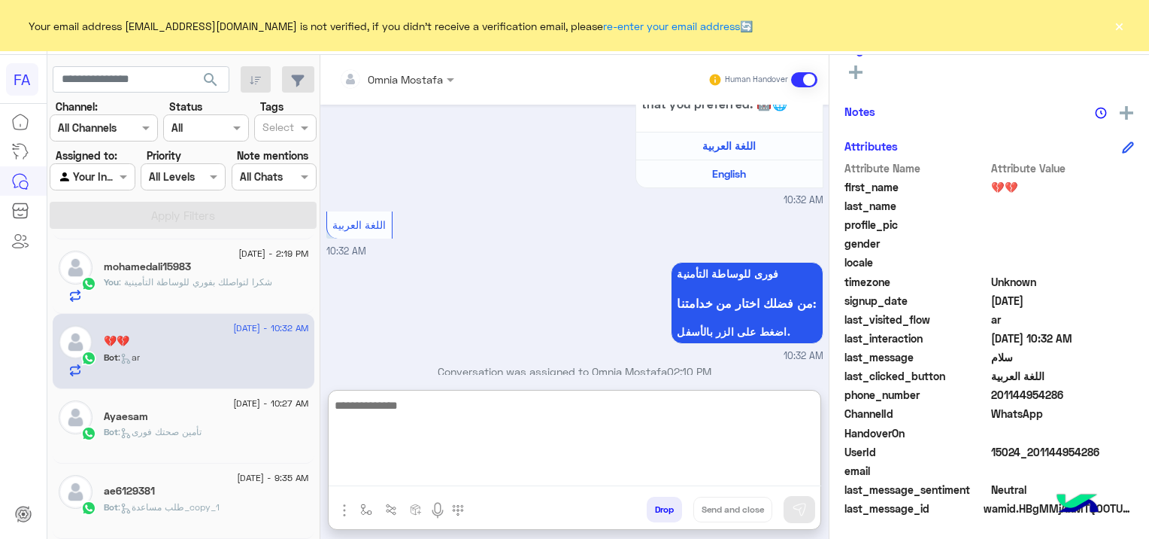
paste textarea "**********"
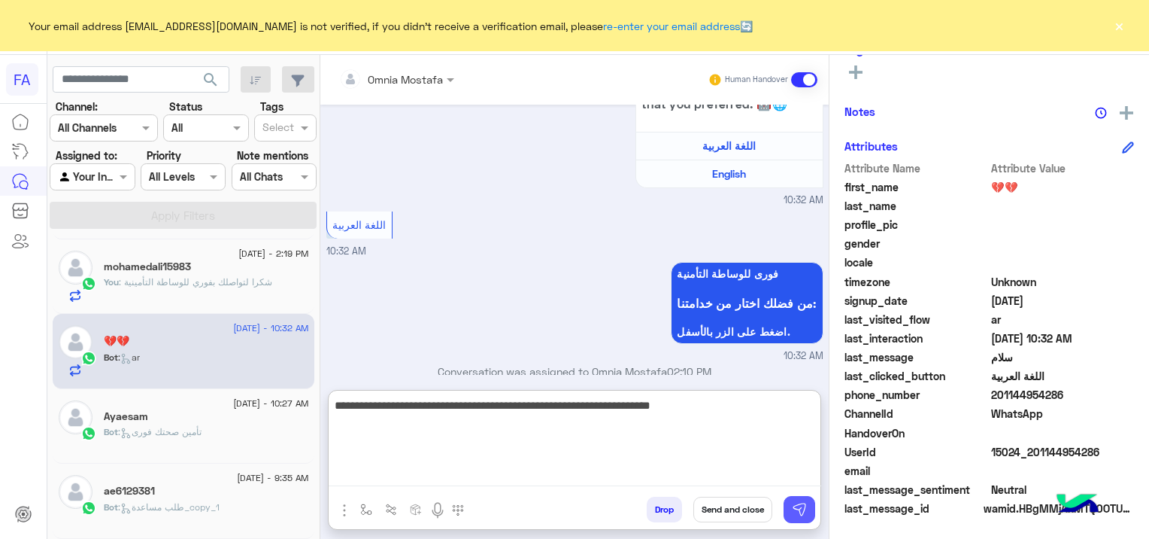
type textarea "**********"
click at [797, 508] on img at bounding box center [799, 509] width 15 height 15
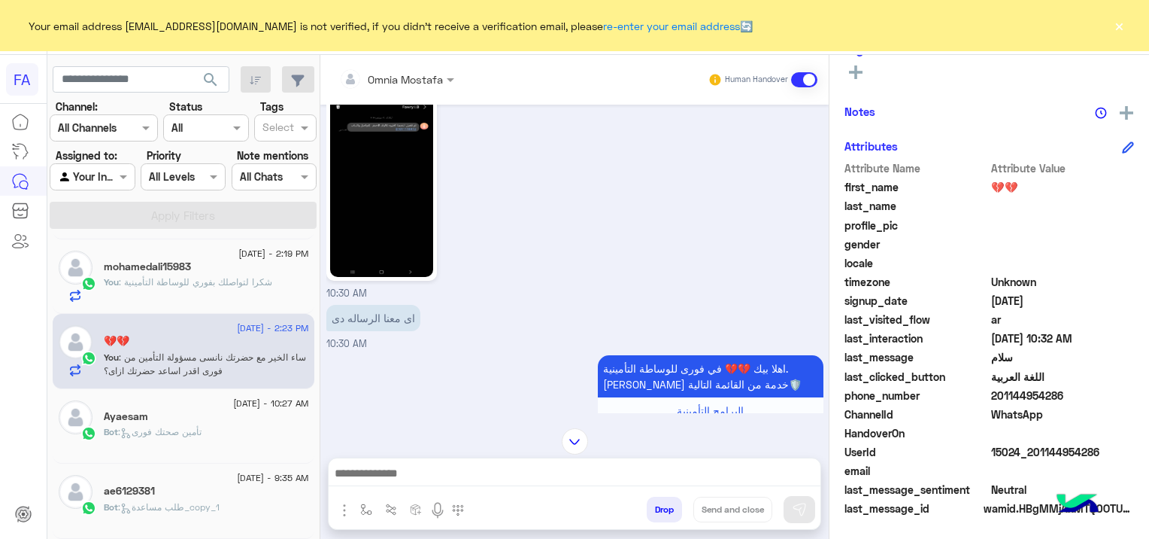
scroll to position [308, 0]
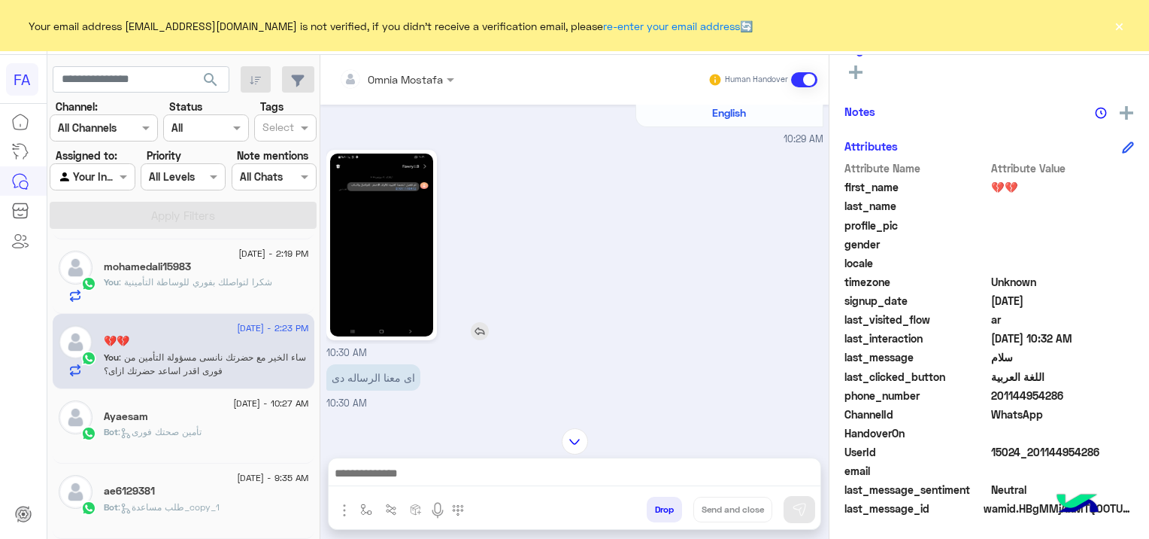
click at [370, 262] on img at bounding box center [381, 244] width 103 height 183
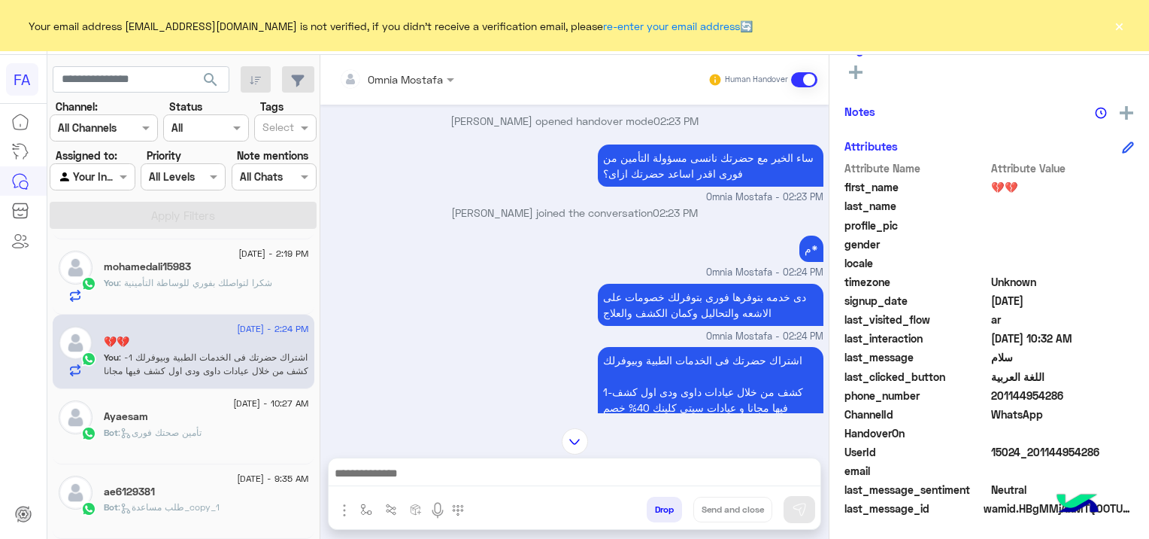
scroll to position [150, 0]
drag, startPoint x: 803, startPoint y: 318, endPoint x: 611, endPoint y: 326, distance: 192.0
click at [611, 326] on p "دى خدمه بتوفرها فورى بتوفرلك خصومات على الاشعه والتحاليل وكمان الكشف والعلاج" at bounding box center [711, 305] width 226 height 42
drag, startPoint x: 611, startPoint y: 326, endPoint x: 590, endPoint y: 281, distance: 48.8
click at [590, 280] on div "م* Omnia Mostafa - 02:24 PM" at bounding box center [574, 256] width 497 height 48
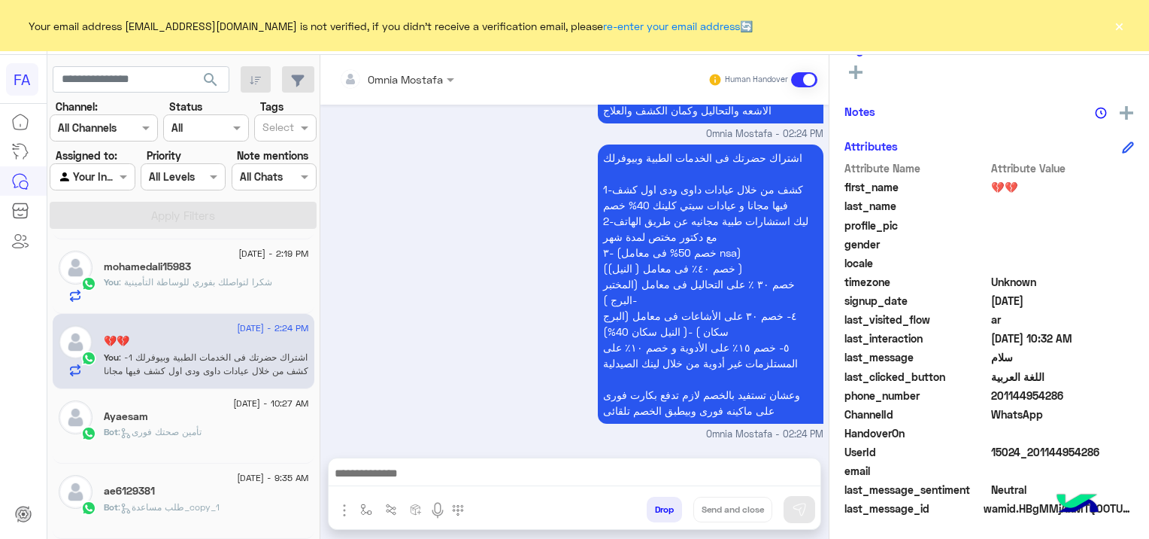
click at [210, 429] on div "Bot : تأمين صحتك فورى" at bounding box center [206, 438] width 205 height 26
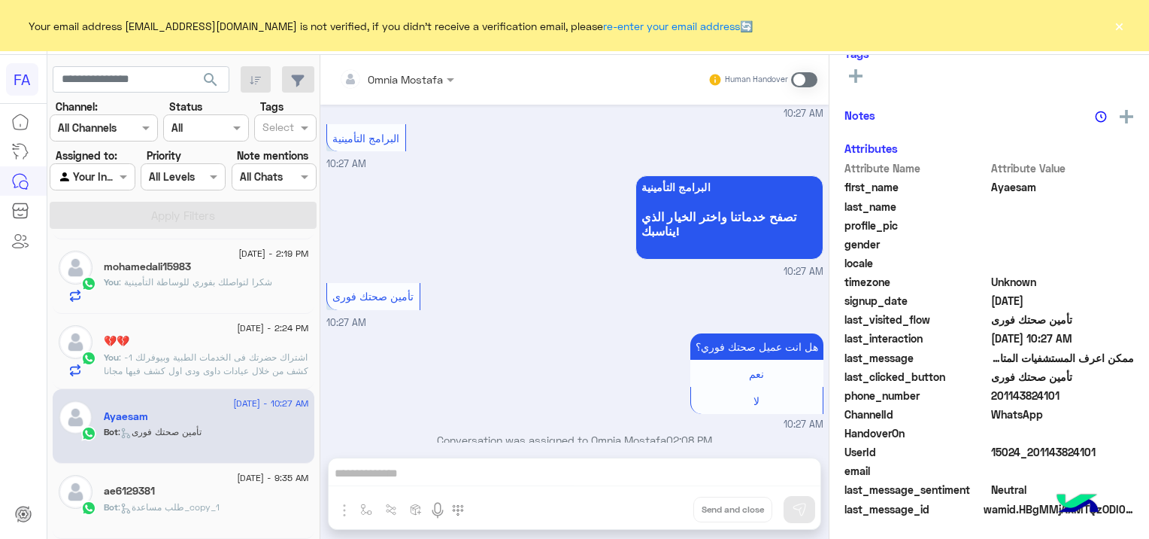
scroll to position [287, 0]
click at [189, 342] on div "💔💔" at bounding box center [206, 343] width 205 height 16
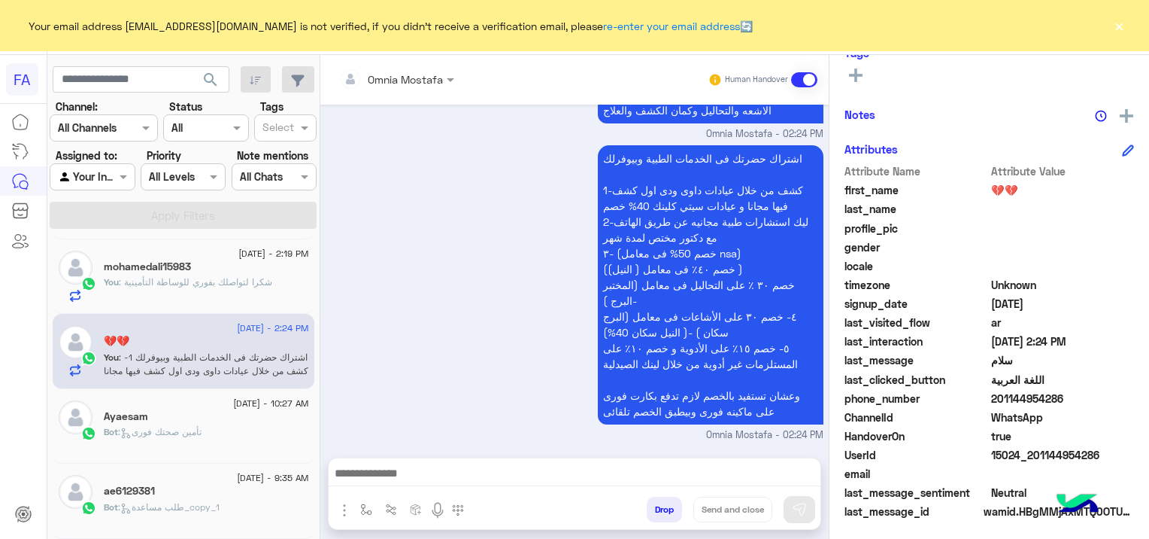
scroll to position [314, 0]
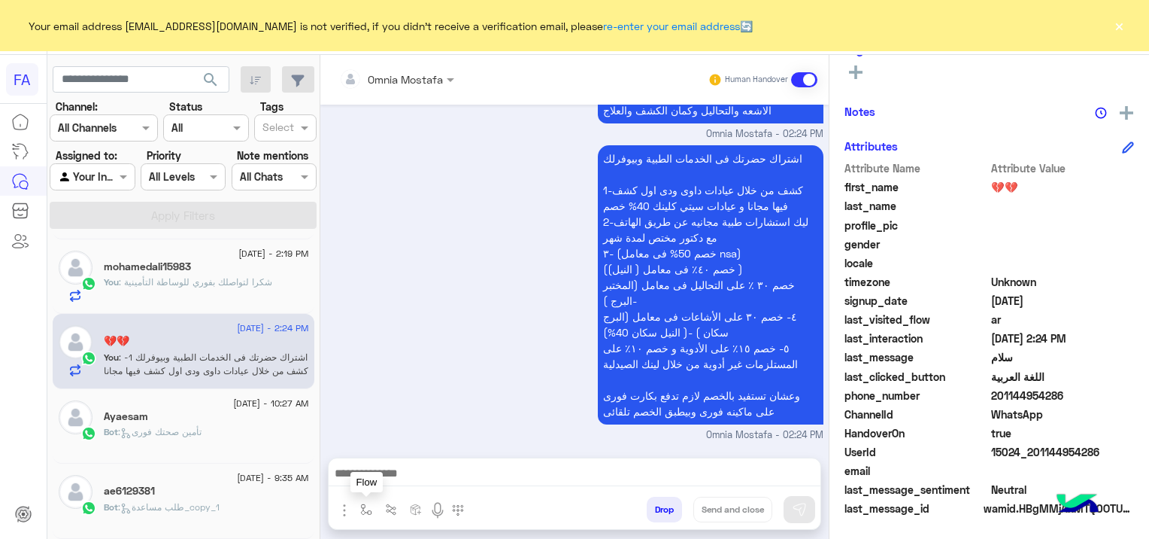
click at [360, 509] on img "button" at bounding box center [366, 509] width 12 height 12
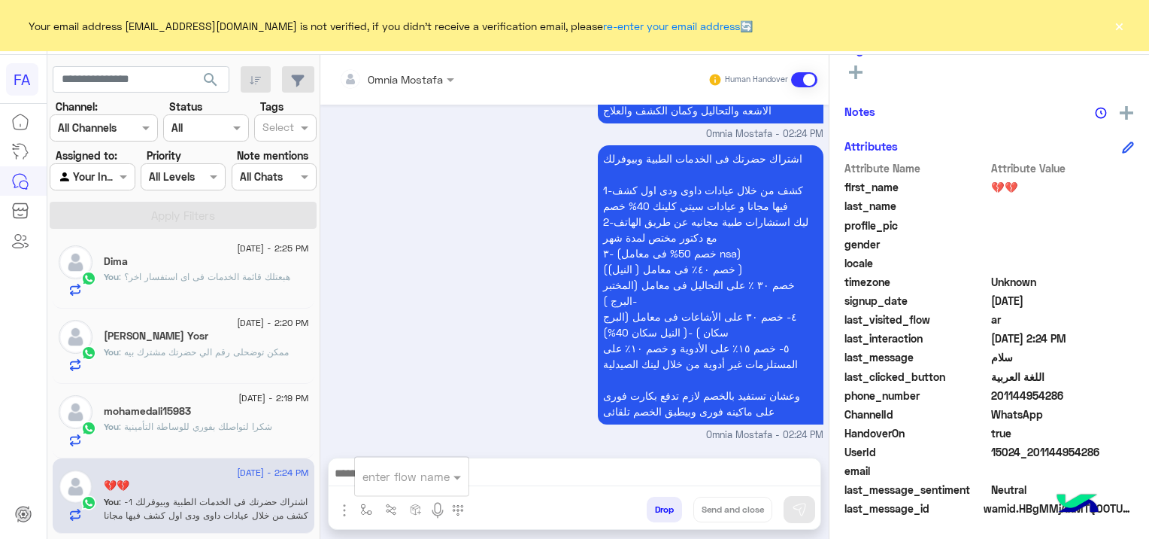
scroll to position [0, 0]
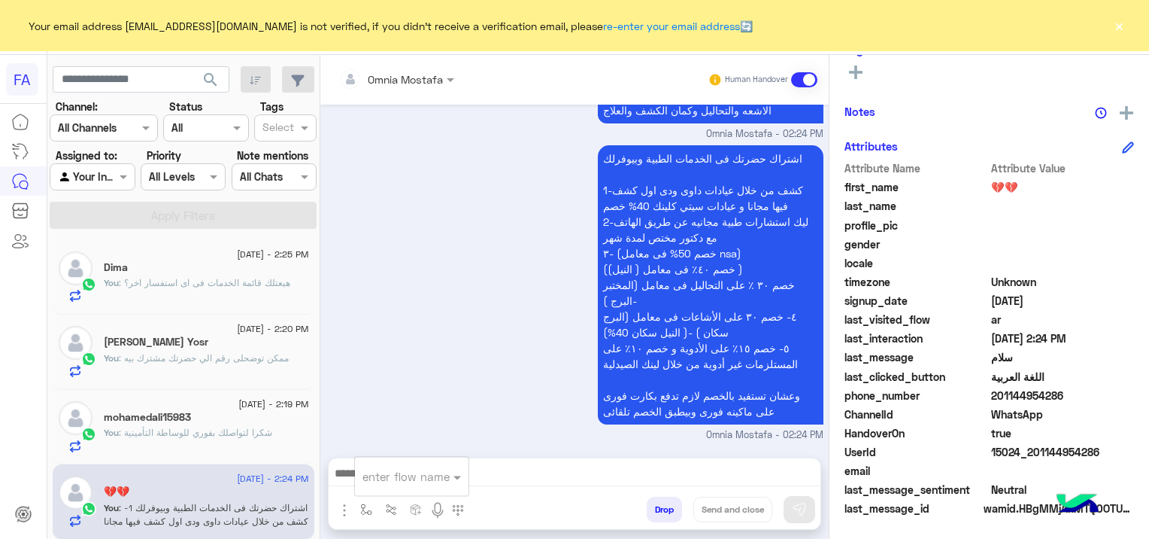
click at [263, 273] on div "Dima" at bounding box center [206, 269] width 205 height 16
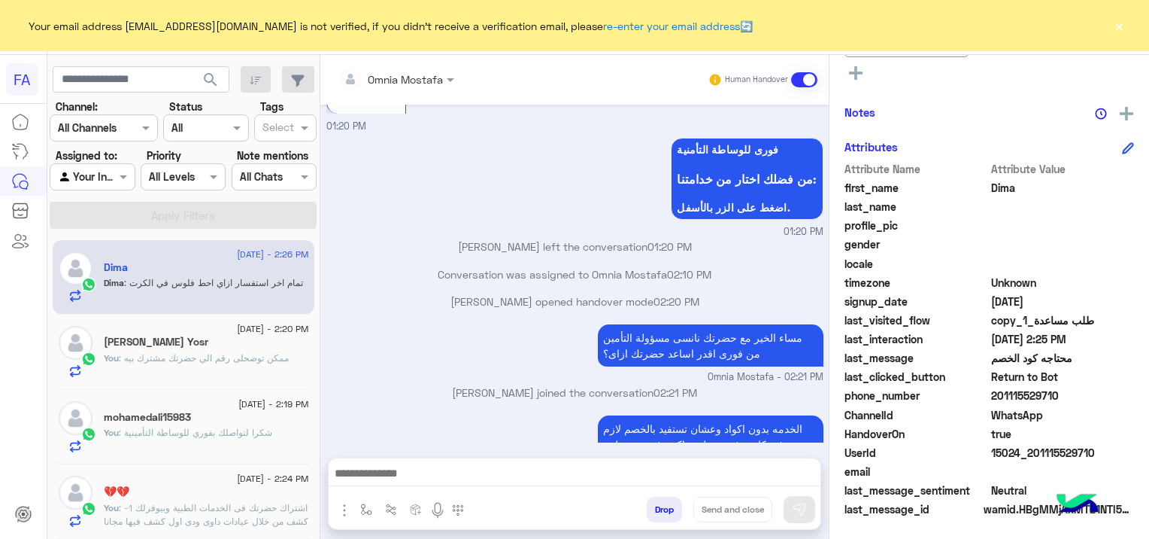
scroll to position [2597, 0]
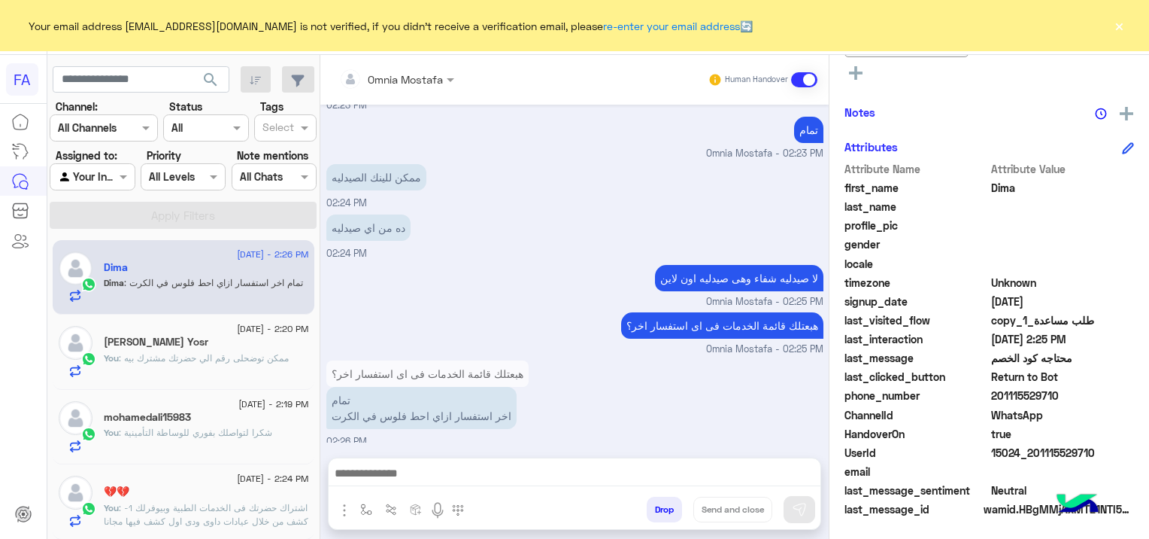
click at [427, 475] on textarea at bounding box center [575, 474] width 493 height 23
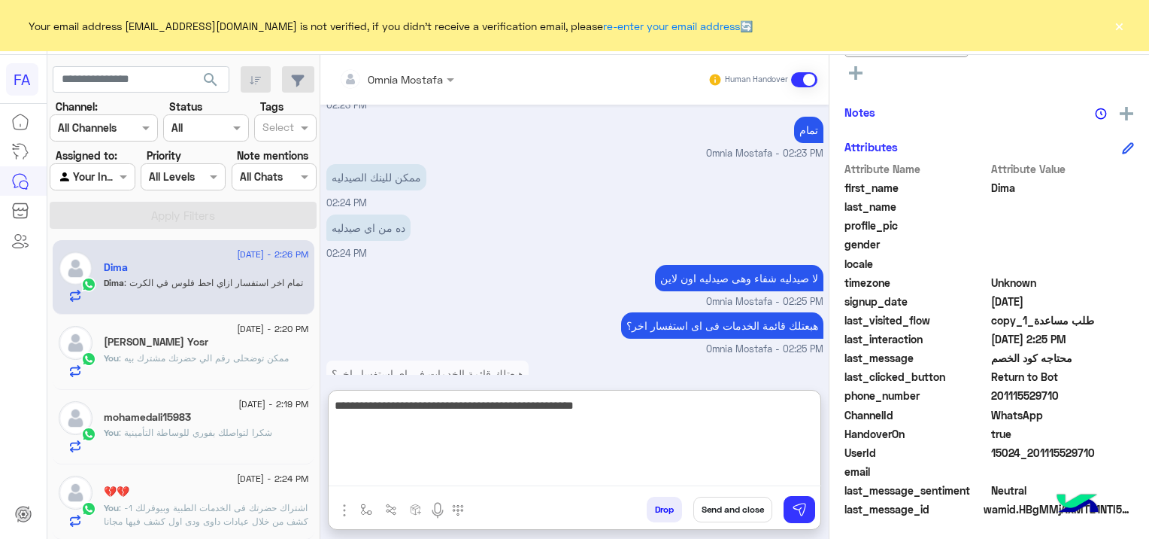
type textarea "**********"
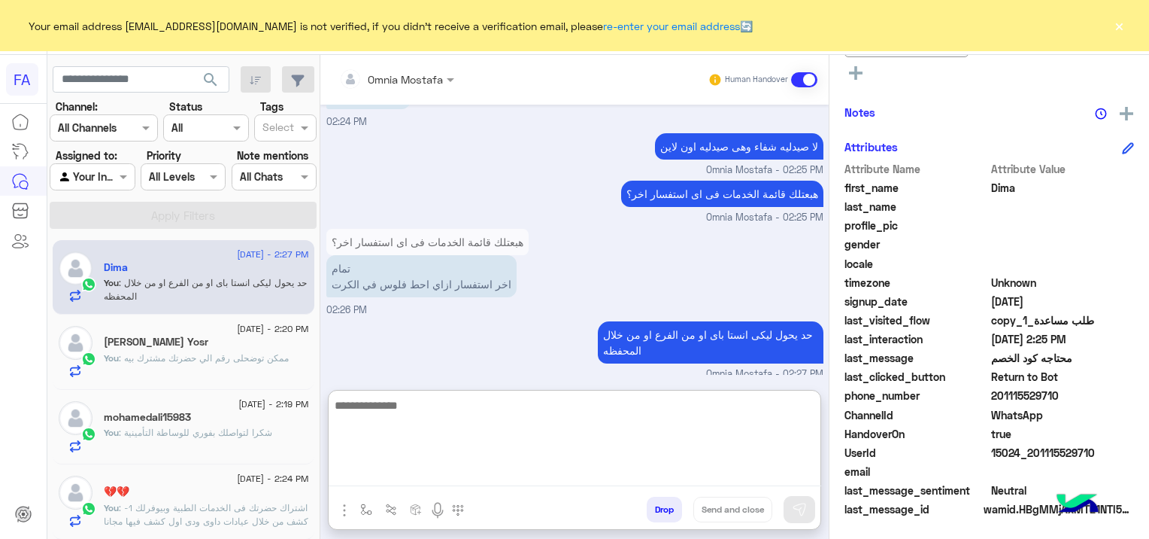
scroll to position [2779, 0]
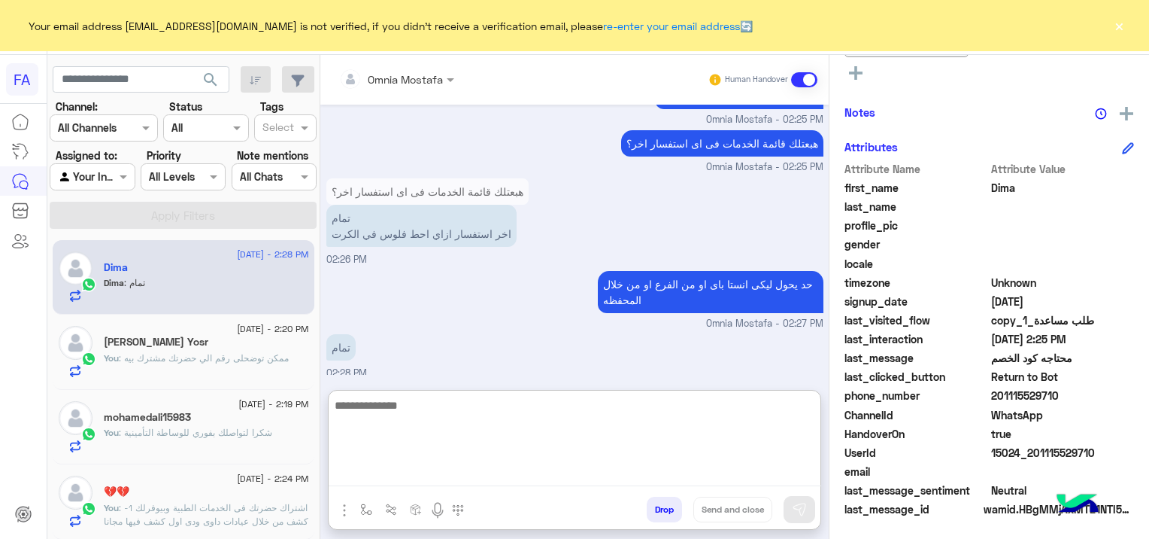
click at [226, 362] on span ": ممكن توضحلى رقم الي حضرتك مشترك بيه" at bounding box center [204, 357] width 170 height 11
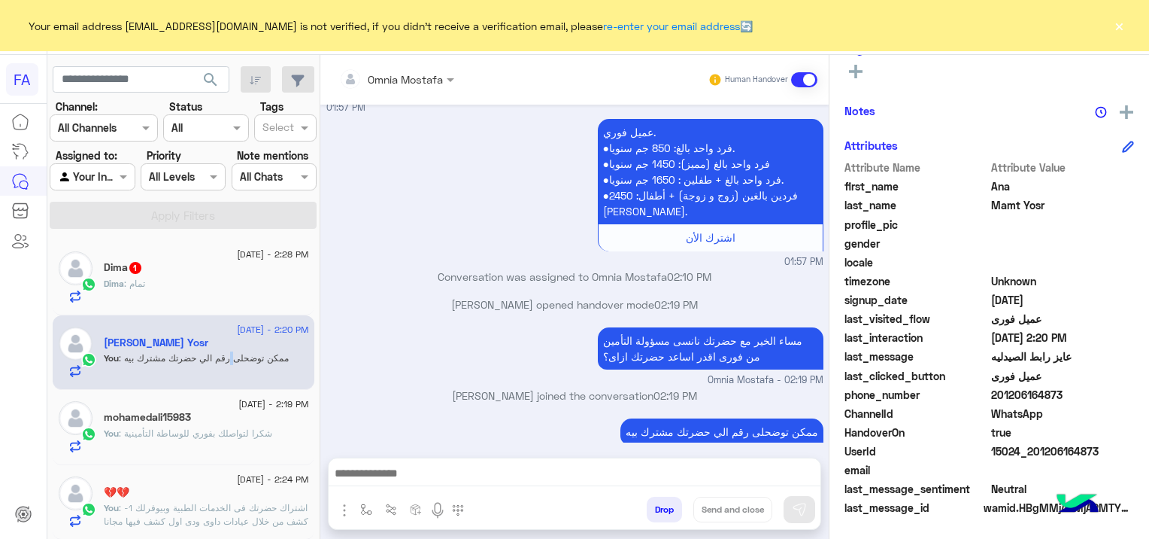
scroll to position [1407, 0]
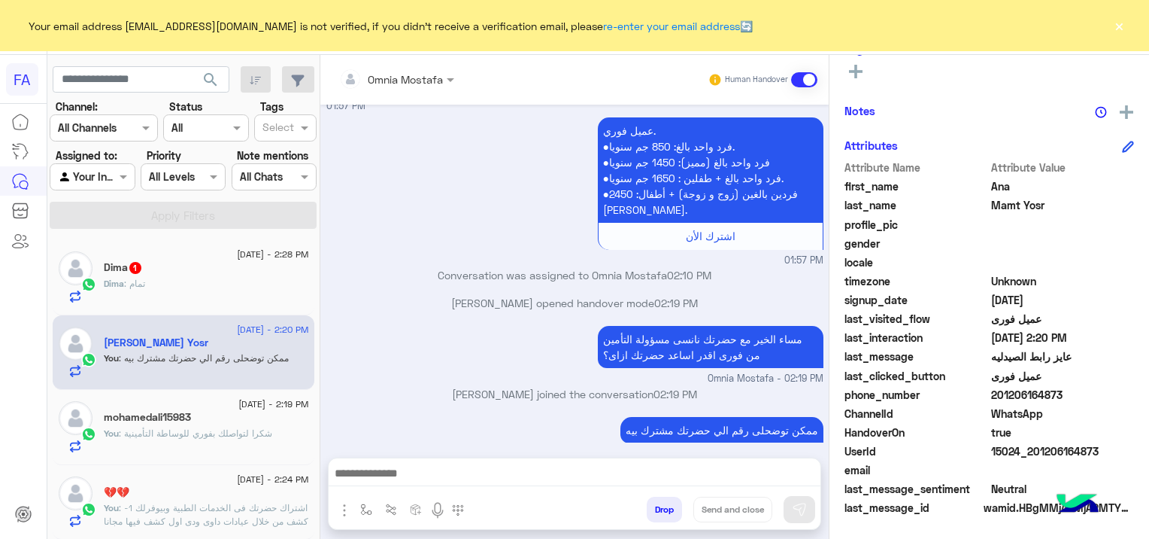
click at [542, 459] on div at bounding box center [575, 477] width 492 height 38
click at [457, 477] on textarea at bounding box center [575, 474] width 493 height 23
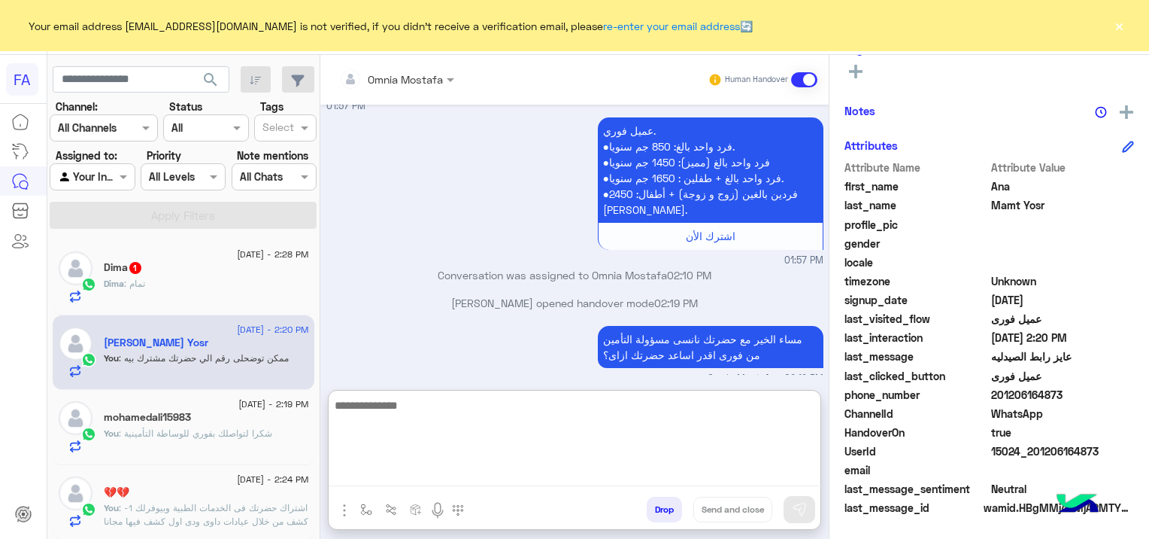
paste textarea "**********"
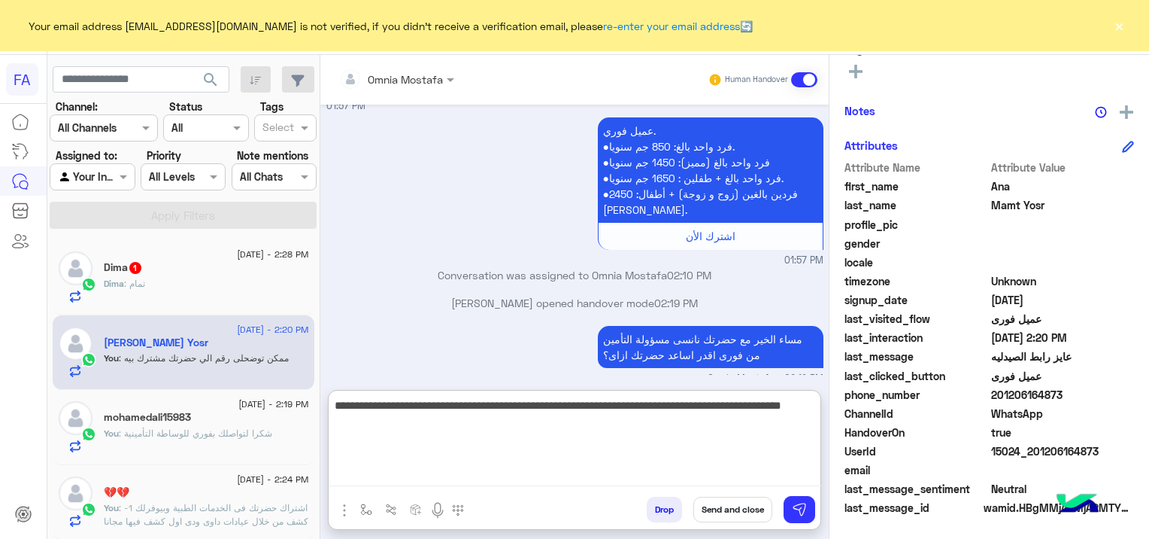
type textarea "**********"
click at [734, 509] on button "Send and close" at bounding box center [733, 509] width 79 height 26
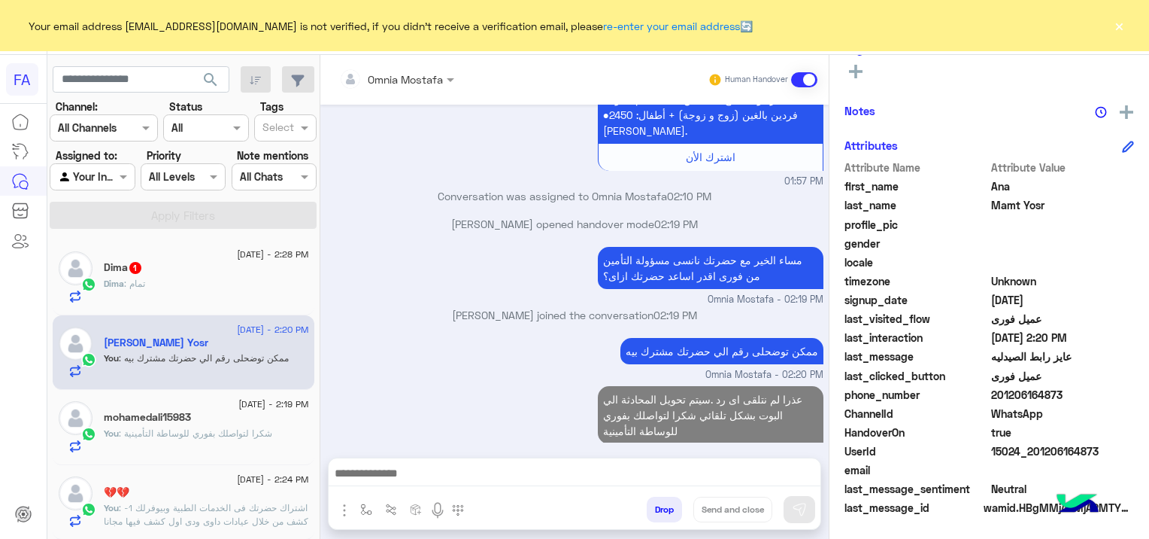
scroll to position [1514, 0]
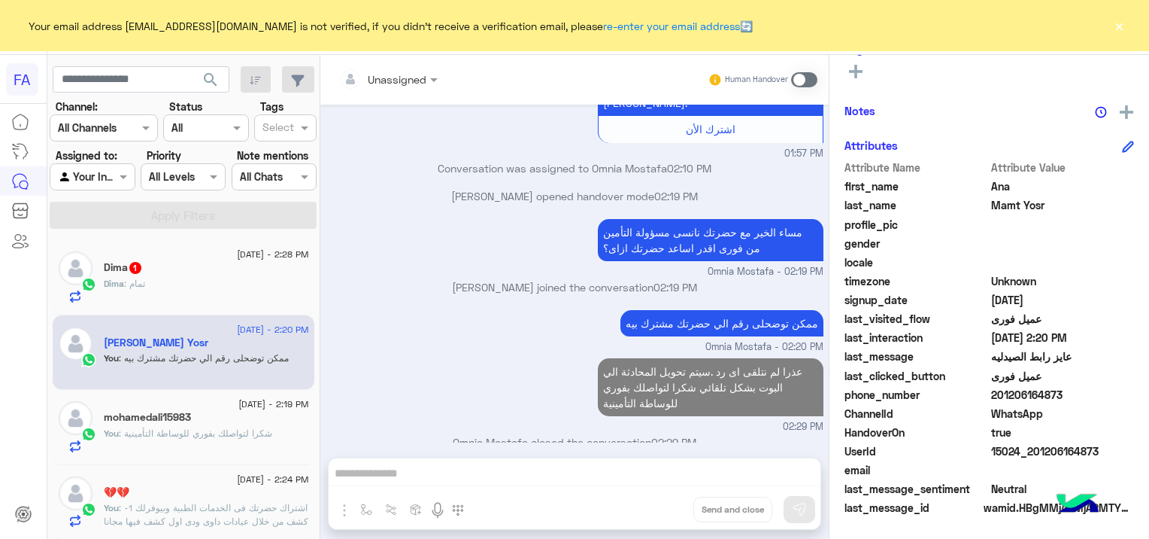
click at [202, 419] on div "mohamedali15983" at bounding box center [206, 419] width 205 height 16
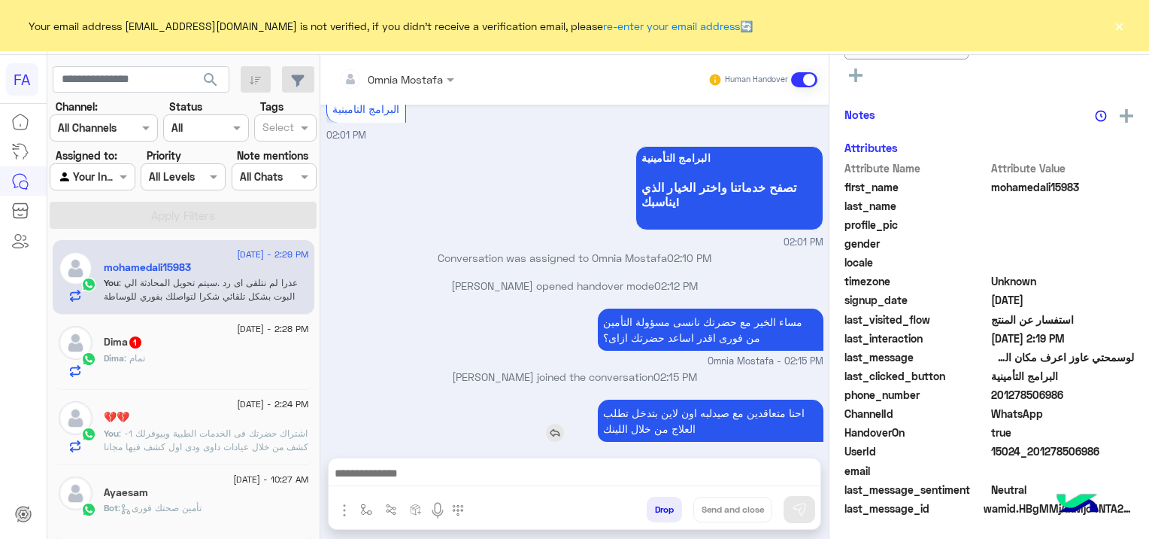
scroll to position [345, 0]
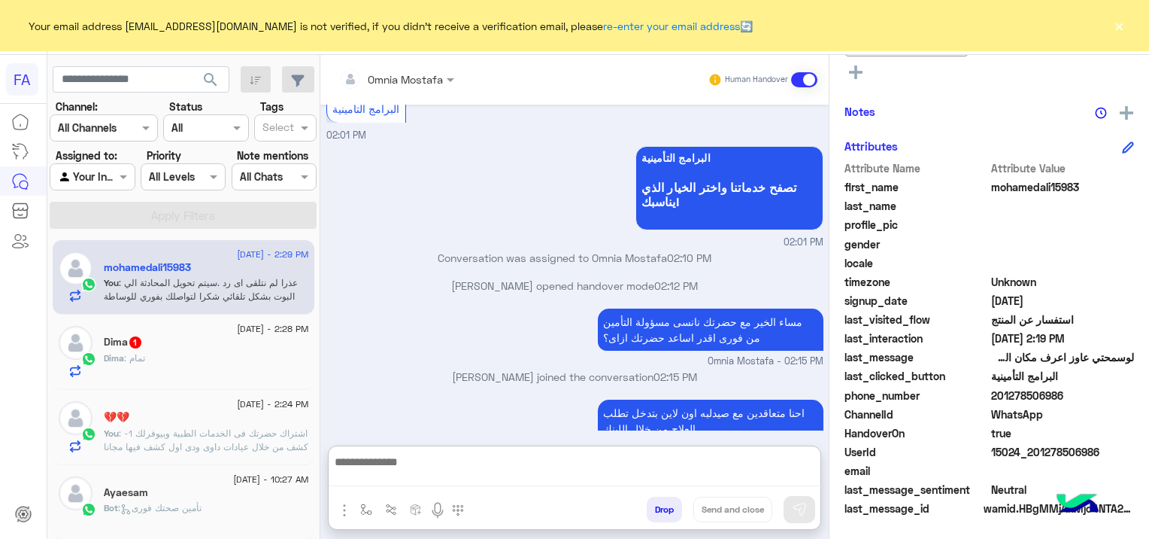
click at [418, 479] on textarea at bounding box center [575, 469] width 493 height 35
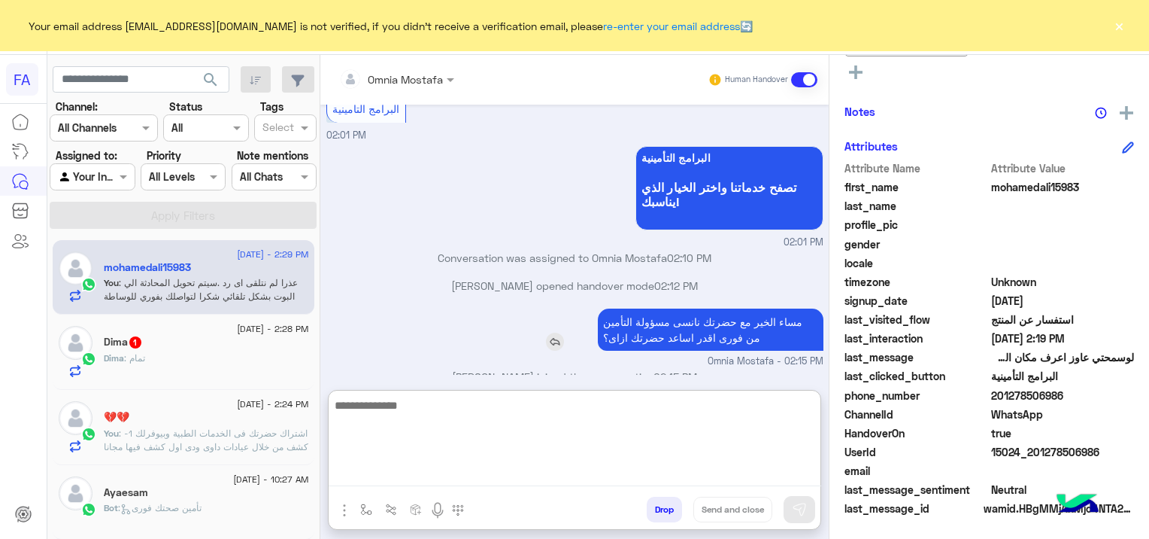
scroll to position [862, 0]
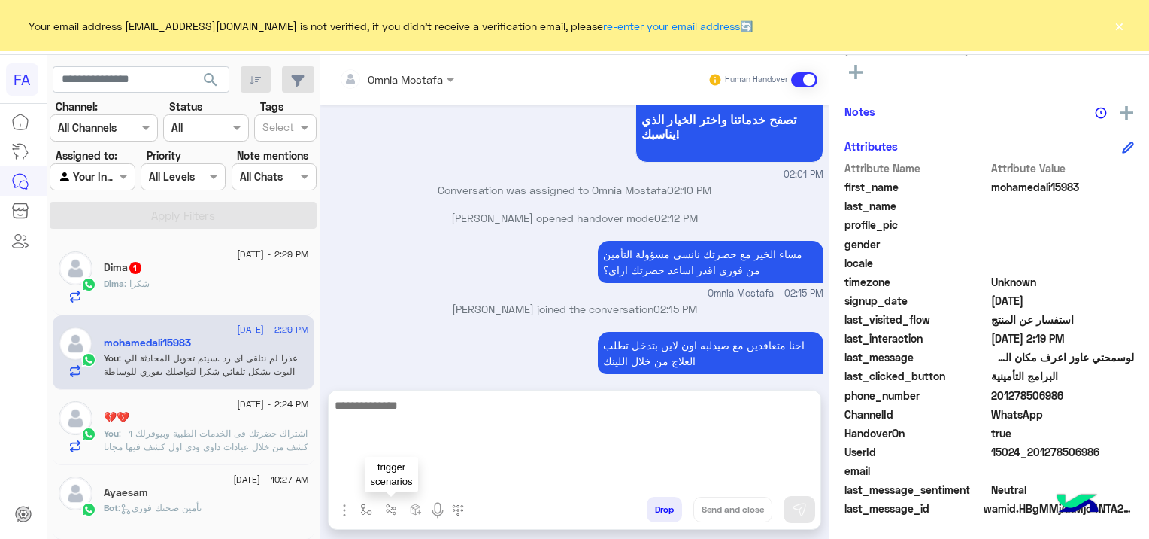
click at [385, 512] on img "button" at bounding box center [391, 509] width 12 height 12
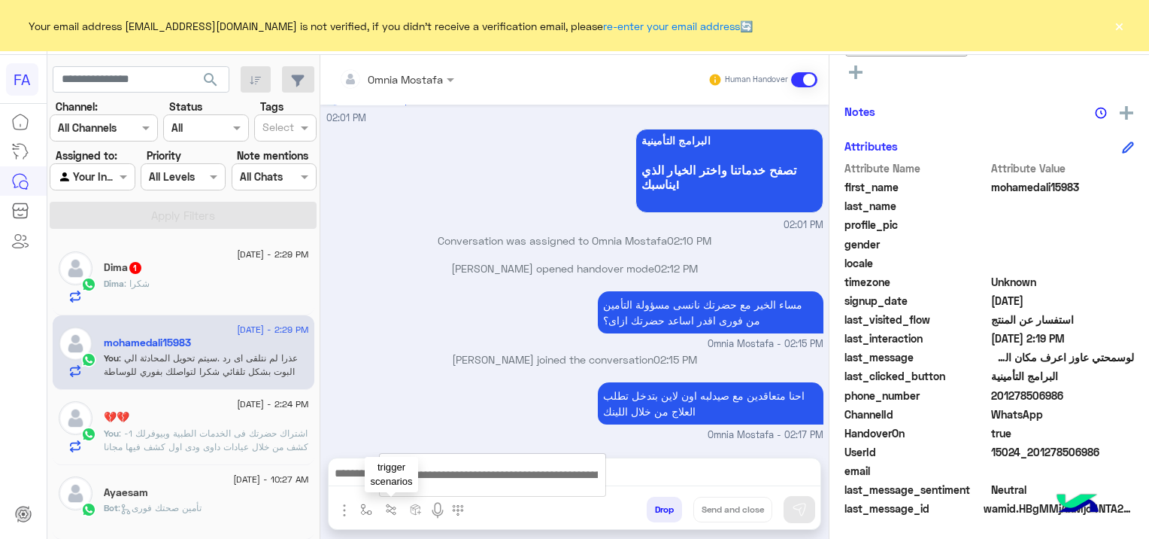
scroll to position [794, 0]
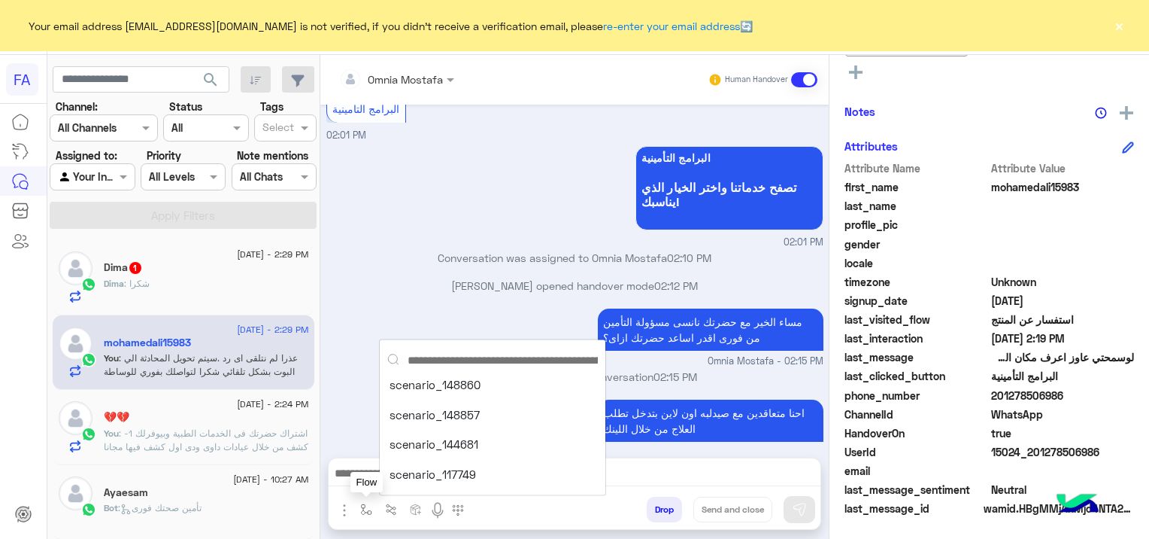
click at [367, 507] on img "button" at bounding box center [366, 509] width 12 height 12
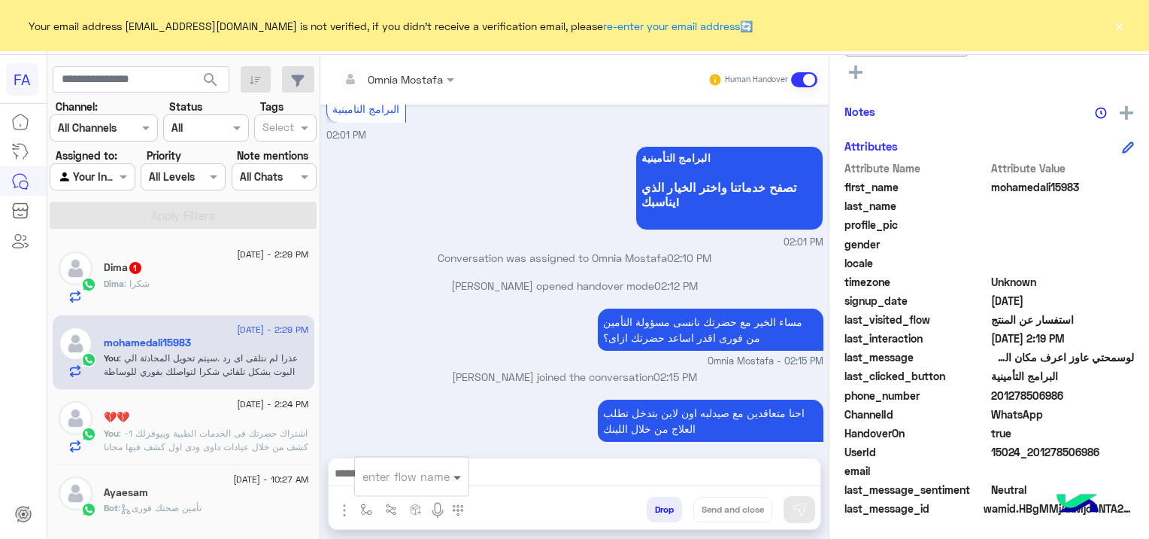
click at [458, 478] on span at bounding box center [459, 476] width 19 height 17
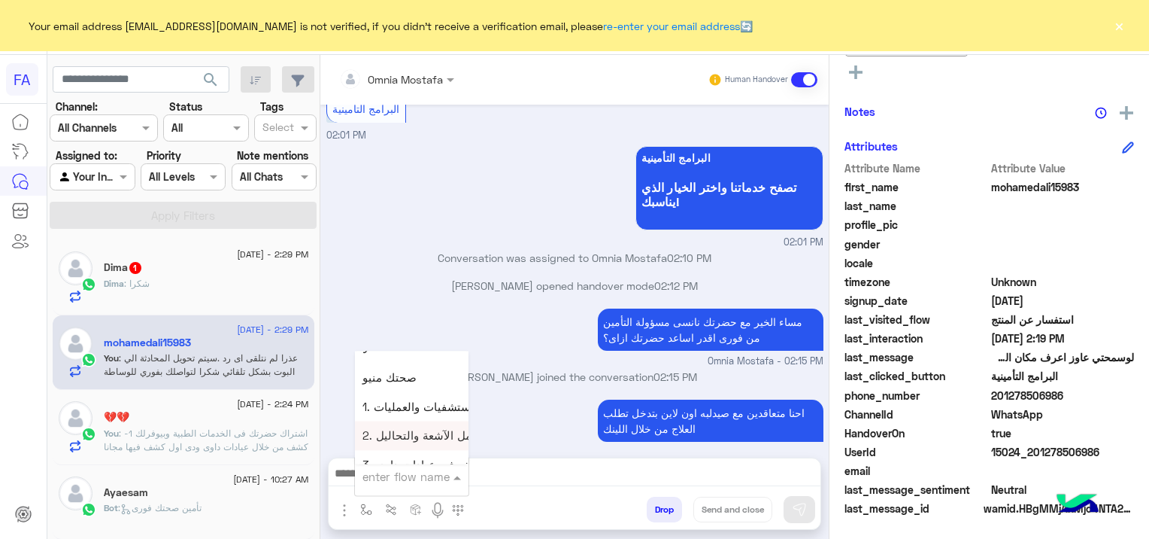
scroll to position [903, 0]
click at [412, 449] on span "5. الصيدلية ⚕" at bounding box center [394, 447] width 63 height 14
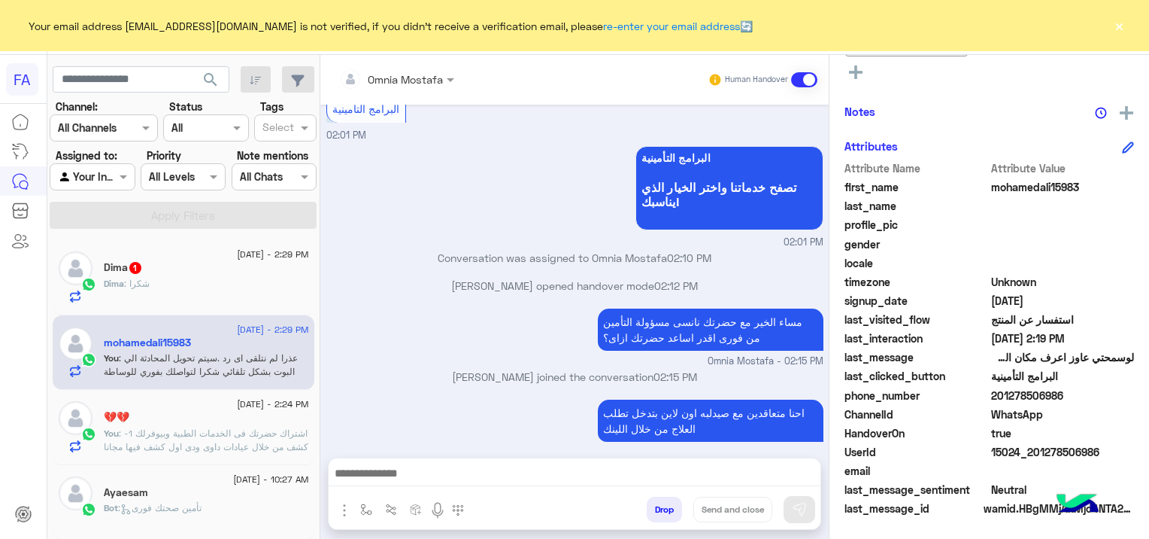
type textarea "**********"
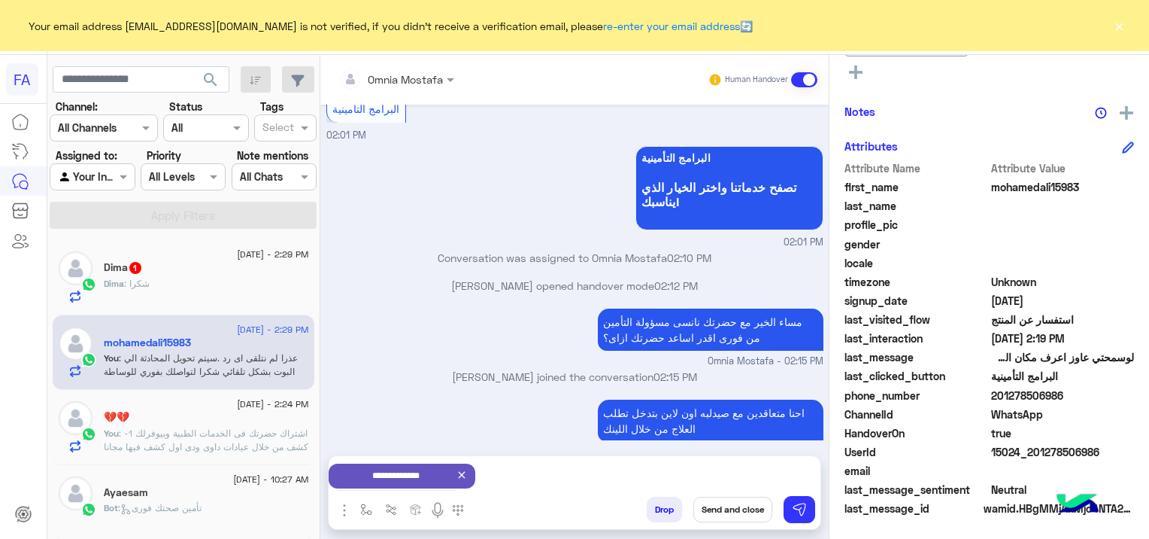
scroll to position [797, 0]
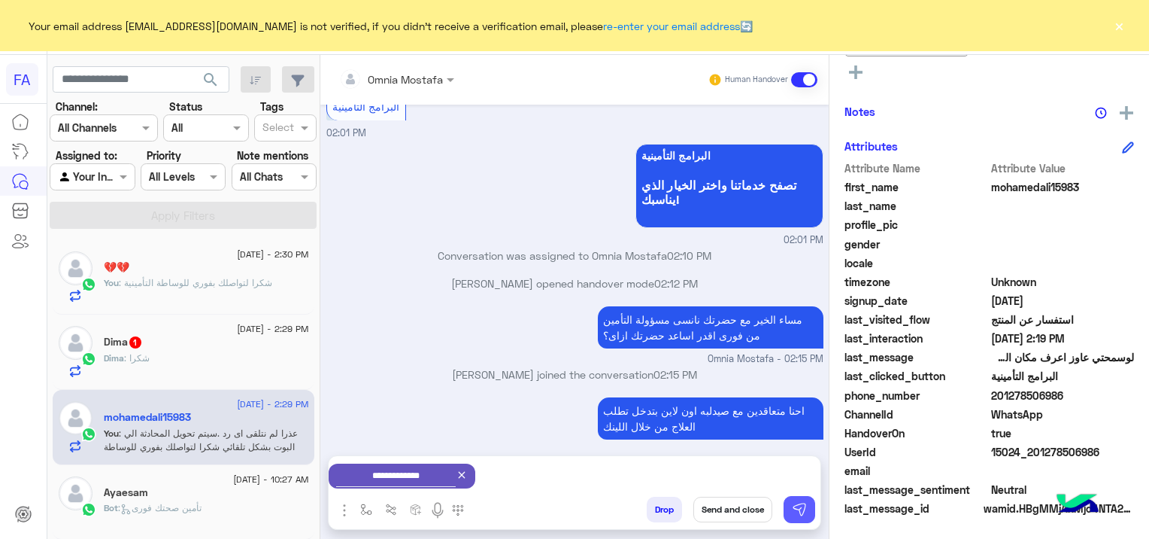
click at [805, 509] on img at bounding box center [799, 509] width 15 height 15
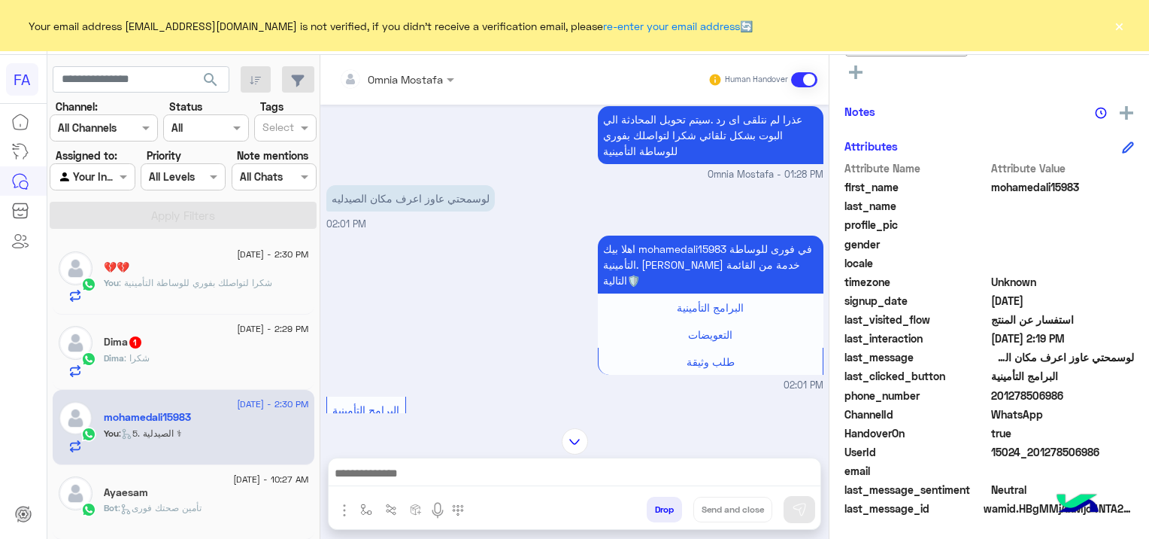
scroll to position [995, 0]
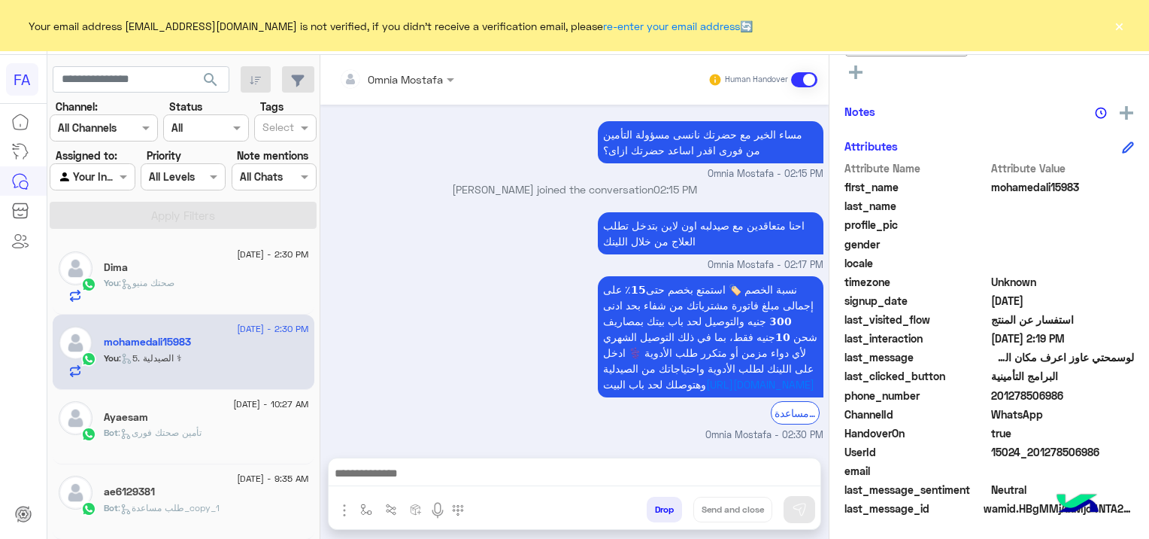
click at [537, 460] on div at bounding box center [575, 477] width 492 height 38
click at [481, 469] on textarea at bounding box center [575, 474] width 493 height 23
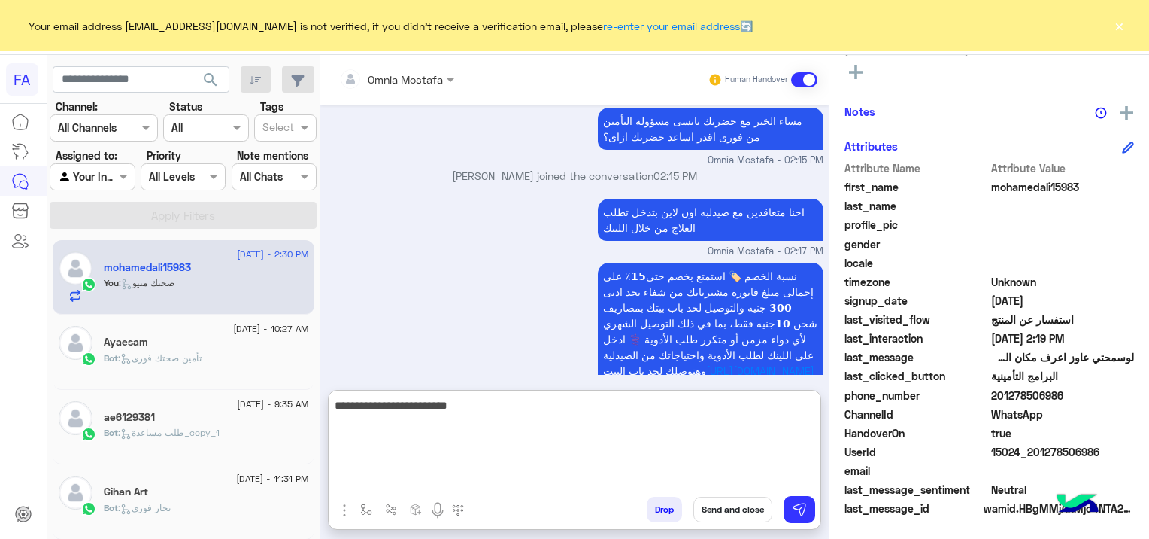
type textarea "**********"
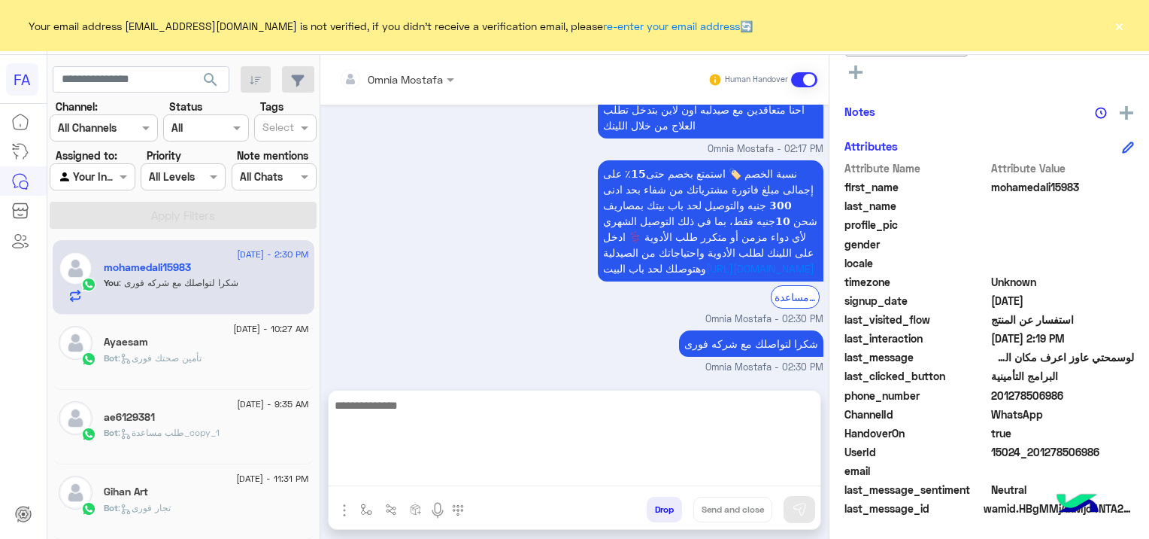
click at [811, 74] on span at bounding box center [804, 79] width 26 height 15
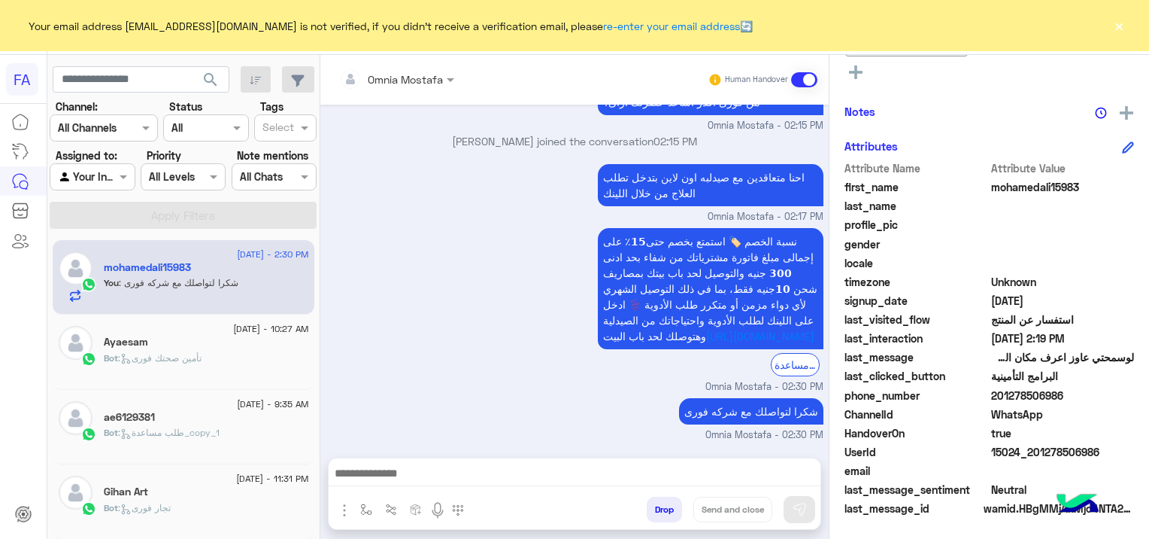
scroll to position [1070, 0]
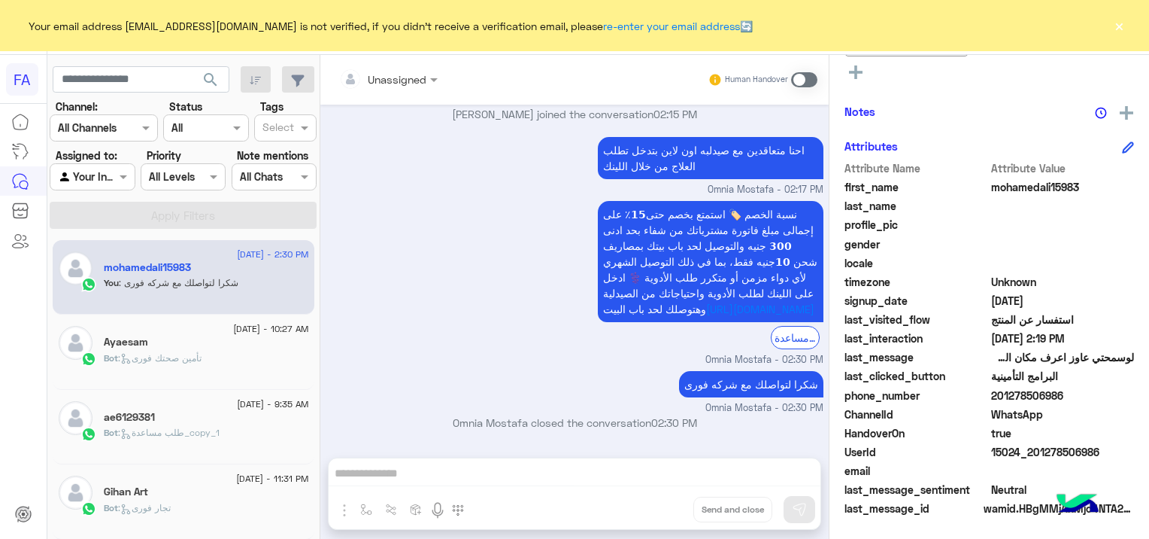
click at [172, 349] on div "Ayaesam" at bounding box center [206, 343] width 205 height 16
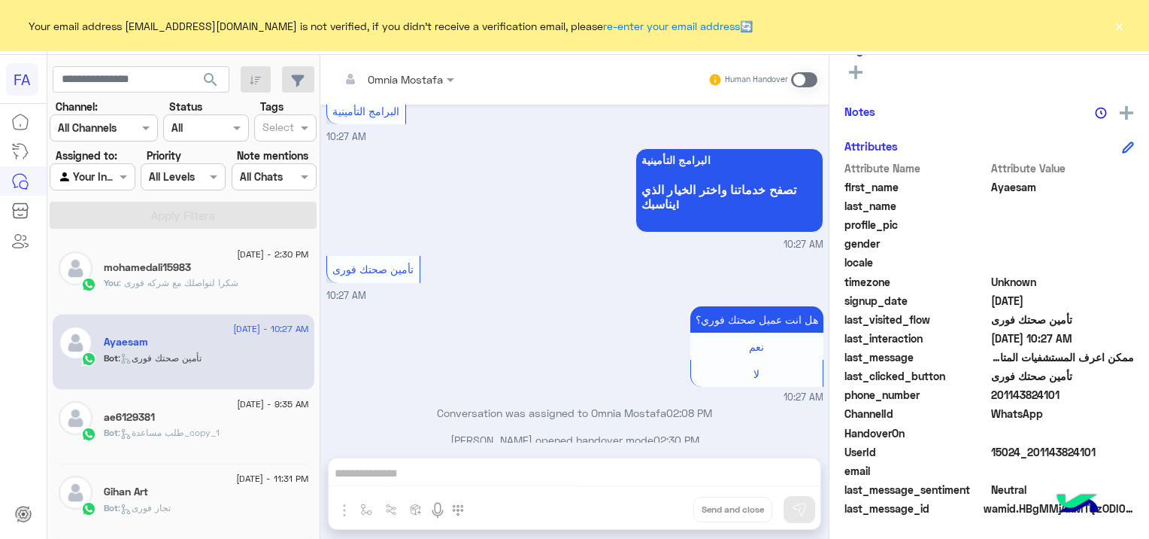
scroll to position [291, 0]
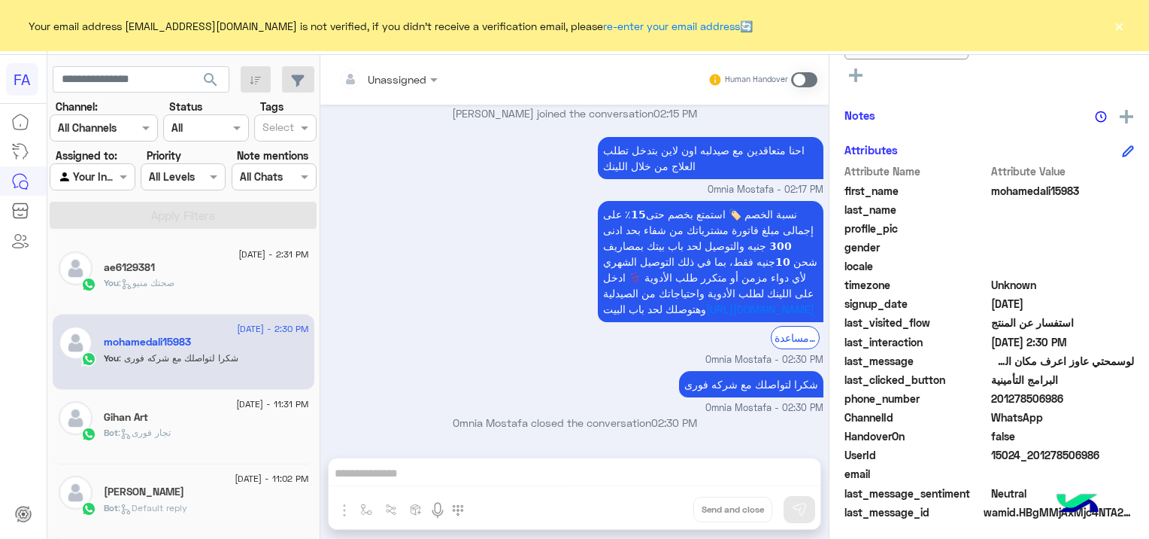
scroll to position [385, 0]
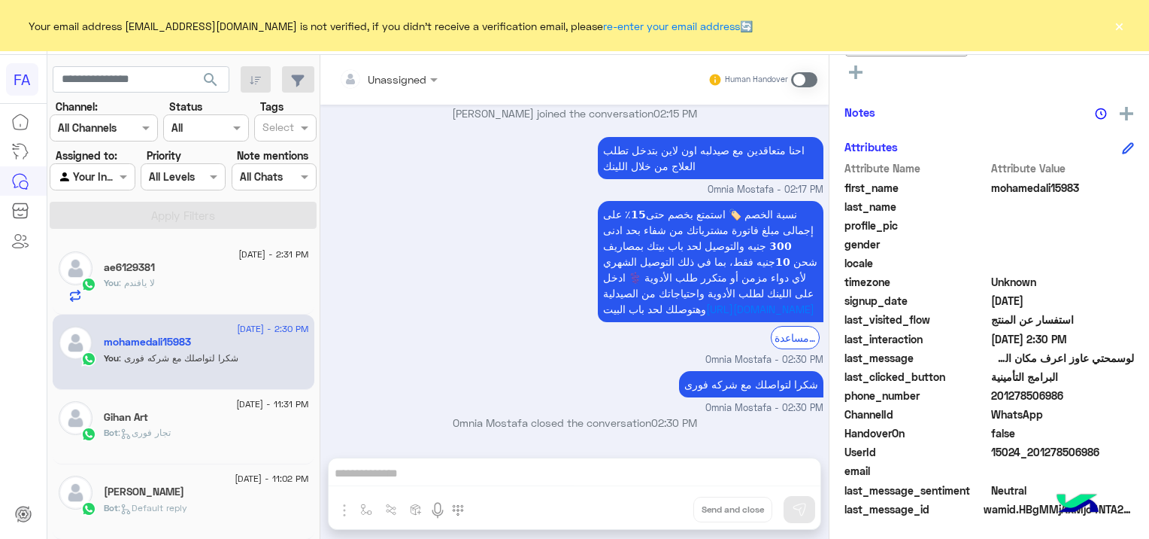
click at [155, 276] on p "You : لا يافندم" at bounding box center [129, 283] width 51 height 14
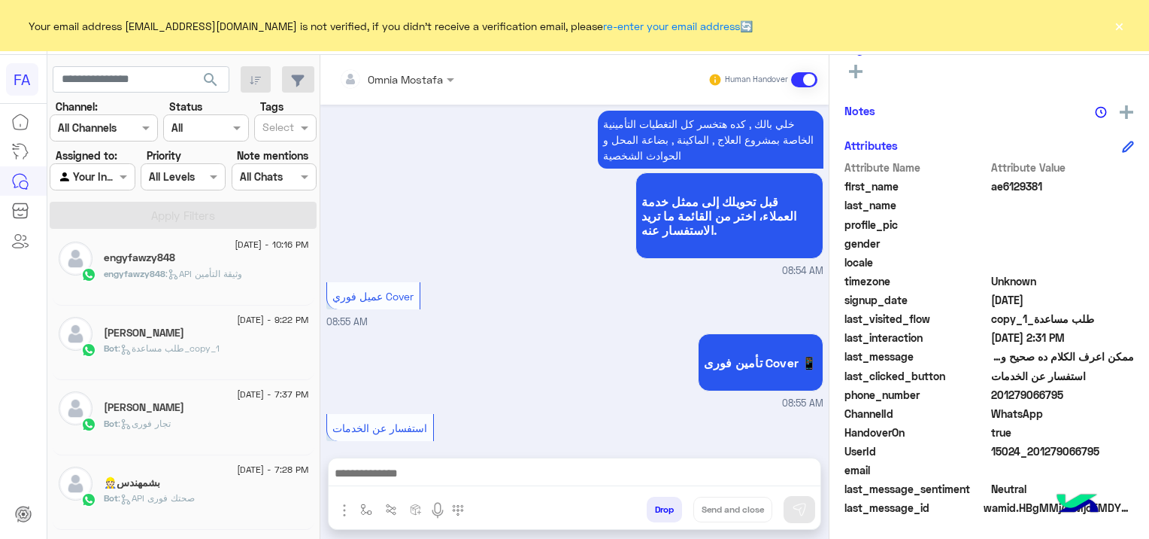
scroll to position [1516, 0]
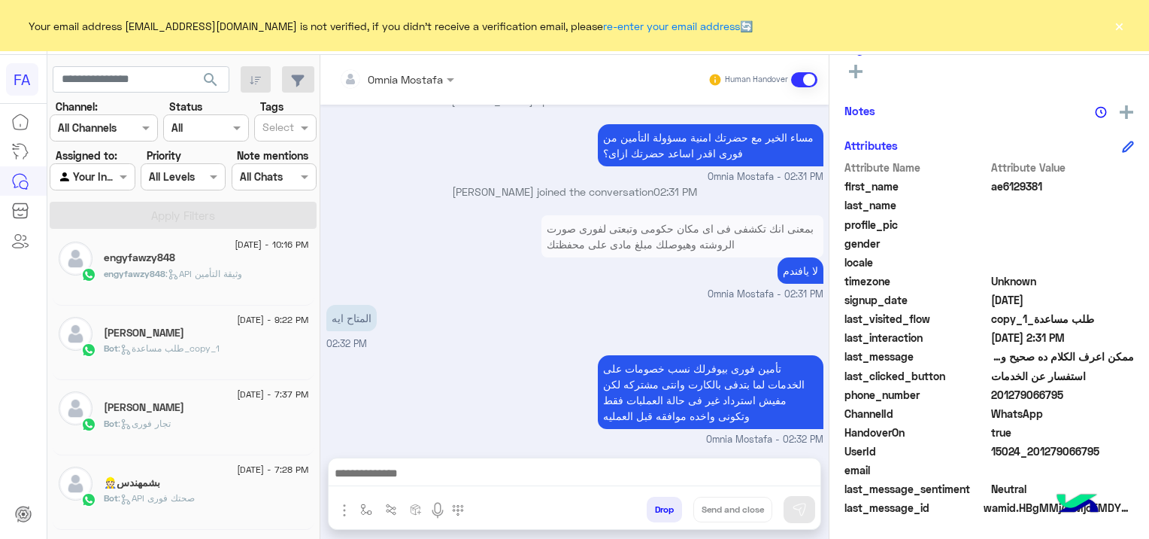
click at [194, 469] on div "15 September - 7:28 PM" at bounding box center [206, 471] width 205 height 10
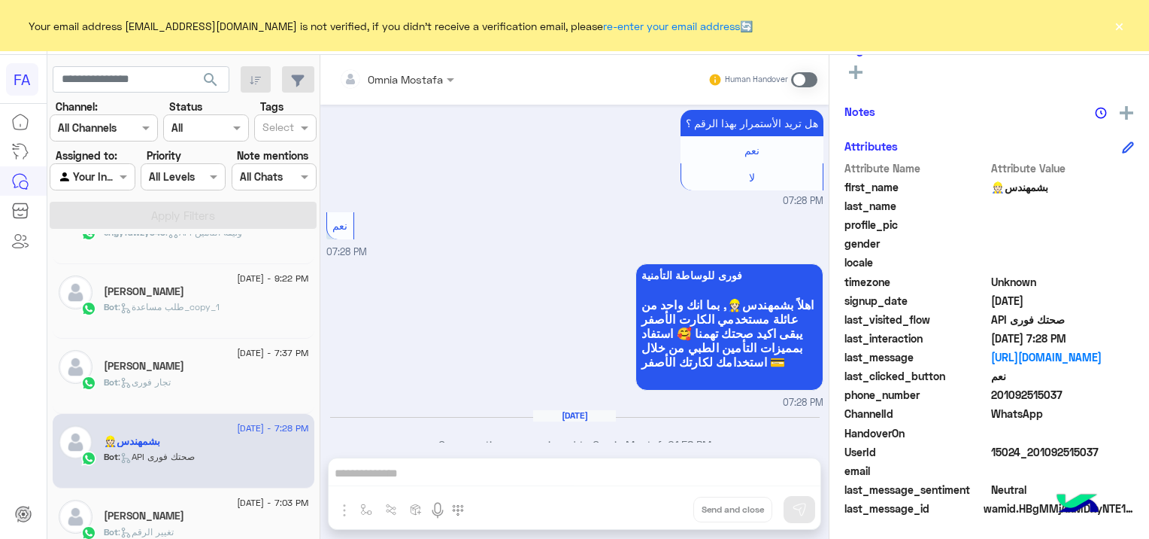
scroll to position [523, 0]
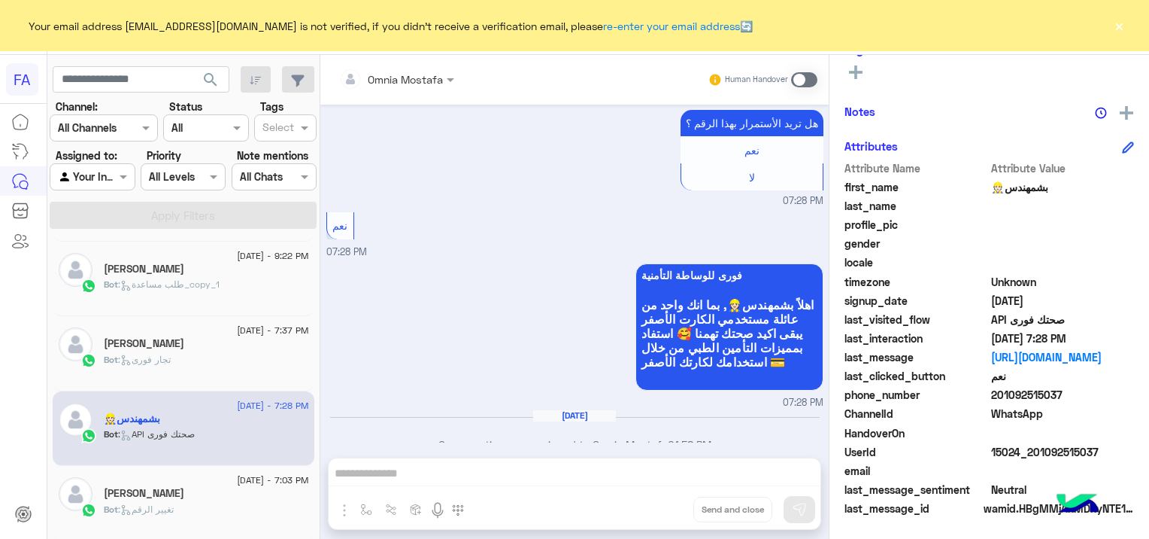
click at [183, 495] on div "[PERSON_NAME]" at bounding box center [206, 495] width 205 height 16
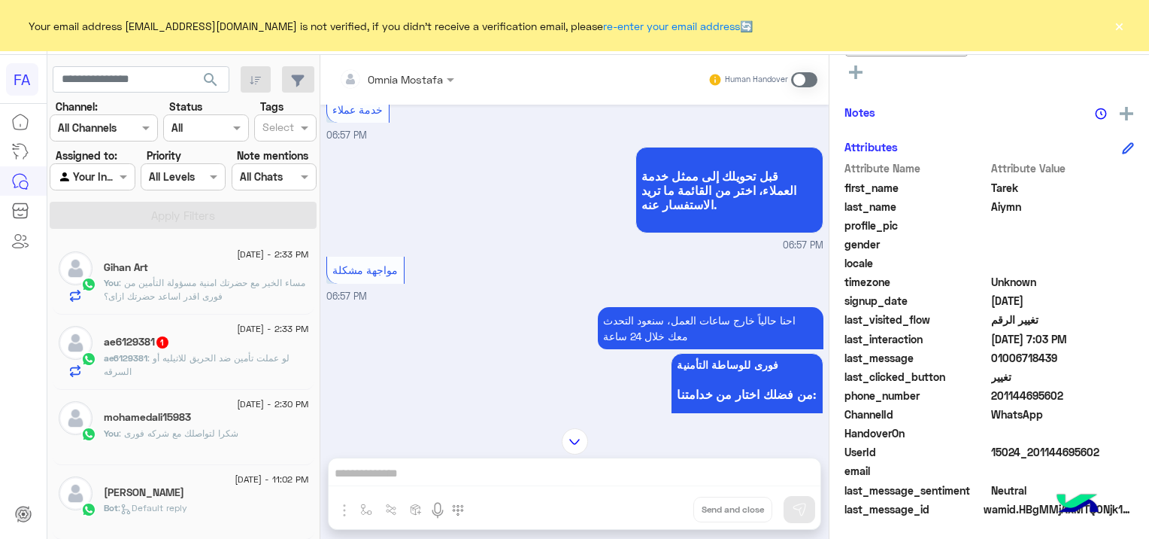
click at [228, 413] on div "mohamedali15983" at bounding box center [206, 419] width 205 height 16
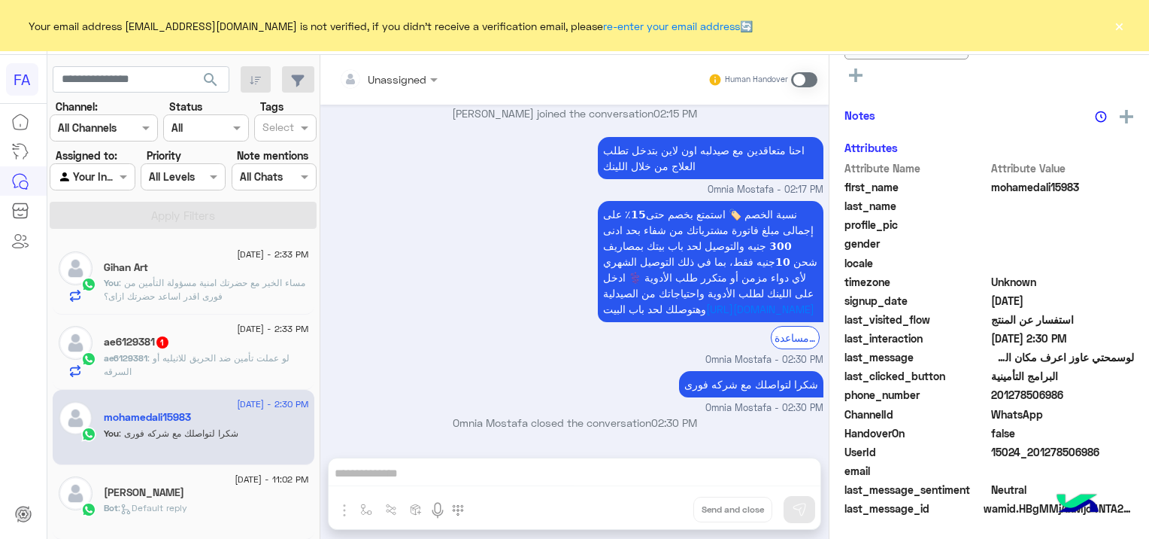
scroll to position [385, 0]
click at [205, 349] on div "ae6129381 1" at bounding box center [206, 343] width 205 height 16
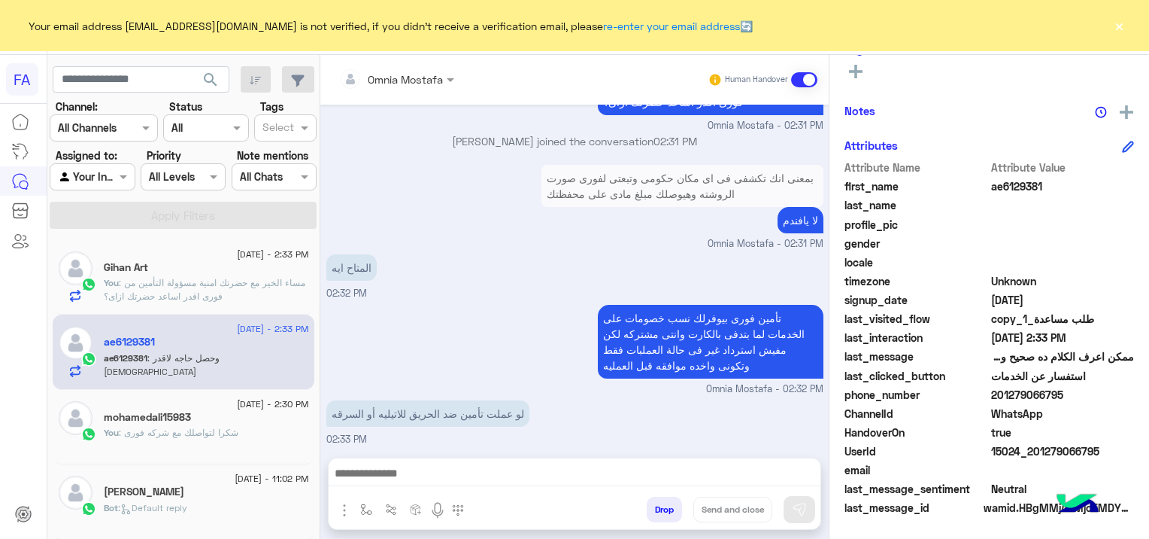
scroll to position [1361, 0]
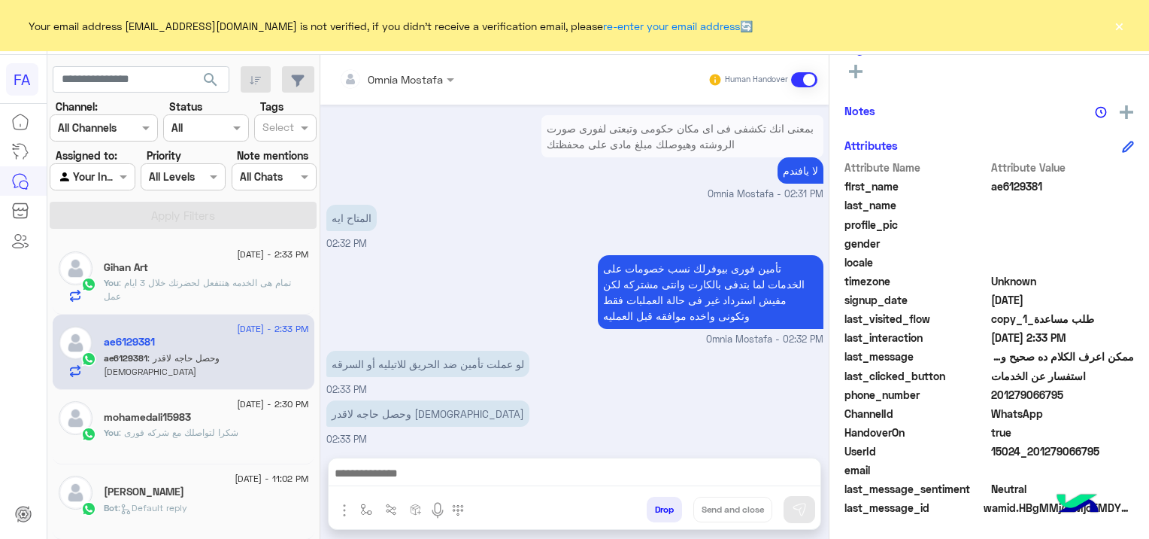
click at [250, 281] on span ": تمام هى الخدمه هتتفعل لحضرتك خلال 3 ايام عمل" at bounding box center [197, 289] width 187 height 25
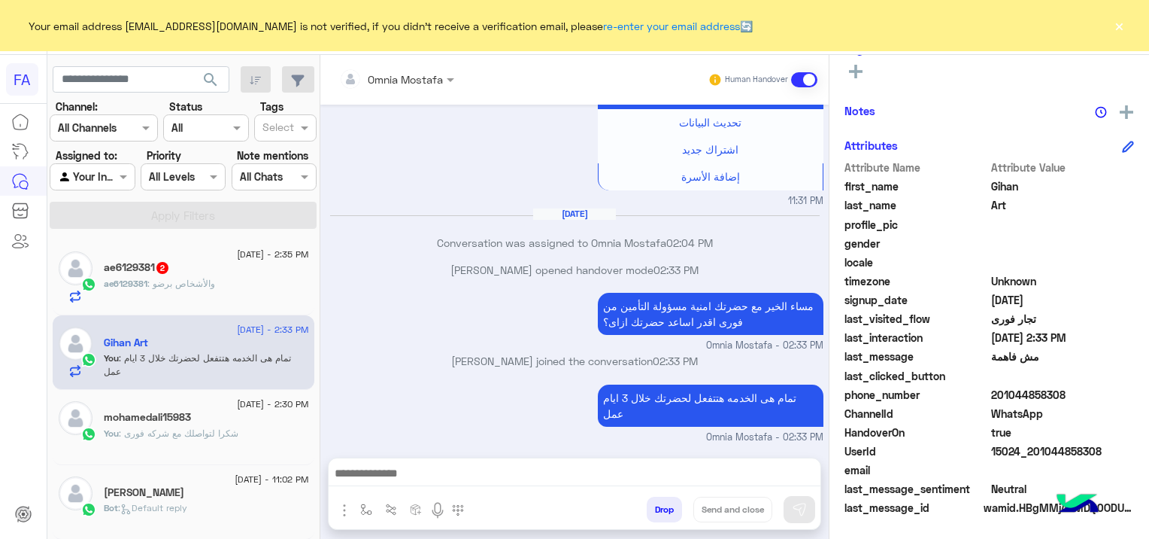
click at [195, 286] on span ": والأشخاص برضو" at bounding box center [181, 283] width 68 height 11
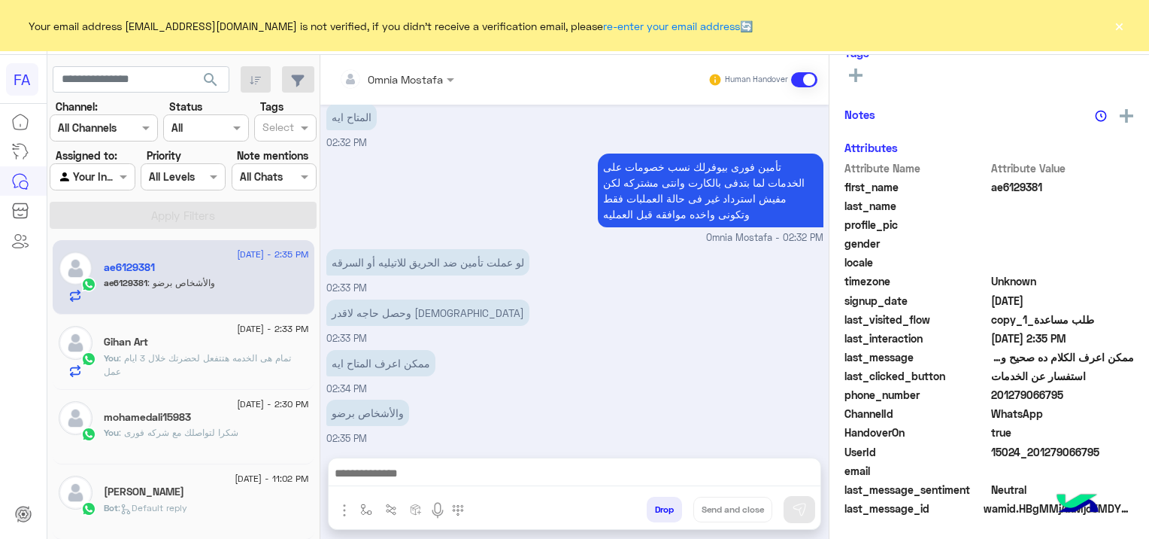
scroll to position [315, 0]
click at [193, 358] on span ": تمام هى الخدمه هتتفعل لحضرتك خلال 3 ايام عمل" at bounding box center [197, 364] width 187 height 25
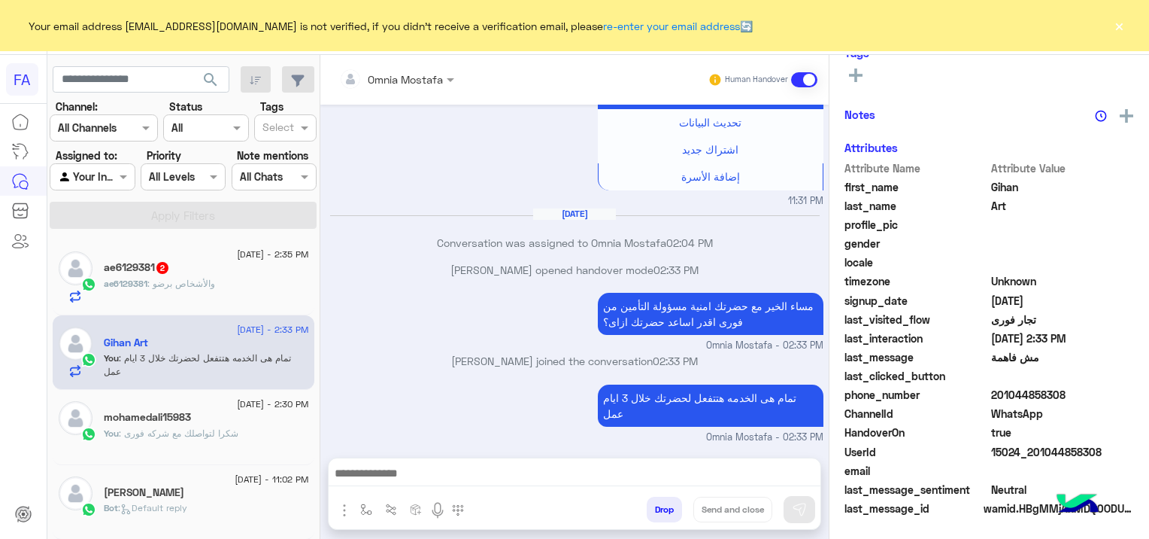
scroll to position [315, 0]
click at [175, 505] on span ": Default reply" at bounding box center [152, 507] width 69 height 11
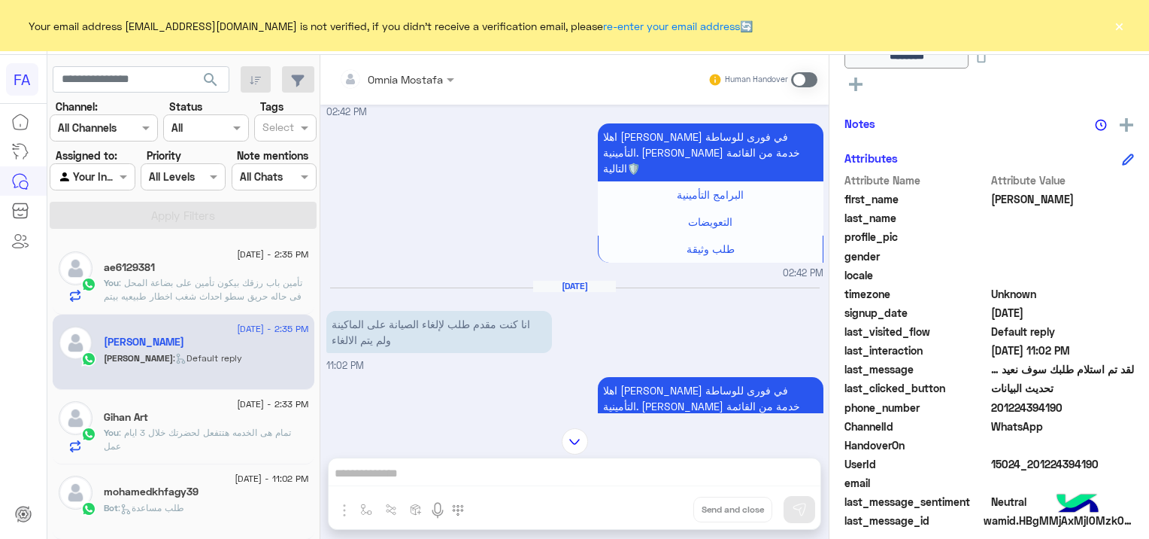
scroll to position [818, 0]
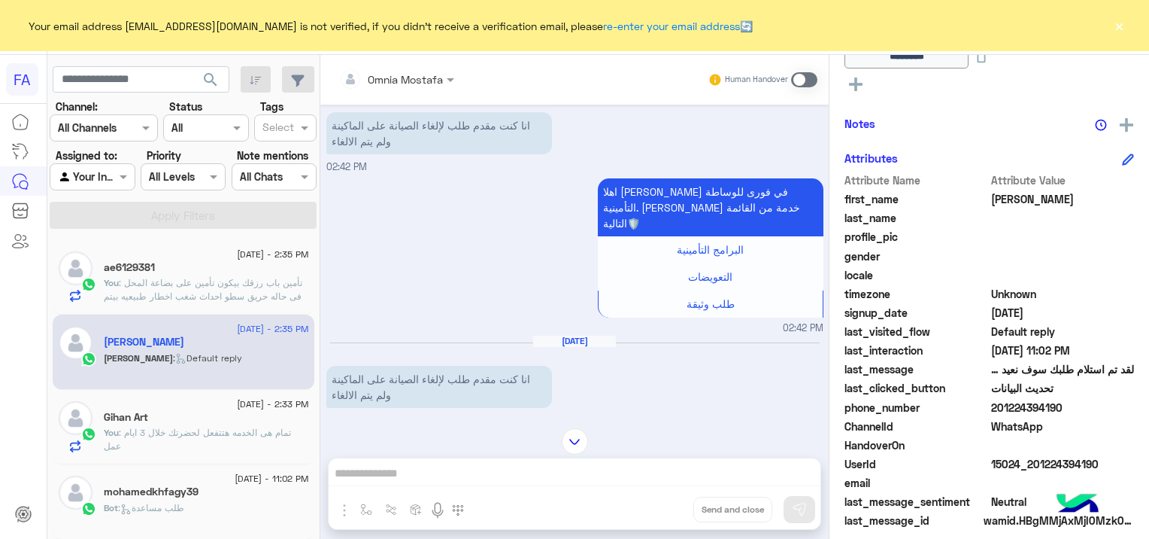
click at [220, 426] on p "You : تمام هى الخدمه هتتفعل لحضرتك خلال 3 ايام عمل" at bounding box center [206, 439] width 205 height 27
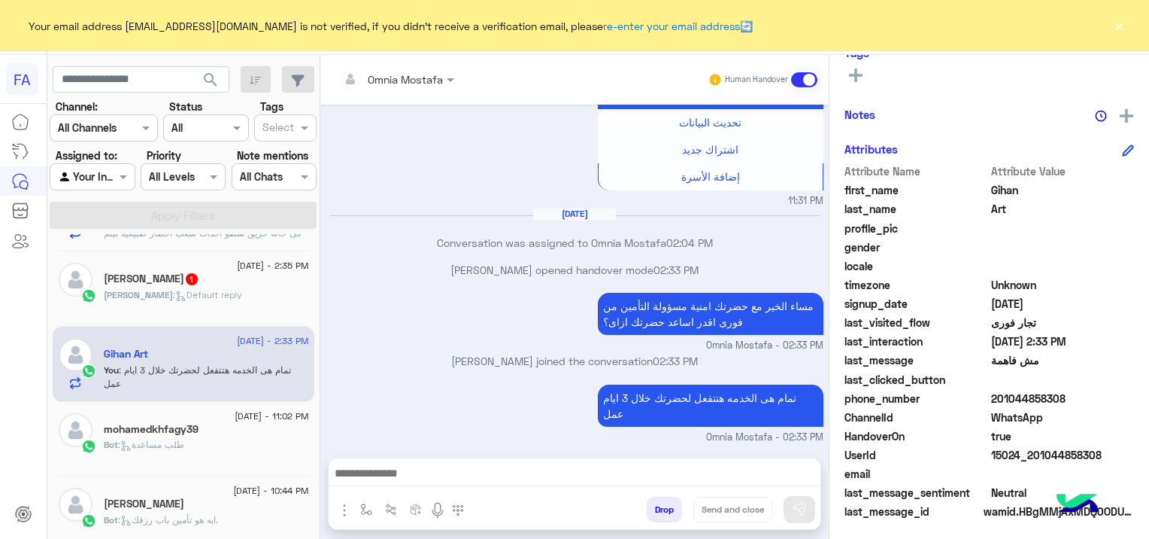
scroll to position [150, 0]
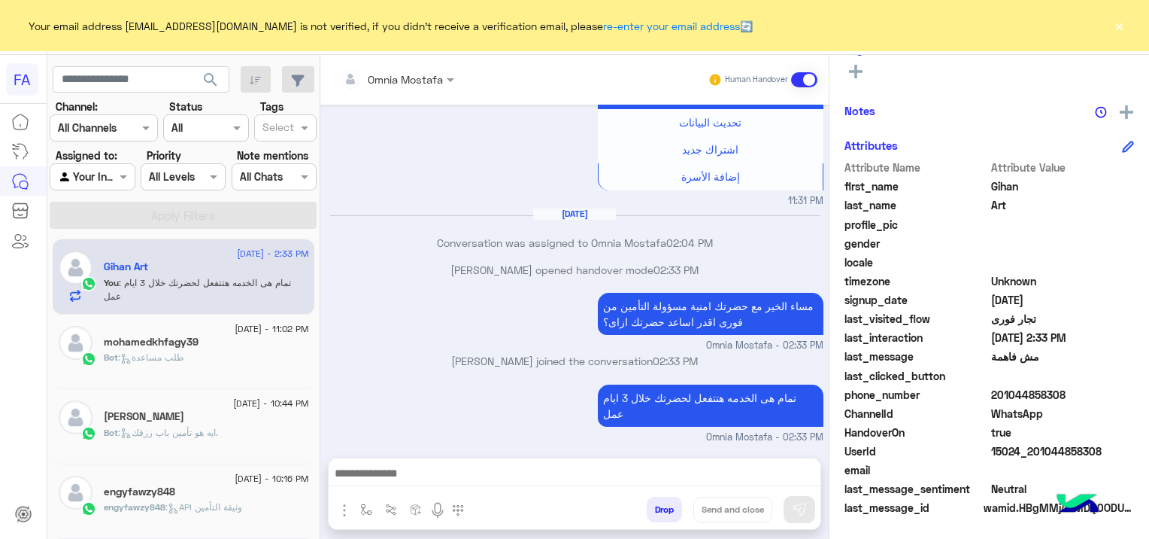
click at [162, 354] on span ": طلب مساعدة" at bounding box center [151, 356] width 66 height 11
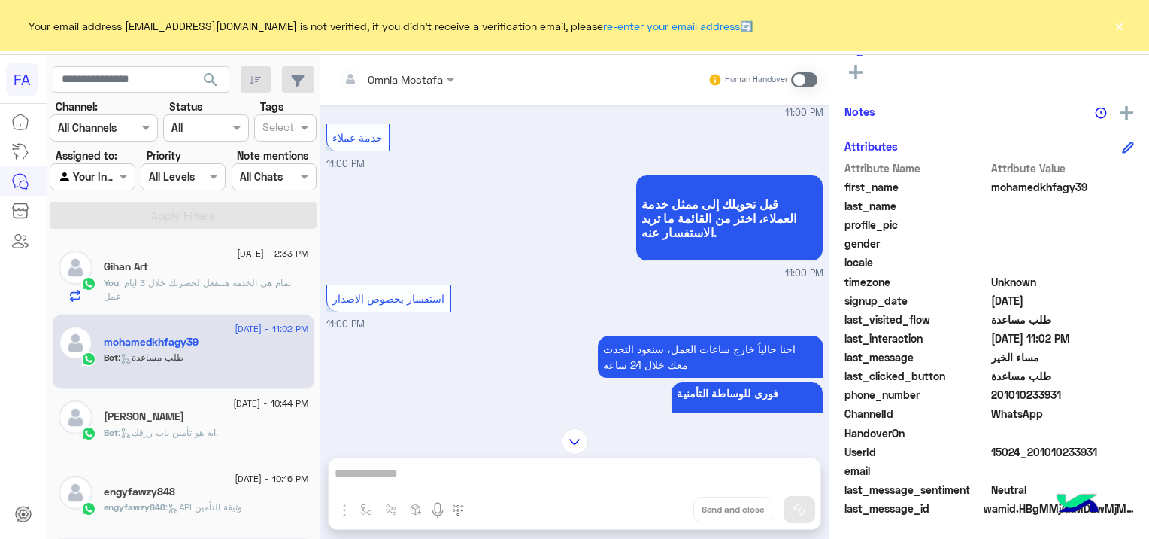
scroll to position [71, 0]
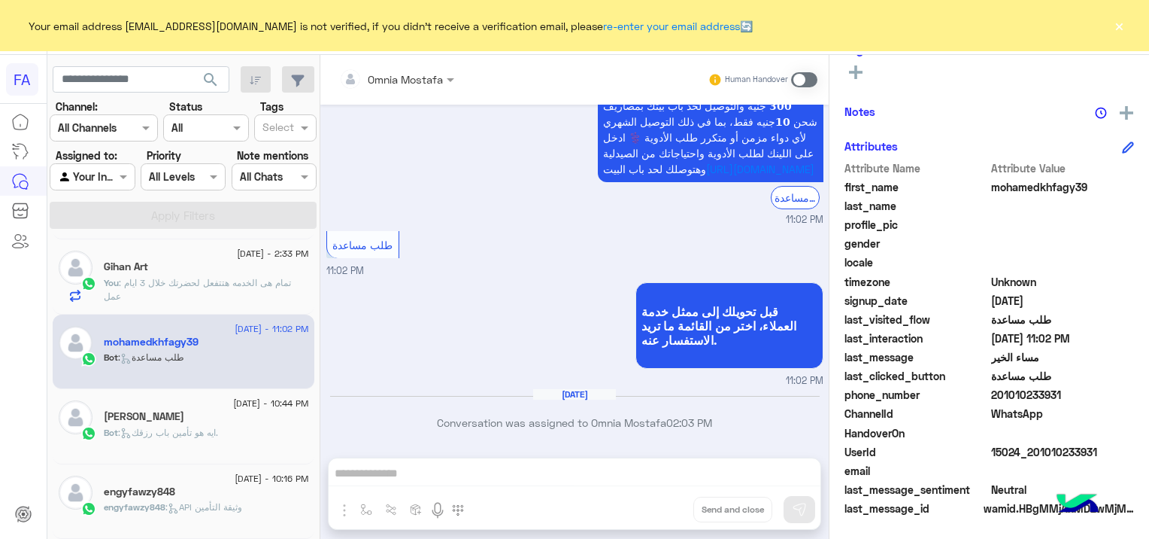
click at [184, 429] on span ": ايه هو تأمين باب رزقك." at bounding box center [168, 432] width 100 height 11
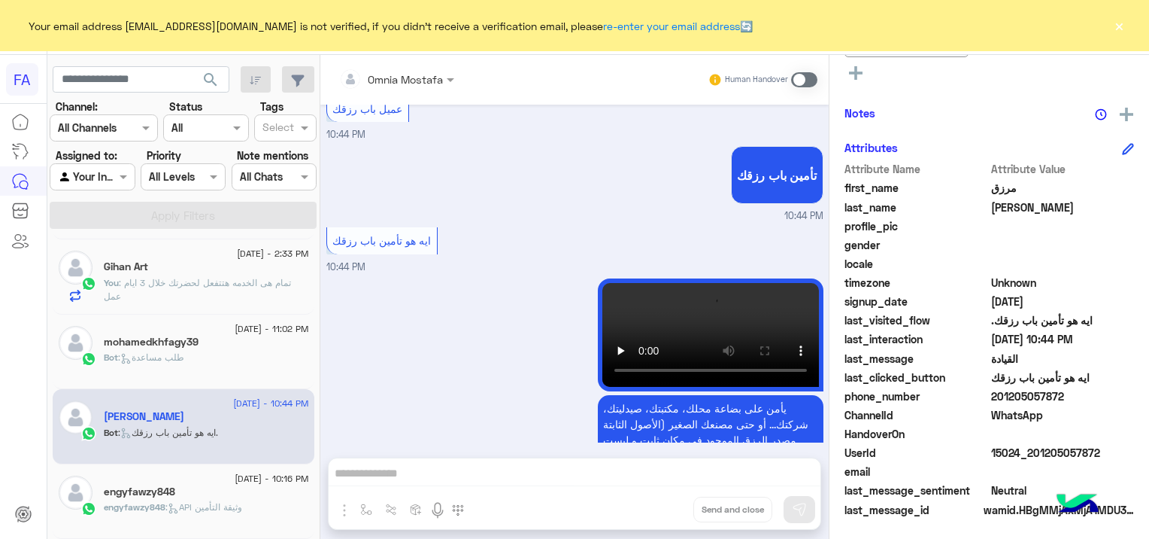
scroll to position [1566, 0]
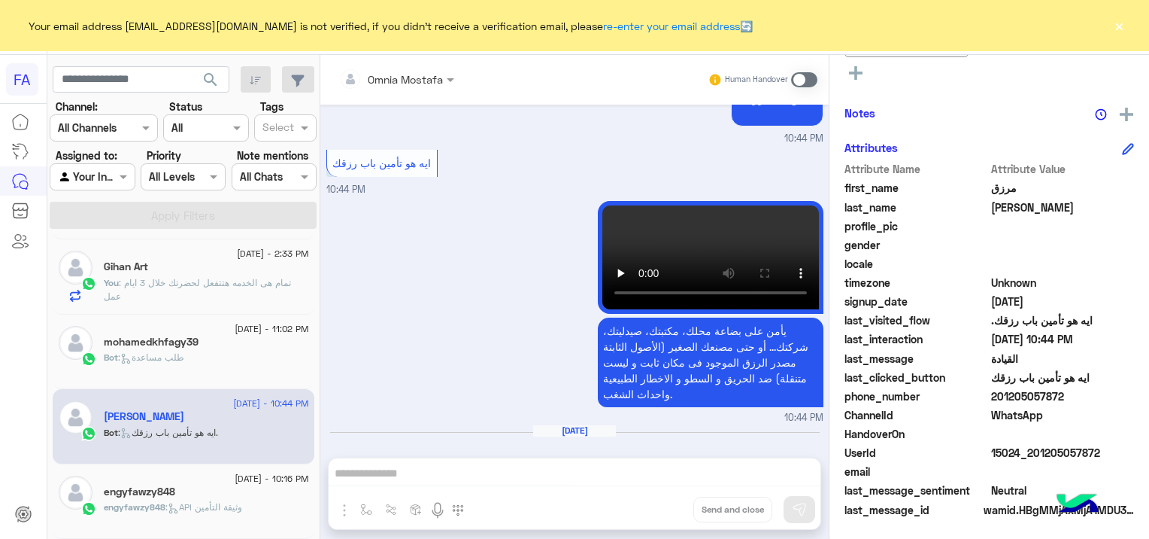
click at [189, 490] on div "engyfawzy848" at bounding box center [206, 493] width 205 height 16
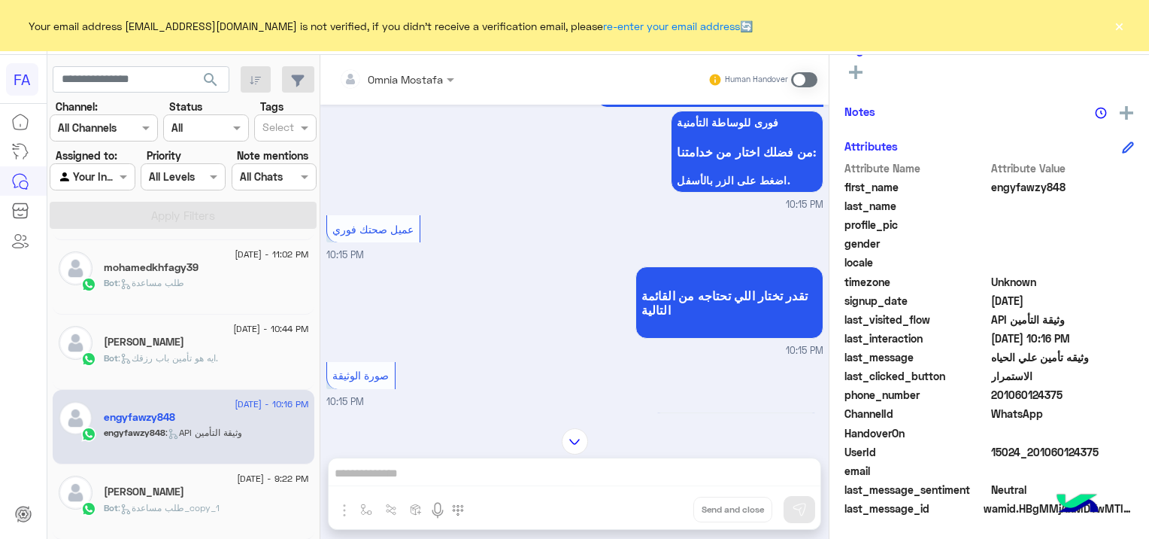
scroll to position [376, 0]
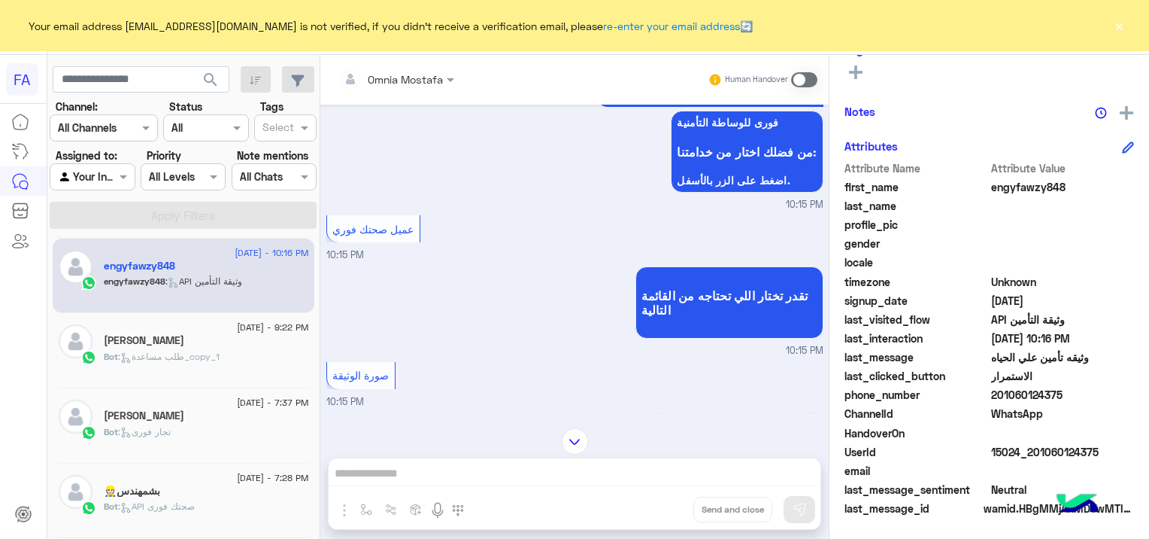
click at [205, 425] on div "Bot : تجار فورى" at bounding box center [206, 438] width 205 height 26
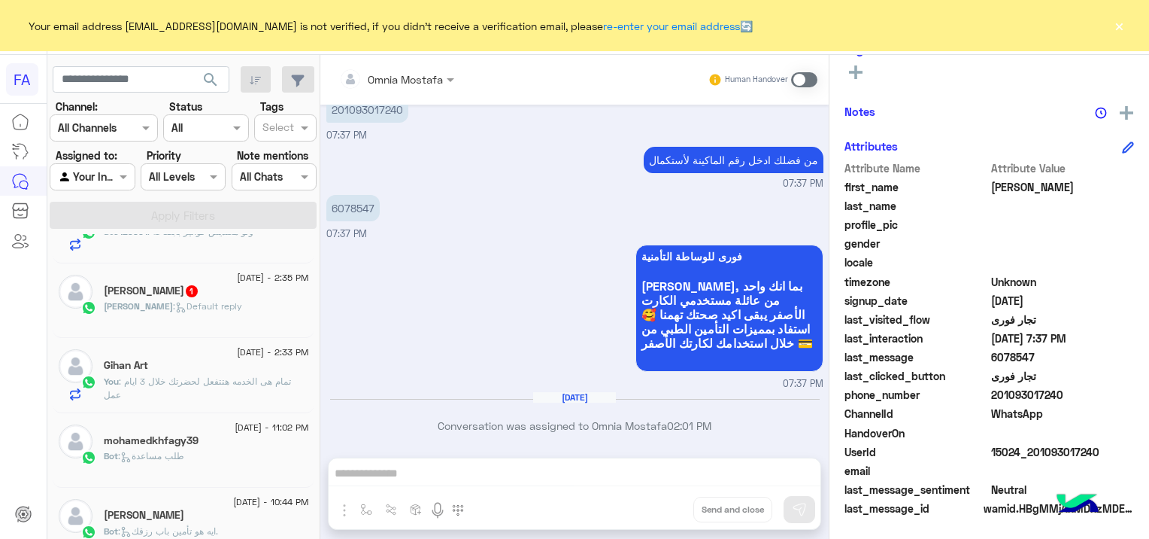
scroll to position [2, 0]
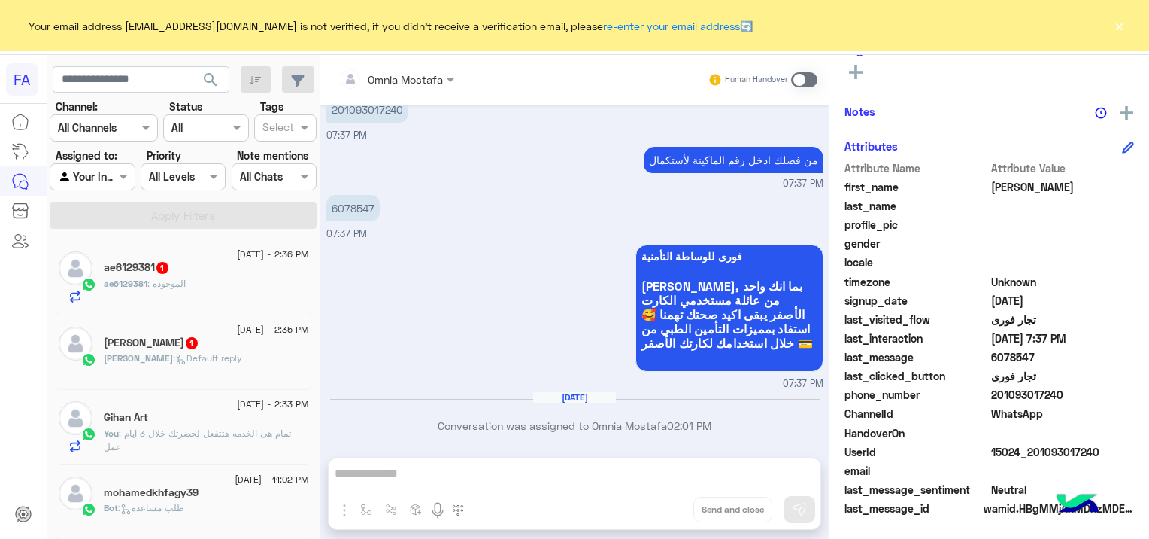
click at [203, 355] on span ": Default reply" at bounding box center [207, 357] width 69 height 11
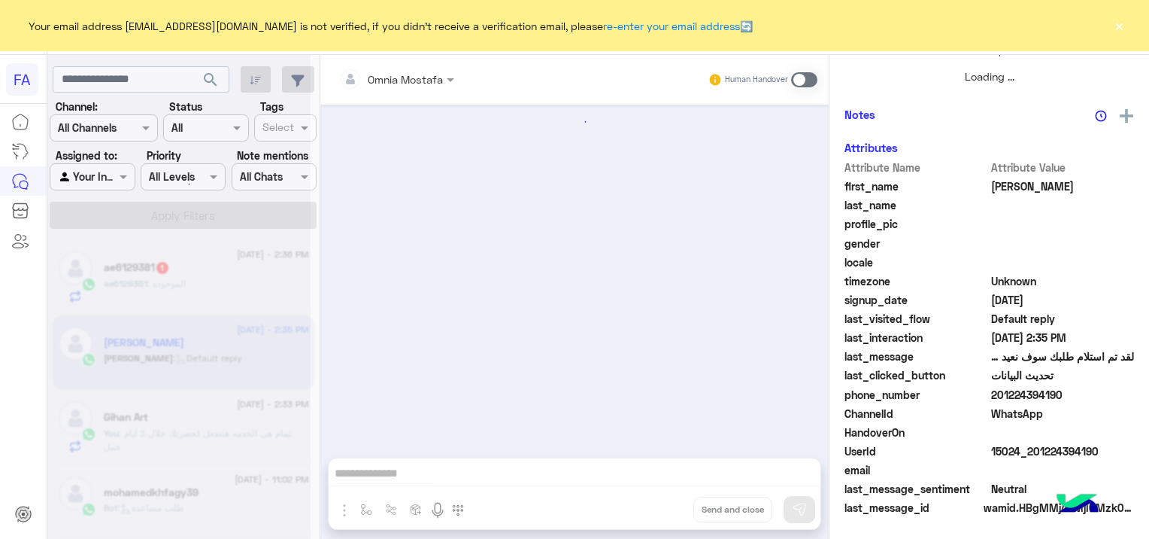
scroll to position [466, 0]
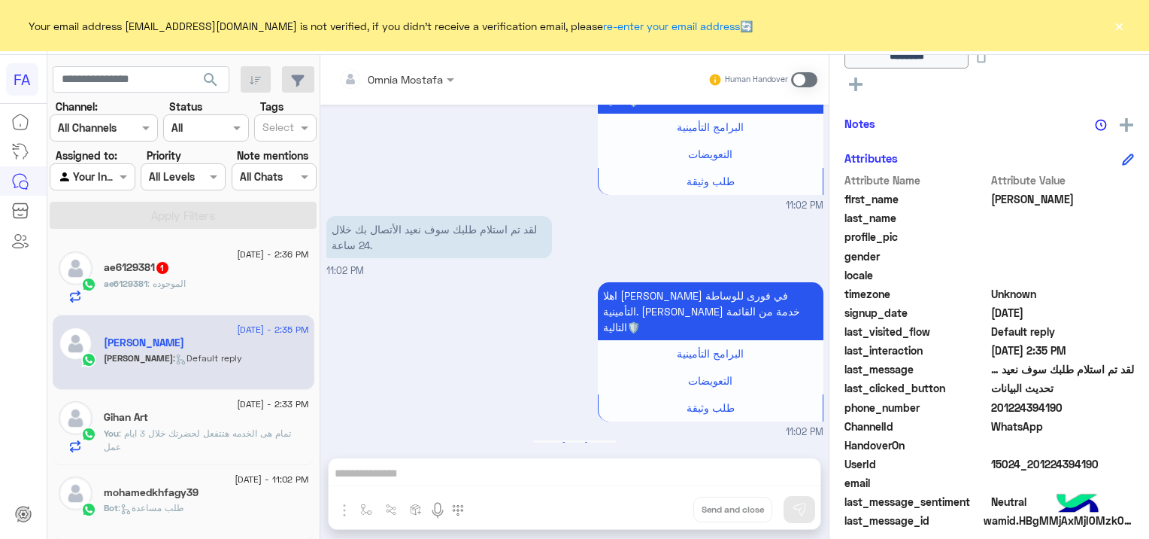
click at [211, 280] on div "ae6129381 : الموجوده" at bounding box center [206, 290] width 205 height 26
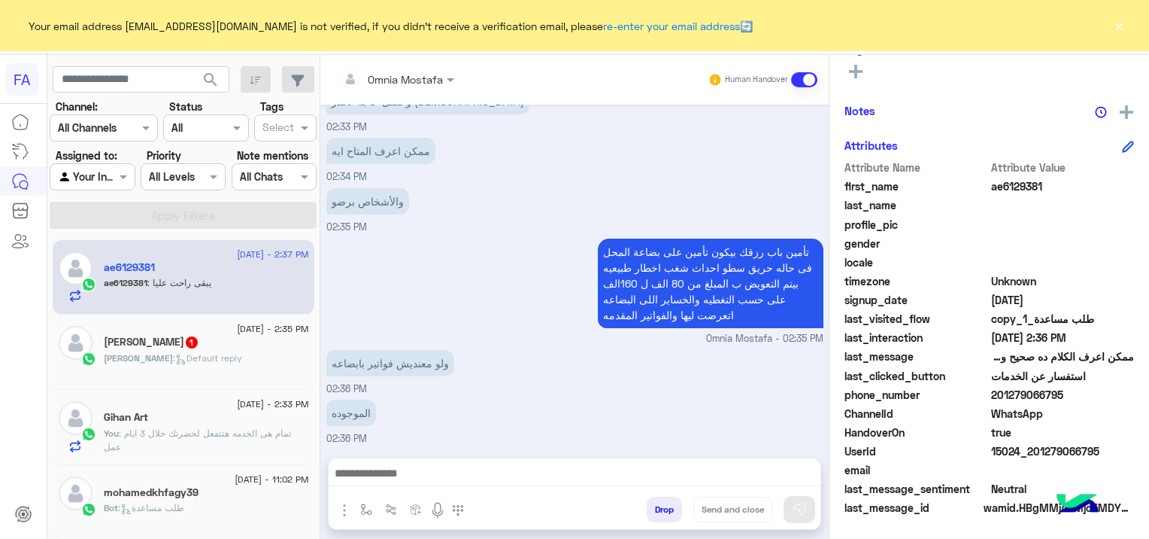
scroll to position [1084, 0]
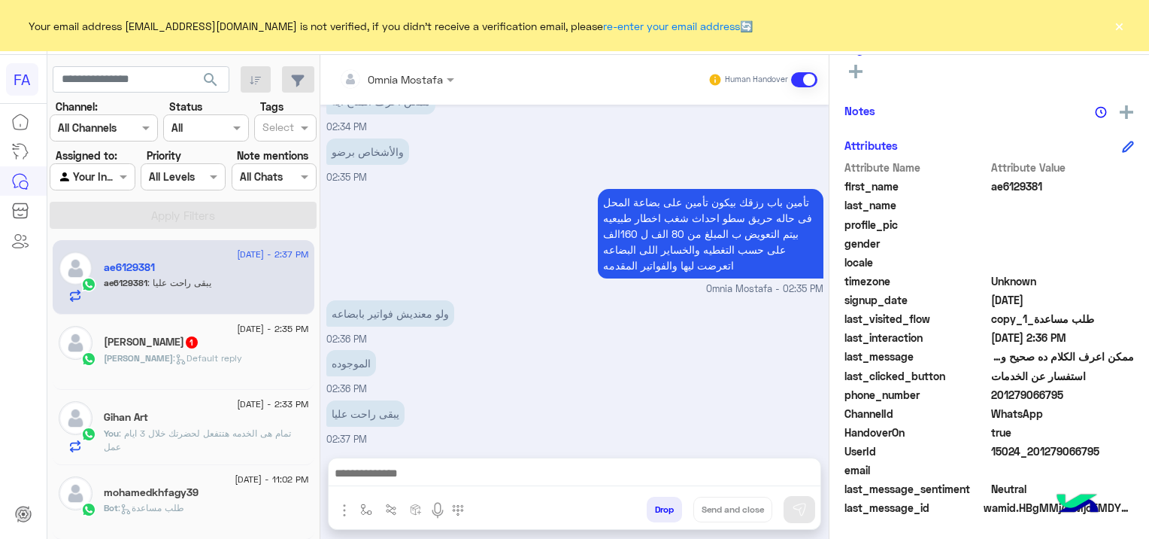
click at [1126, 26] on button "×" at bounding box center [1119, 25] width 15 height 15
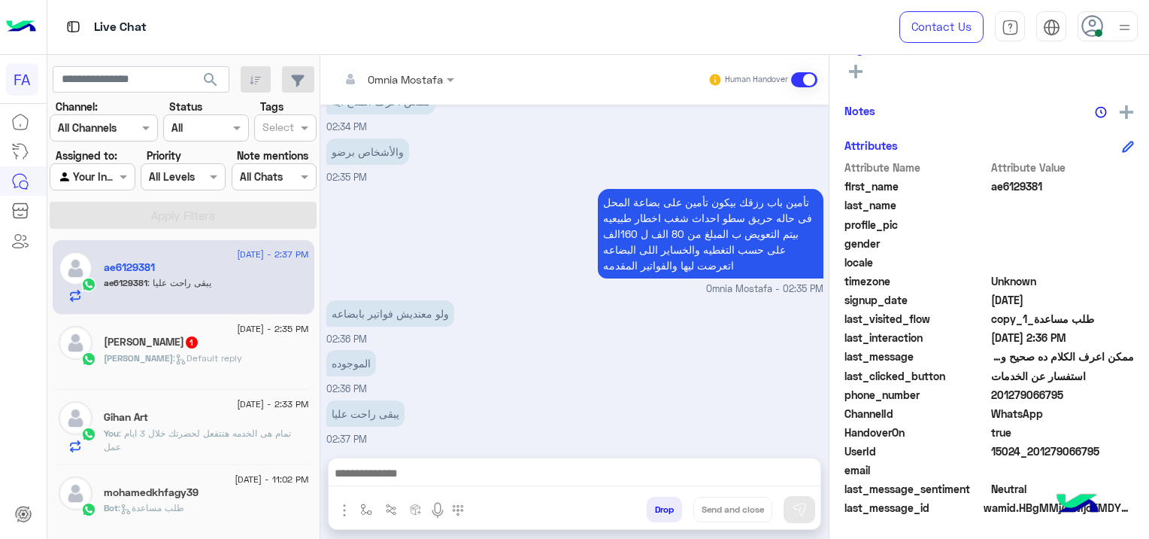
click at [187, 347] on div "Mohamed 1" at bounding box center [206, 343] width 205 height 16
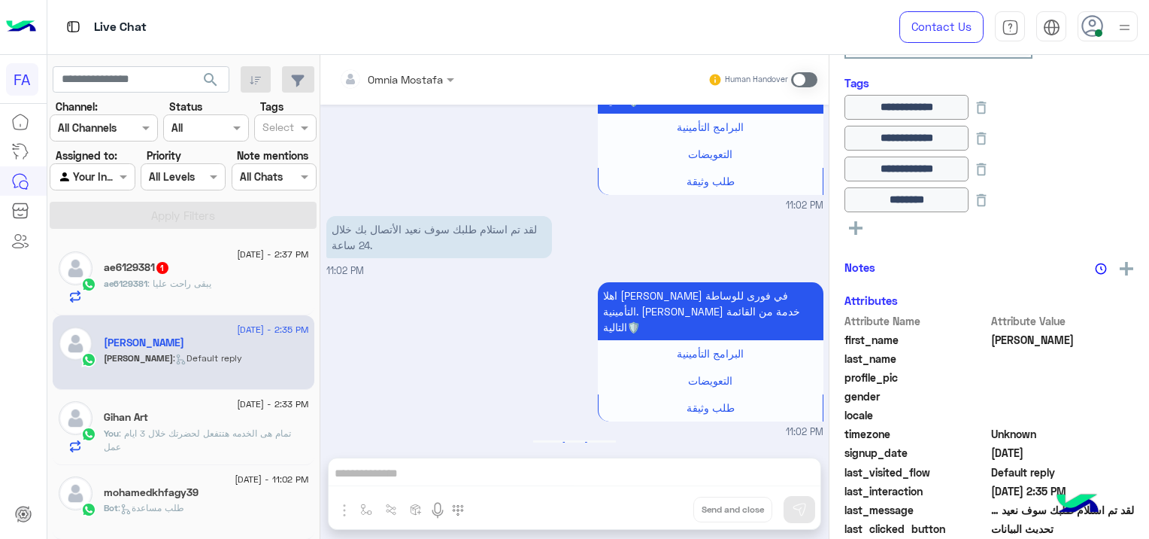
scroll to position [466, 0]
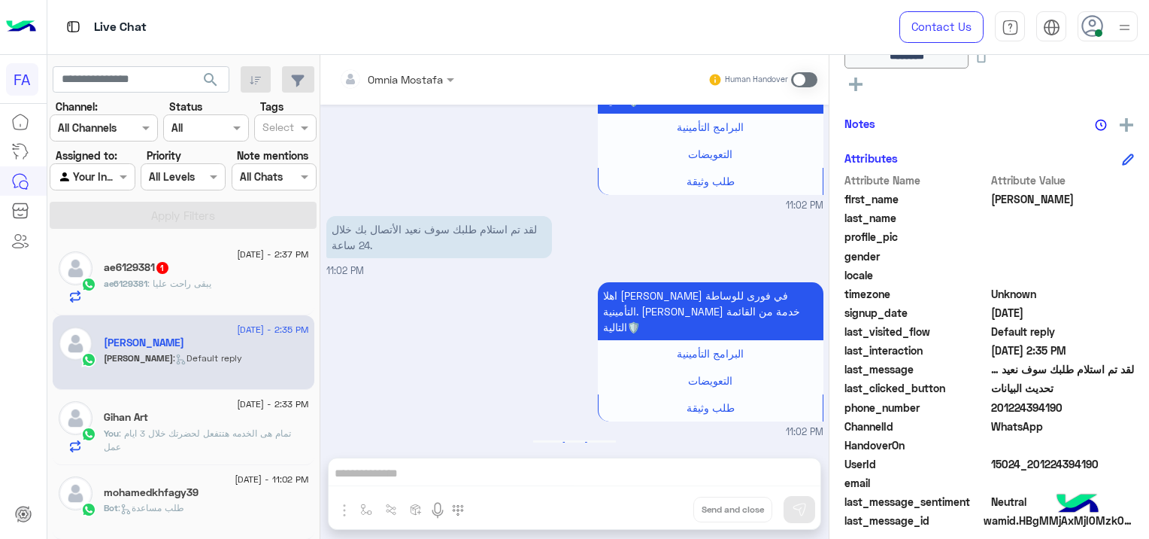
click at [214, 272] on div "ae6129381 1" at bounding box center [206, 269] width 205 height 16
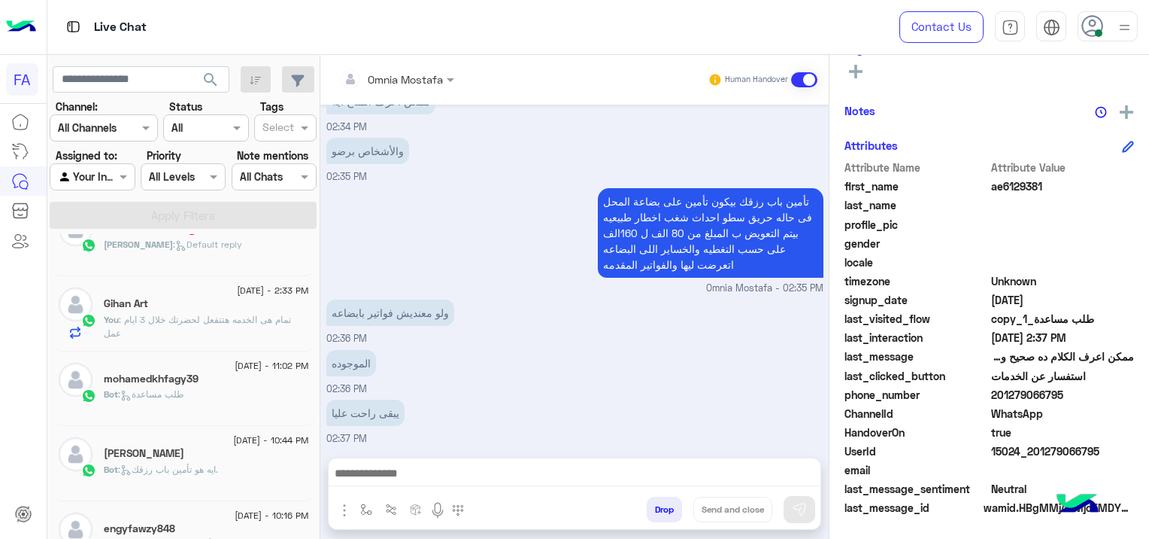
scroll to position [150, 0]
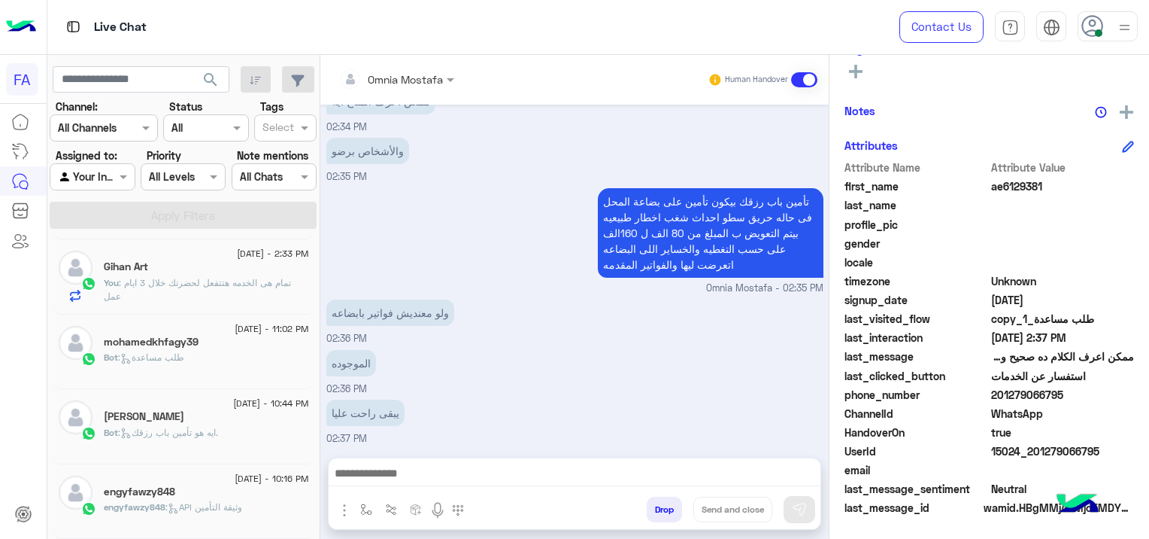
click at [211, 436] on span ": ايه هو تأمين باب رزقك." at bounding box center [168, 432] width 100 height 11
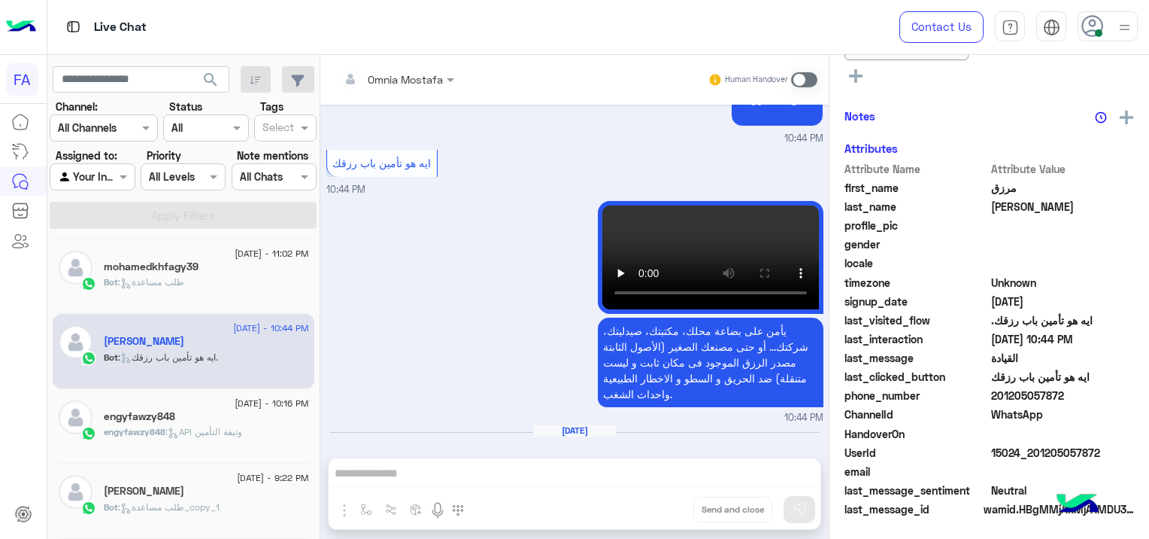
scroll to position [415, 0]
click at [228, 438] on p "engyfawzy848 : API وثيقة التأمين" at bounding box center [173, 432] width 138 height 14
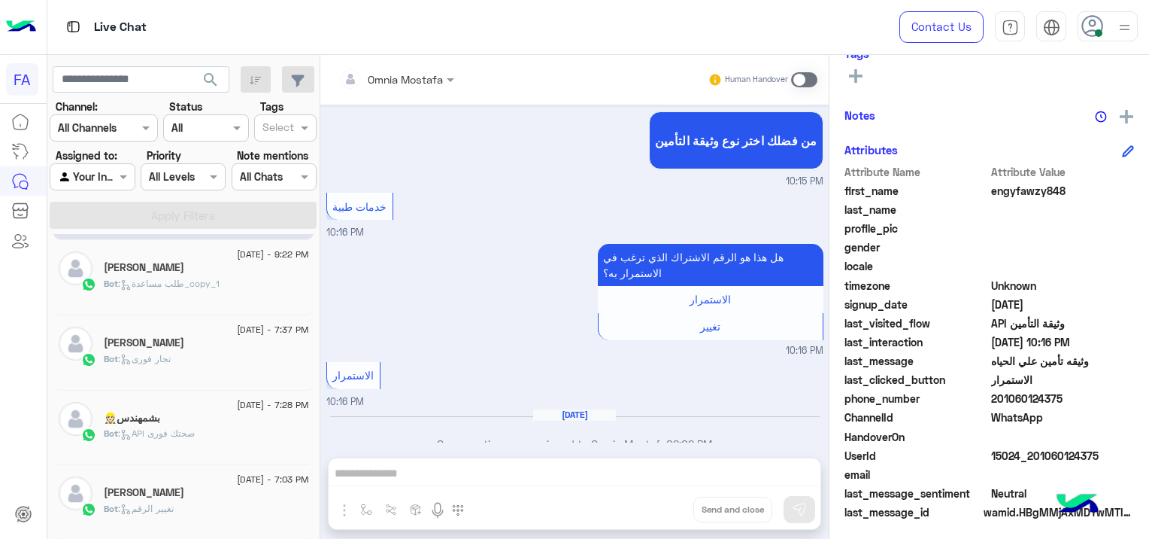
scroll to position [287, 0]
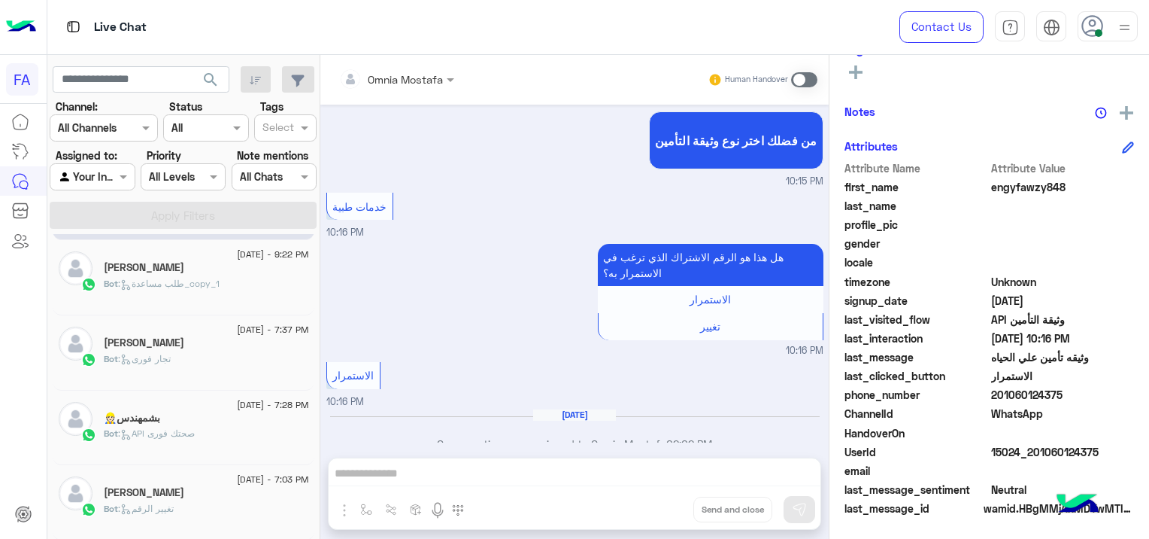
click at [209, 433] on div "Bot : API صحتك فورى" at bounding box center [206, 440] width 205 height 26
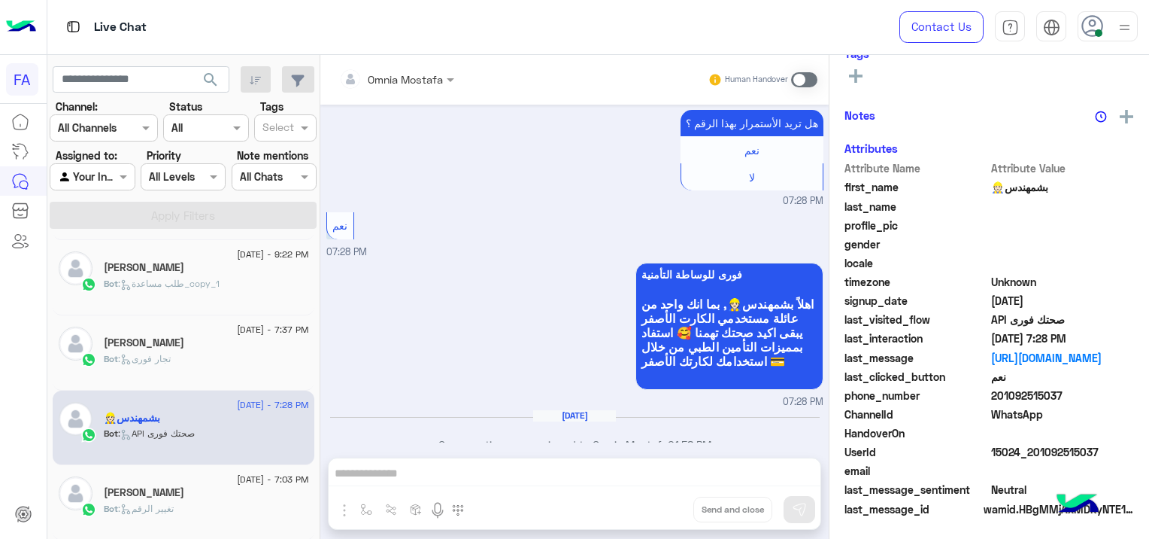
scroll to position [448, 0]
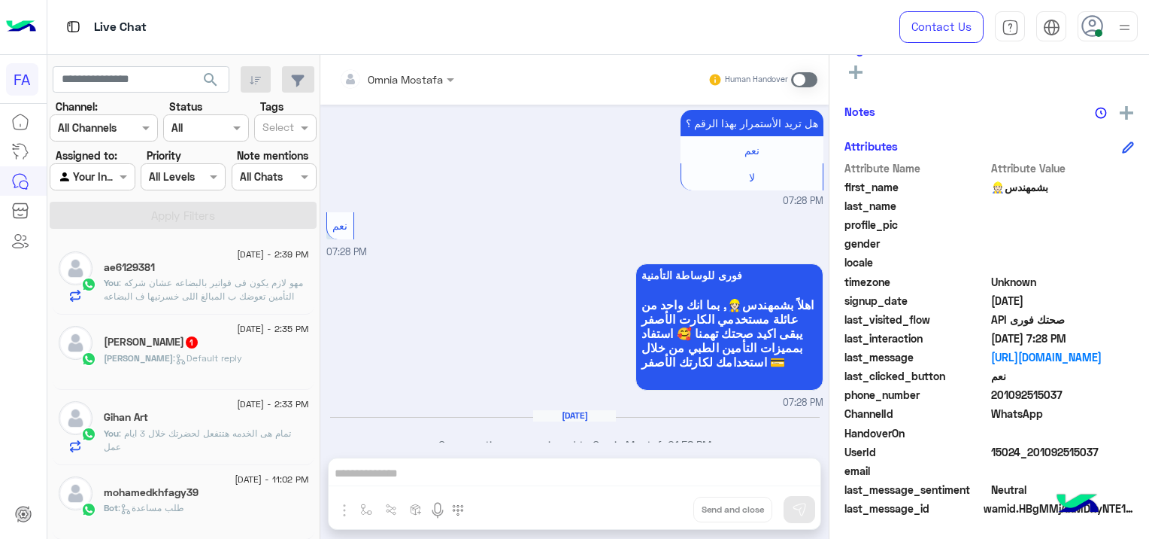
click at [205, 352] on span ": Default reply" at bounding box center [207, 357] width 69 height 11
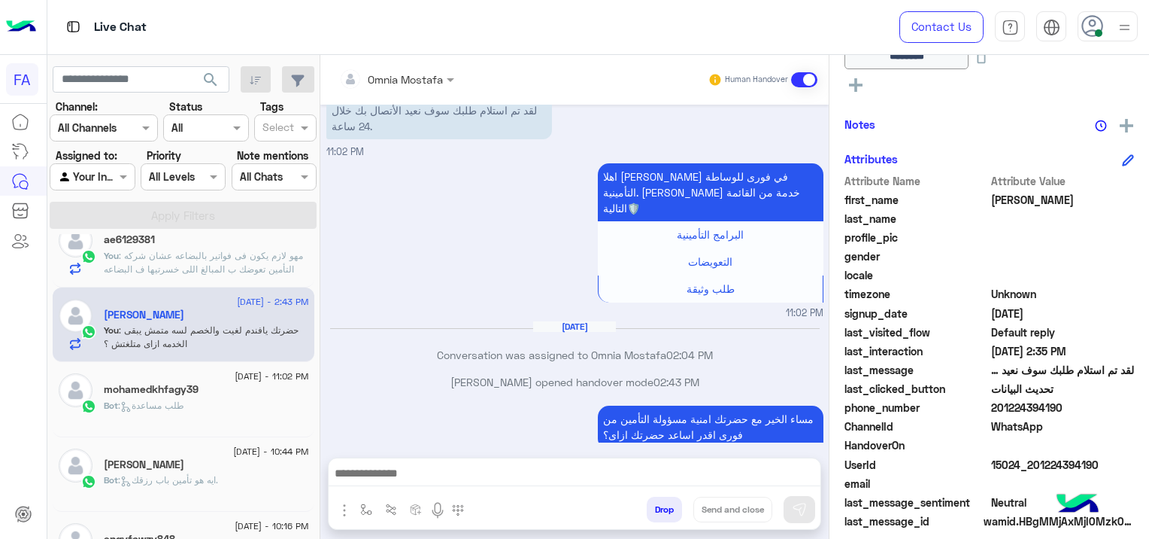
scroll to position [150, 0]
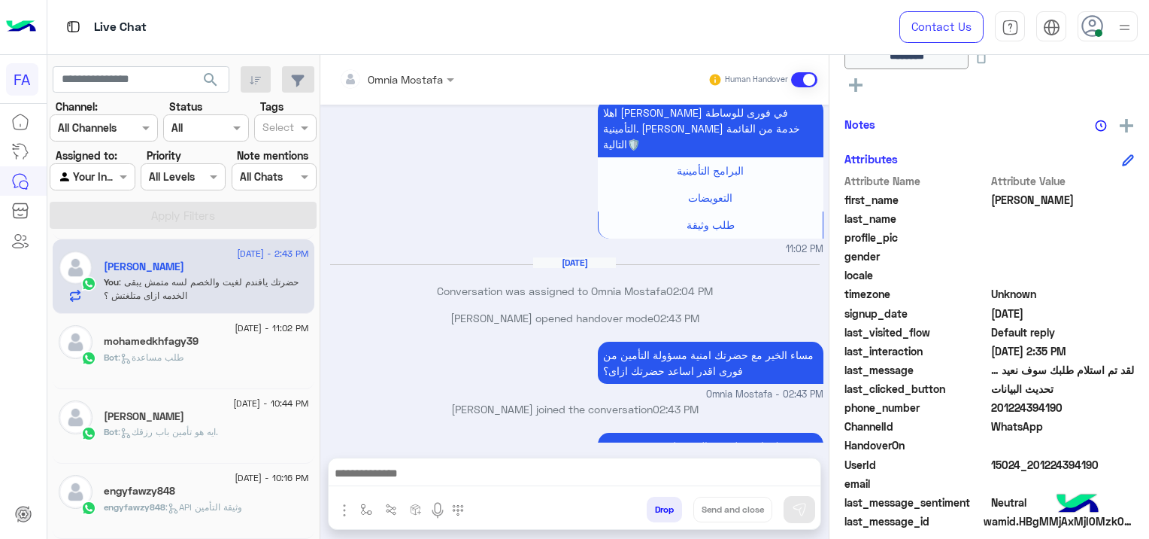
click at [171, 343] on h5 "mohamedkhfagy39" at bounding box center [151, 341] width 95 height 13
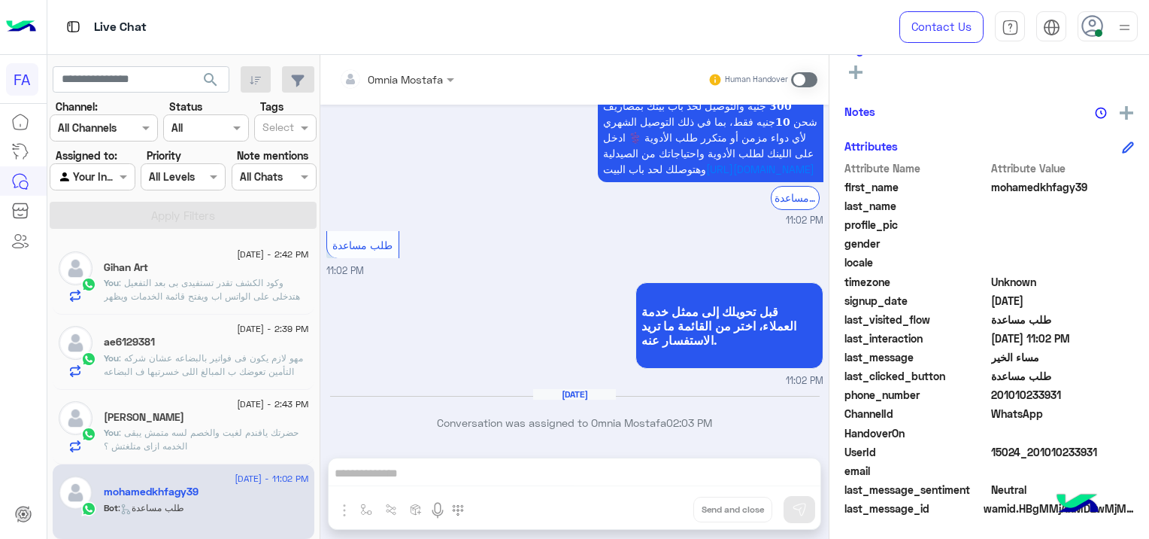
click at [213, 276] on p "You : وكود الكشف تقدر تستفيدى بى بعد التفعيل هتدخلى على الواتس اب ويفتح قائمة ا…" at bounding box center [206, 296] width 205 height 41
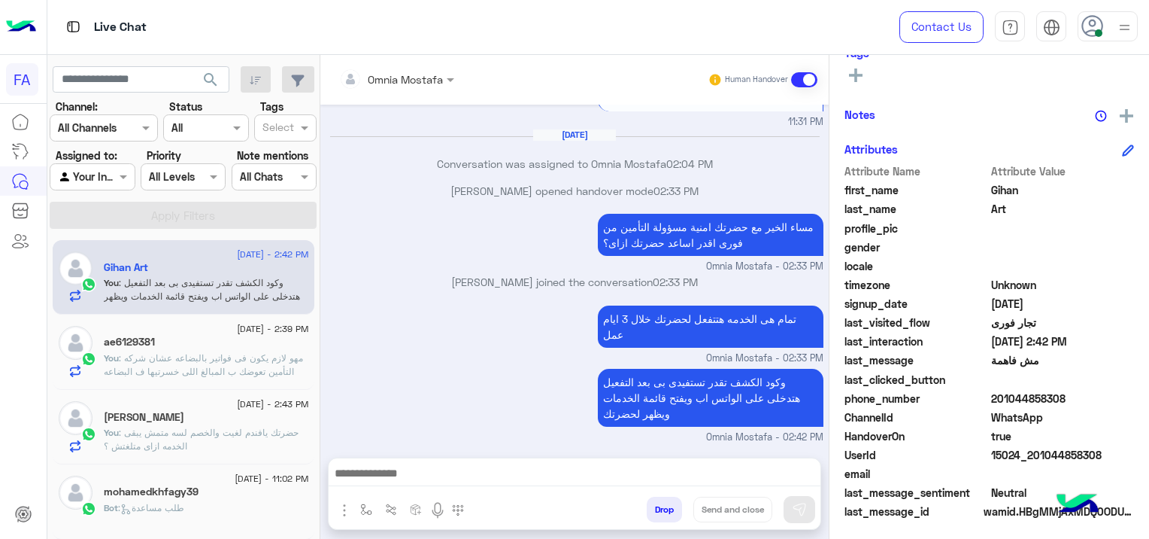
scroll to position [315, 0]
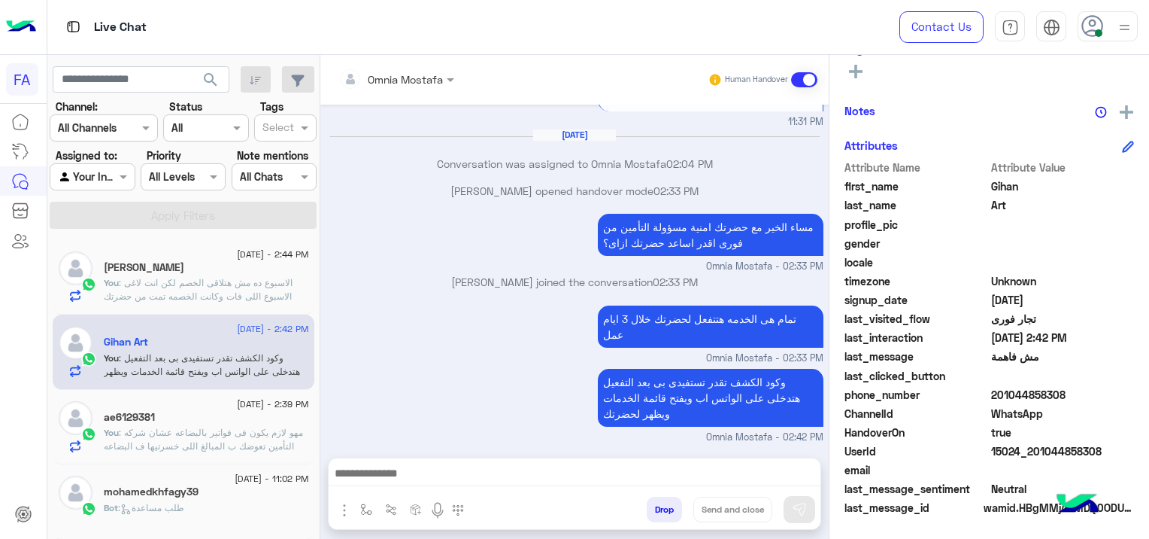
click at [255, 280] on span ": الاسبوع ده مش هتلاقى الخصم لكن انت لاغى الاسبوع اللى فات وكانت الخصمه تمت من …" at bounding box center [200, 303] width 192 height 52
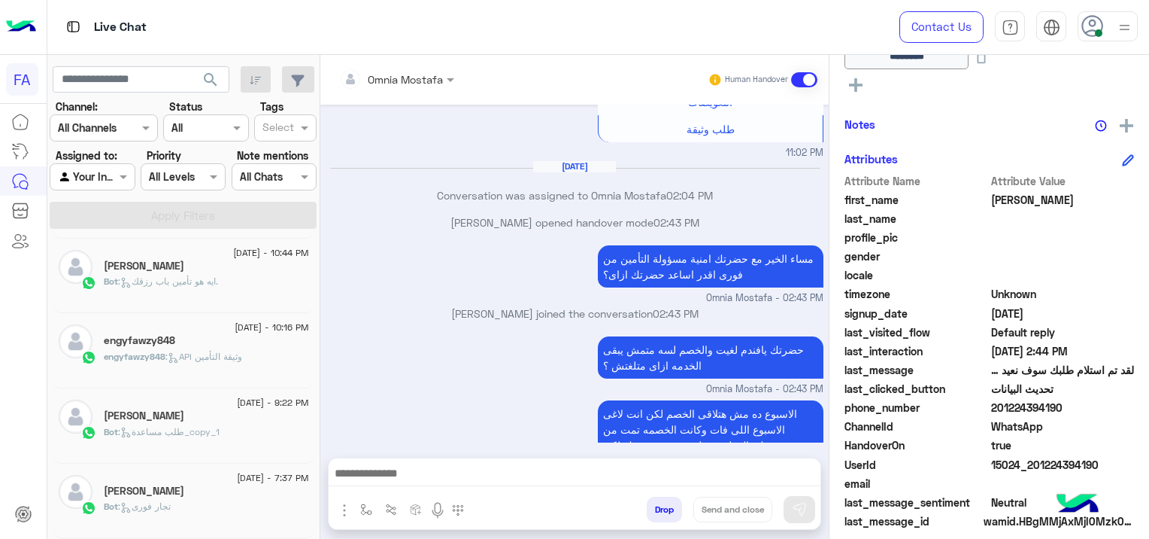
scroll to position [448, 0]
click at [181, 493] on div "[PERSON_NAME]" at bounding box center [206, 495] width 205 height 16
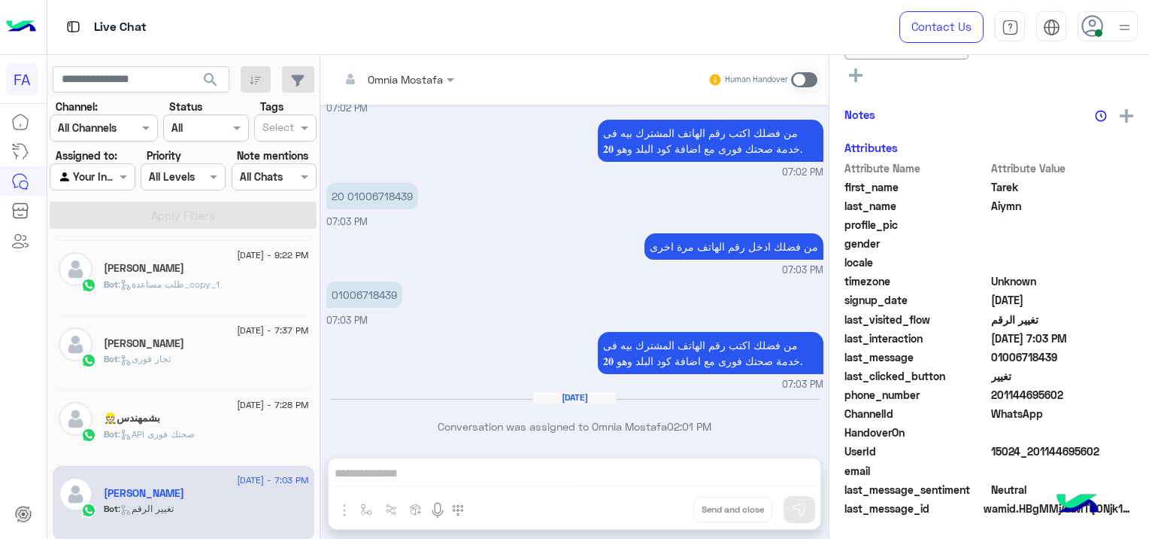
scroll to position [385, 0]
click at [192, 424] on div "بشمهندس👷🏻" at bounding box center [206, 419] width 205 height 16
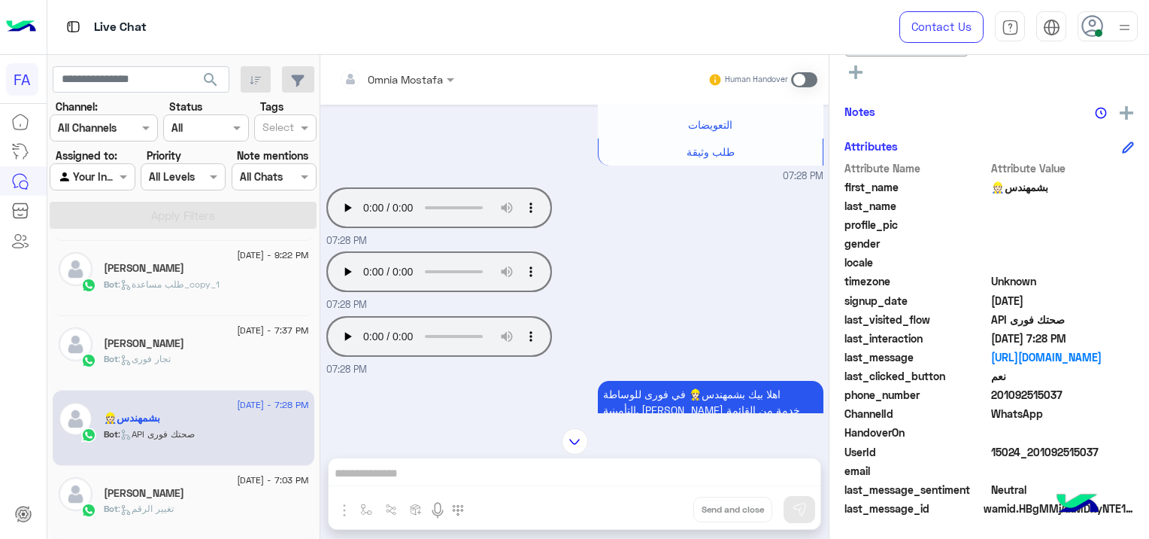
scroll to position [105, 0]
click at [197, 357] on div "Bot : تجار فورى" at bounding box center [206, 365] width 205 height 26
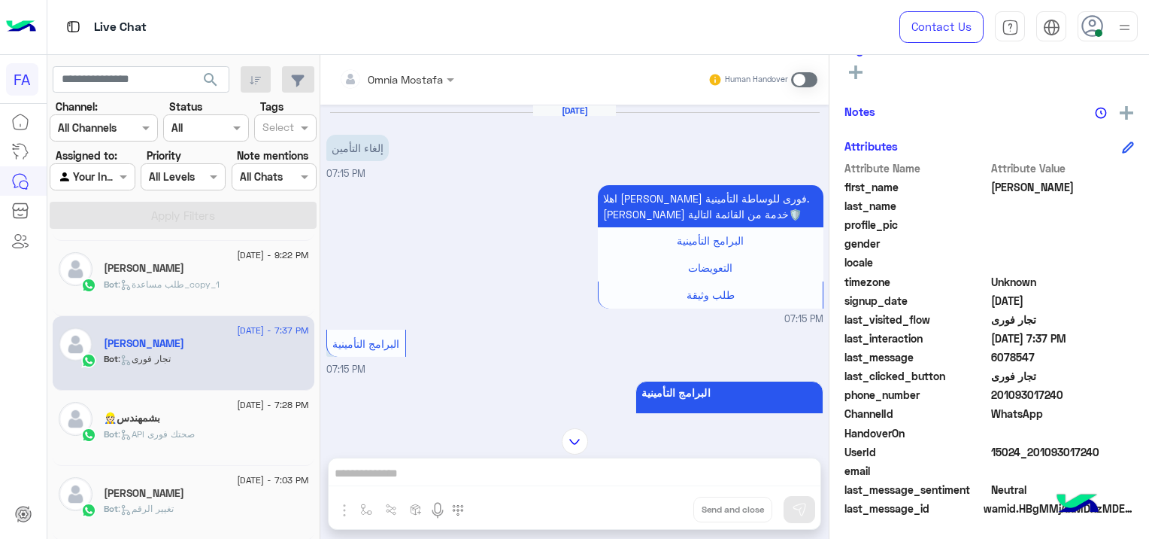
click at [150, 424] on div "بشمهندس👷🏻" at bounding box center [206, 419] width 205 height 16
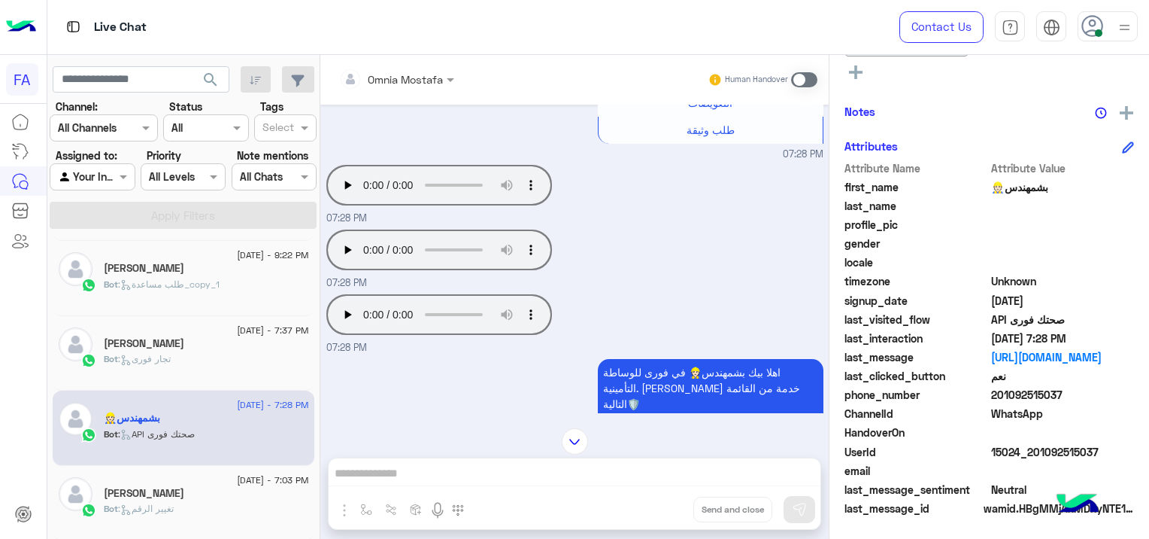
scroll to position [869, 0]
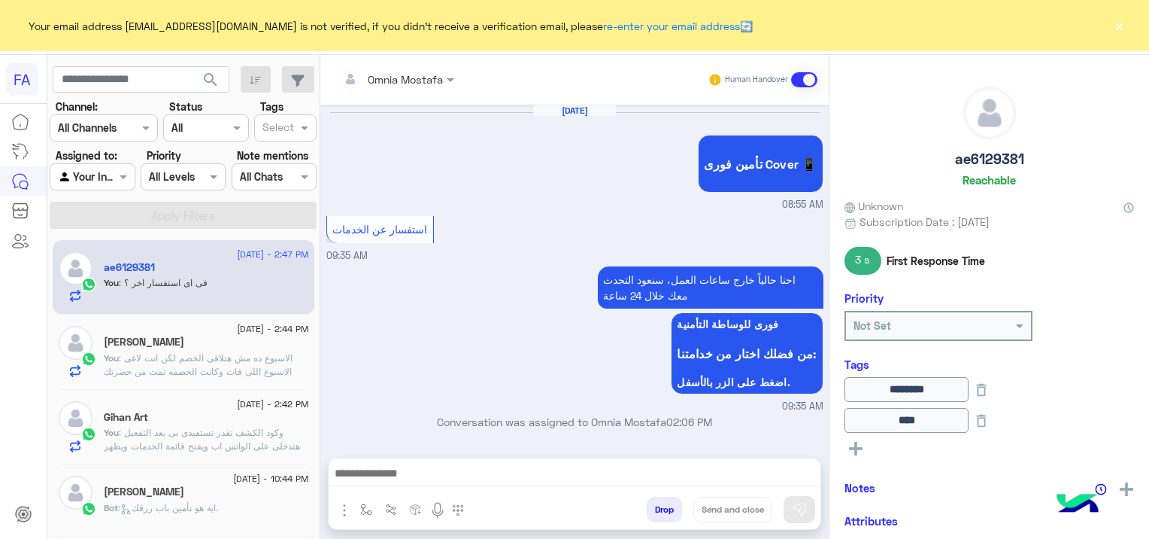
scroll to position [939, 0]
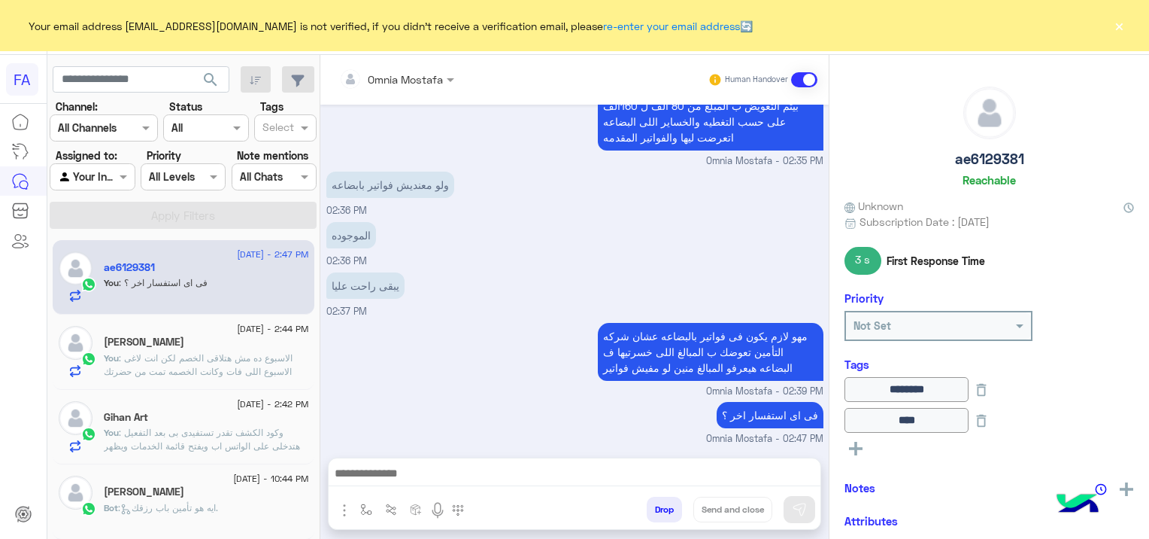
click at [1118, 23] on button "×" at bounding box center [1119, 25] width 15 height 15
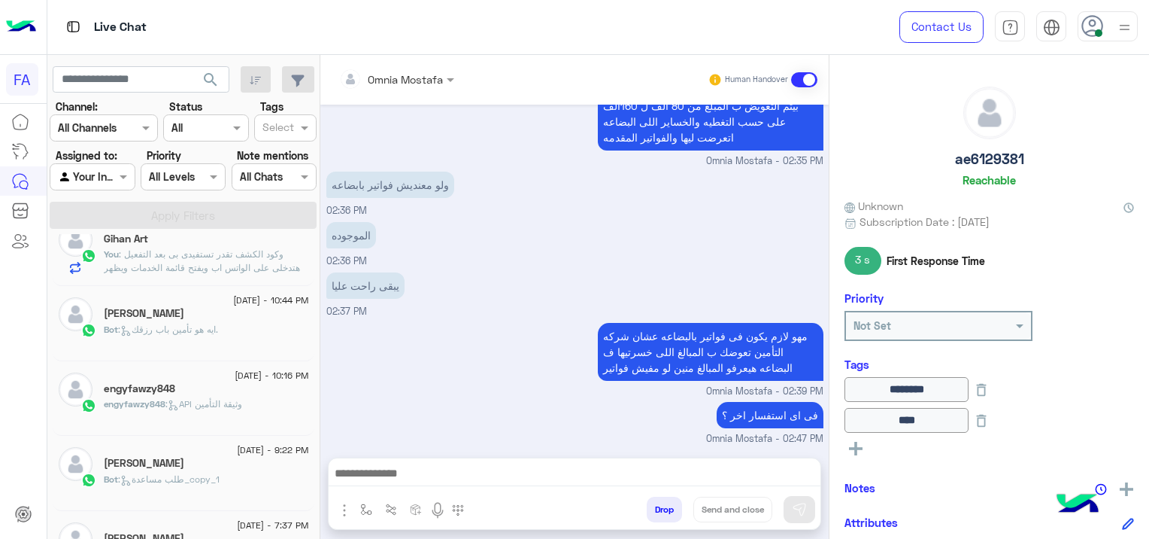
scroll to position [226, 0]
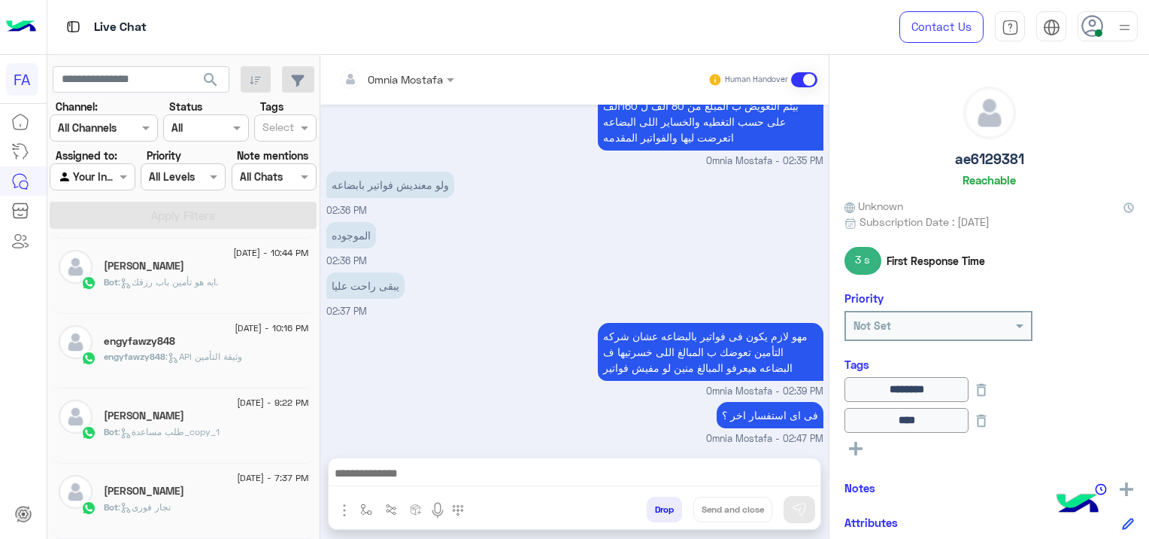
click at [199, 430] on span ": طلب مساعدة_copy_1" at bounding box center [169, 431] width 102 height 11
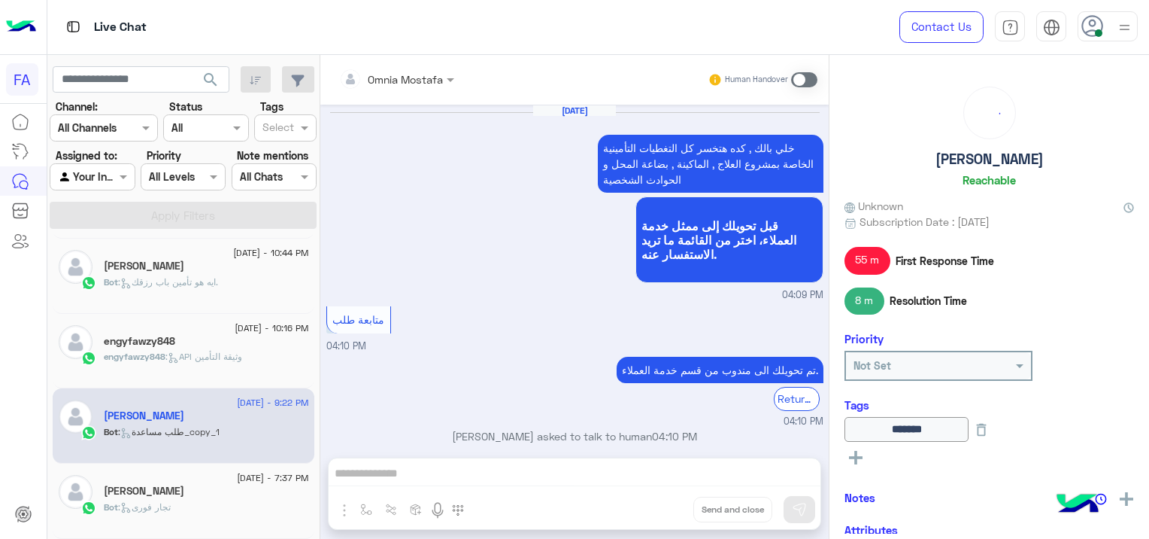
scroll to position [1414, 0]
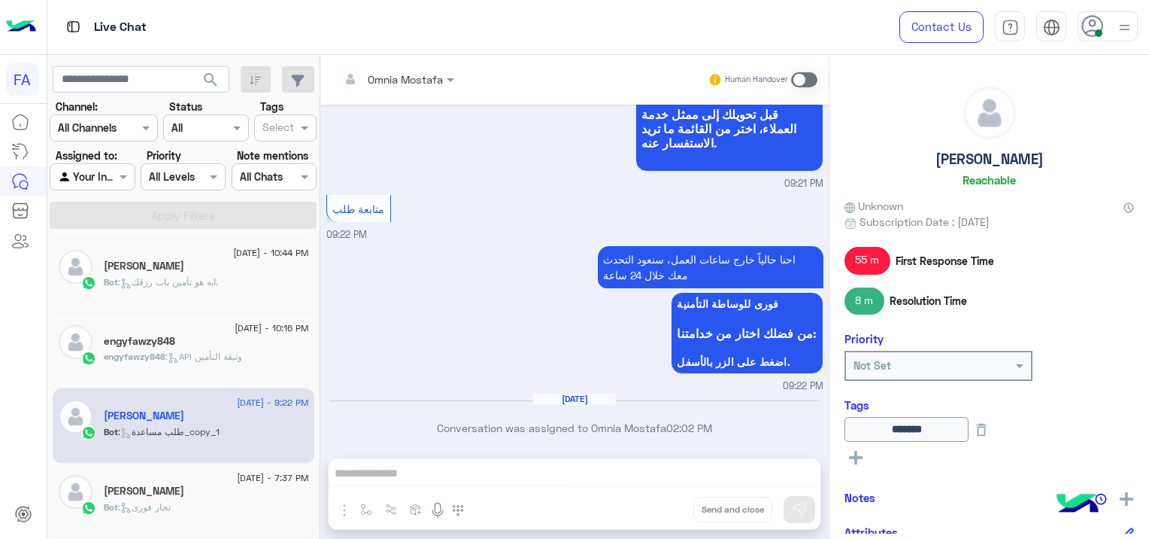
click at [179, 490] on div "[PERSON_NAME]" at bounding box center [206, 492] width 205 height 16
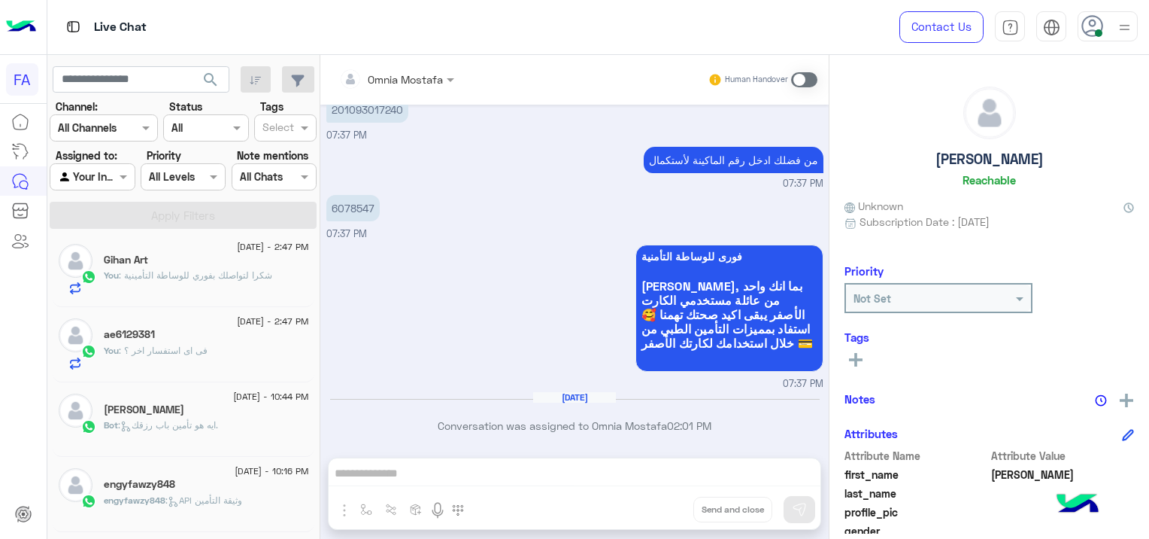
scroll to position [223, 0]
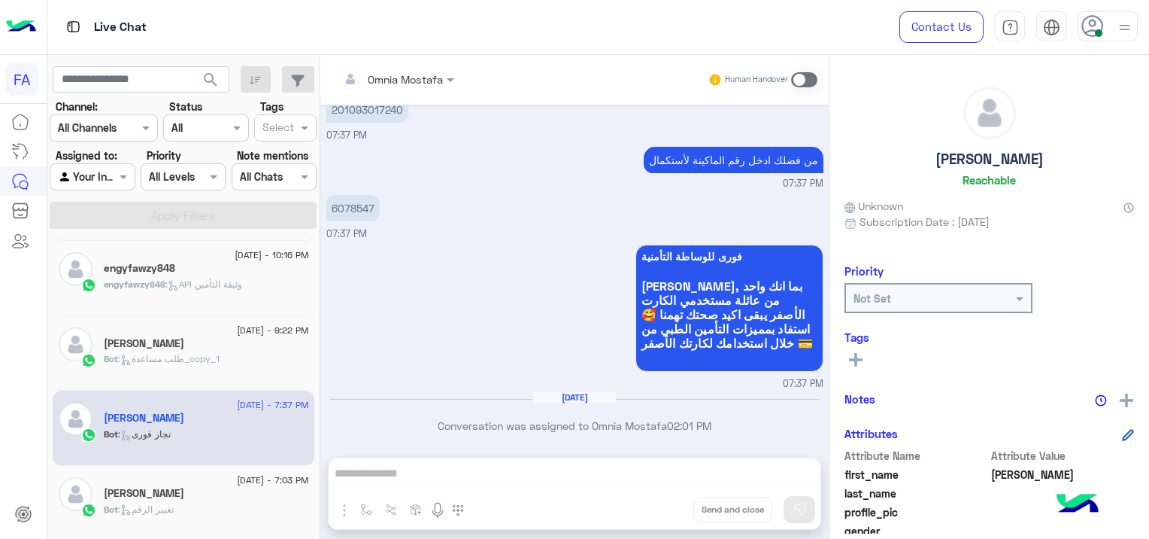
click at [197, 493] on div "[PERSON_NAME]" at bounding box center [206, 495] width 205 height 16
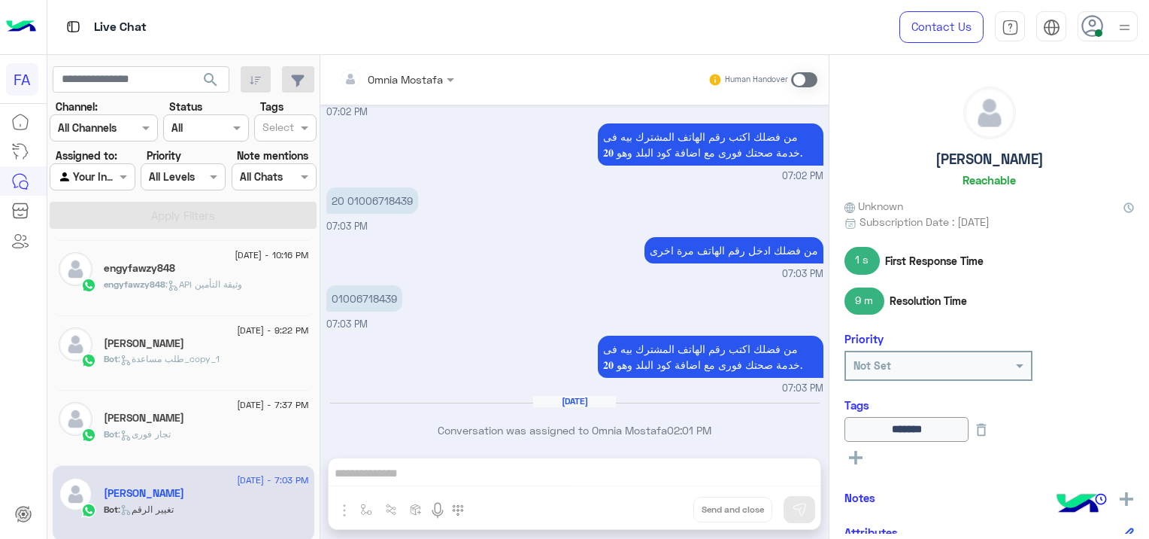
scroll to position [2160, 0]
click at [175, 424] on div "[PERSON_NAME]" at bounding box center [206, 419] width 205 height 16
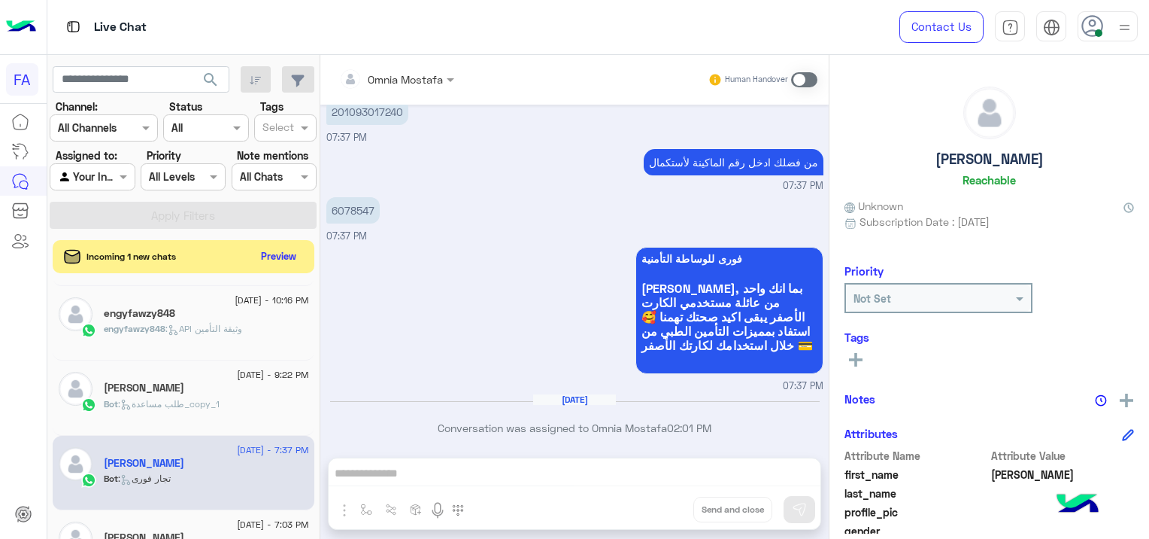
scroll to position [506, 0]
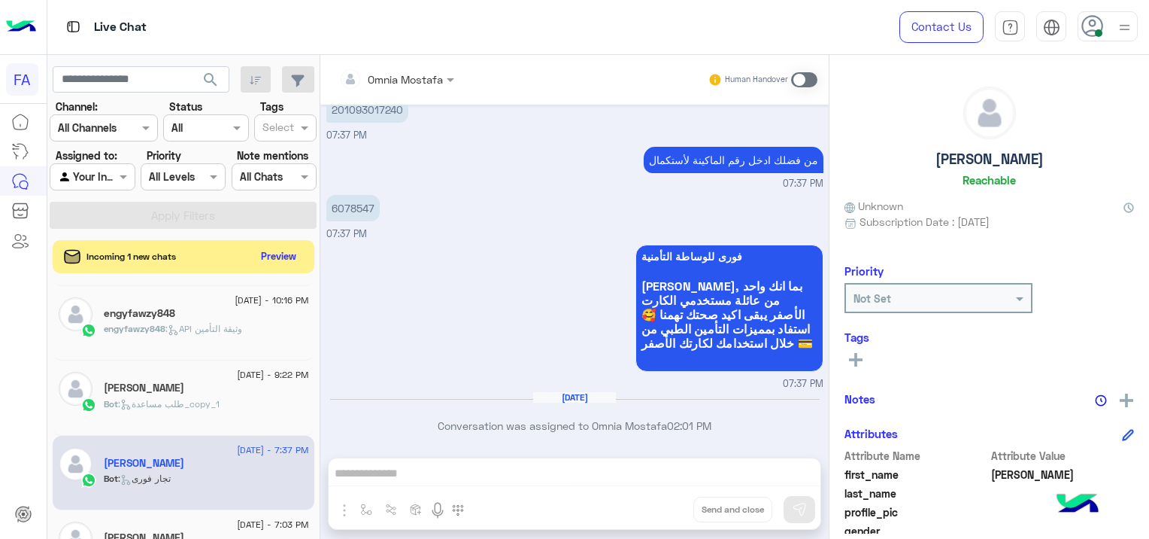
click at [241, 324] on span ": API وثيقة التأمين" at bounding box center [203, 328] width 77 height 11
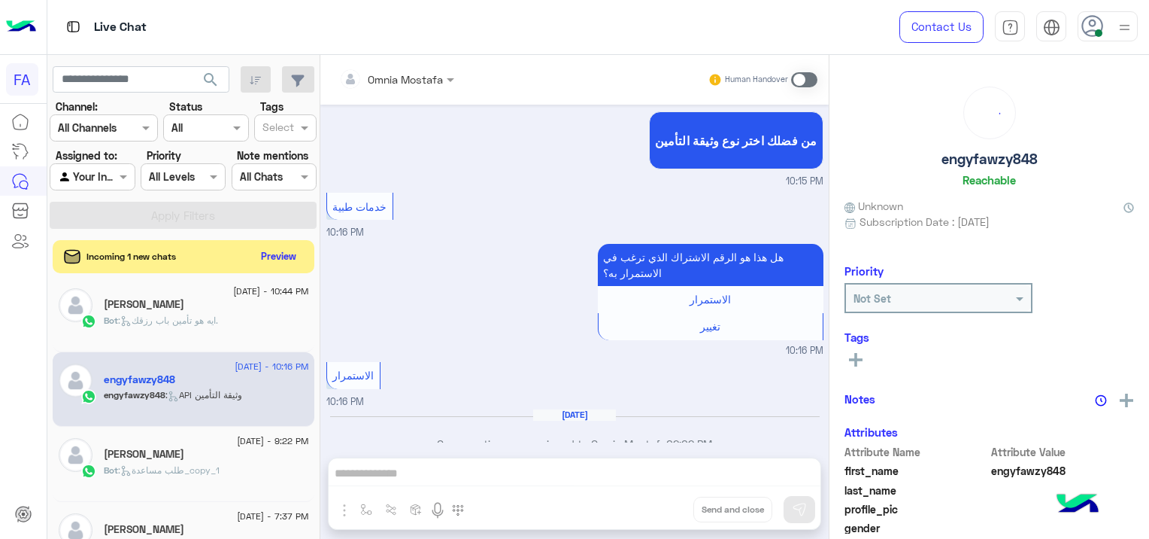
scroll to position [148, 0]
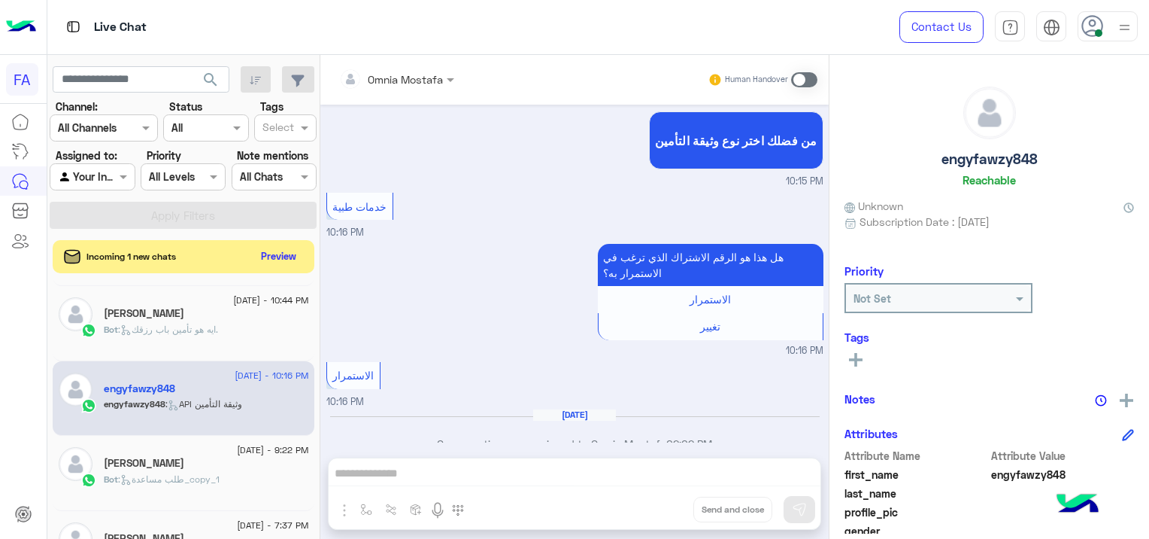
click at [217, 317] on div "[PERSON_NAME]" at bounding box center [206, 315] width 205 height 16
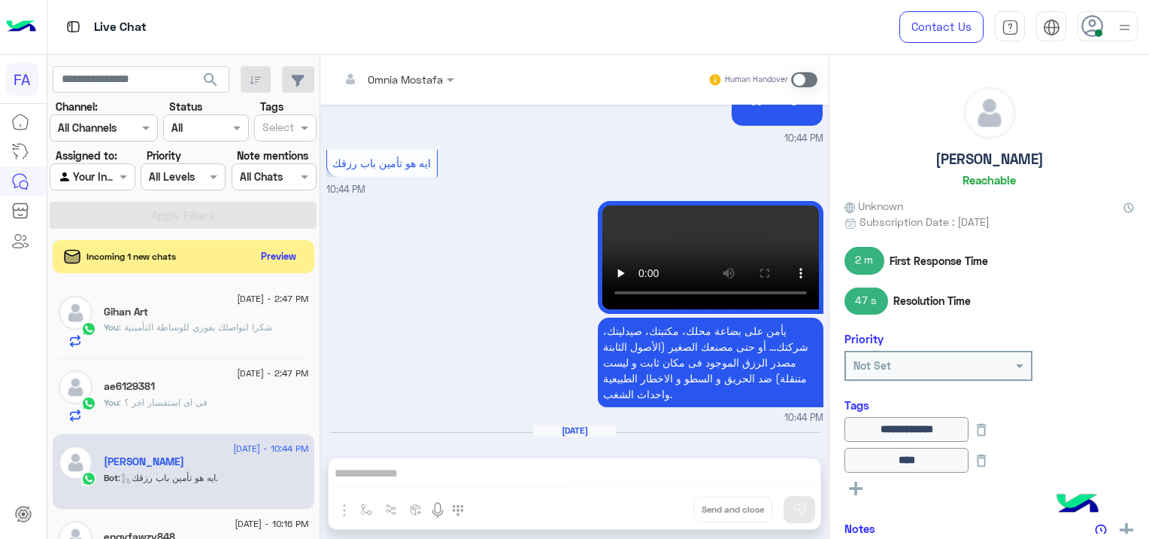
click at [183, 402] on span ": فى اى استفسار اخر ؟" at bounding box center [163, 401] width 89 height 11
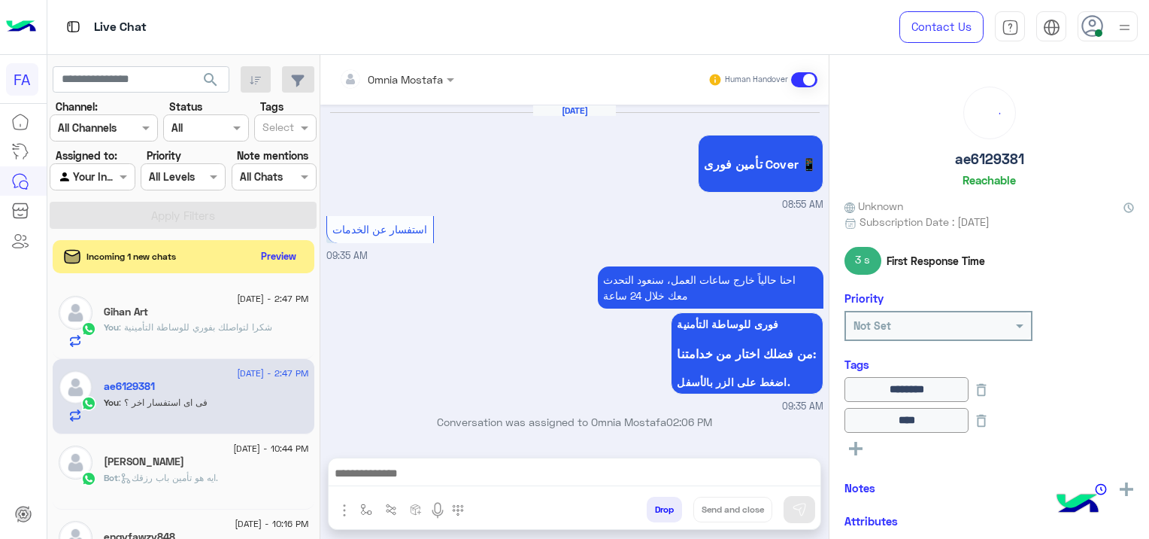
scroll to position [939, 0]
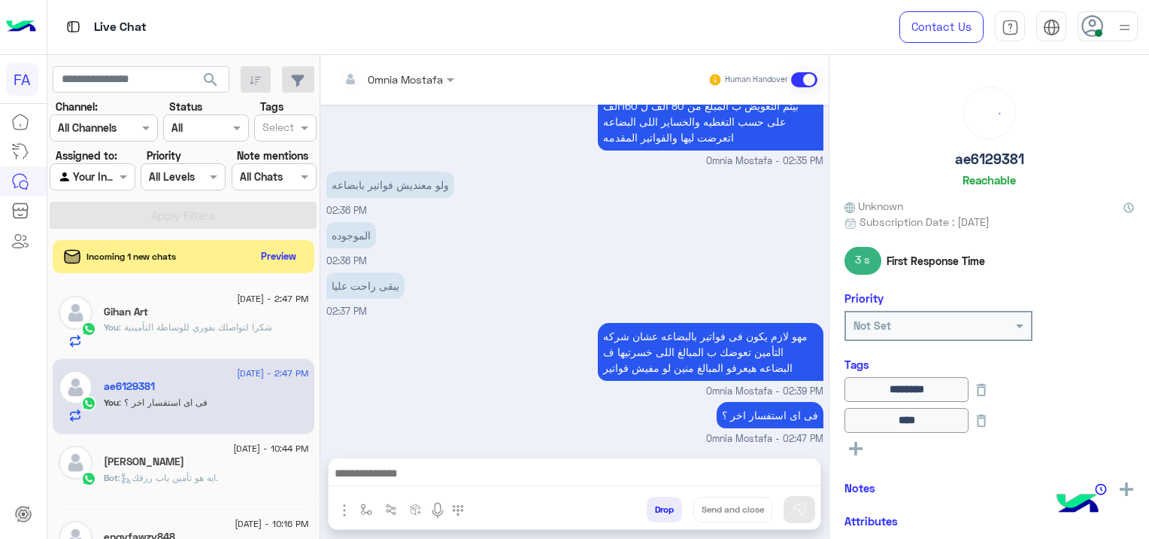
click at [190, 318] on div "Gihan Art" at bounding box center [206, 313] width 205 height 16
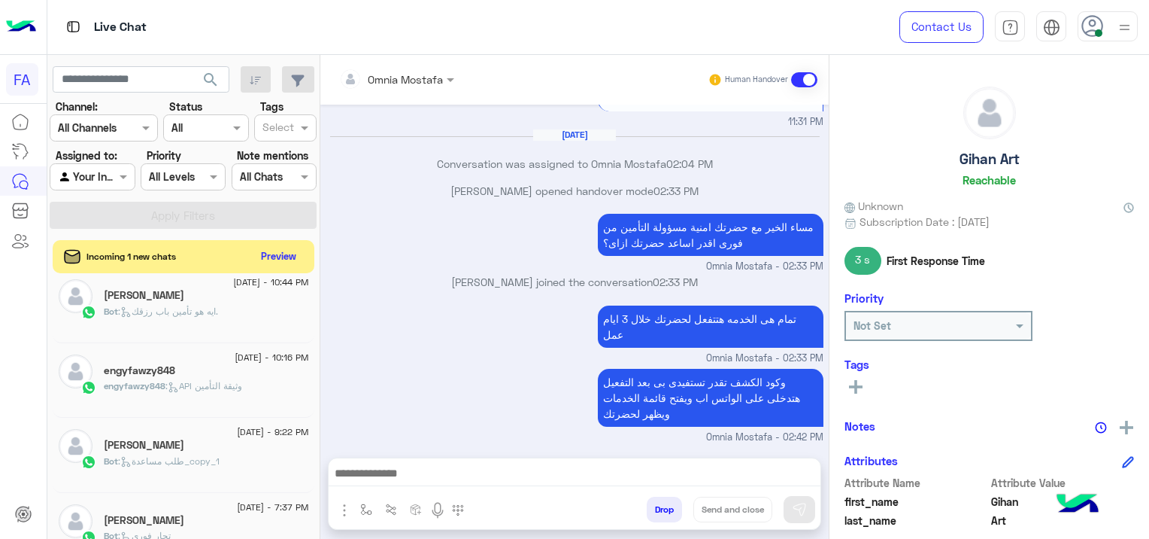
scroll to position [268, 0]
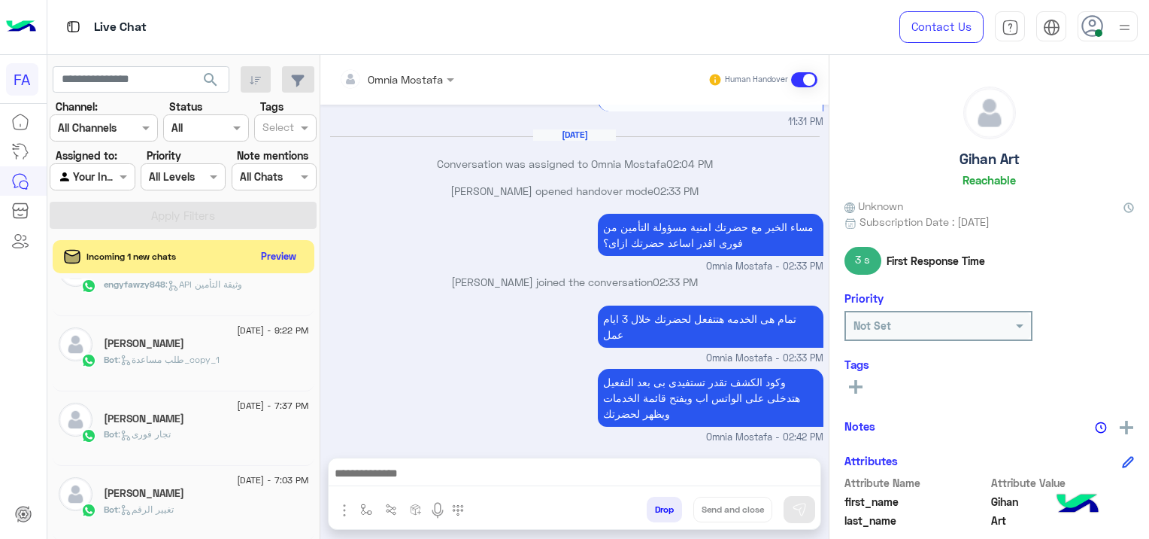
click at [227, 499] on div "[PERSON_NAME]" at bounding box center [206, 495] width 205 height 16
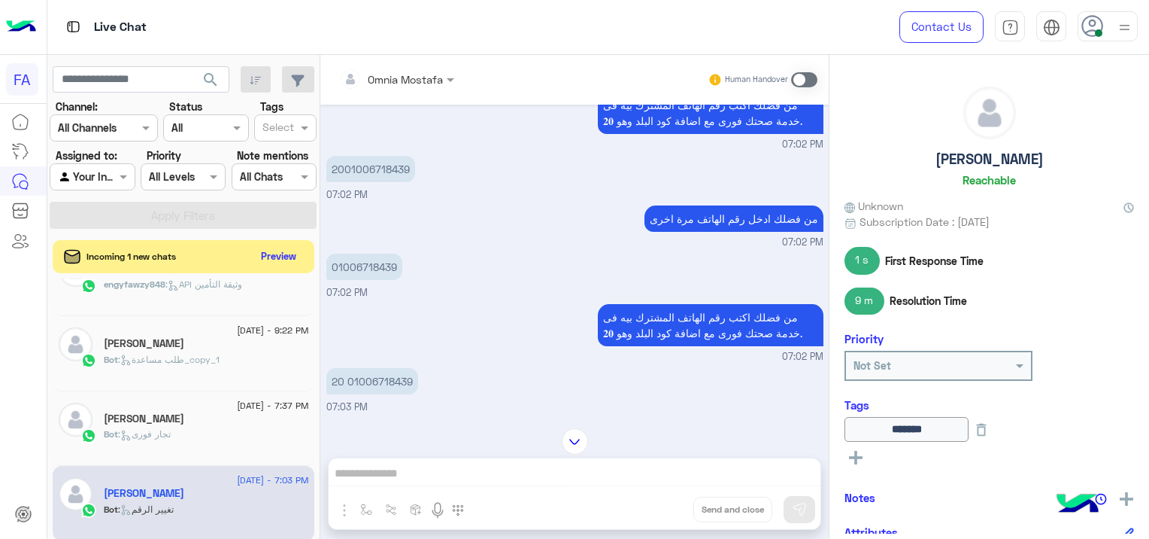
scroll to position [2160, 0]
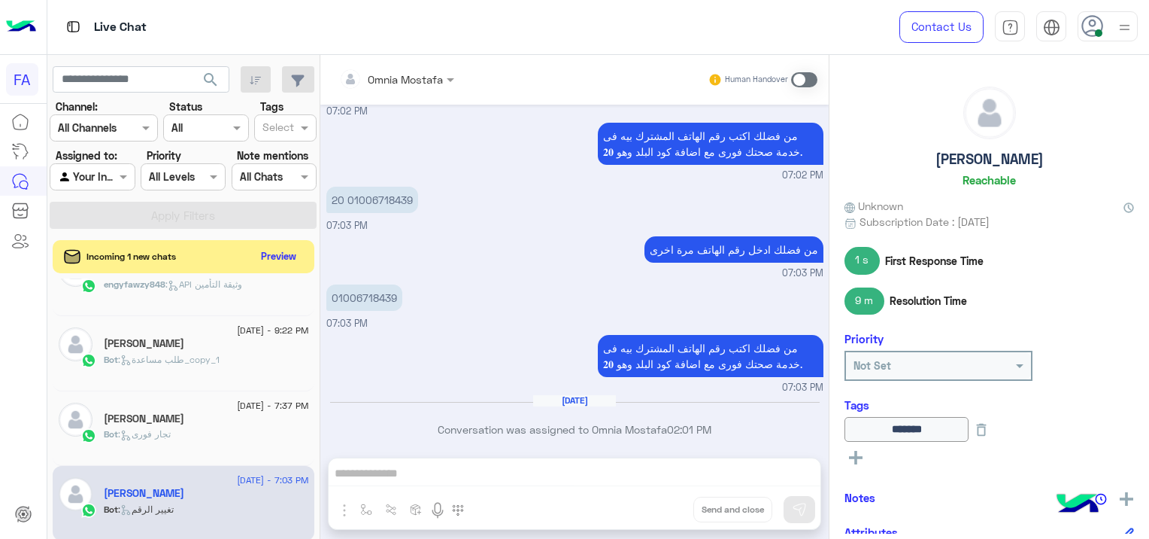
click at [804, 80] on span at bounding box center [804, 79] width 26 height 15
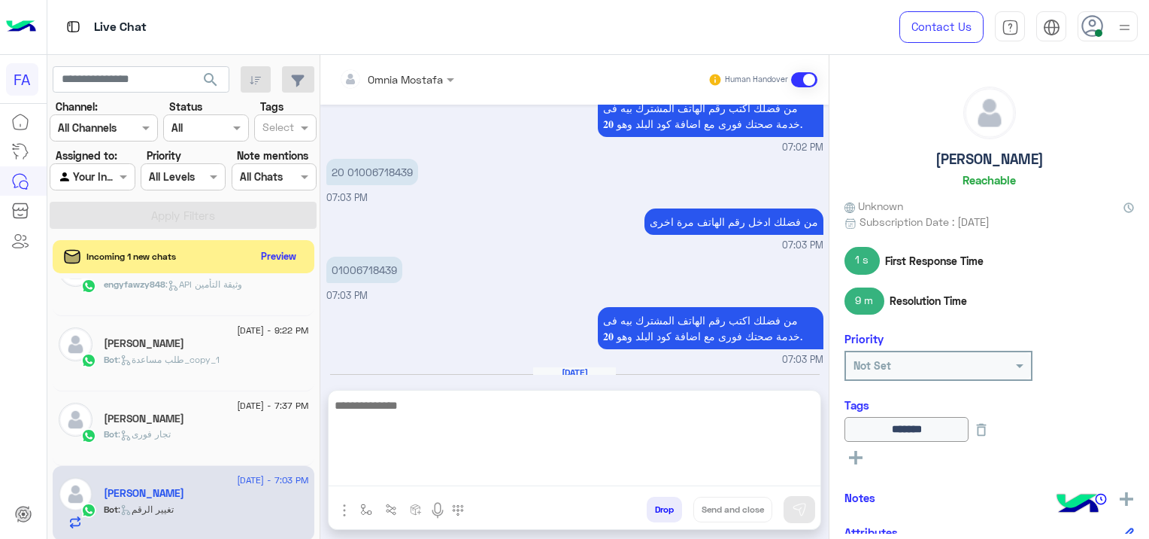
click at [439, 481] on textarea at bounding box center [575, 441] width 492 height 90
click at [371, 415] on textarea at bounding box center [575, 441] width 492 height 90
paste textarea "**********"
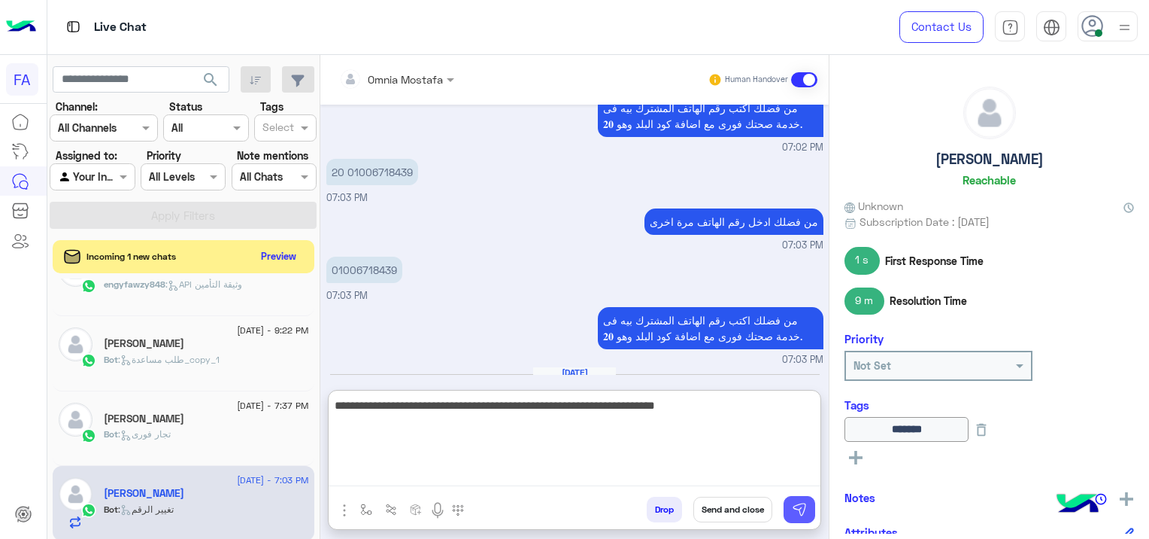
type textarea "**********"
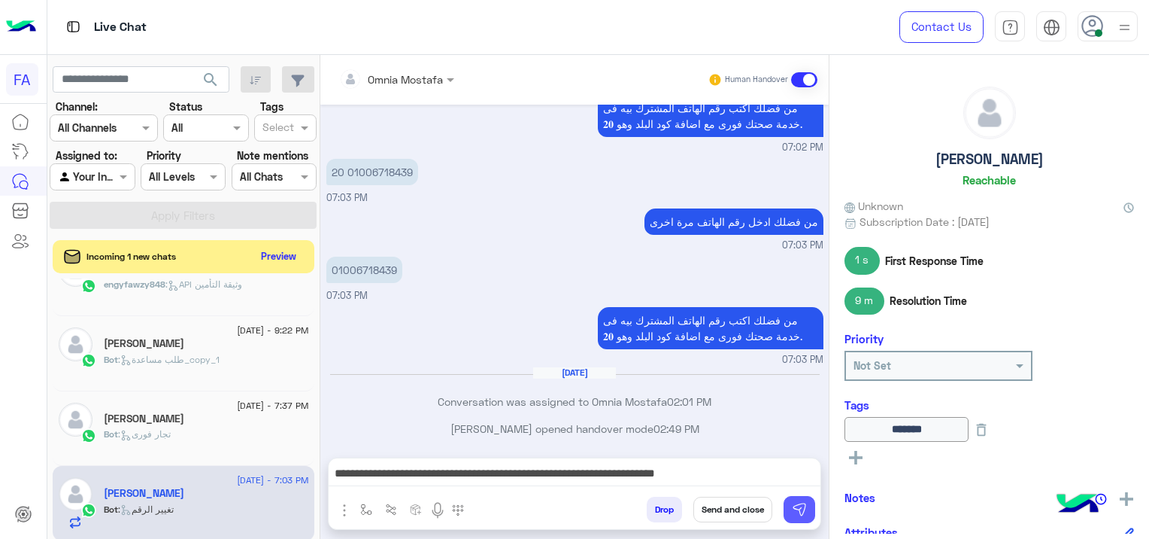
click at [806, 505] on img at bounding box center [799, 509] width 15 height 15
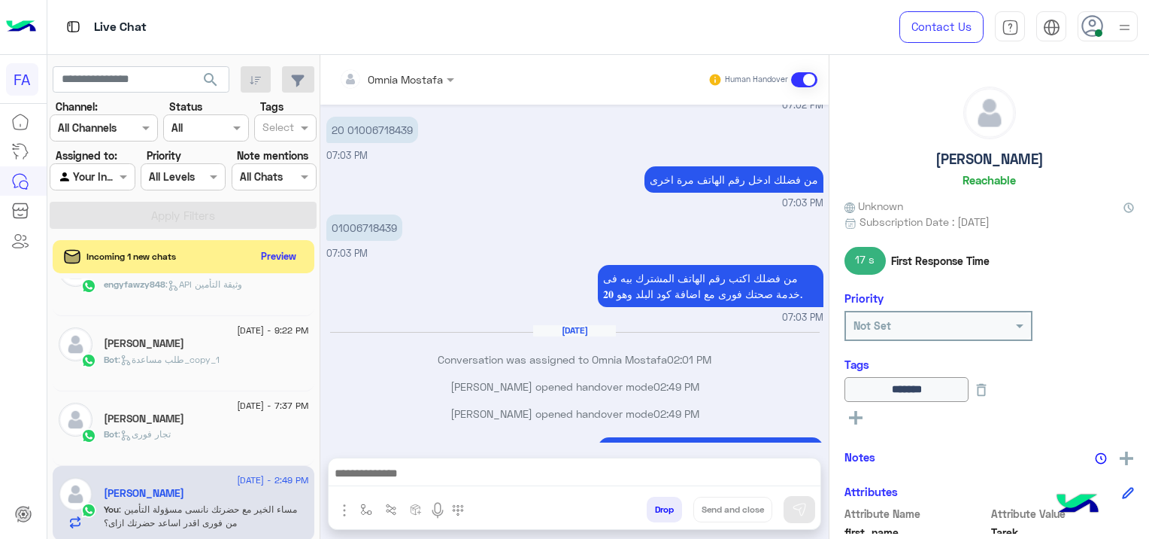
scroll to position [2305, 0]
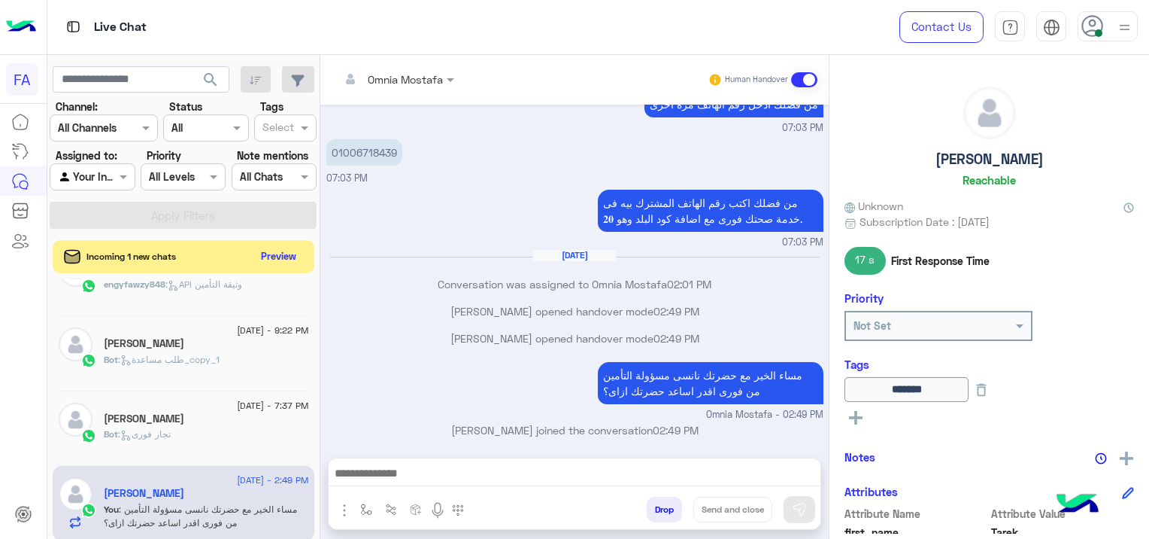
click at [171, 433] on span ": تجار فورى" at bounding box center [144, 433] width 53 height 11
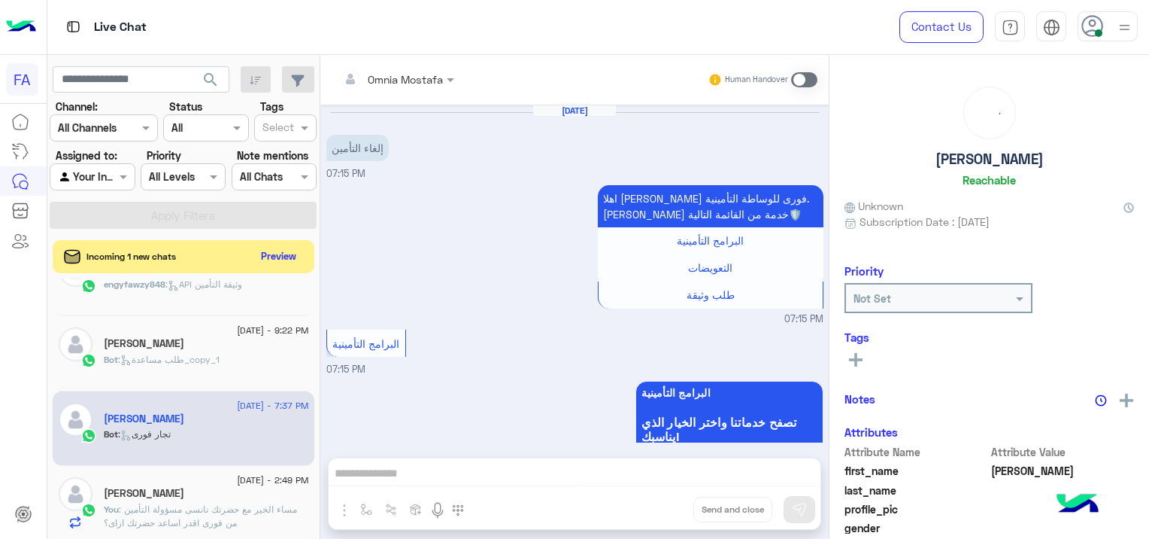
scroll to position [506, 0]
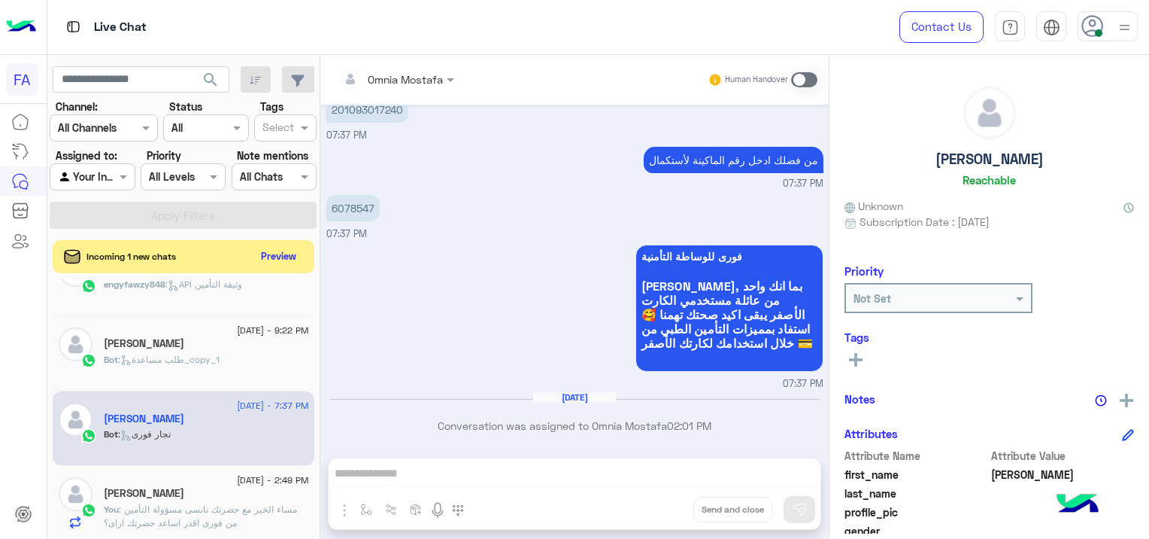
click at [172, 360] on span ": طلب مساعدة_copy_1" at bounding box center [169, 359] width 102 height 11
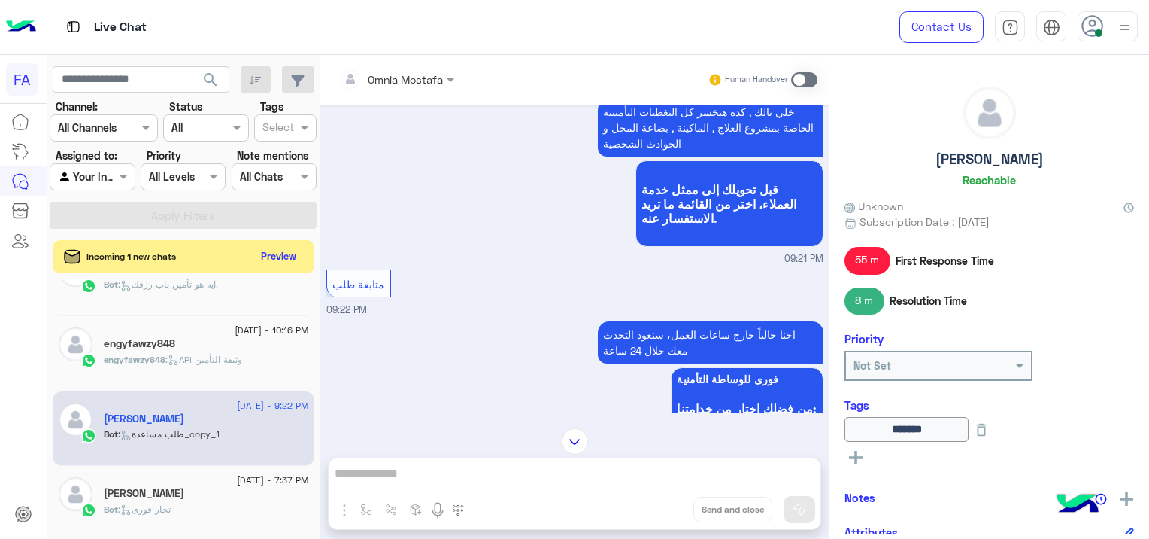
scroll to position [1414, 0]
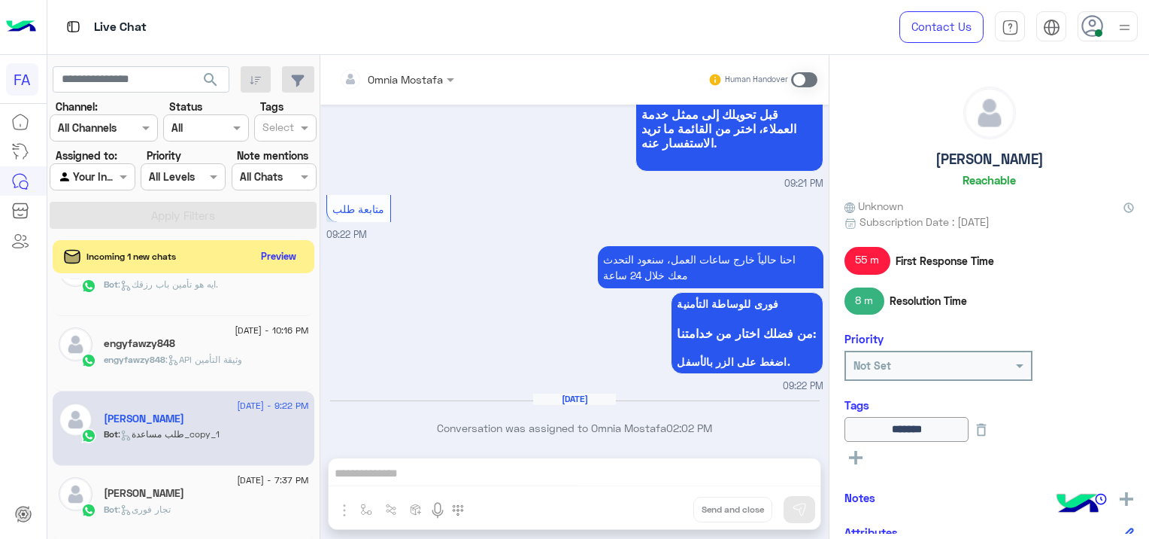
click at [229, 344] on div "engyfawzy848" at bounding box center [206, 345] width 205 height 16
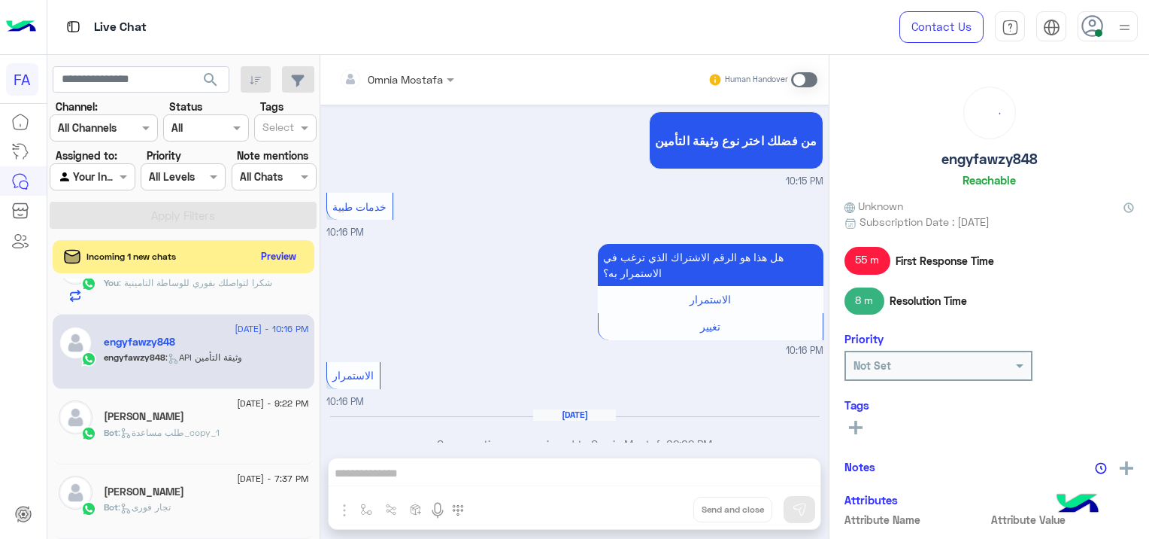
scroll to position [193, 0]
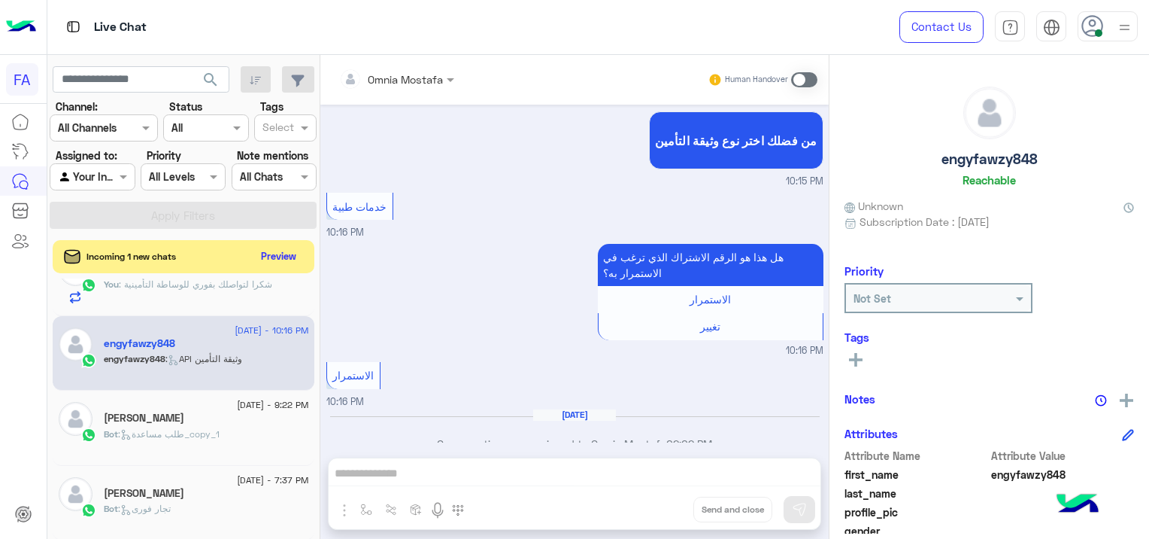
click at [164, 502] on span ": تجار فورى" at bounding box center [144, 507] width 53 height 11
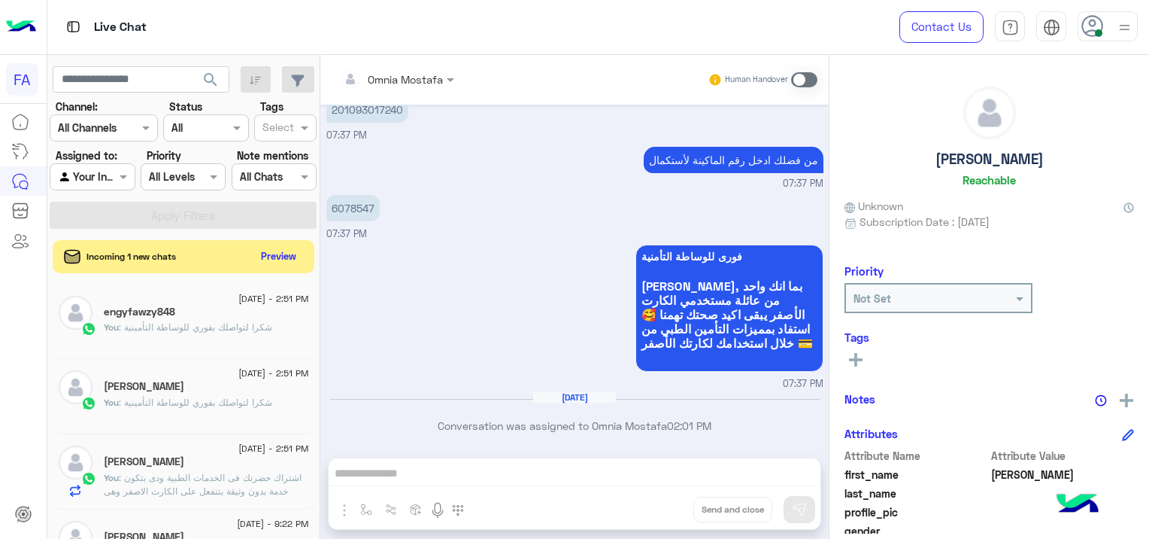
click at [208, 391] on div "[PERSON_NAME]" at bounding box center [206, 388] width 205 height 16
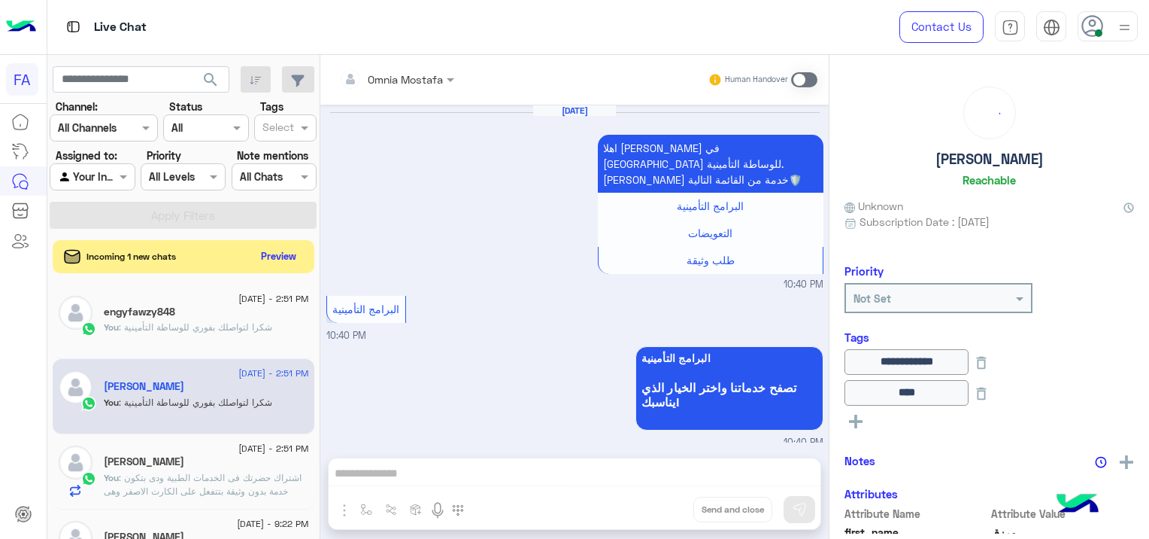
scroll to position [1566, 0]
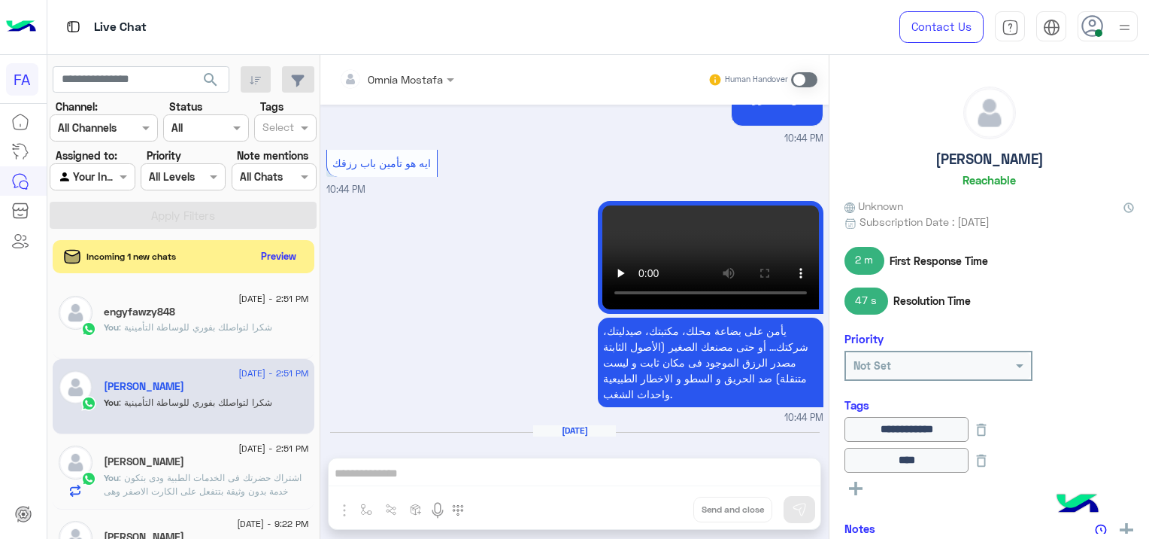
click at [238, 328] on span ": شكرا لتواصلك بفوري للوساطة التأمينية" at bounding box center [195, 326] width 153 height 11
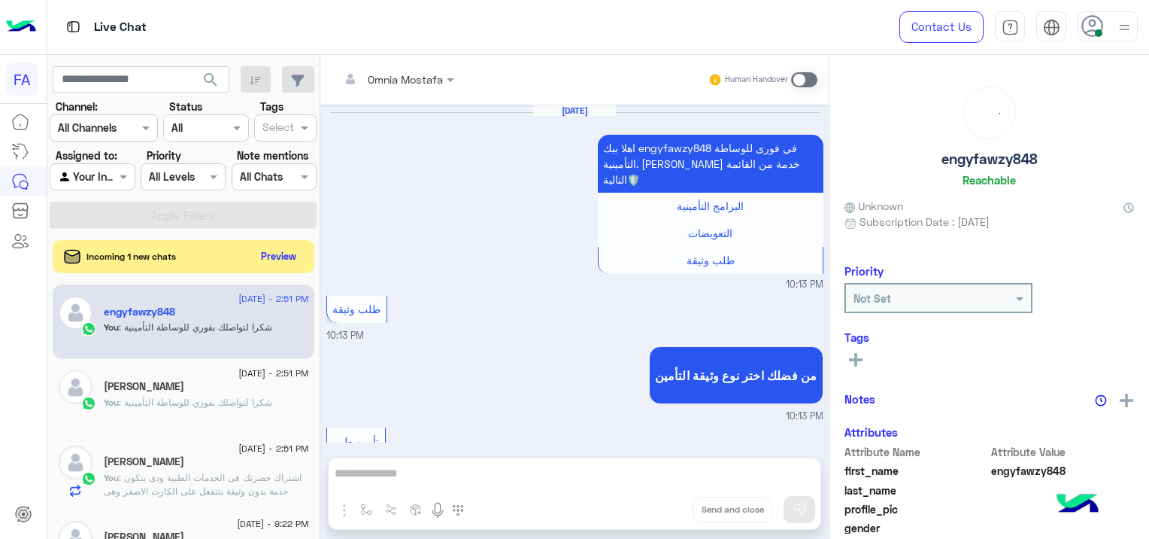
scroll to position [1237, 0]
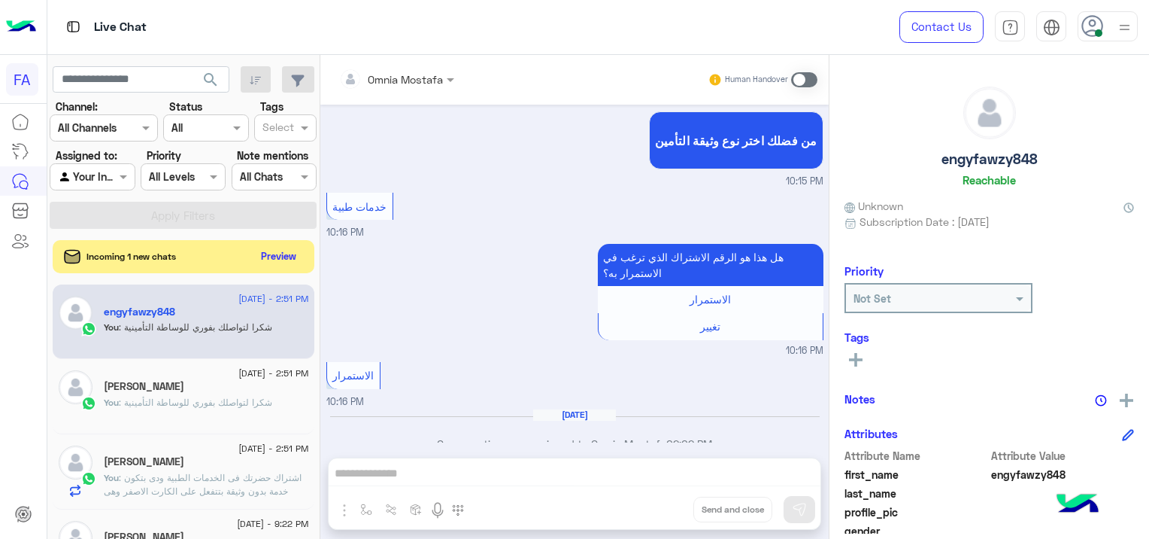
click at [176, 472] on span ": اشتراك حضرتك فى الخدمات الطبية ودى بتكون خدمة بدون وثيقة بتتفعل على الكارت ال…" at bounding box center [203, 491] width 198 height 38
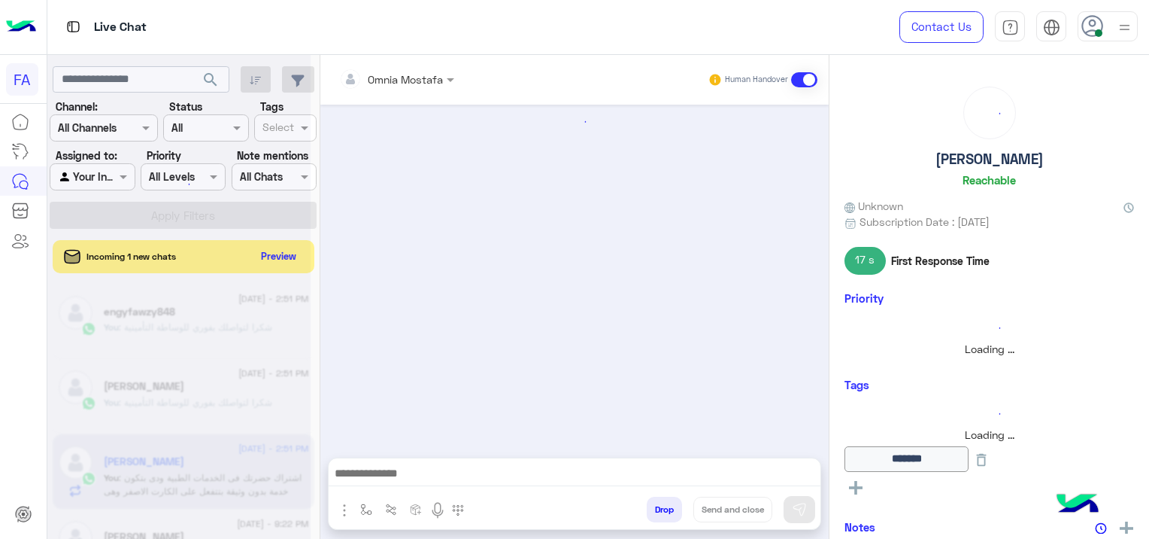
scroll to position [736, 0]
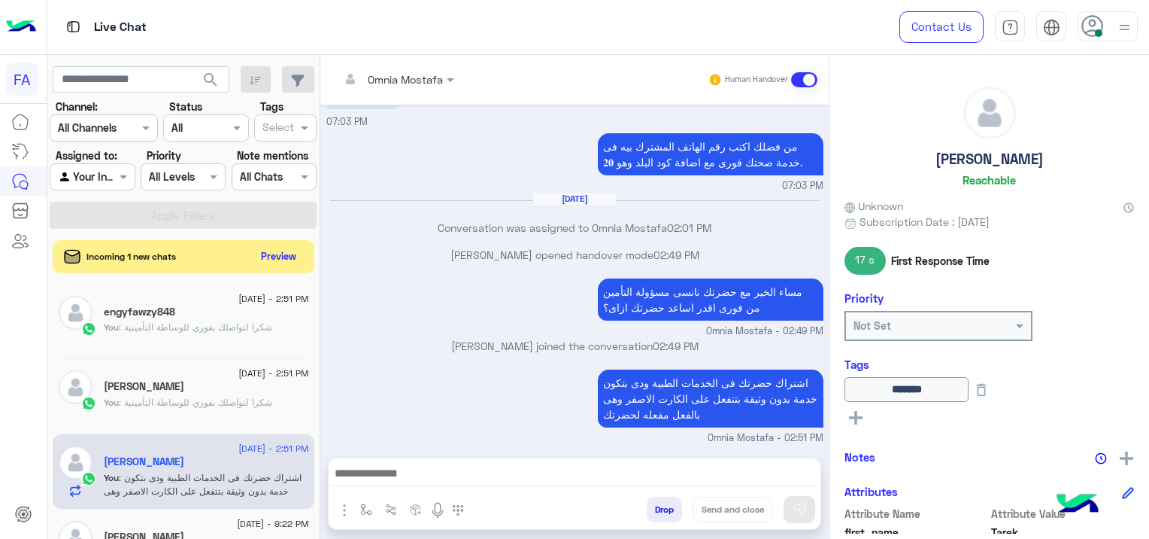
click at [181, 329] on span ": شكرا لتواصلك بفوري للوساطة التأمينية" at bounding box center [195, 326] width 153 height 11
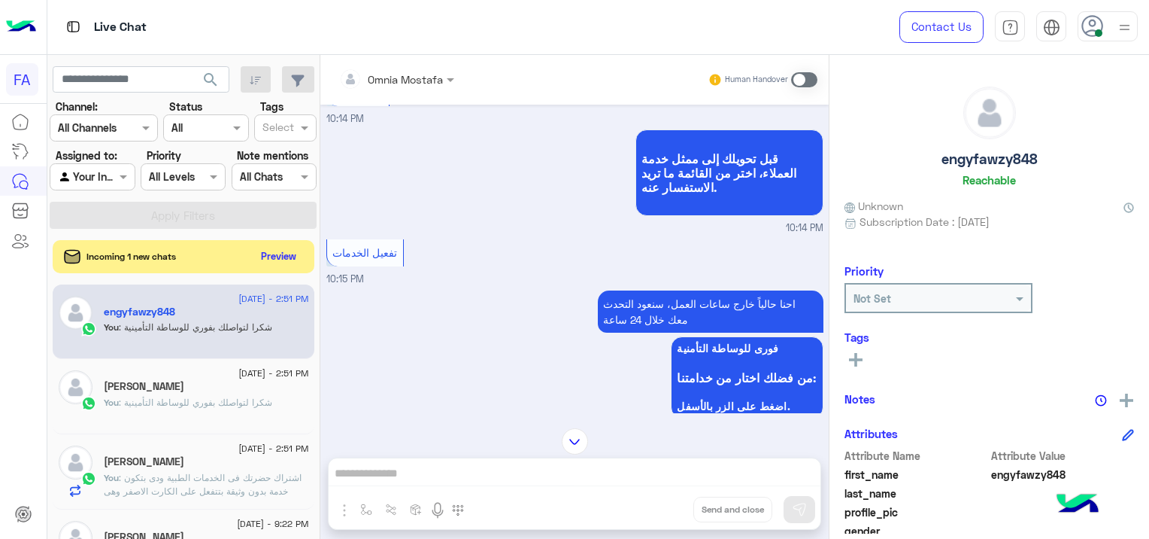
scroll to position [560, 0]
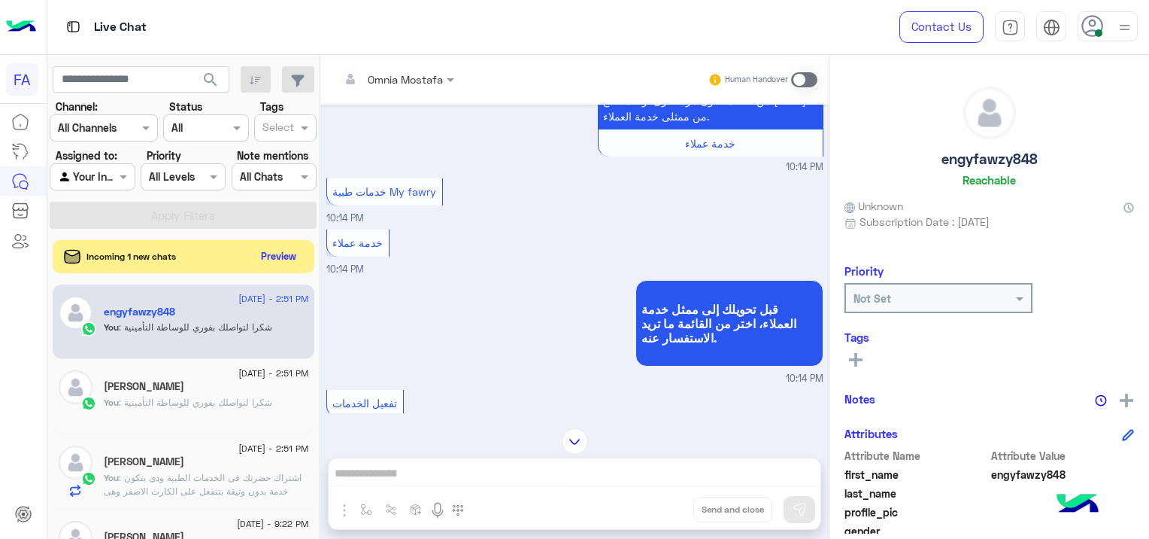
click at [803, 80] on span at bounding box center [804, 79] width 26 height 15
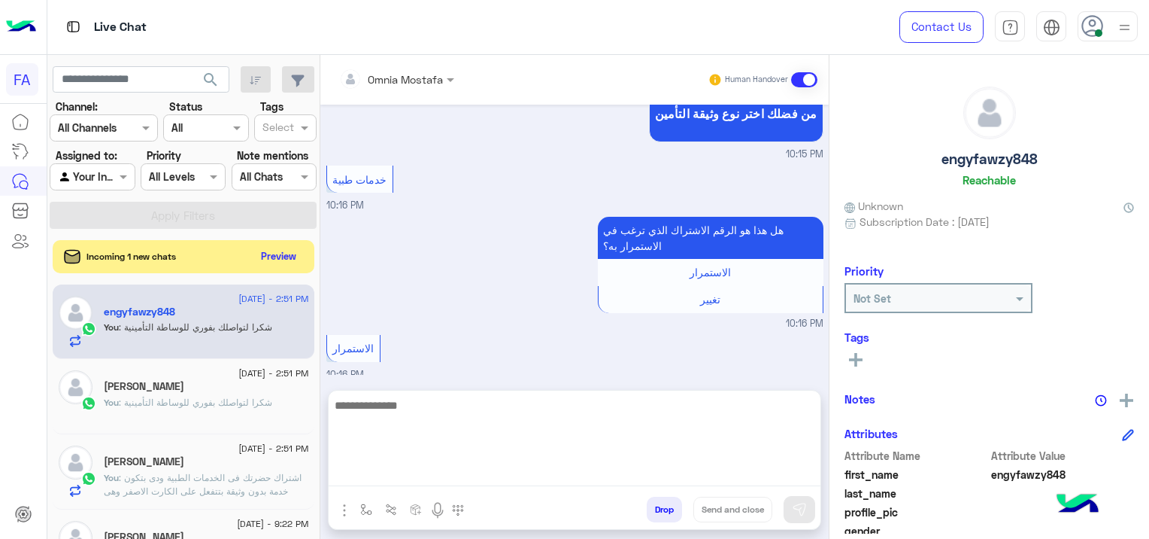
click at [417, 467] on textarea at bounding box center [575, 441] width 492 height 90
paste textarea "**********"
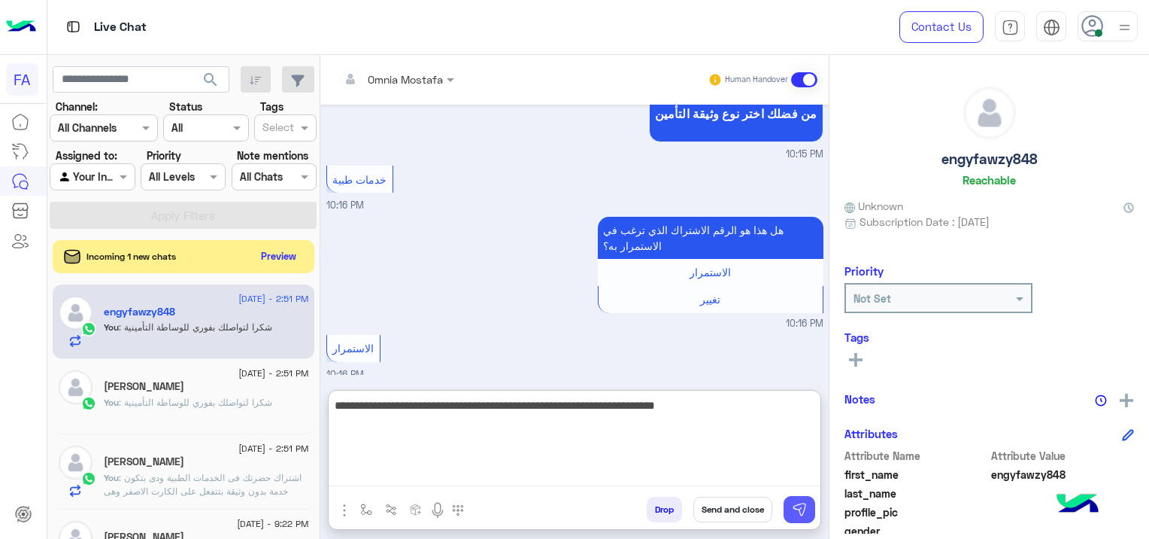
type textarea "**********"
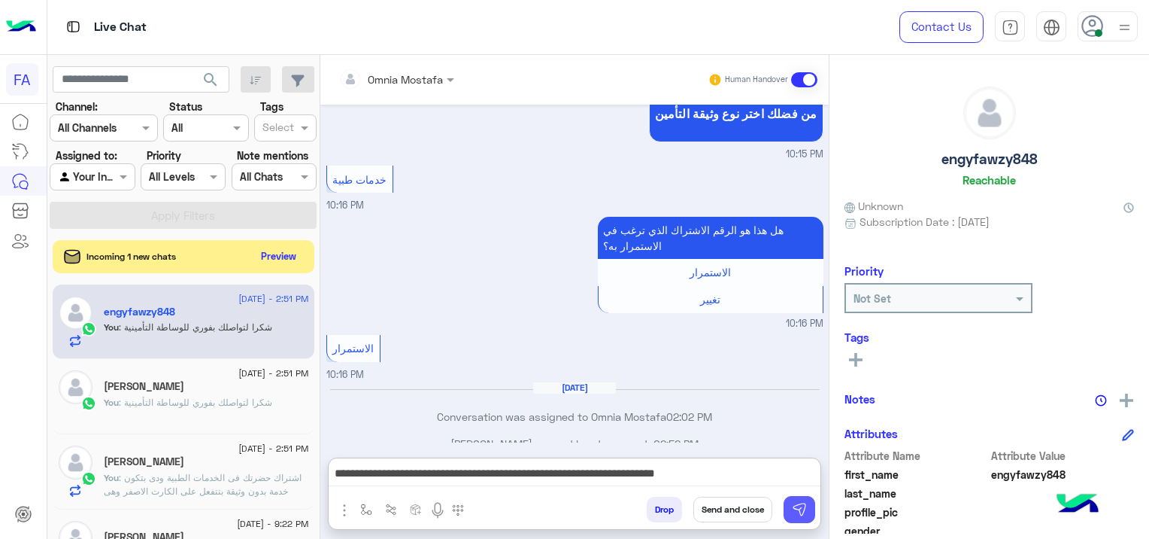
click at [801, 509] on img at bounding box center [799, 509] width 15 height 15
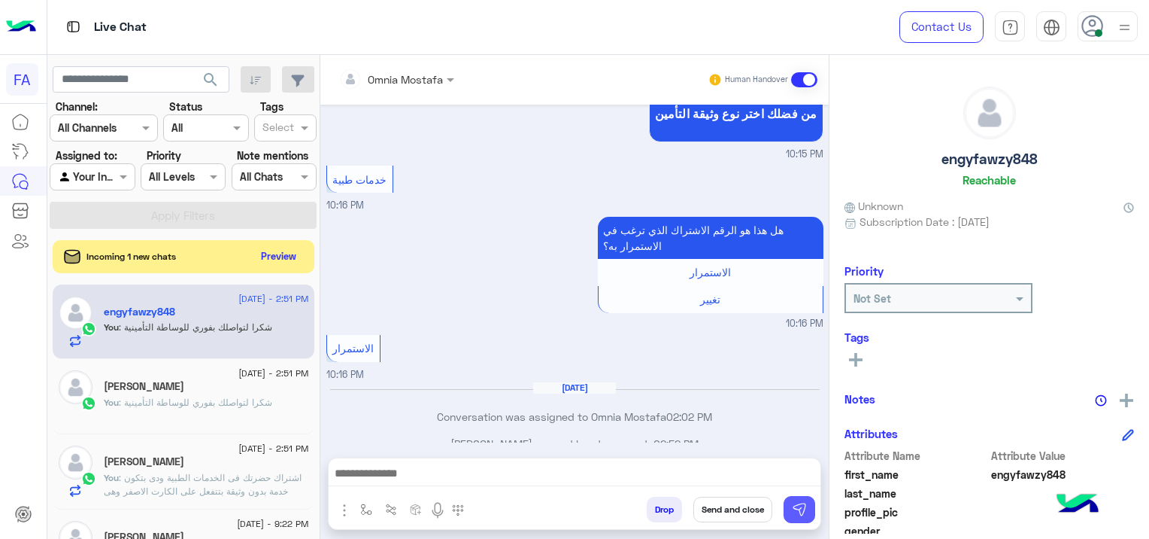
scroll to position [1328, 0]
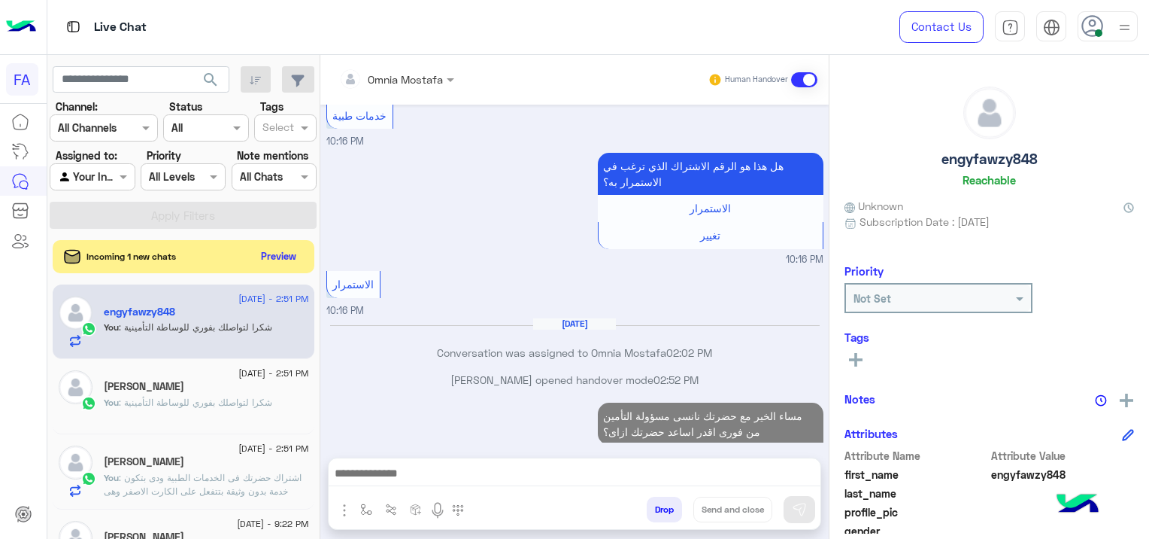
click at [238, 472] on span ": اشتراك حضرتك فى الخدمات الطبية ودى بتكون خدمة بدون وثيقة بتتفعل على الكارت ال…" at bounding box center [203, 491] width 198 height 38
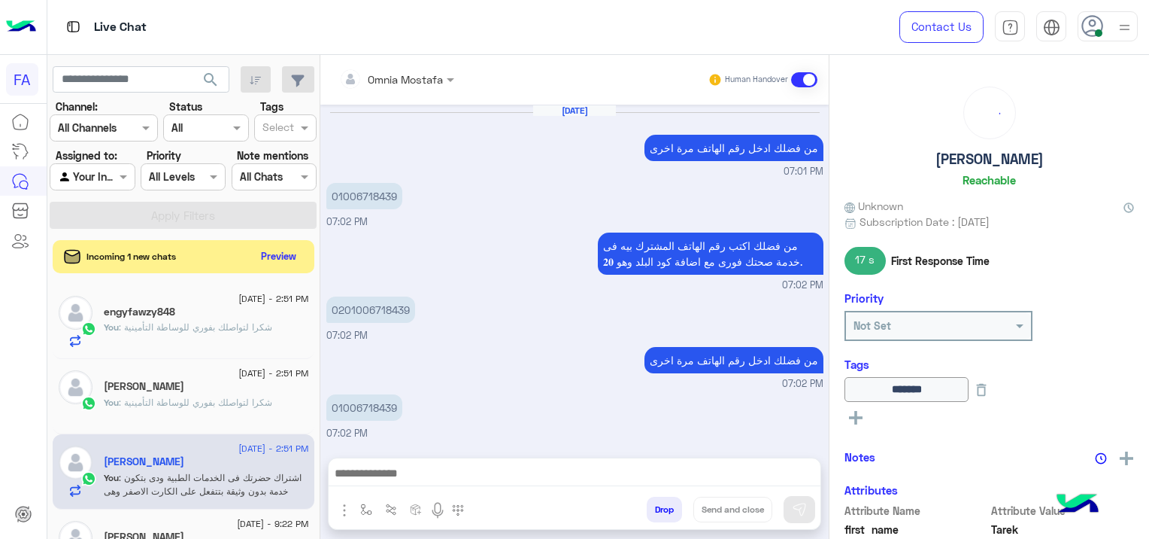
scroll to position [736, 0]
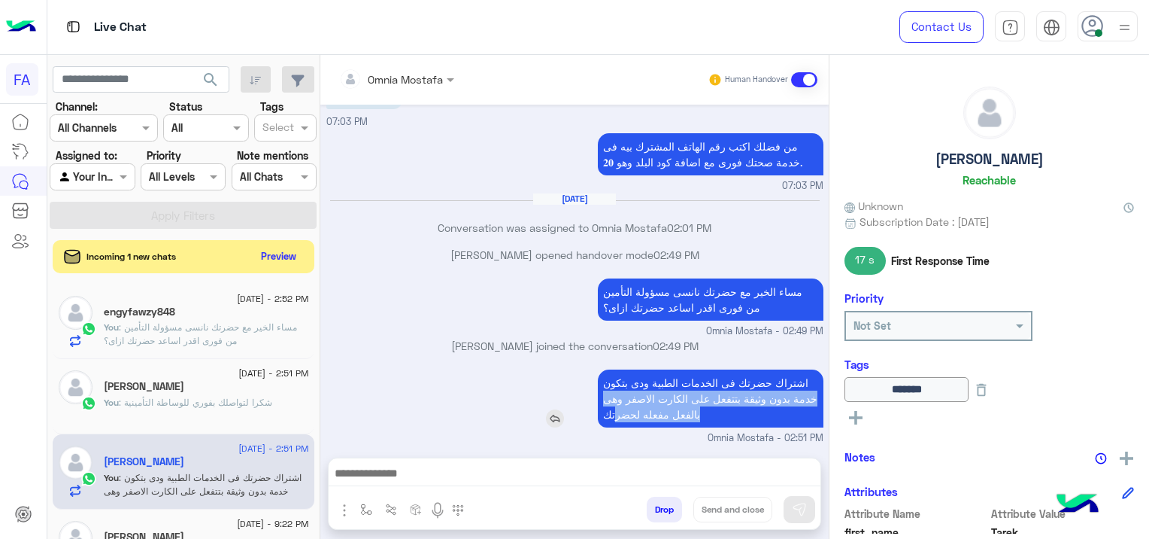
drag, startPoint x: 800, startPoint y: 378, endPoint x: 608, endPoint y: 414, distance: 195.3
click at [608, 414] on p "اشتراك حضرتك فى الخدمات الطبية ودى بتكون خدمة بدون وثيقة بتتفعل على الكارت الاص…" at bounding box center [711, 398] width 226 height 58
drag, startPoint x: 608, startPoint y: 414, endPoint x: 593, endPoint y: 374, distance: 43.3
click at [598, 374] on div "اشتراك حضرتك فى الخدمات الطبية ودى بتكون خدمة بدون وثيقة بتتفعل على الكارت الاص…" at bounding box center [711, 398] width 226 height 58
drag, startPoint x: 604, startPoint y: 375, endPoint x: 698, endPoint y: 413, distance: 101.6
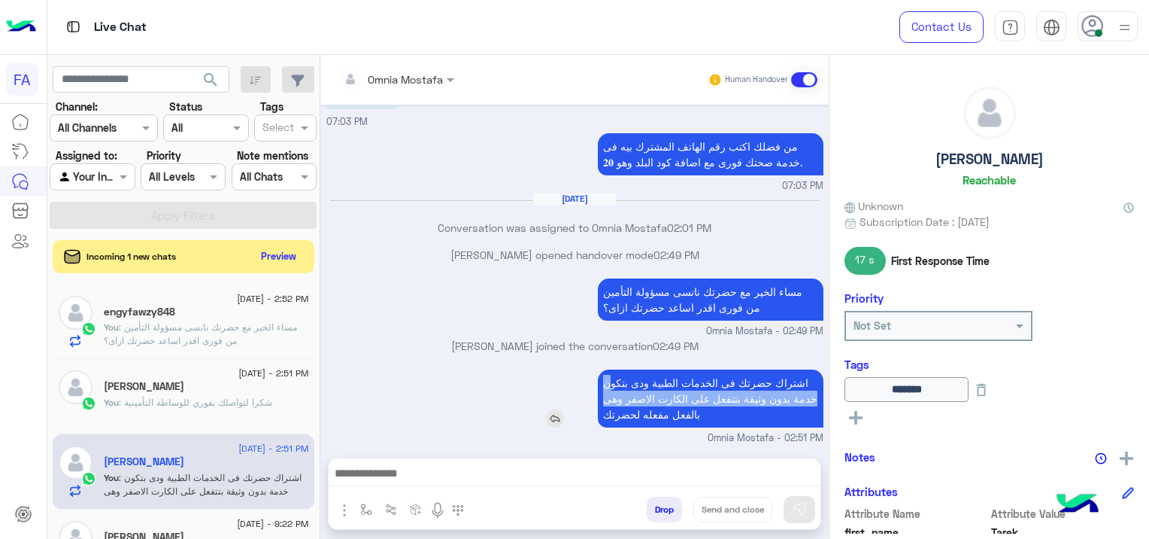
click at [698, 413] on p "اشتراك حضرتك فى الخدمات الطبية ودى بتكون خدمة بدون وثيقة بتتفعل على الكارت الاص…" at bounding box center [711, 398] width 226 height 58
click at [801, 376] on p "اشتراك حضرتك فى الخدمات الطبية ودى بتكون خدمة بدون وثيقة بتتفعل على الكارت الاص…" at bounding box center [711, 398] width 226 height 58
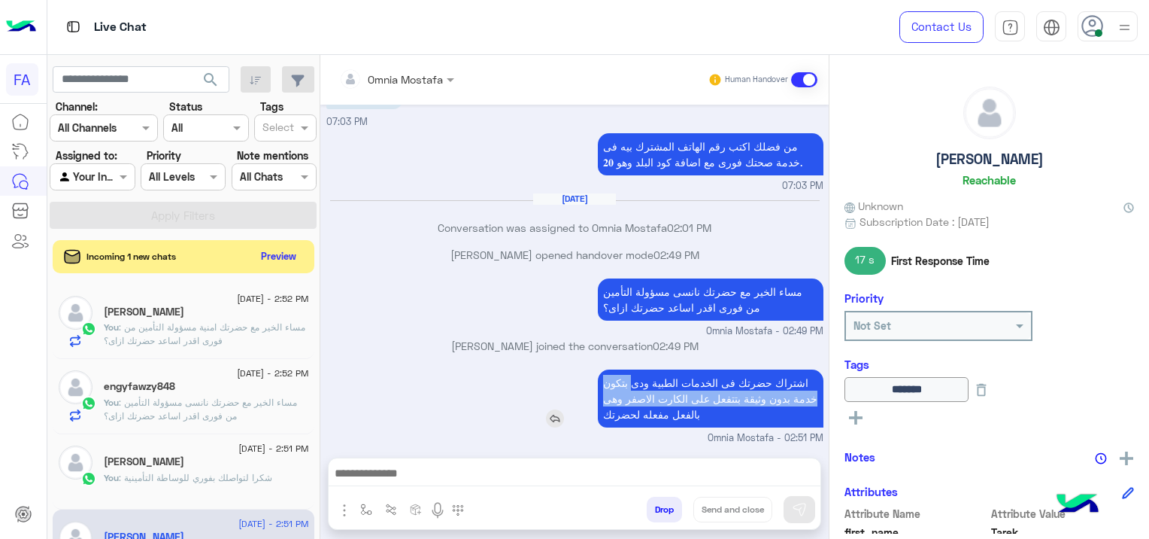
drag, startPoint x: 801, startPoint y: 376, endPoint x: 599, endPoint y: 412, distance: 205.5
click at [599, 412] on p "اشتراك حضرتك فى الخدمات الطبية ودى بتكون خدمة بدون وثيقة بتتفعل على الكارت الاص…" at bounding box center [711, 398] width 226 height 58
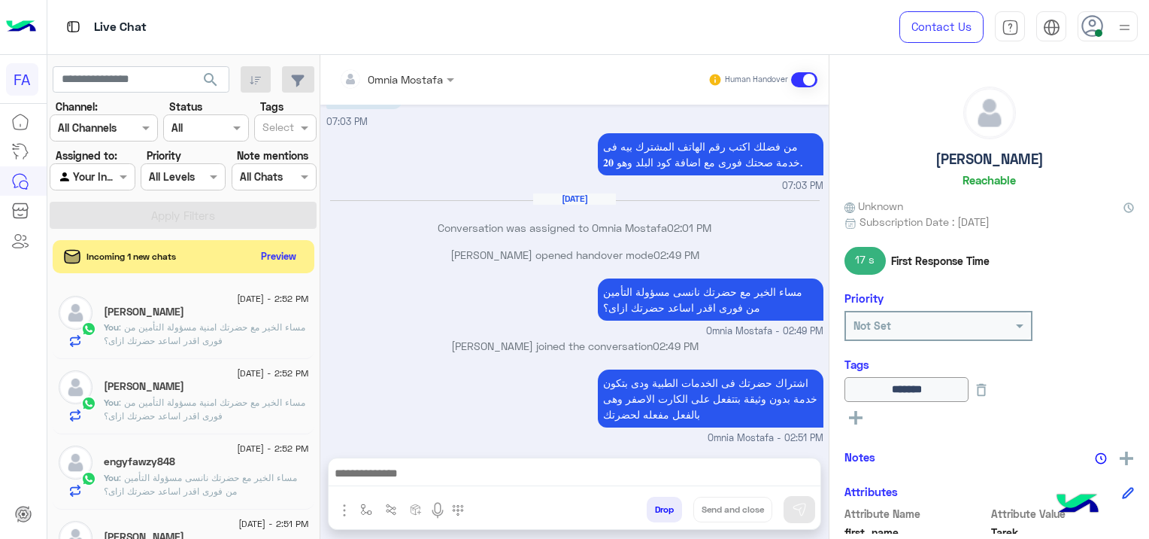
click at [439, 370] on div "اشتراك حضرتك فى الخدمات الطبية ودى بتكون خدمة بدون وثيقة بتتفعل على الكارت الاص…" at bounding box center [574, 406] width 497 height 80
click at [645, 400] on p "اشتراك حضرتك فى الخدمات الطبية ودى بتكون خدمة بدون وثيقة بتتفعل على الكارت الاص…" at bounding box center [711, 398] width 226 height 58
click at [647, 385] on p "اشتراك حضرتك فى الخدمات الطبية ودى بتكون خدمة بدون وثيقة بتتفعل على الكارت الاص…" at bounding box center [711, 398] width 226 height 58
drag, startPoint x: 803, startPoint y: 375, endPoint x: 596, endPoint y: 384, distance: 207.8
click at [598, 384] on p "اشتراك حضرتك فى الخدمات الطبية ودى بتكون خدمة بدون وثيقة بتتفعل على الكارت الاص…" at bounding box center [711, 398] width 226 height 58
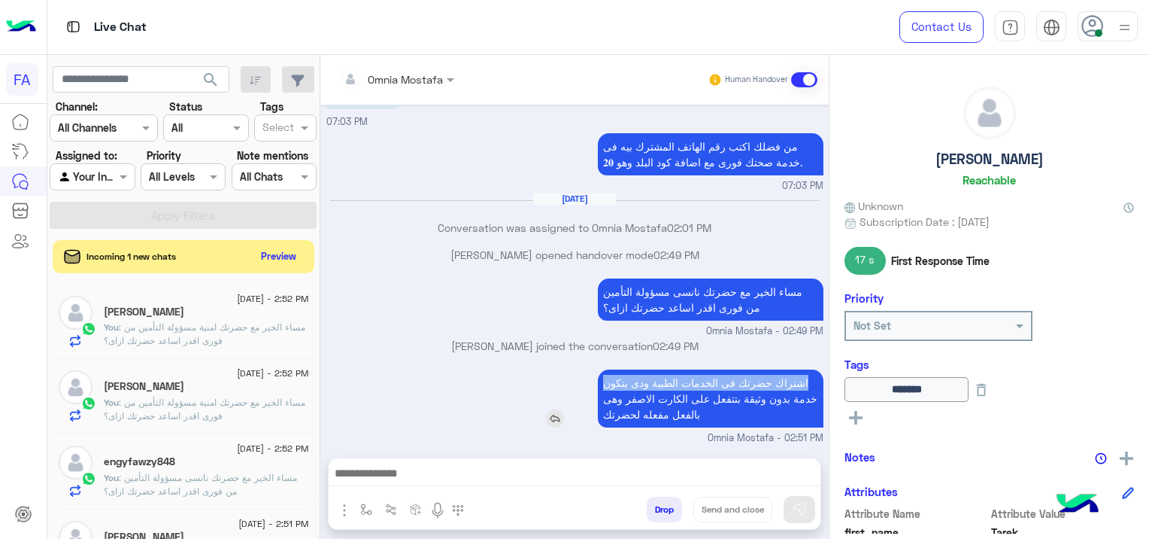
copy p "اشتراك حضرتك فى الخدمات الطبية ودى بتكون"
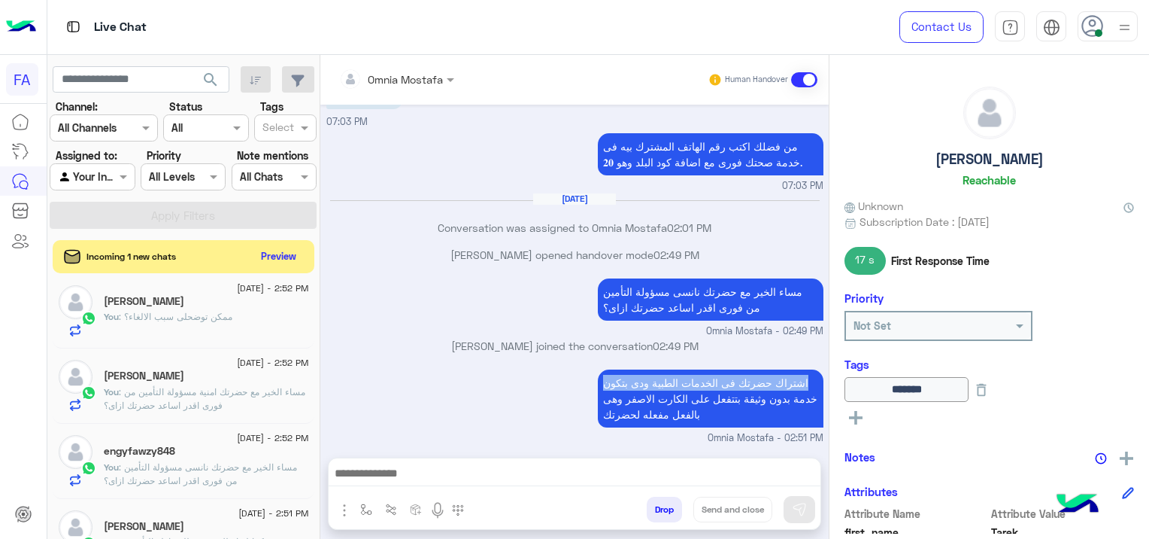
scroll to position [0, 0]
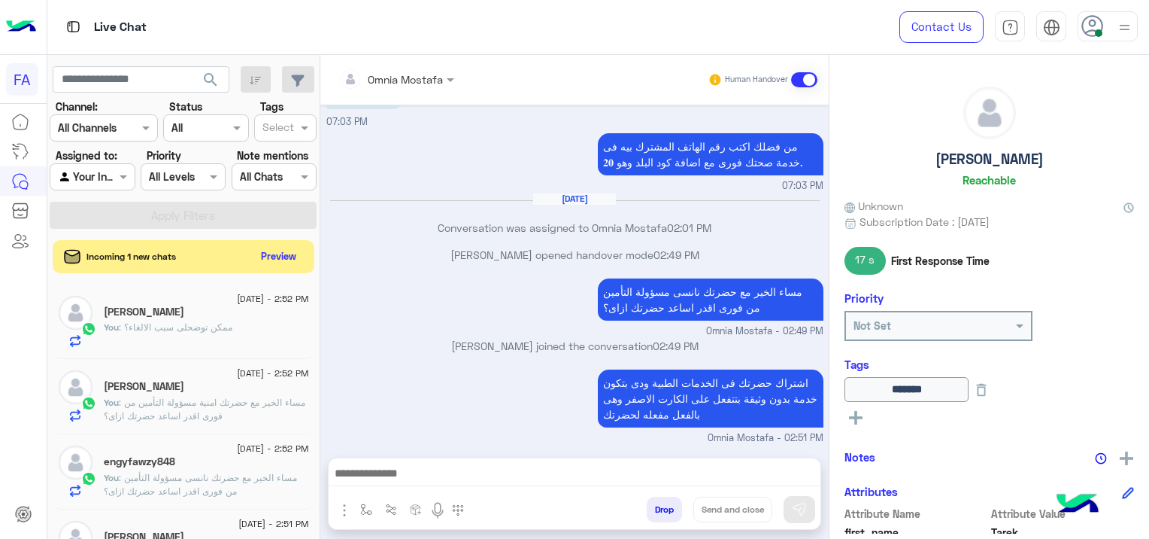
click at [173, 457] on h5 "engyfawzy848" at bounding box center [139, 461] width 71 height 13
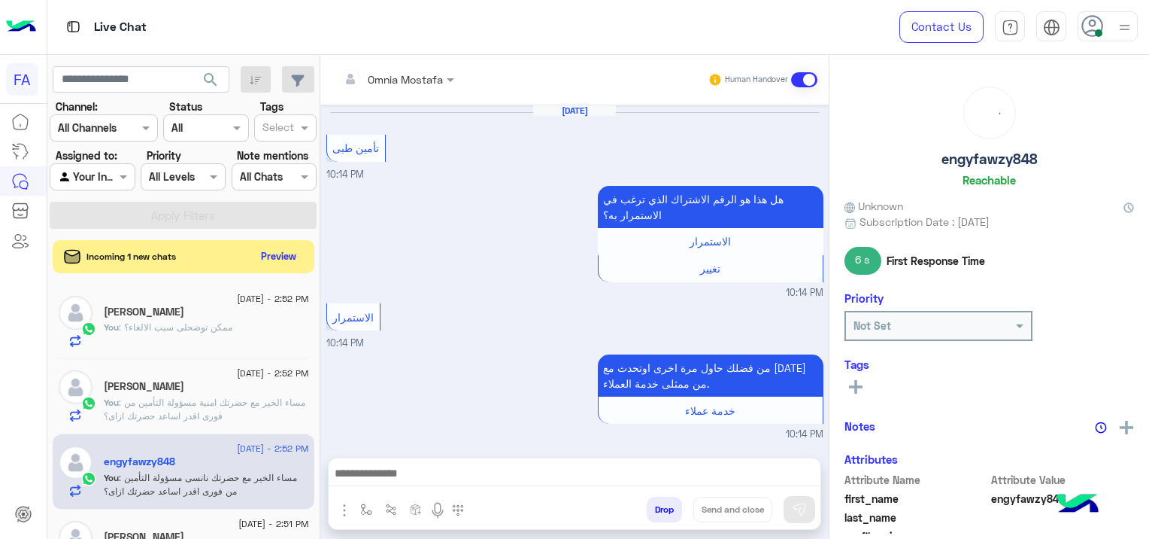
scroll to position [1079, 0]
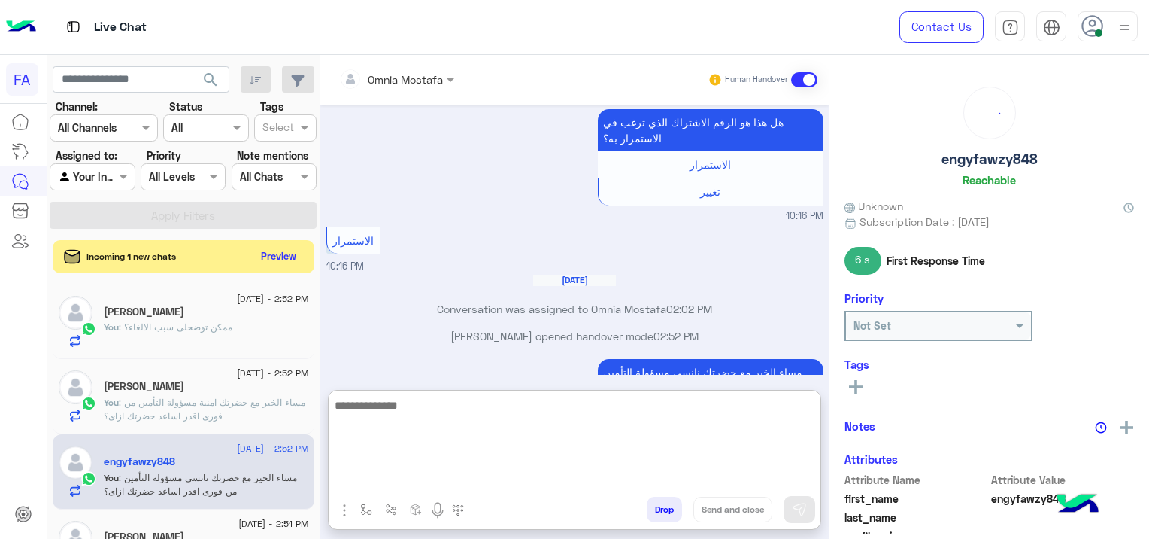
click at [394, 477] on textarea at bounding box center [575, 441] width 492 height 90
paste textarea "**********"
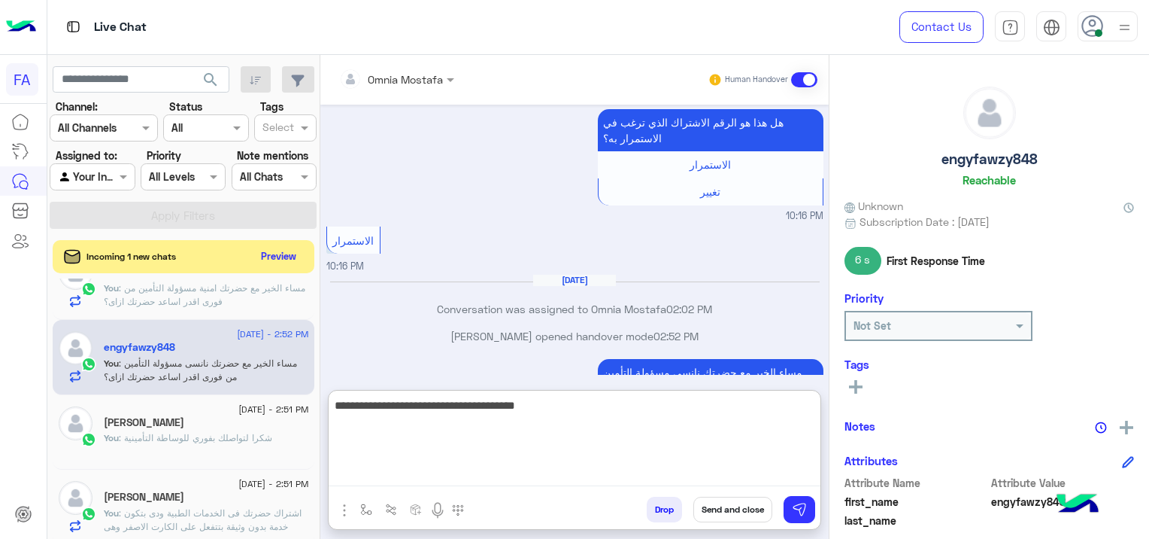
scroll to position [119, 0]
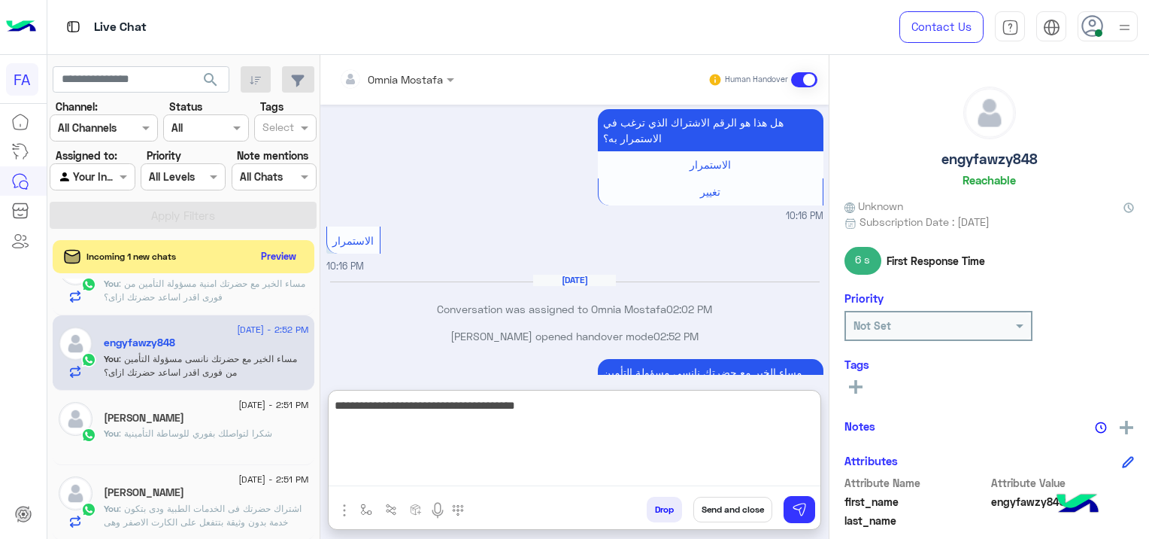
type textarea "**********"
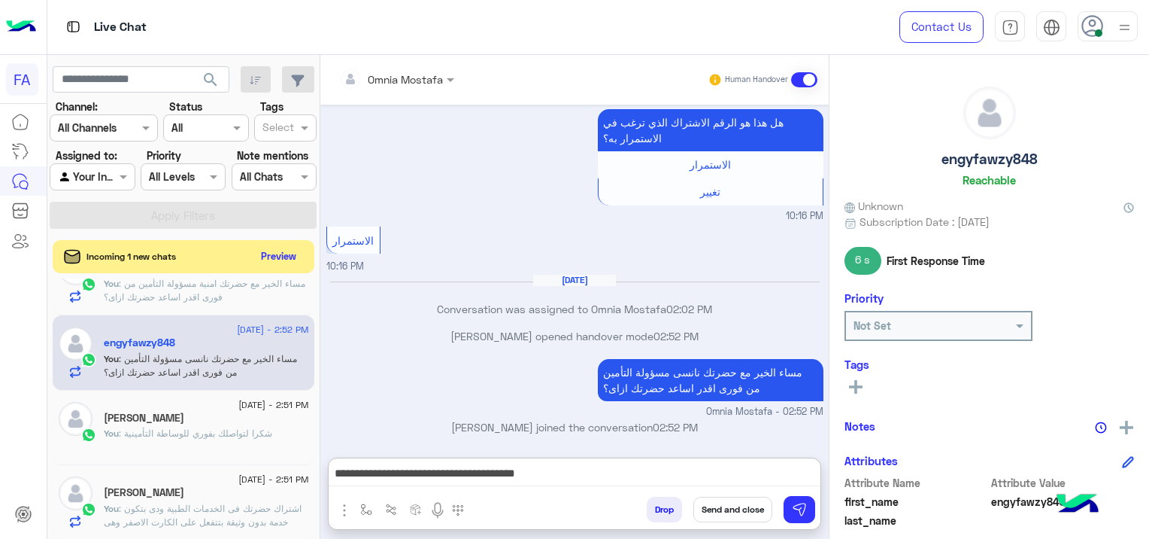
click at [223, 505] on span ": اشتراك حضرتك فى الخدمات الطبية ودى بتكون خدمة بدون وثيقة بتتفعل على الكارت ال…" at bounding box center [203, 521] width 198 height 38
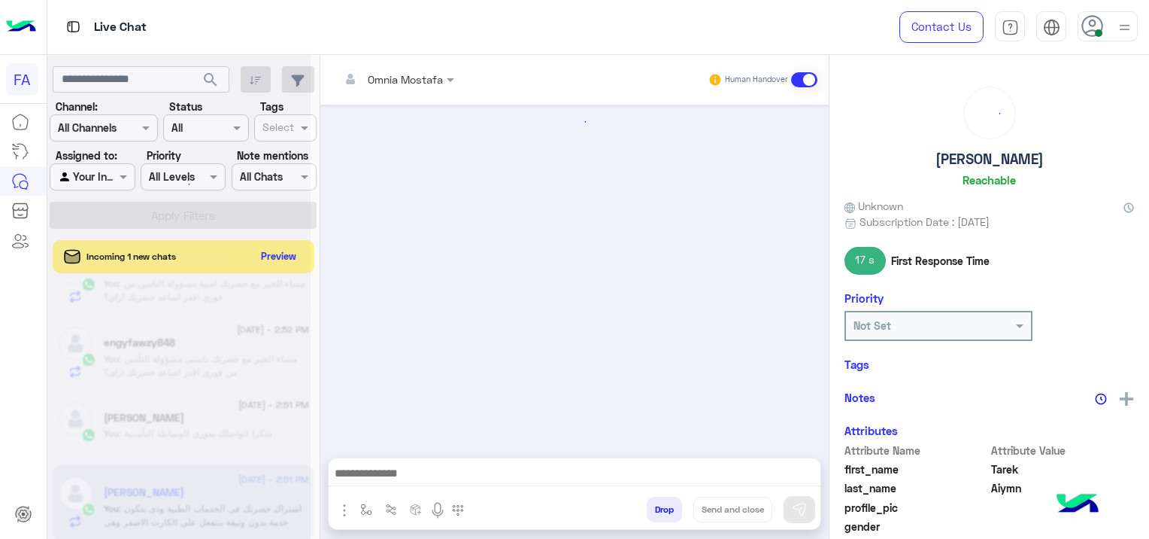
scroll to position [736, 0]
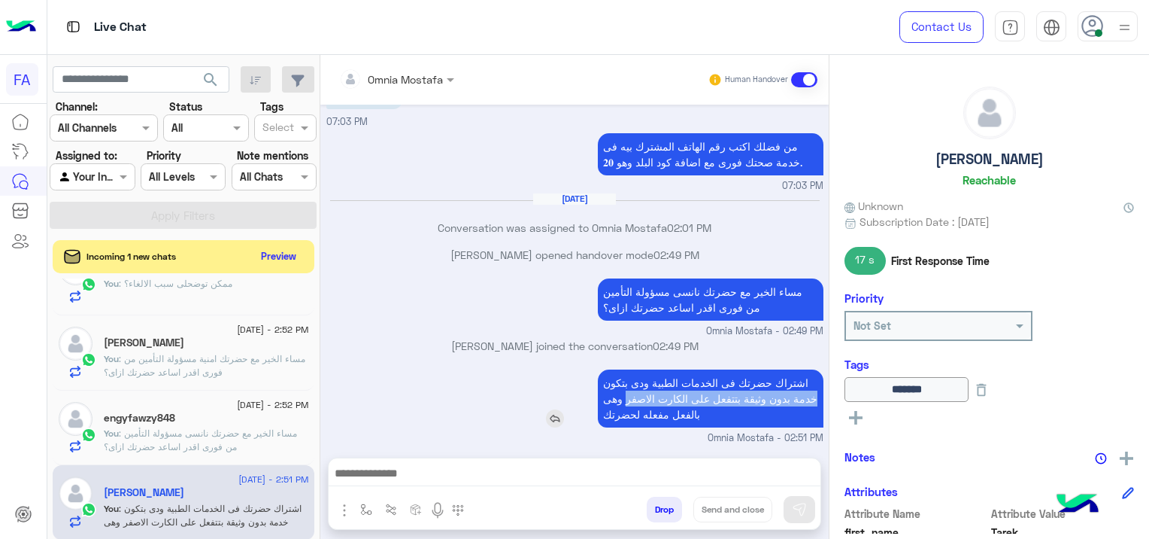
drag, startPoint x: 789, startPoint y: 394, endPoint x: 593, endPoint y: 395, distance: 196.3
click at [598, 395] on p "اشتراك حضرتك فى الخدمات الطبية ودى بتكون خدمة بدون وثيقة بتتفعل على الكارت الاص…" at bounding box center [711, 398] width 226 height 58
copy p "خدمة بدون وثيقة بتتفعل على الكارت الاصفر"
click at [211, 417] on div "engyfawzy848" at bounding box center [206, 419] width 205 height 16
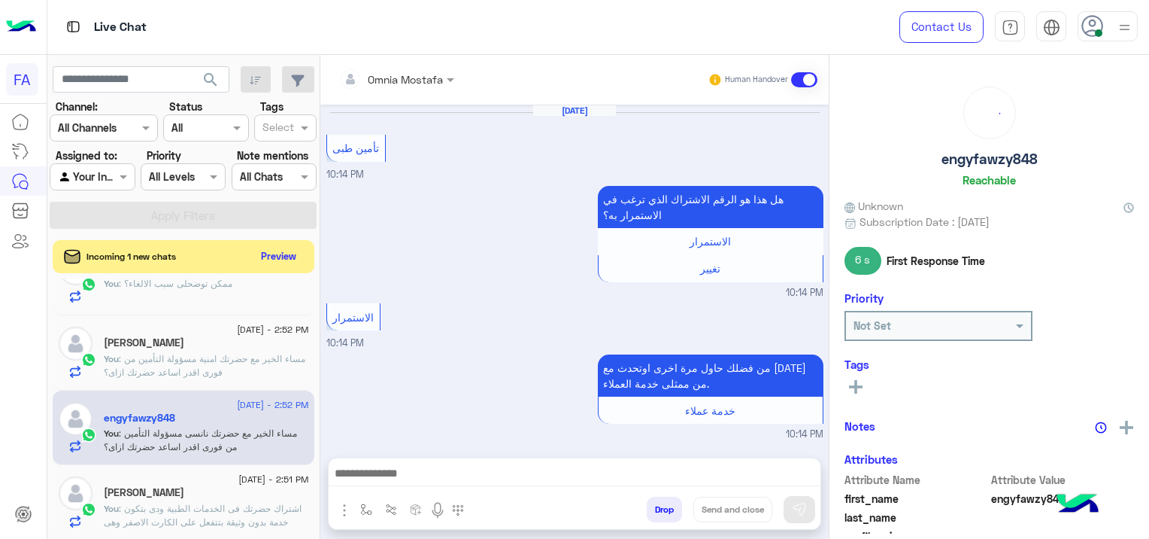
scroll to position [1079, 0]
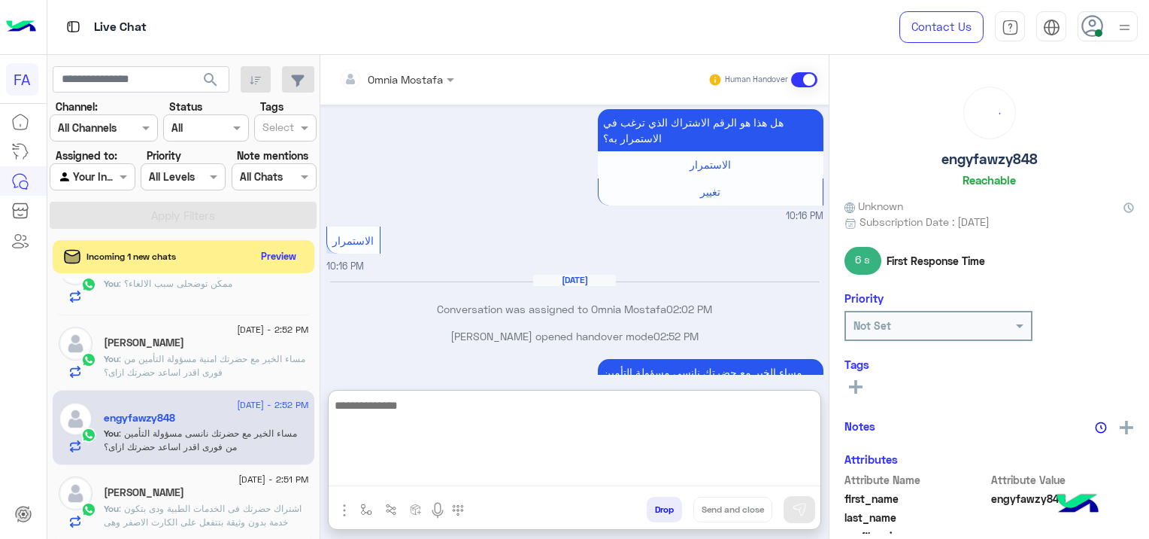
click at [467, 470] on textarea at bounding box center [575, 441] width 492 height 90
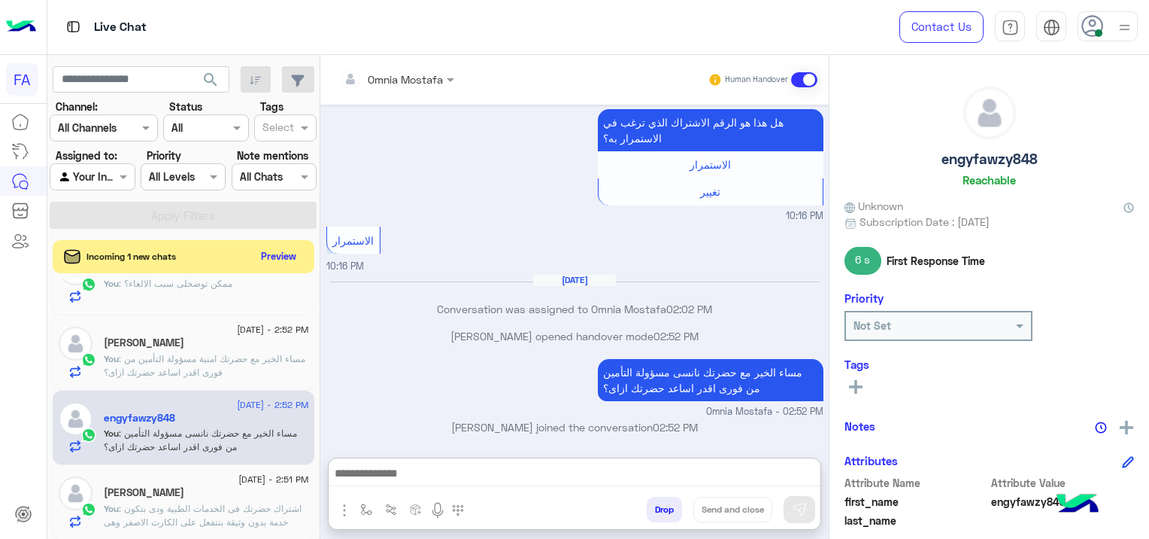
click at [178, 502] on p "You : اشتراك حضرتك فى الخدمات الطبية ودى بتكون خدمة بدون وثيقة بتتفعل على الكار…" at bounding box center [206, 522] width 205 height 41
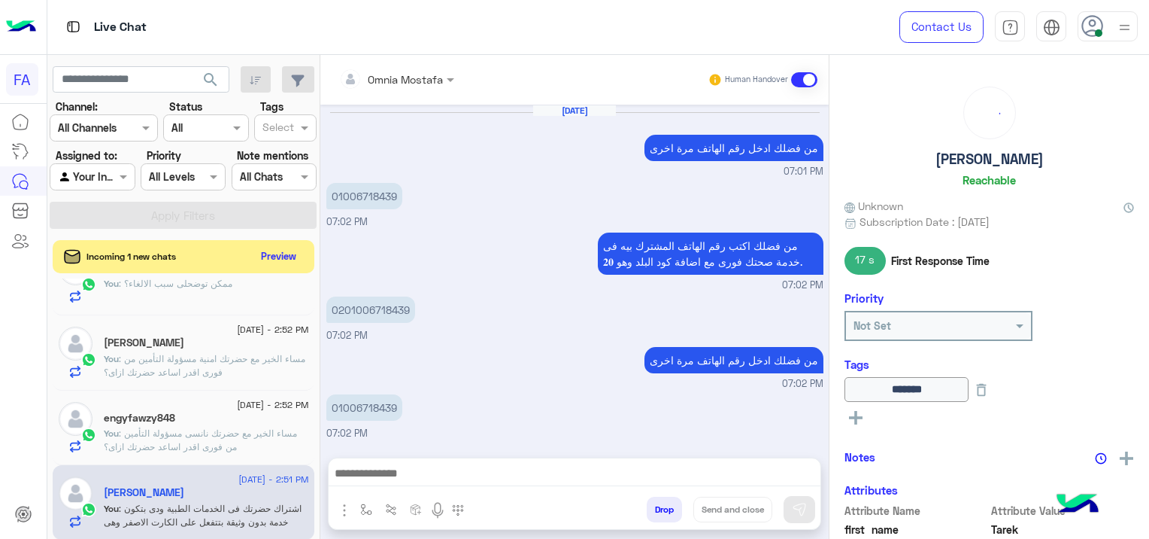
scroll to position [736, 0]
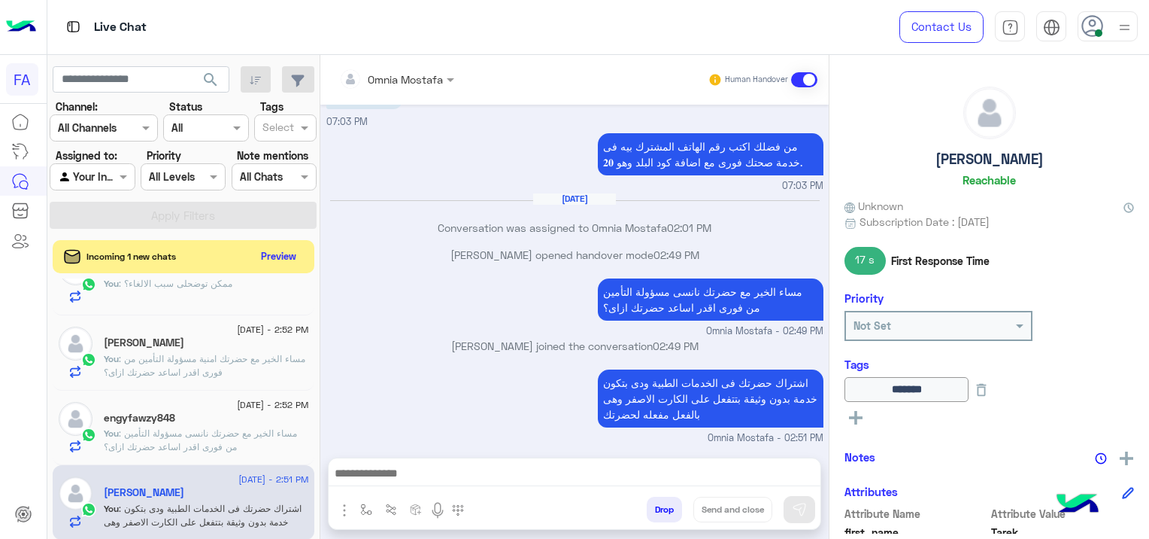
click at [229, 427] on p "You : مساء الخير مع حضرتك نانسى مسؤولة التأمين من فورى اقدر اساعد حضرتك ازاى؟" at bounding box center [206, 440] width 205 height 27
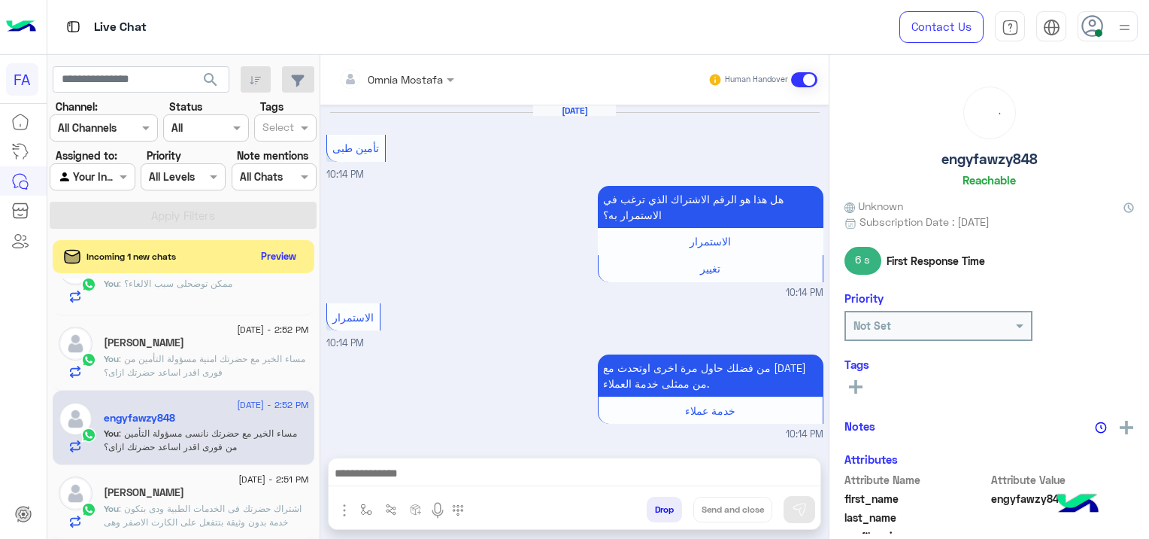
scroll to position [1079, 0]
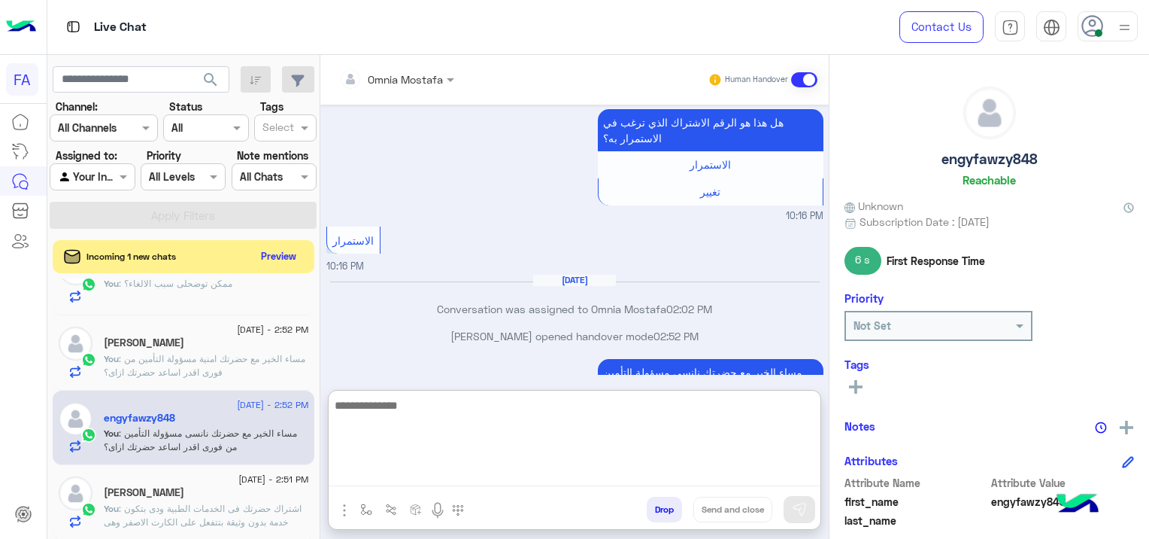
click at [360, 480] on textarea at bounding box center [575, 441] width 492 height 90
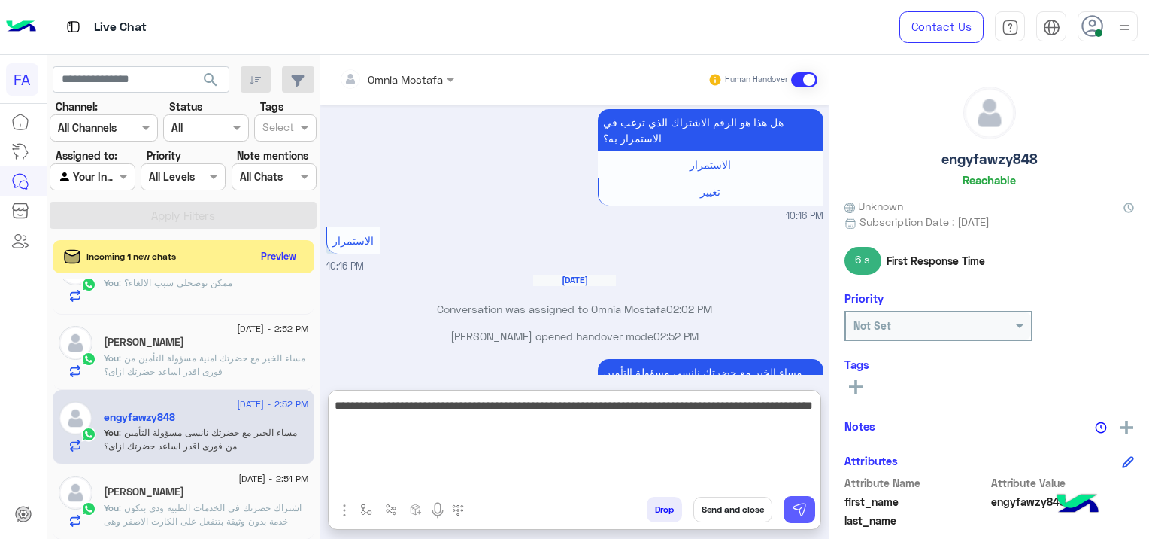
type textarea "**********"
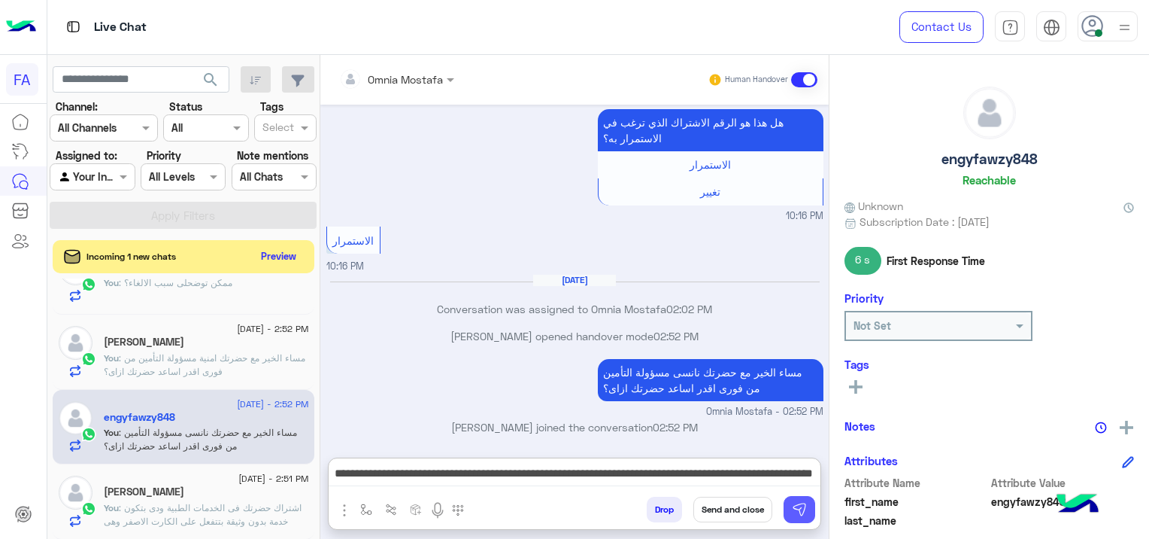
click at [800, 508] on img at bounding box center [799, 509] width 15 height 15
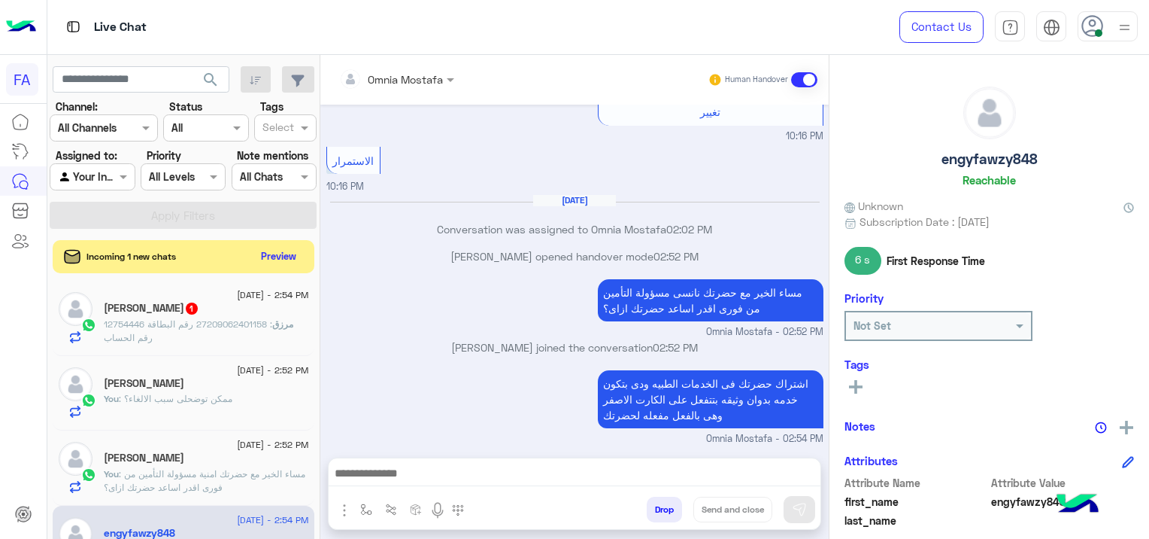
scroll to position [0, 0]
click at [266, 321] on p "مرزق : 27209062401158 رقم البطاقة 12754446 رقم الحساب" at bounding box center [206, 334] width 205 height 27
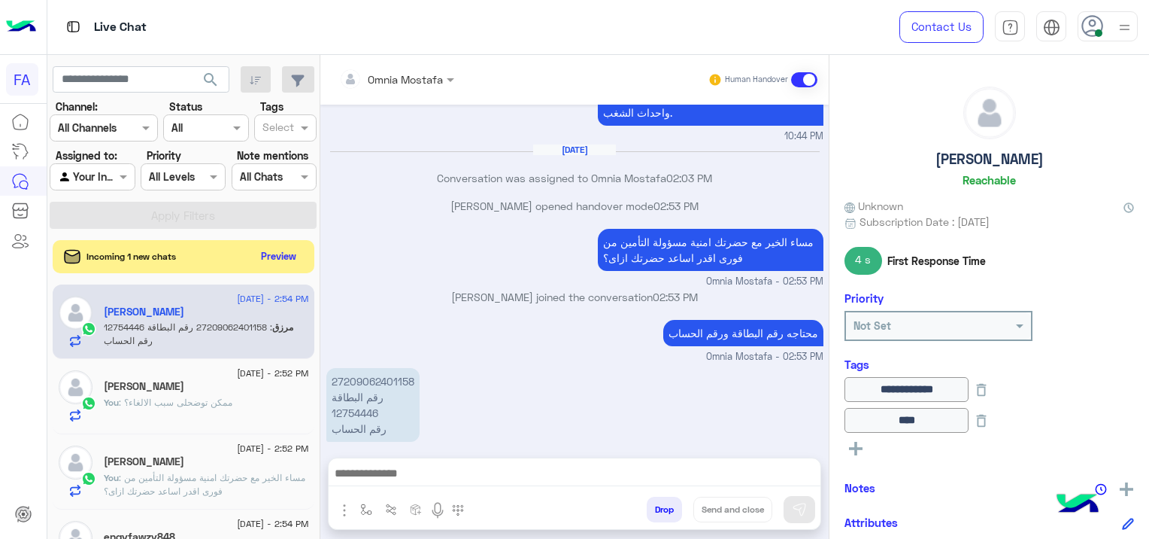
scroll to position [119, 0]
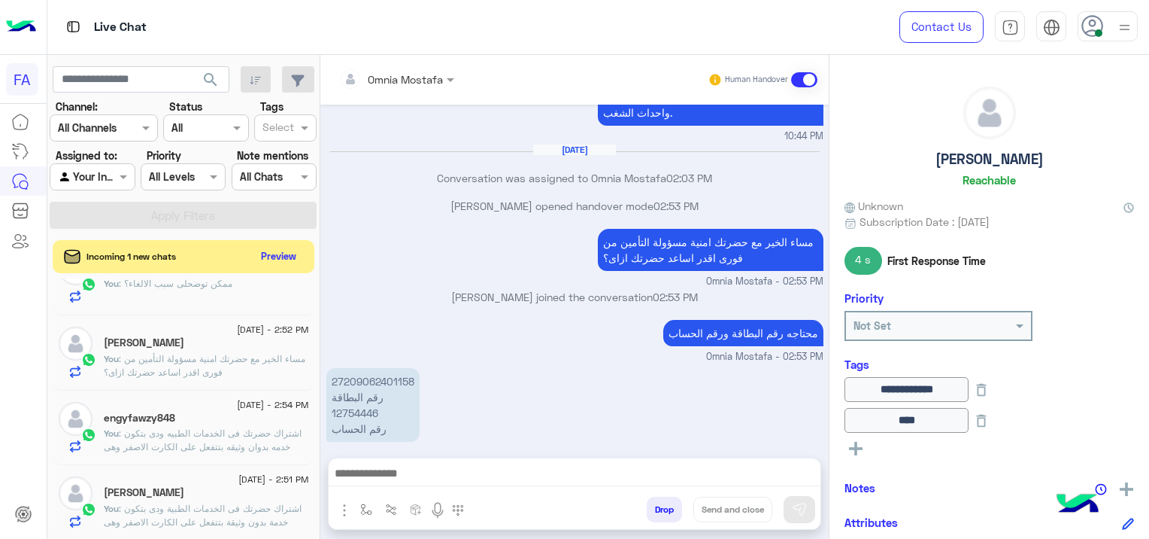
click at [226, 363] on p "You : مساء الخير مع حضرتك امنية مسؤولة التأمين من فورى اقدر اساعد حضرتك ازاى؟" at bounding box center [206, 365] width 205 height 27
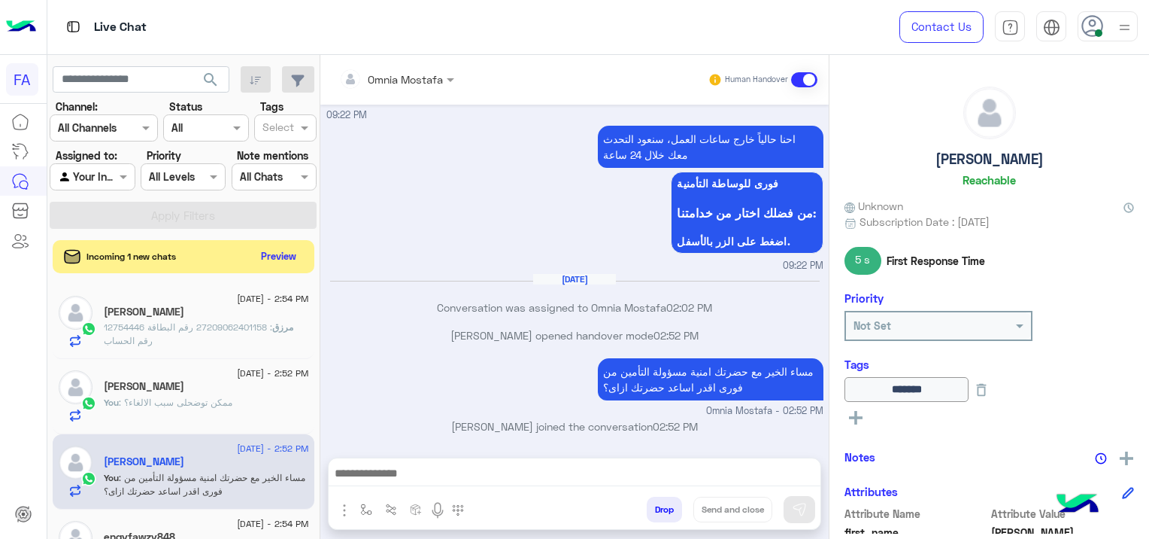
click at [224, 403] on span ": ممكن توضحلى سبب الالغاء؟" at bounding box center [176, 401] width 114 height 11
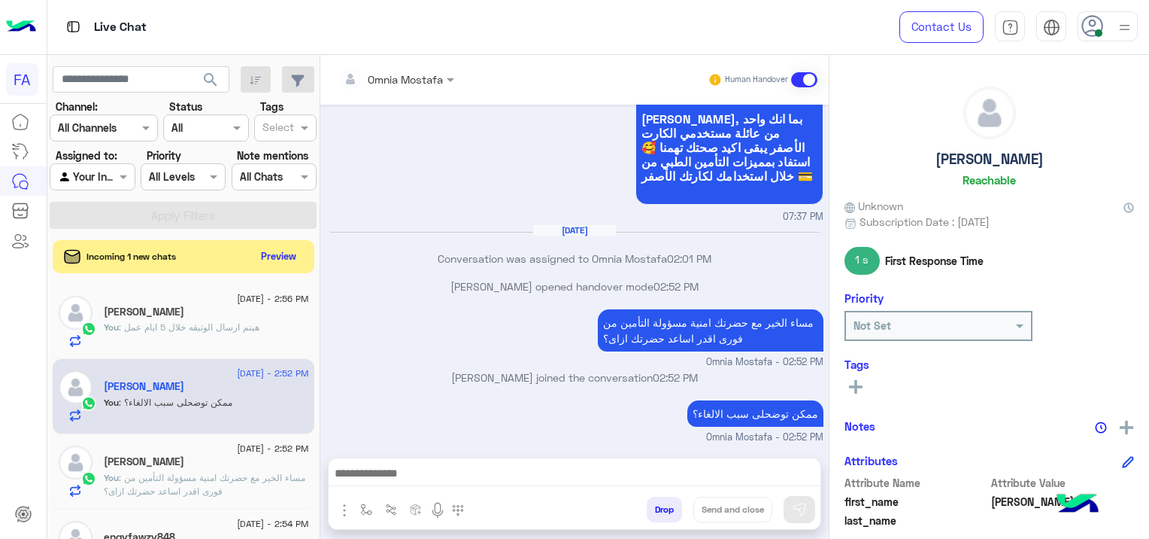
scroll to position [119, 0]
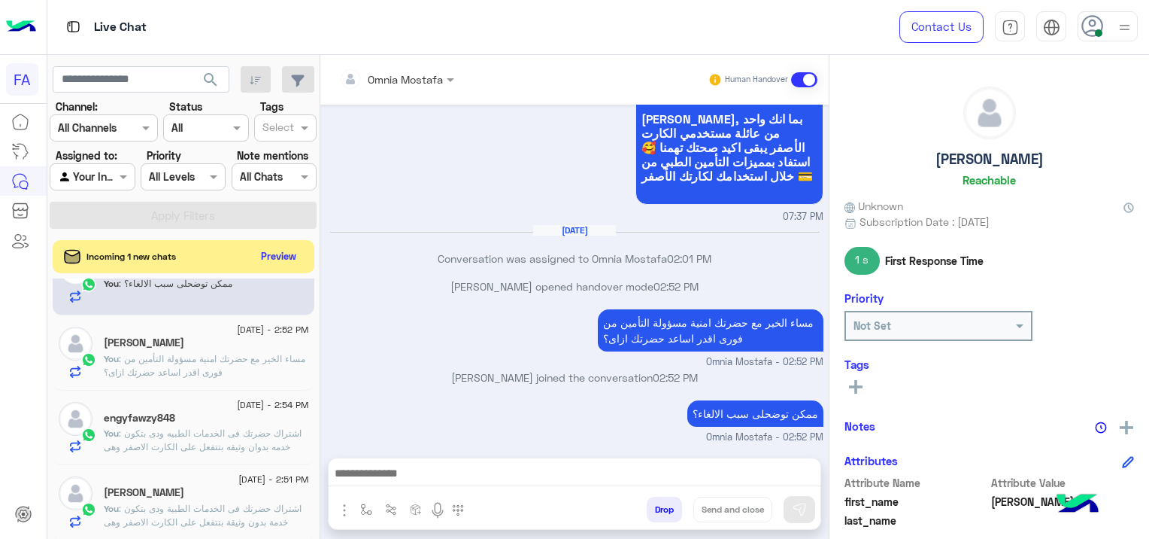
click at [238, 445] on span ": اشتراك حضرتك فى الخدمات الطبيه ودى بتكون خدمه بدوان وثيقه بتتفعل على الكارت ا…" at bounding box center [203, 446] width 198 height 38
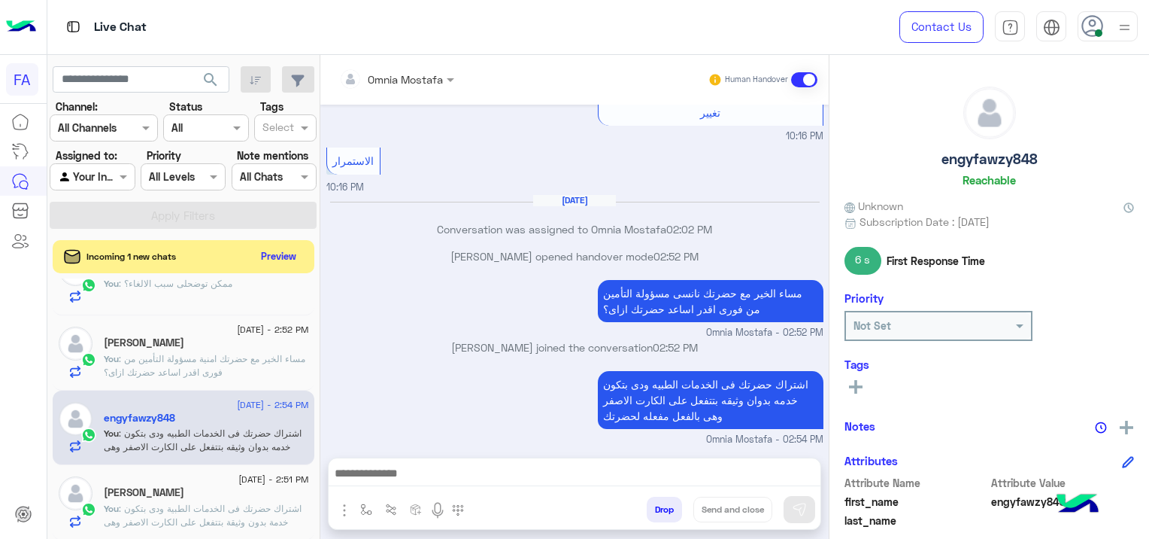
scroll to position [120, 0]
click at [286, 259] on button "Preview" at bounding box center [280, 255] width 47 height 20
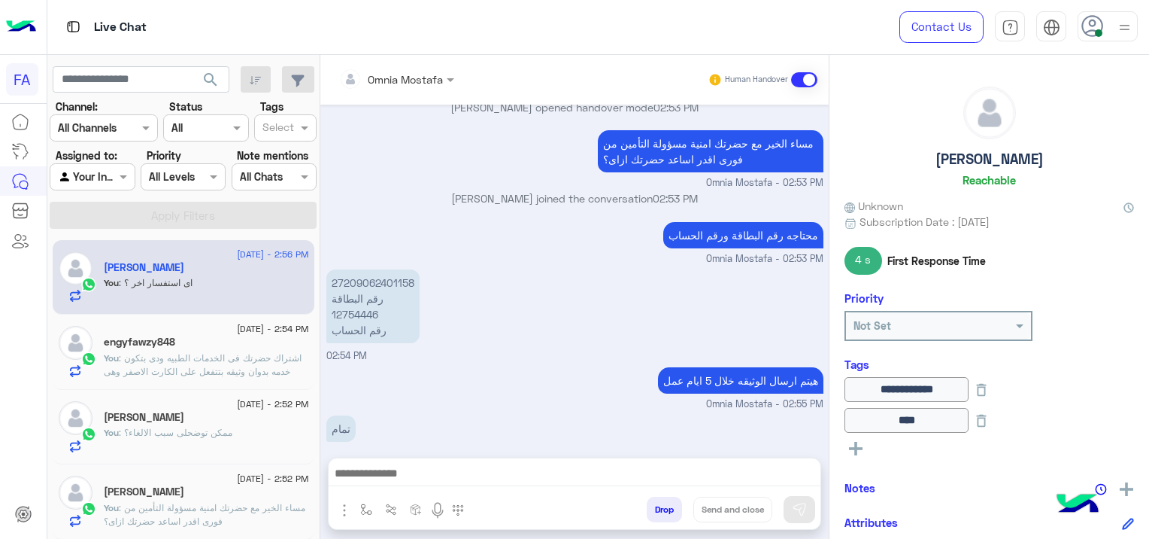
scroll to position [1263, 0]
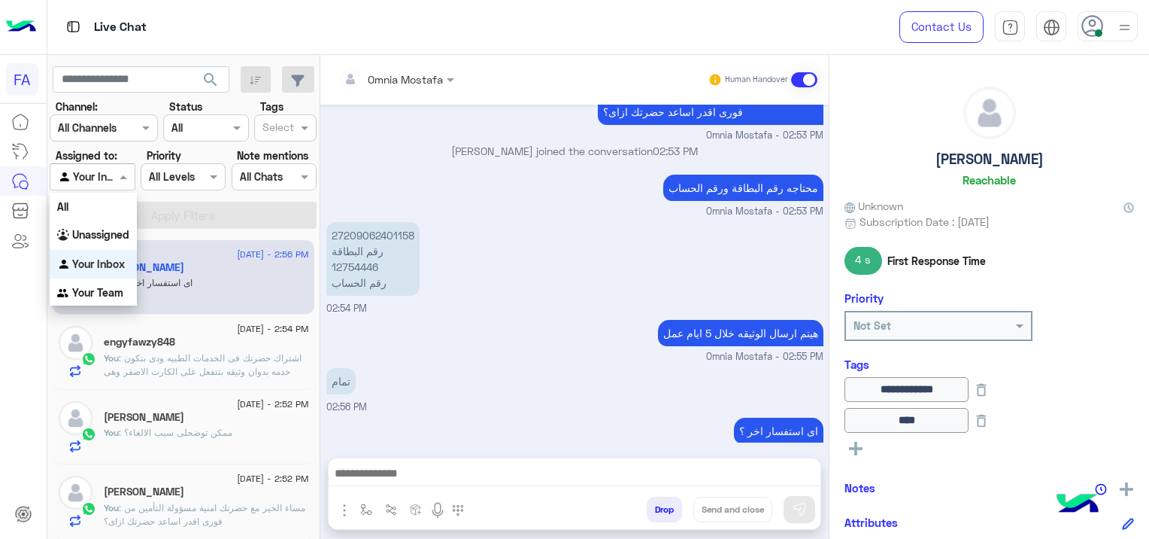
click at [117, 178] on span at bounding box center [125, 176] width 19 height 16
click at [111, 232] on b "Unassigned" at bounding box center [100, 234] width 57 height 13
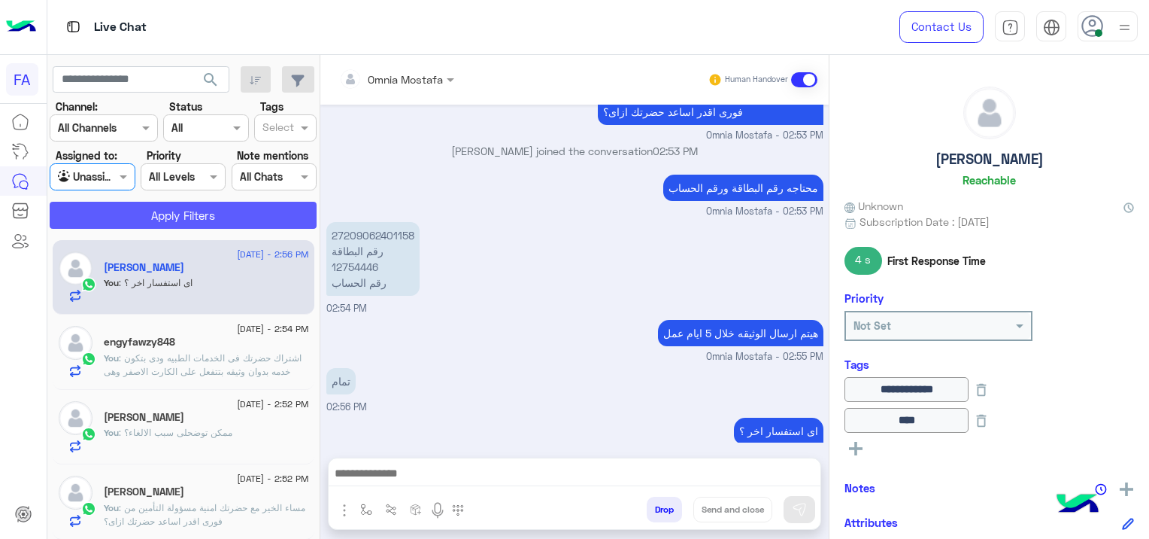
click at [189, 217] on button "Apply Filters" at bounding box center [183, 215] width 267 height 27
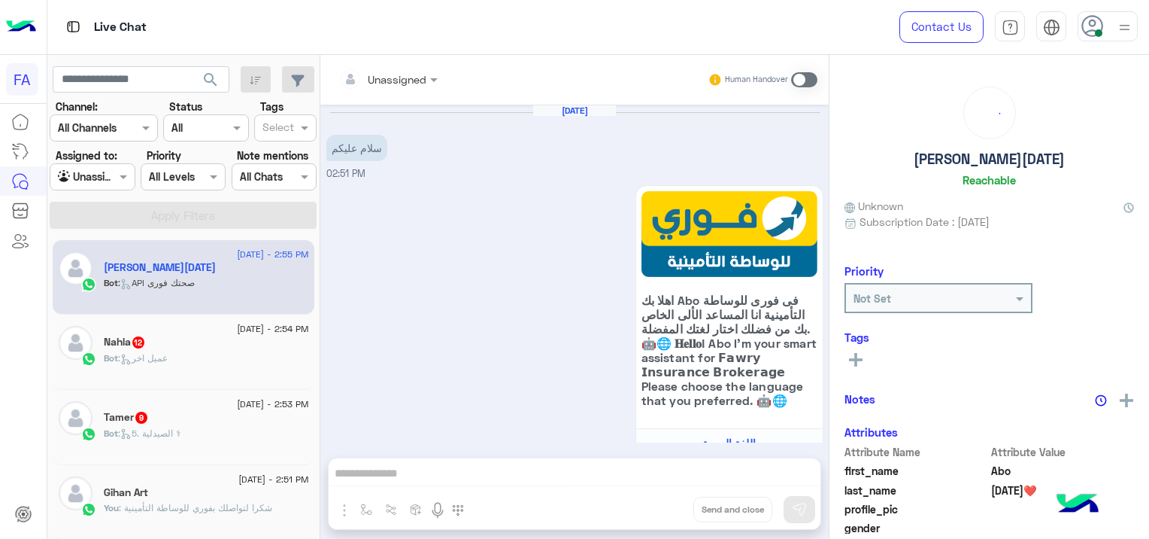
scroll to position [1728, 0]
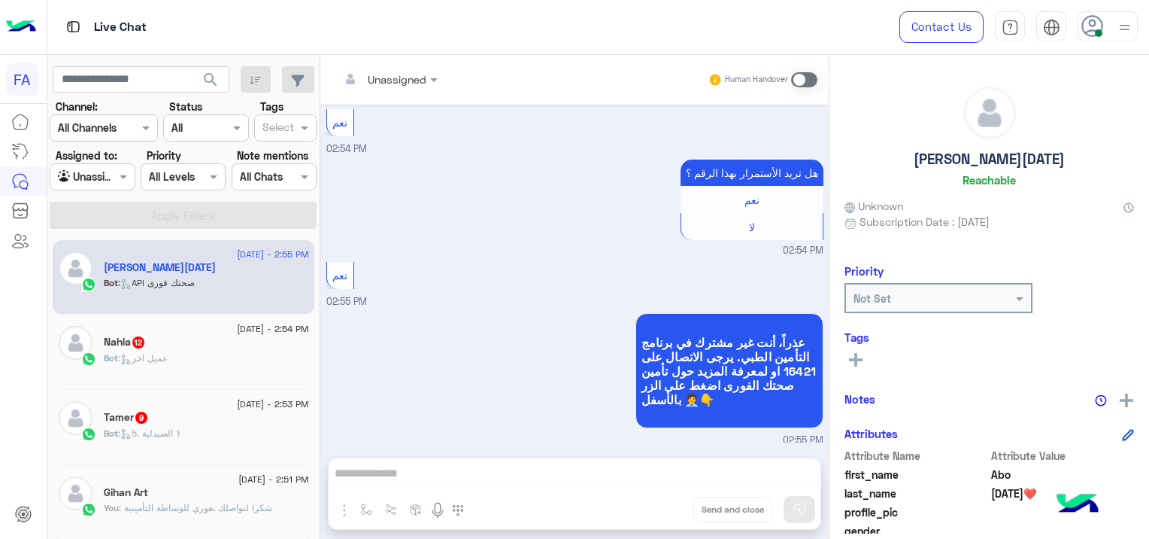
click at [1095, 28] on icon at bounding box center [1093, 26] width 23 height 23
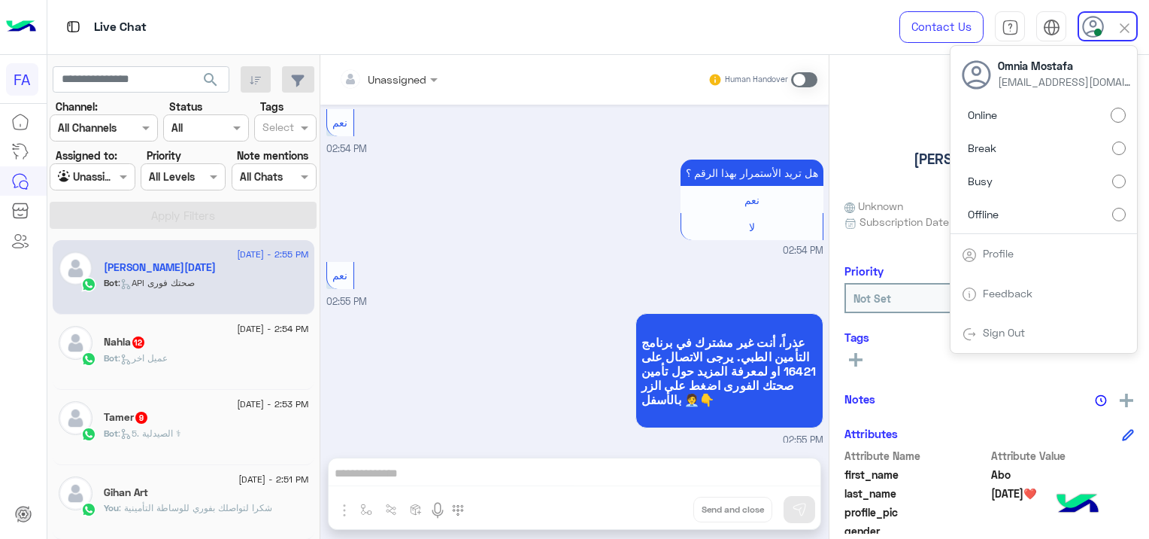
click at [1000, 330] on link "Sign Out" at bounding box center [1004, 332] width 42 height 13
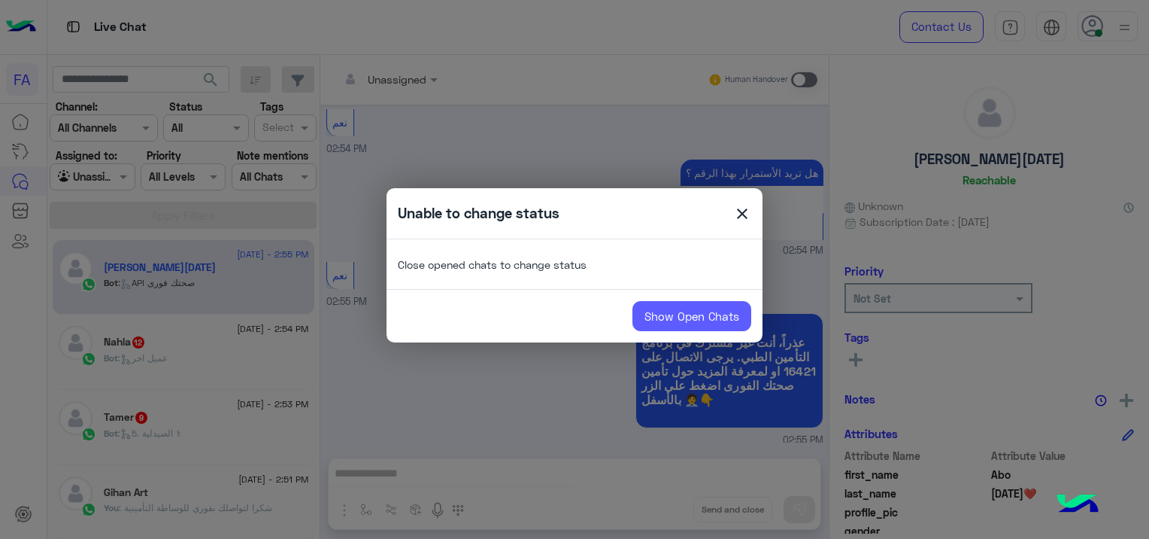
click at [727, 312] on link "Show Open Chats" at bounding box center [692, 316] width 119 height 30
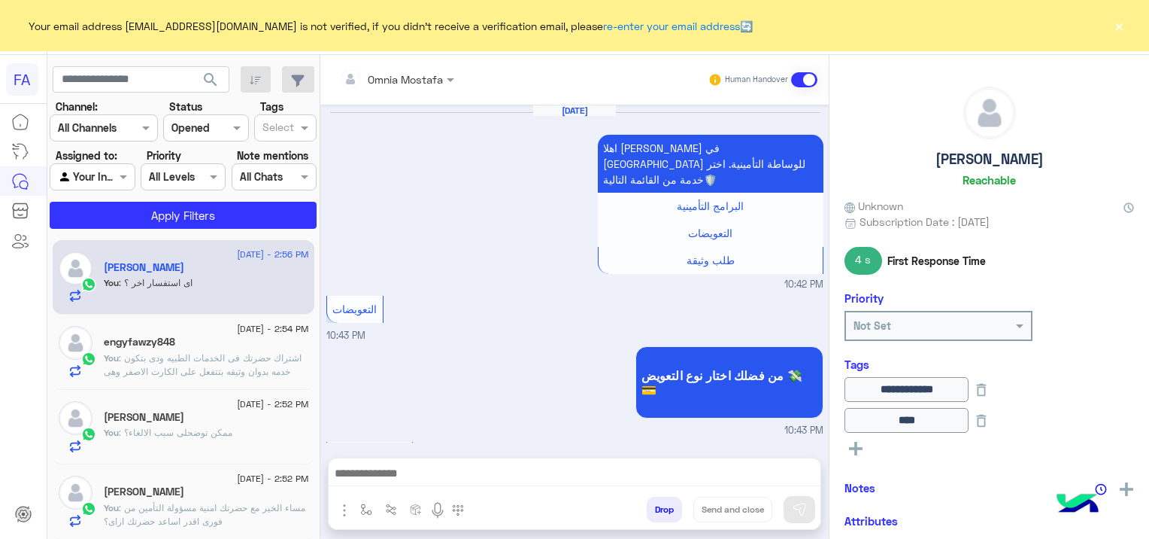
scroll to position [1213, 0]
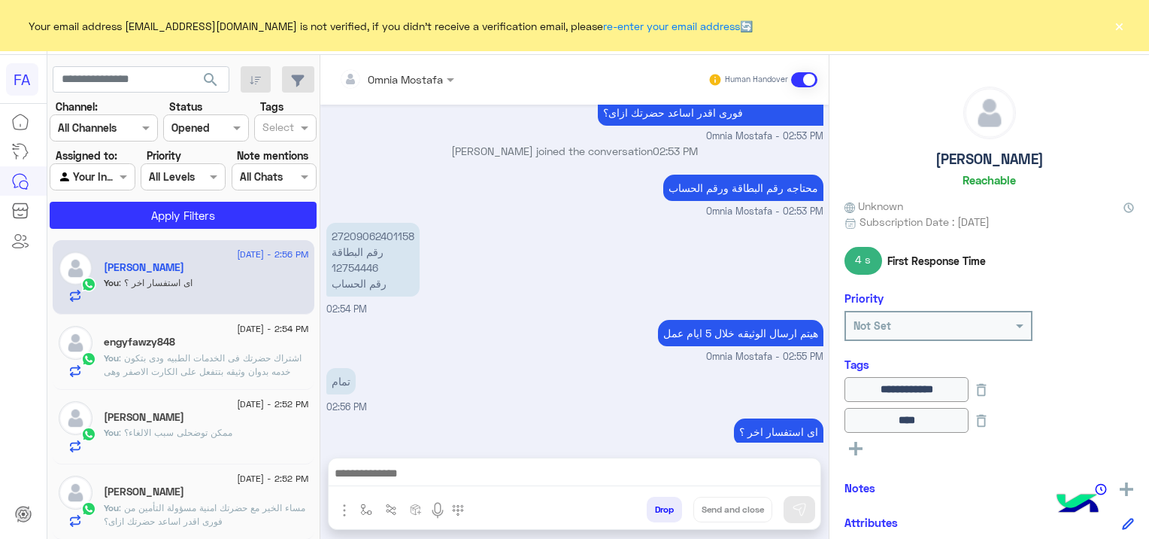
click at [1122, 29] on button "×" at bounding box center [1119, 25] width 15 height 15
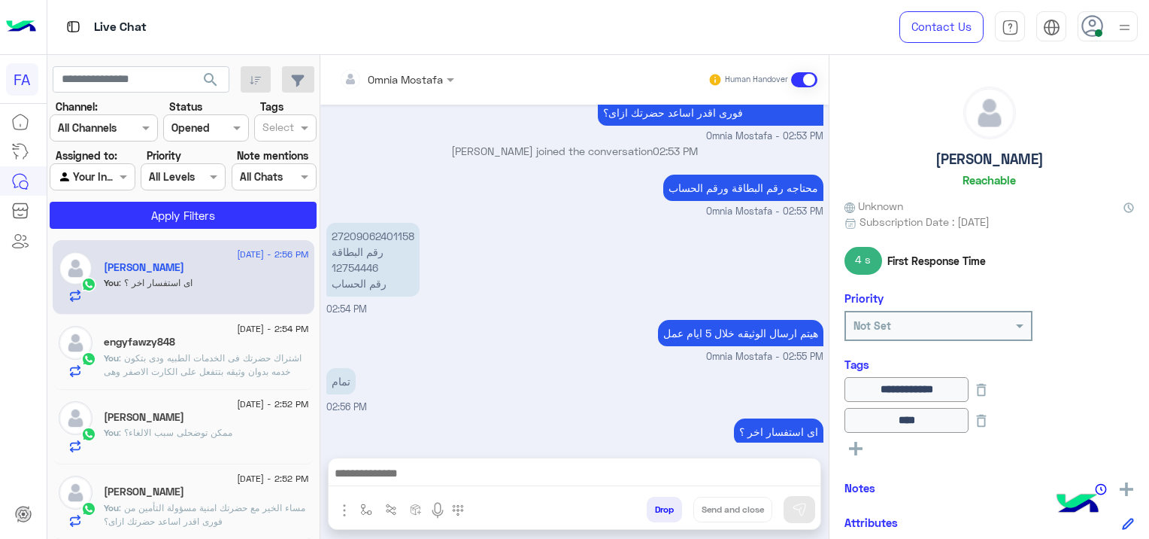
click at [1112, 36] on div at bounding box center [1108, 26] width 60 height 30
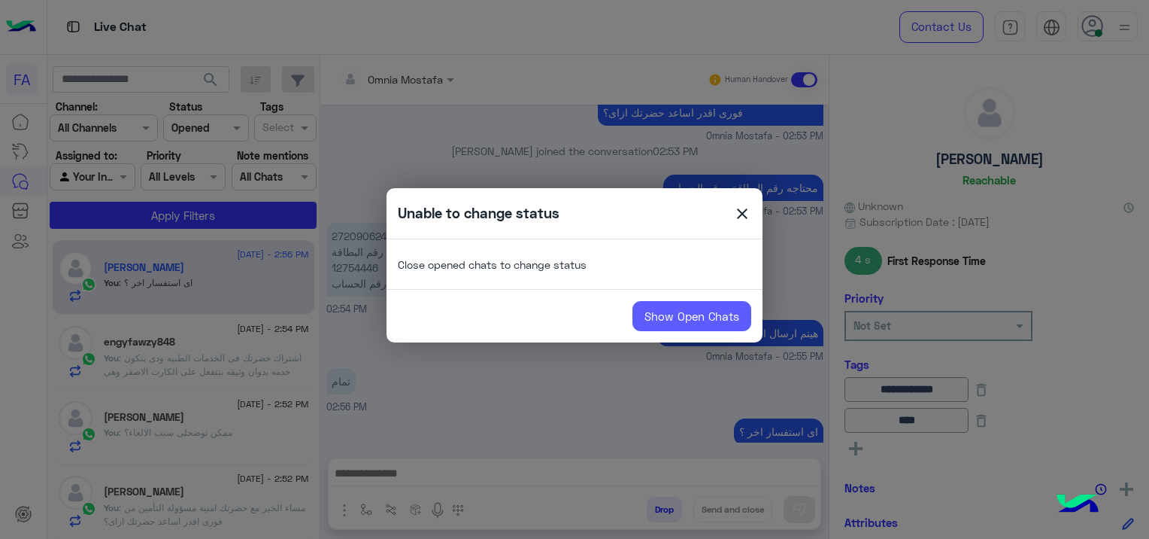
click at [725, 318] on link "Show Open Chats" at bounding box center [692, 316] width 119 height 30
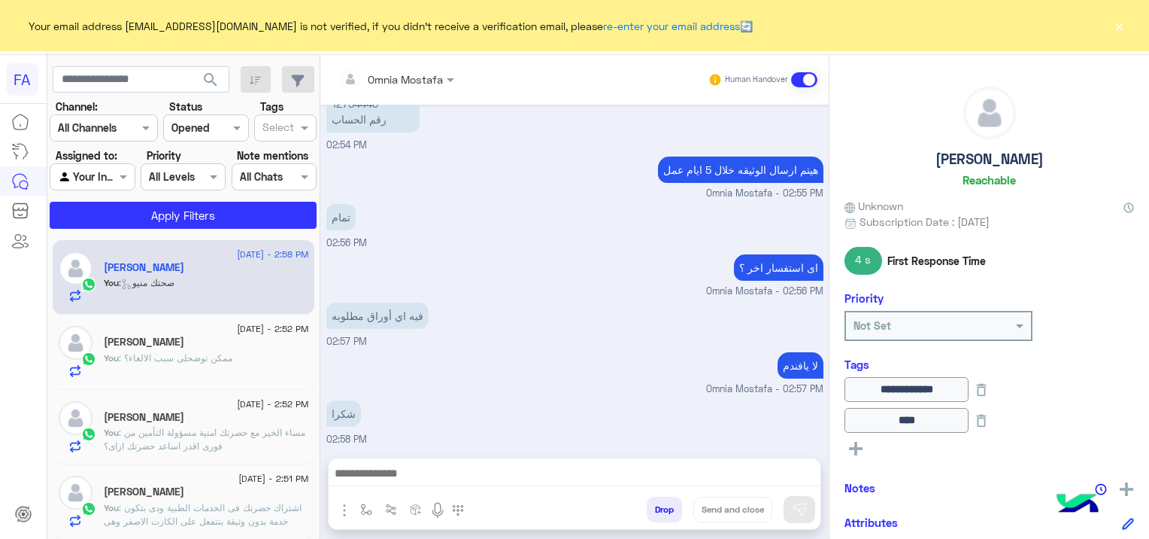
scroll to position [1243, 0]
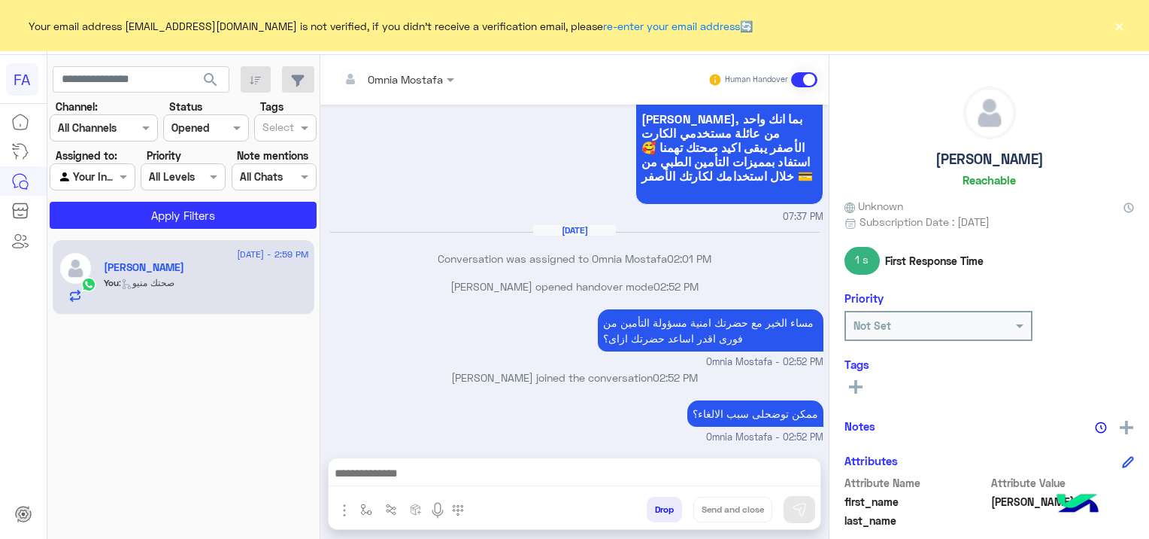
scroll to position [700, 0]
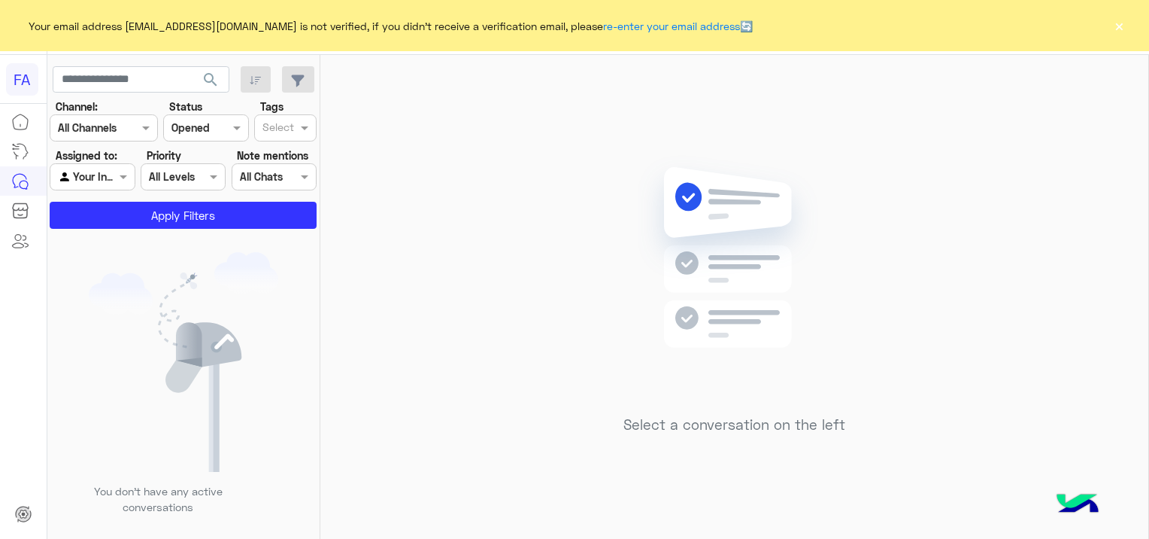
click at [1119, 27] on button "×" at bounding box center [1119, 25] width 15 height 15
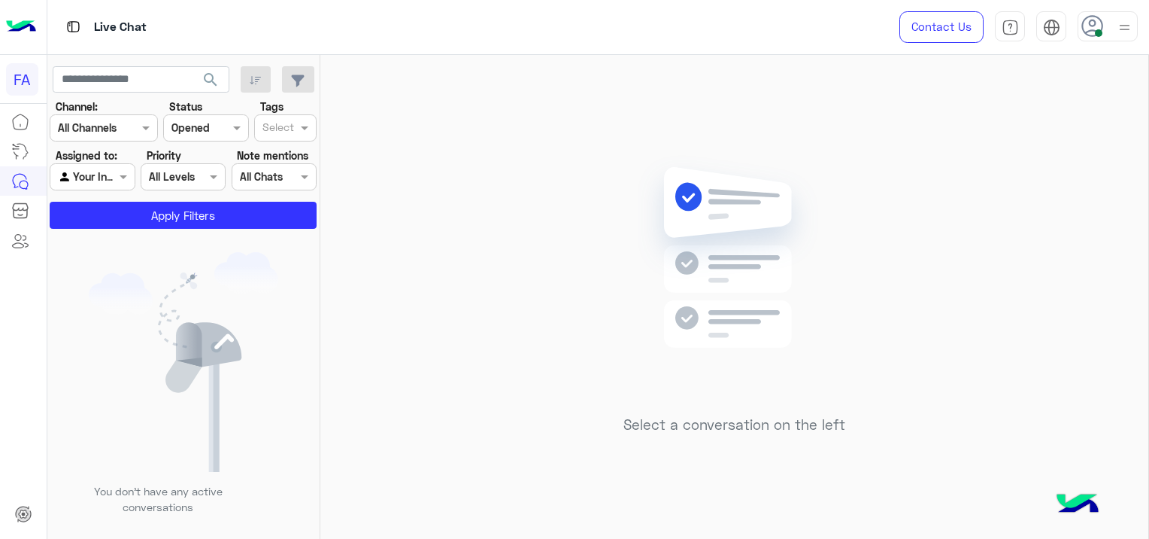
click at [1118, 29] on img at bounding box center [1125, 27] width 19 height 19
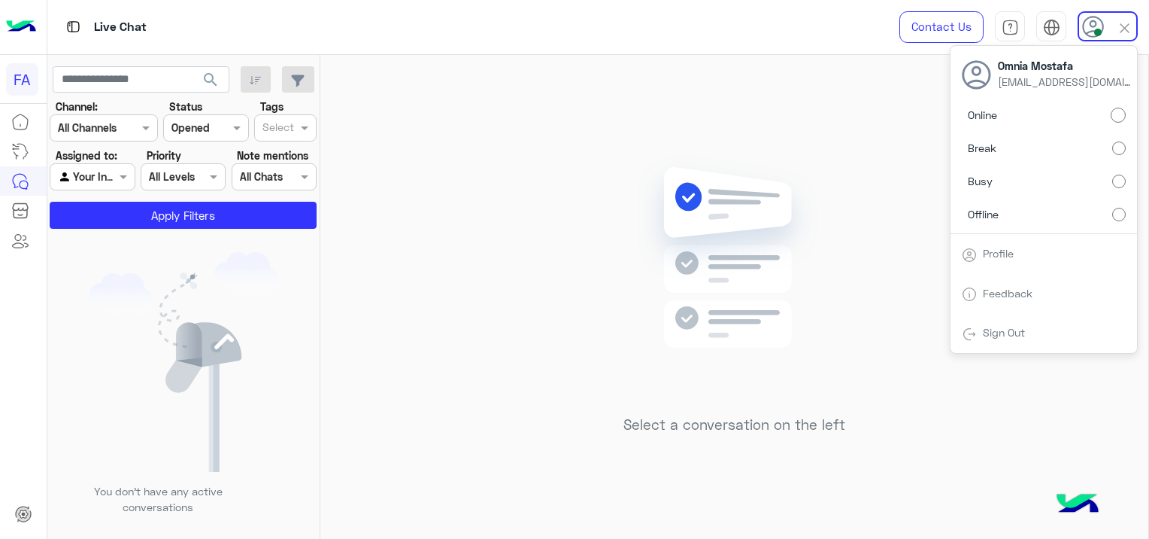
click at [1007, 338] on link "Sign Out" at bounding box center [1004, 332] width 42 height 13
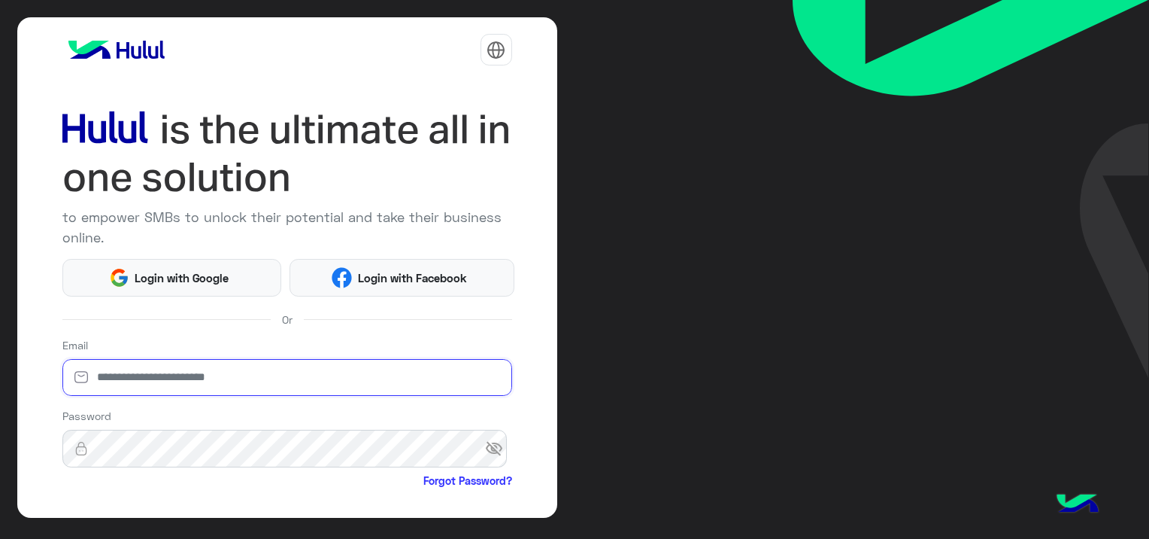
click at [154, 369] on input "email" at bounding box center [287, 378] width 450 height 38
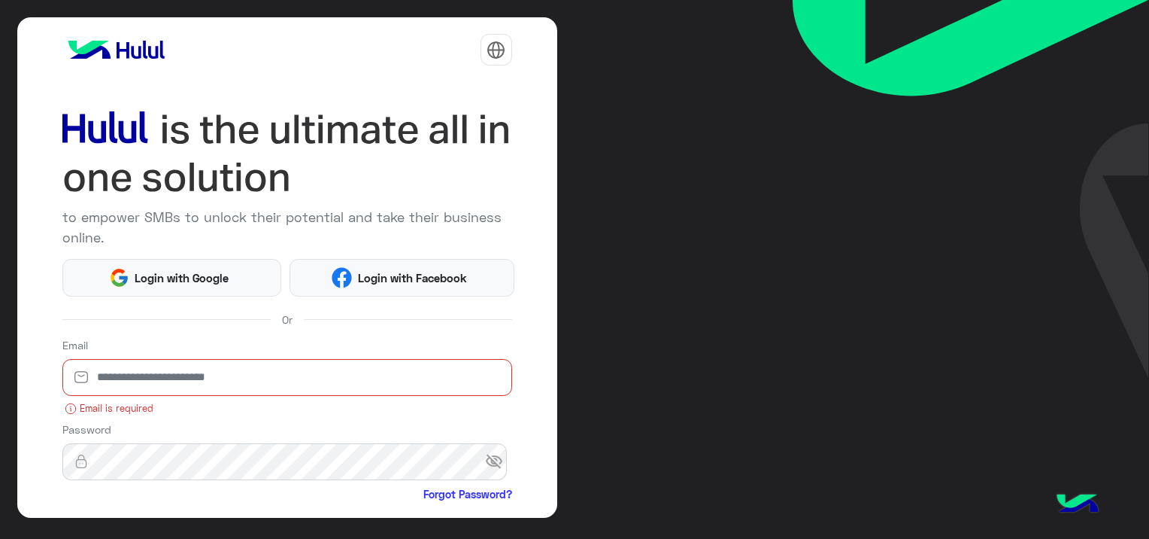
click at [147, 376] on input "email" at bounding box center [287, 378] width 450 height 38
paste input "**********"
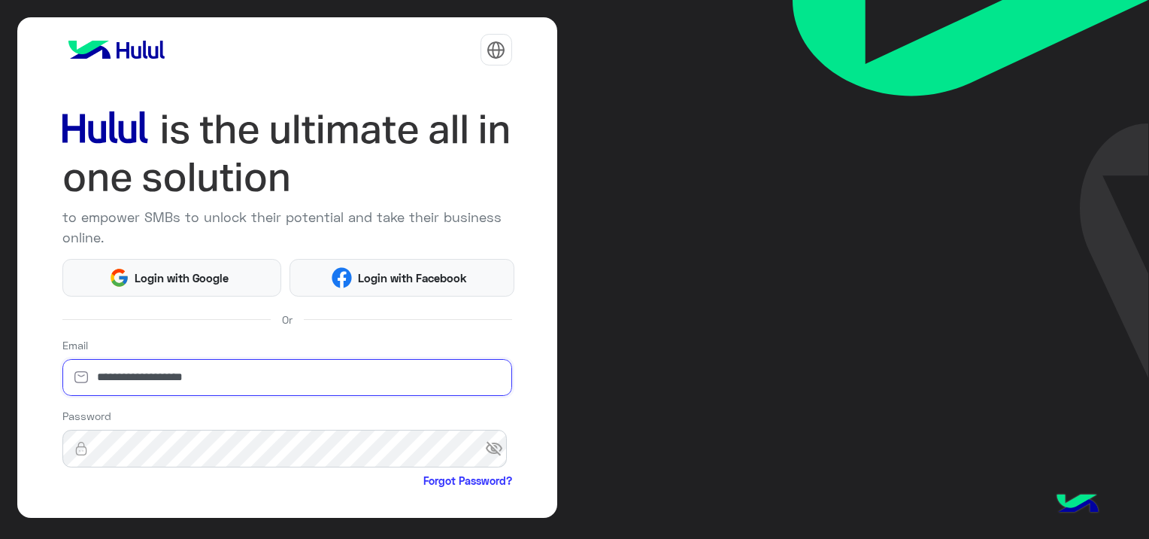
type input "**********"
click at [490, 445] on span "visibility_off" at bounding box center [498, 448] width 27 height 27
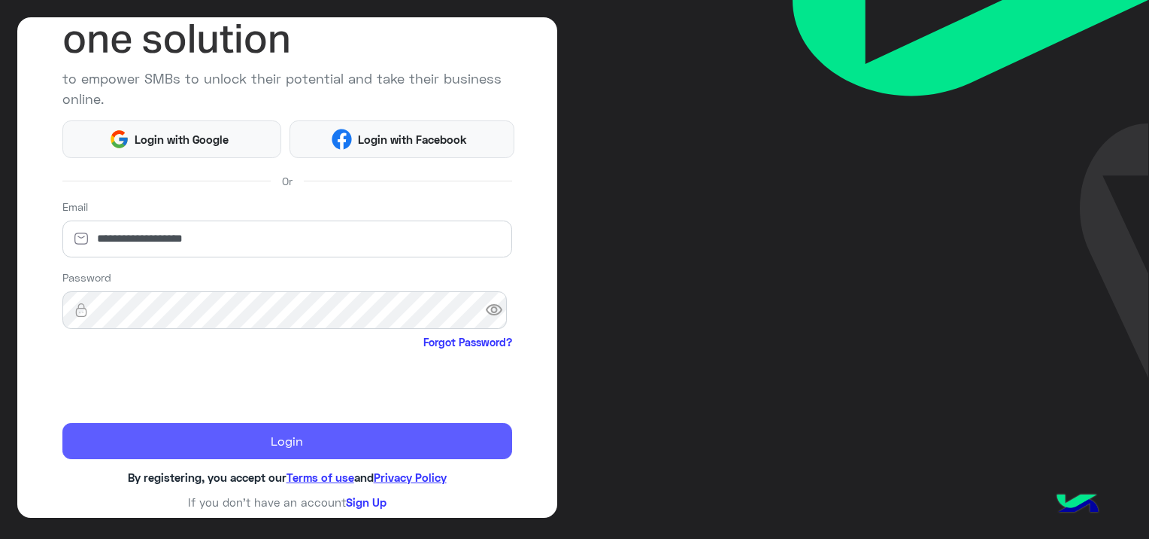
click at [287, 435] on button "Login" at bounding box center [287, 441] width 450 height 36
